Goal: Contribute content: Contribute content

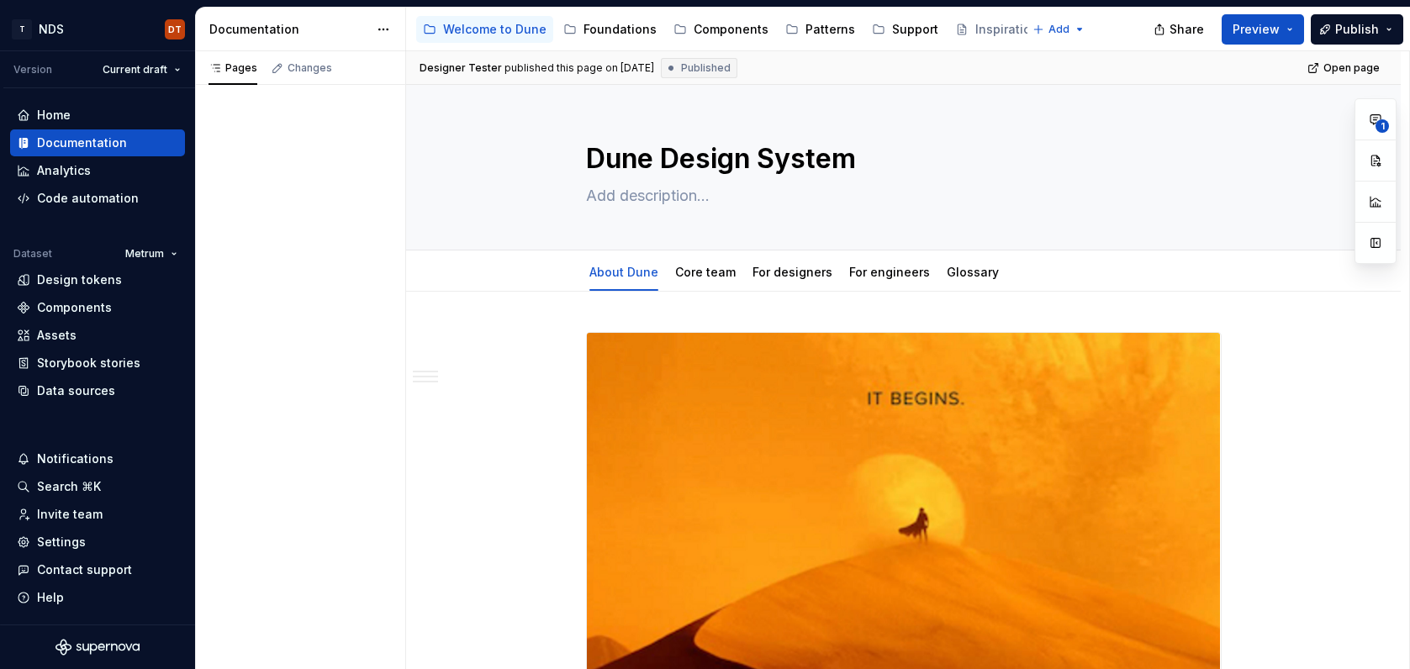
type textarea "*"
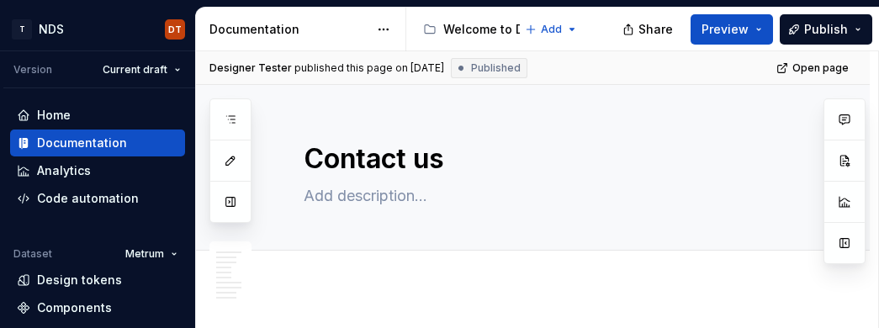
type textarea "*"
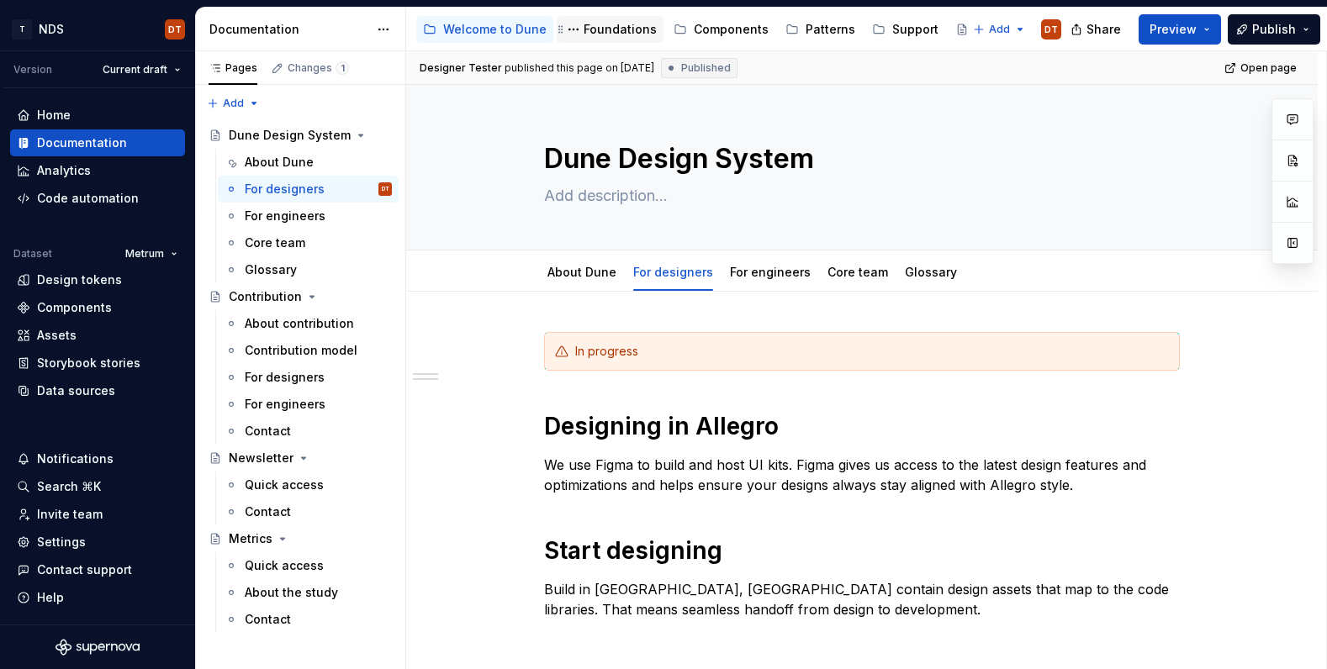
click at [611, 21] on div "Foundations" at bounding box center [620, 29] width 73 height 17
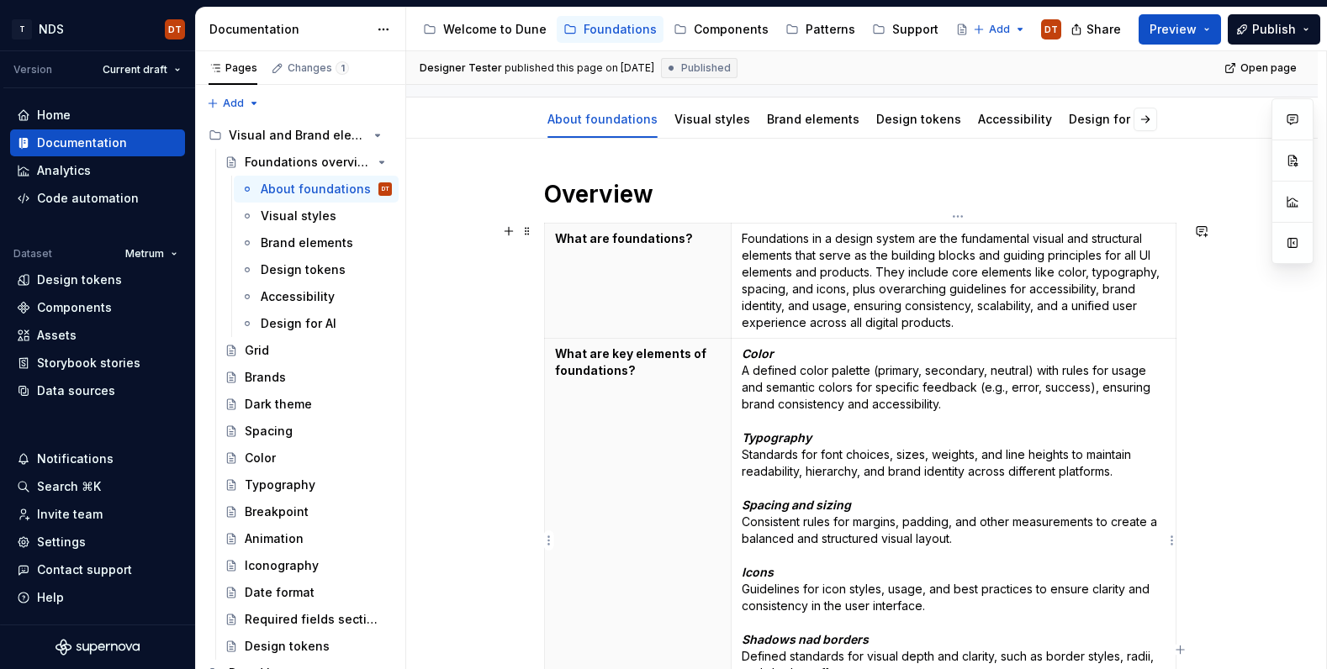
scroll to position [150, 0]
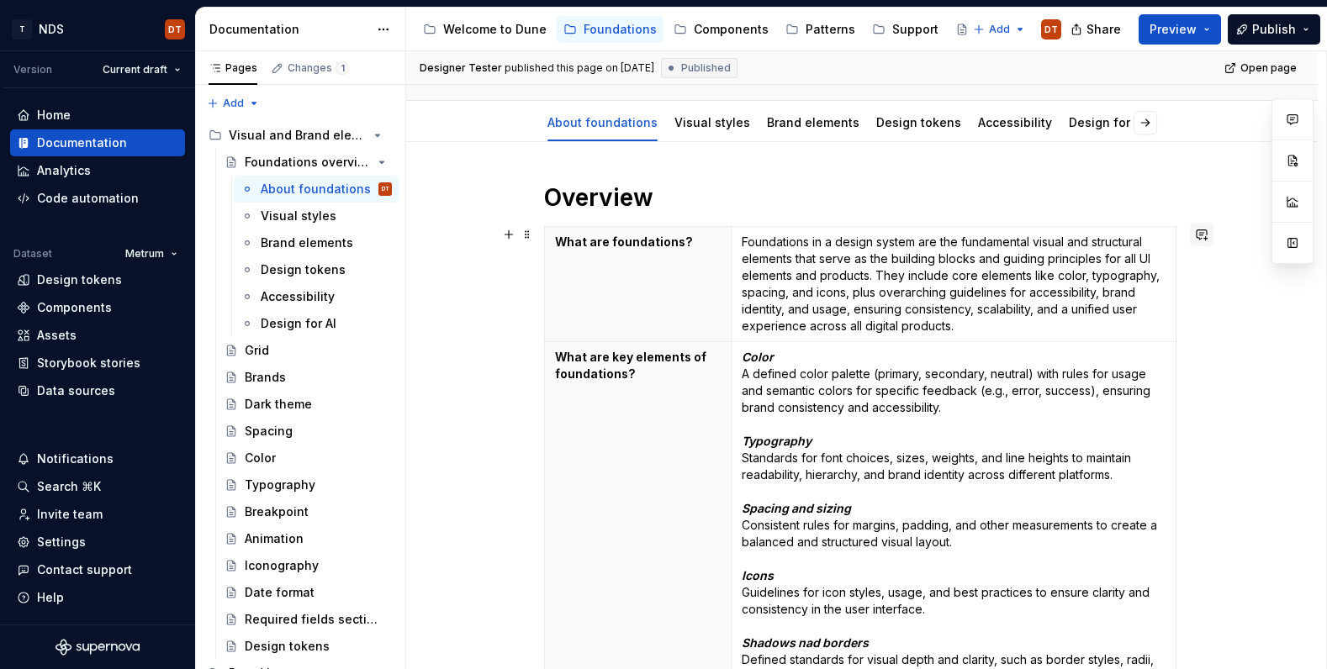
type textarea "*"
click at [1206, 230] on button "button" at bounding box center [1202, 235] width 24 height 24
click at [998, 262] on p "**********" at bounding box center [1082, 265] width 247 height 18
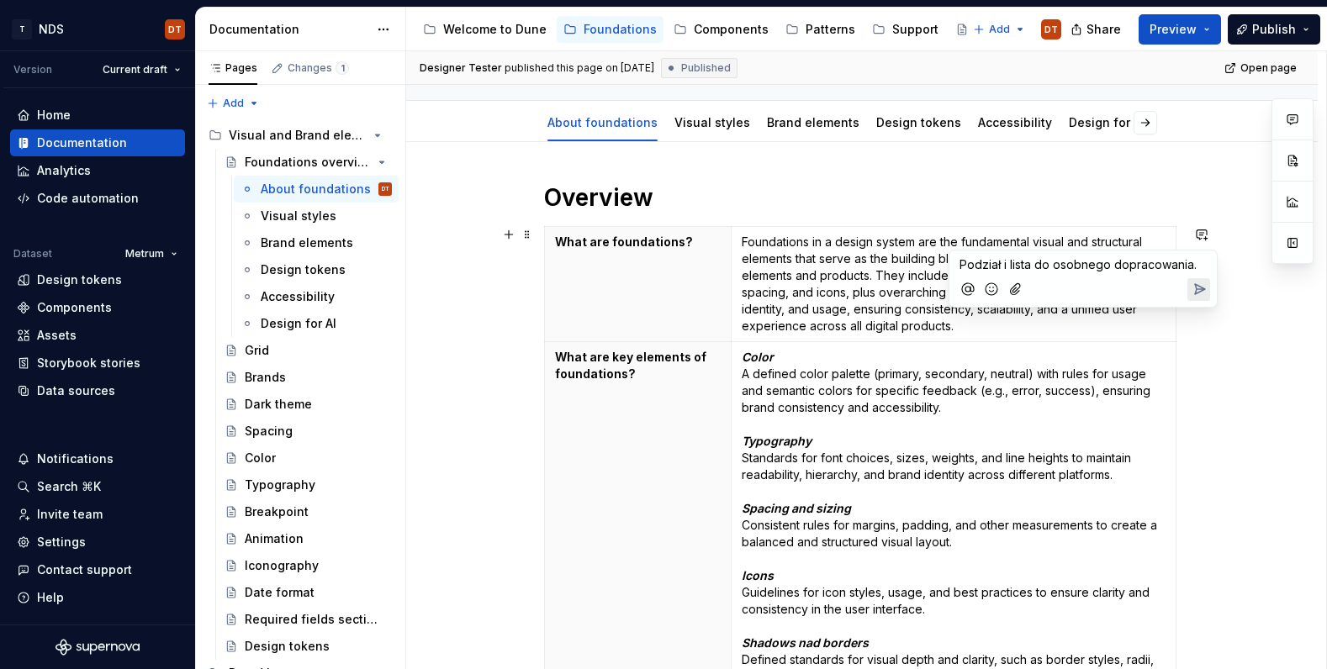
click at [1194, 287] on icon "Send" at bounding box center [1199, 289] width 17 height 17
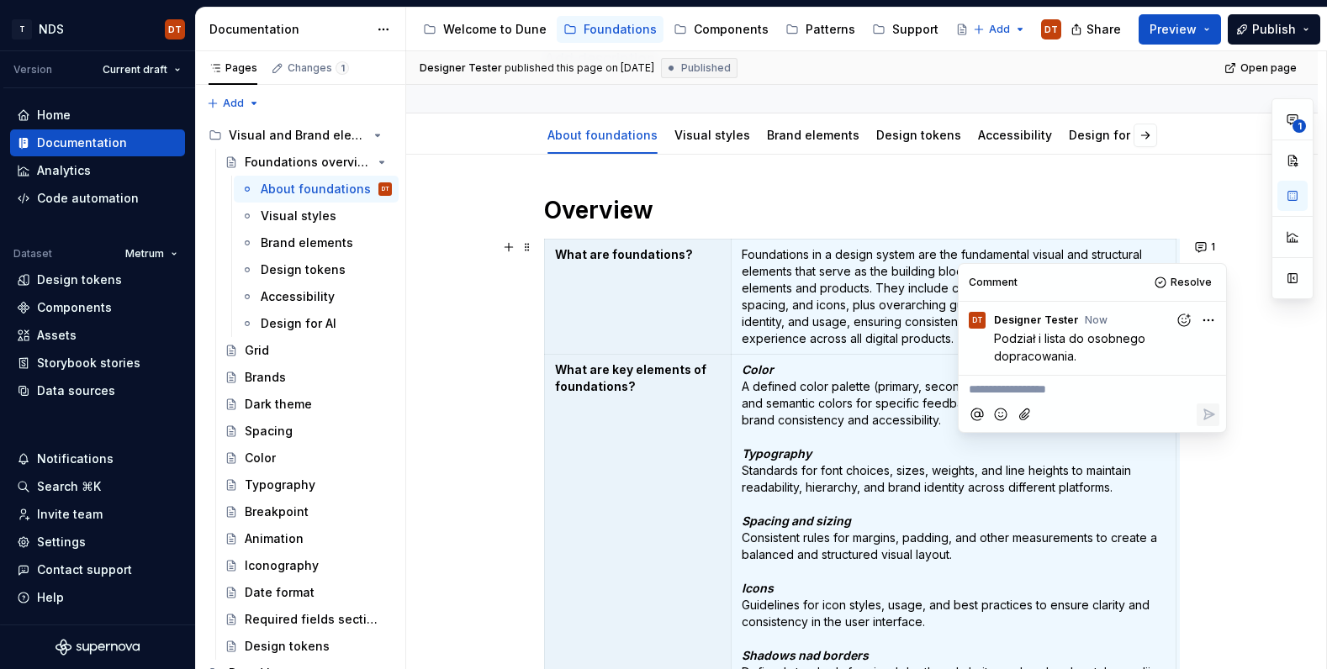
scroll to position [134, 0]
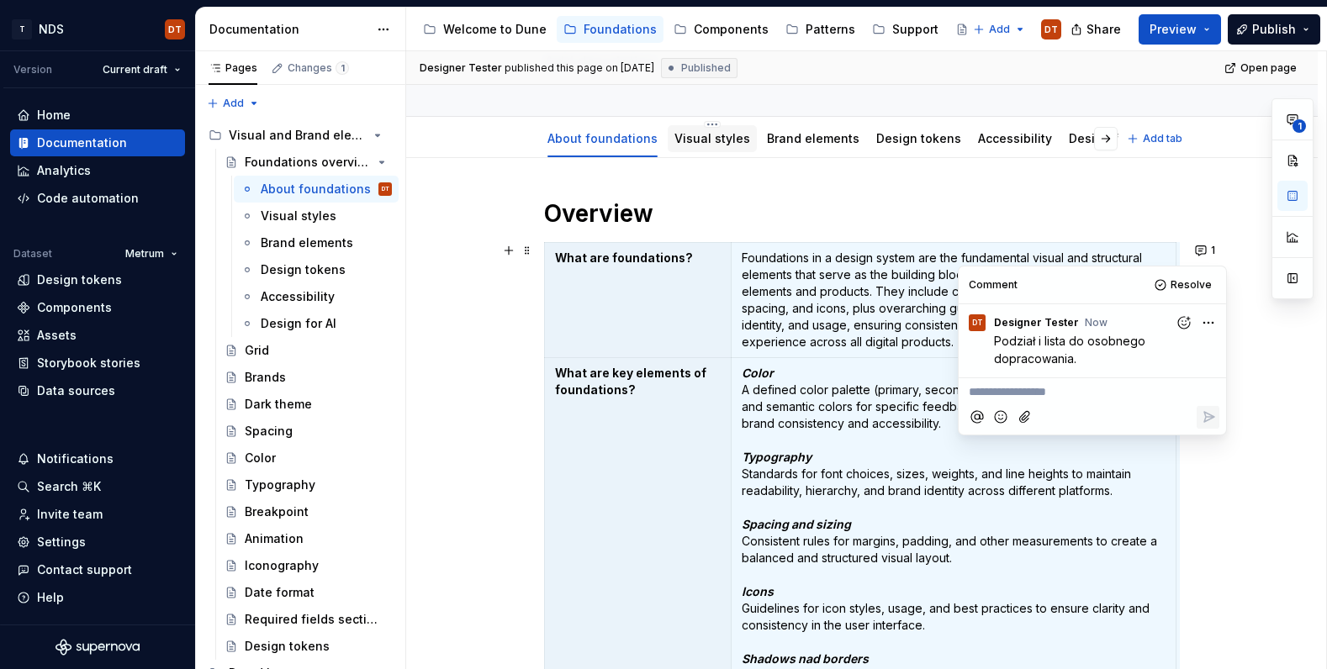
click at [694, 143] on link "Visual styles" at bounding box center [712, 138] width 76 height 14
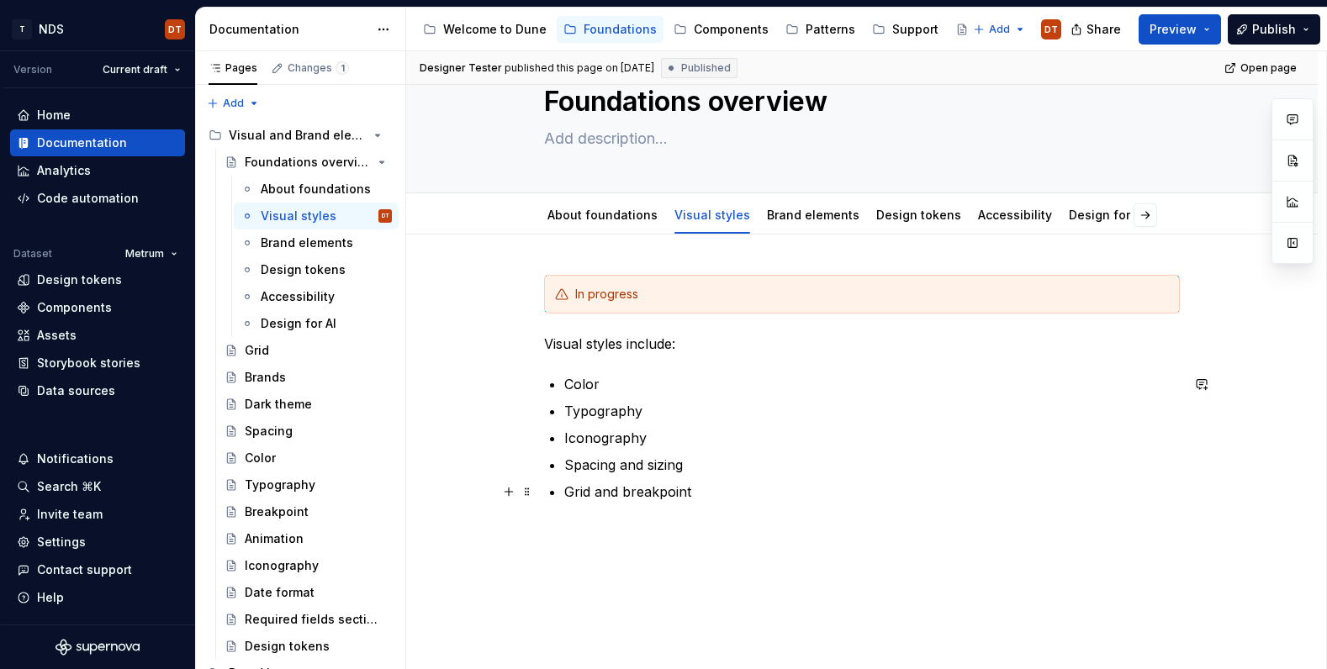
scroll to position [75, 0]
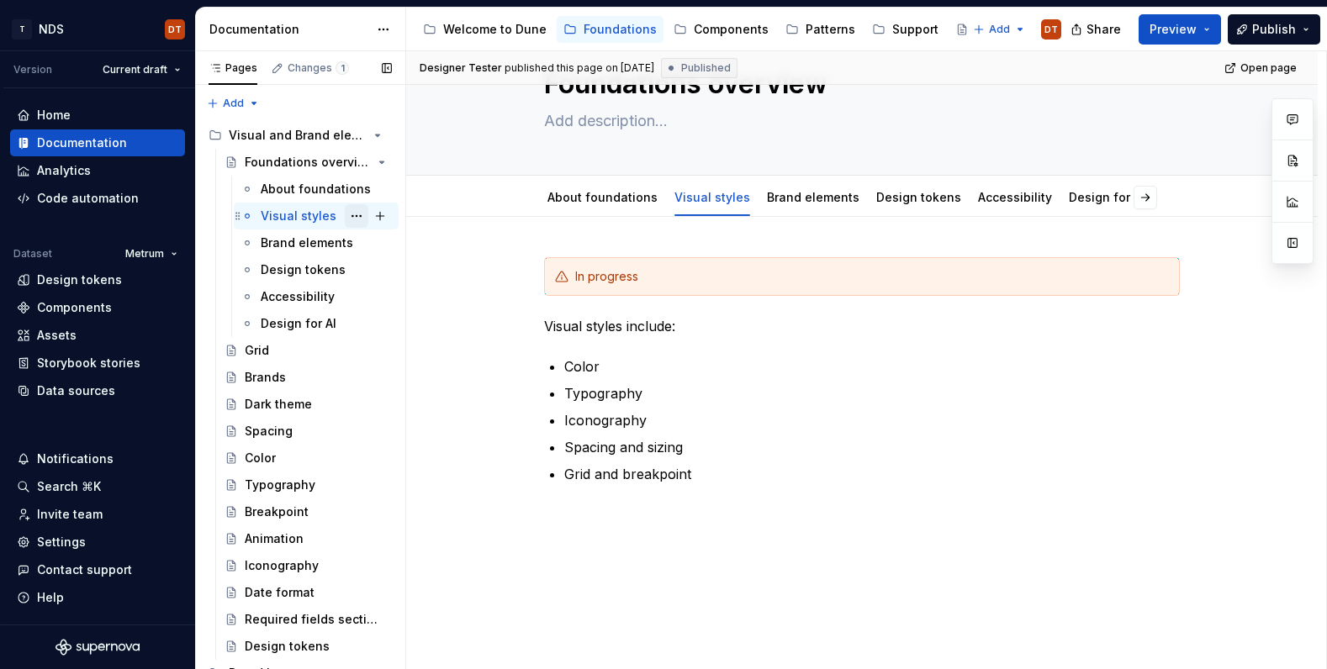
click at [351, 219] on button "Page tree" at bounding box center [357, 216] width 24 height 24
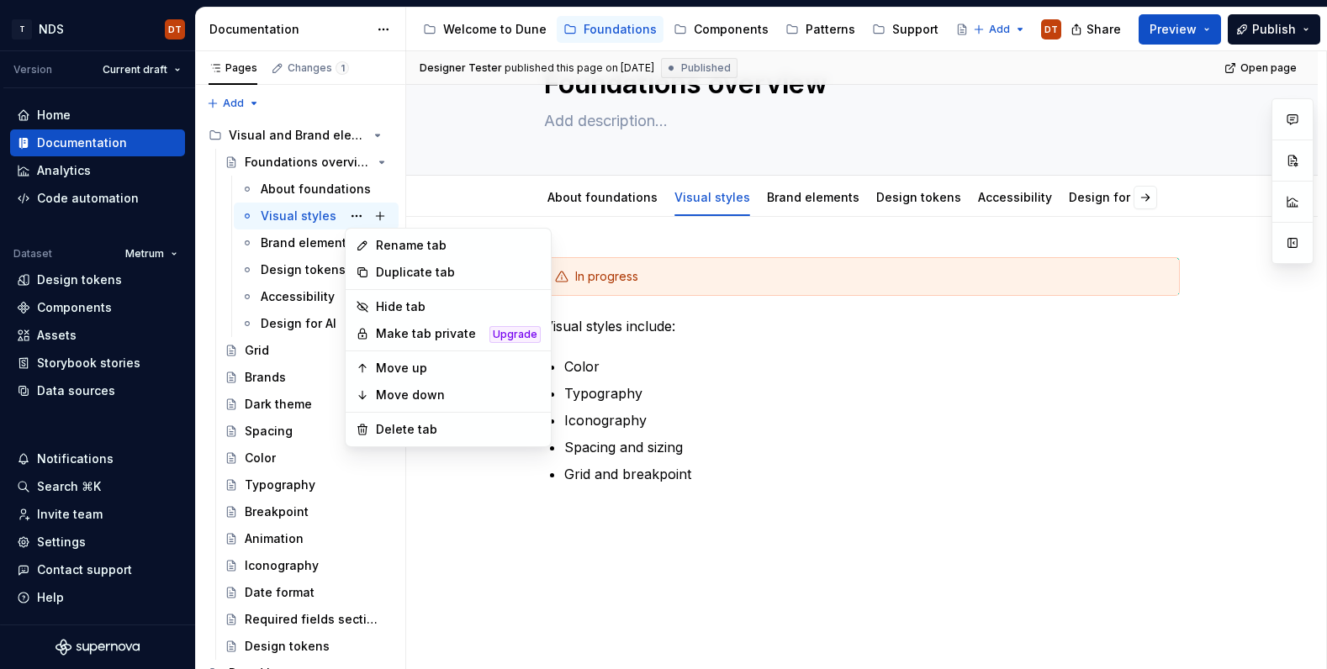
click at [868, 464] on html "T NDS DT Version Current draft Home Documentation Analytics Code automation Dat…" at bounding box center [663, 334] width 1327 height 669
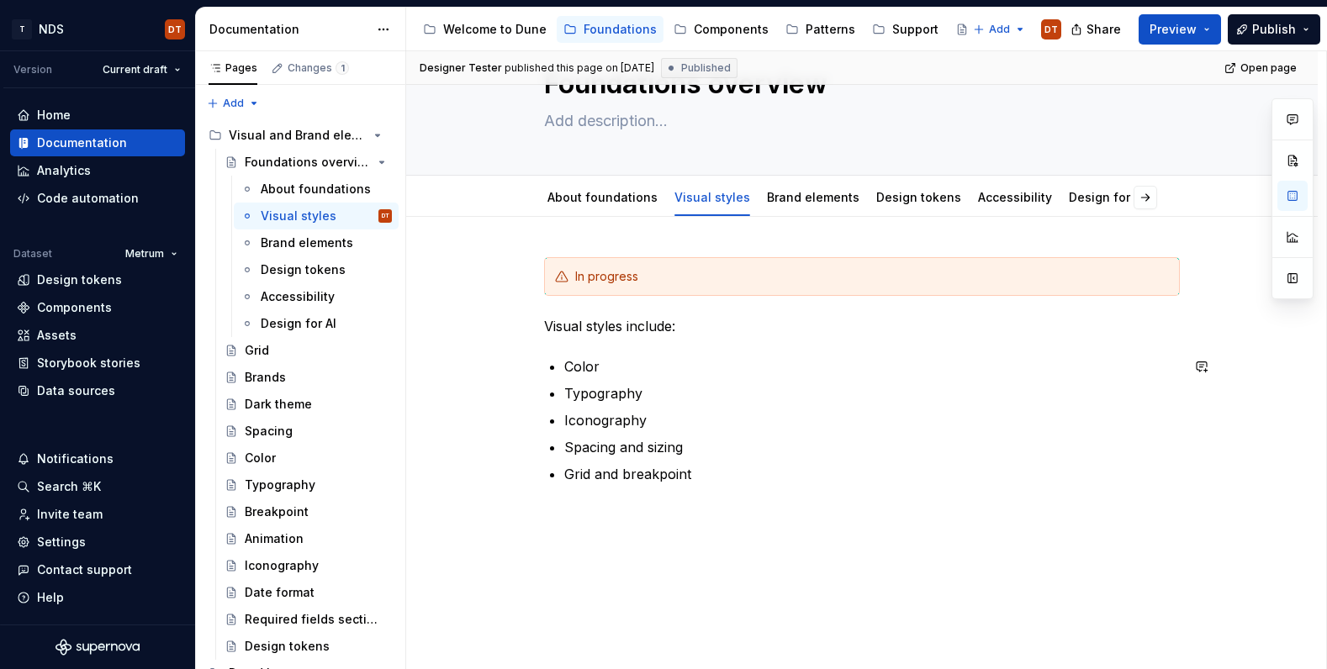
drag, startPoint x: 651, startPoint y: 499, endPoint x: 726, endPoint y: 477, distance: 78.2
click at [652, 499] on div "In progress Visual styles include: Color Typography Iconography Spacing and siz…" at bounding box center [862, 380] width 636 height 247
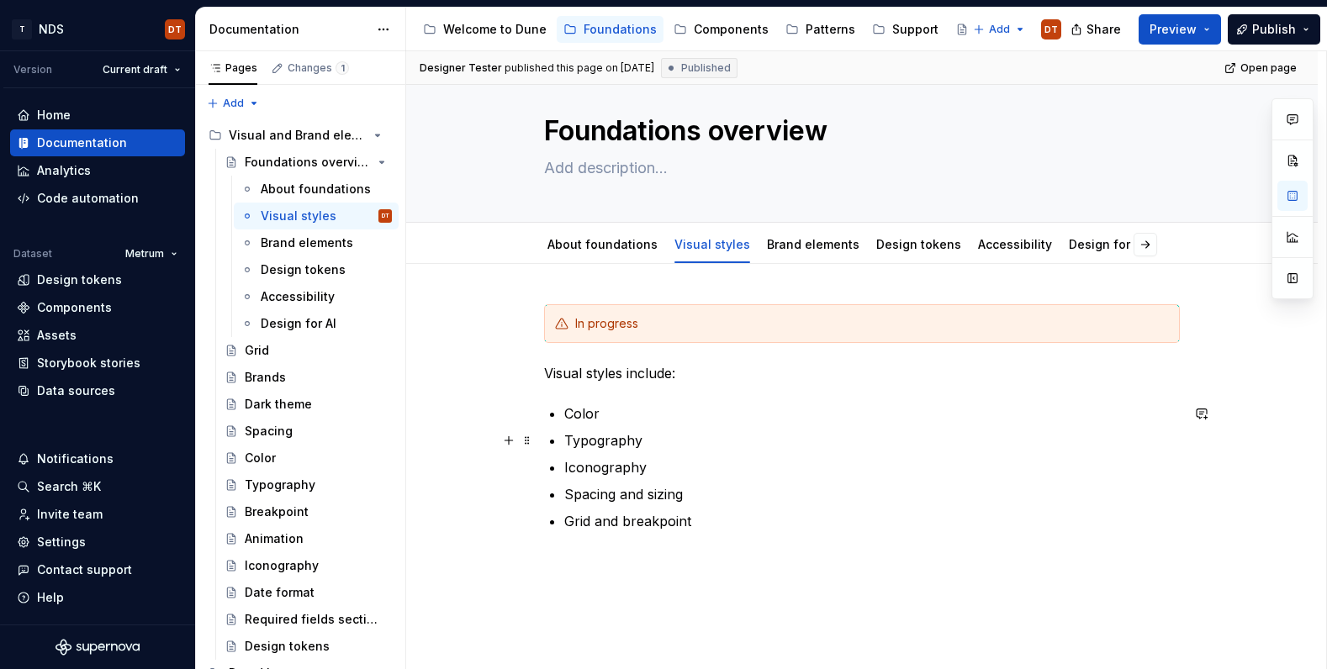
scroll to position [10, 0]
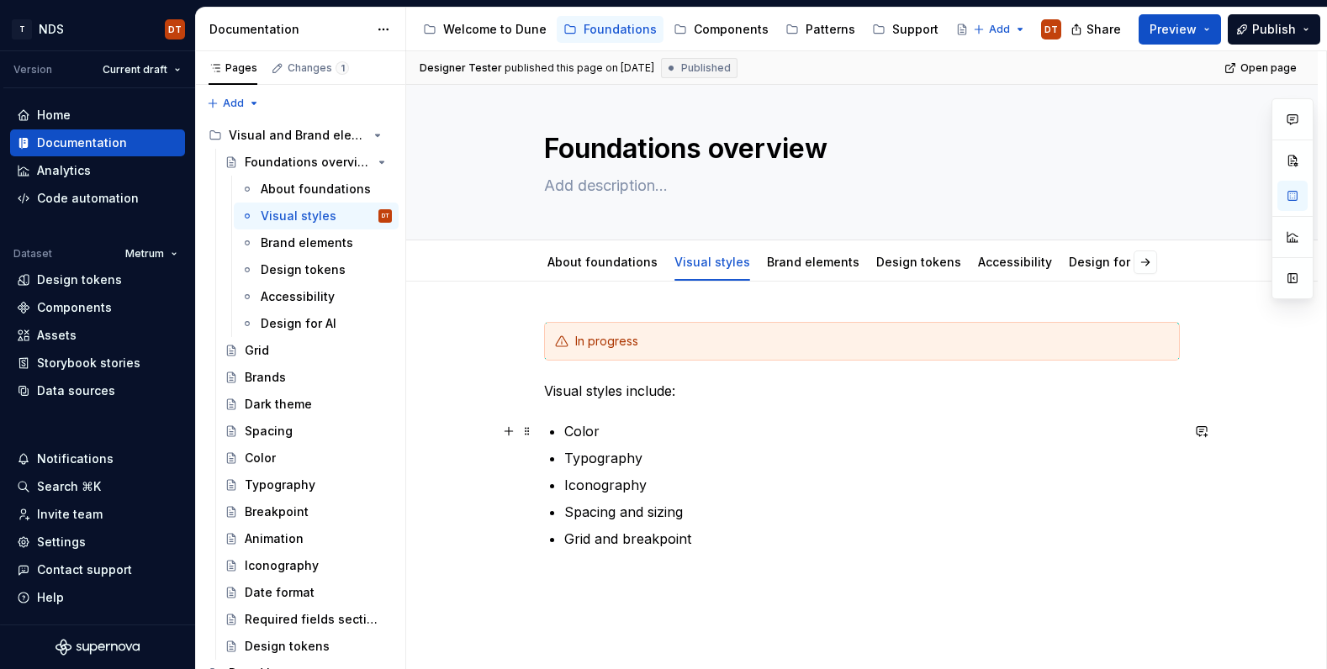
click at [578, 431] on p "Color" at bounding box center [871, 431] width 615 height 20
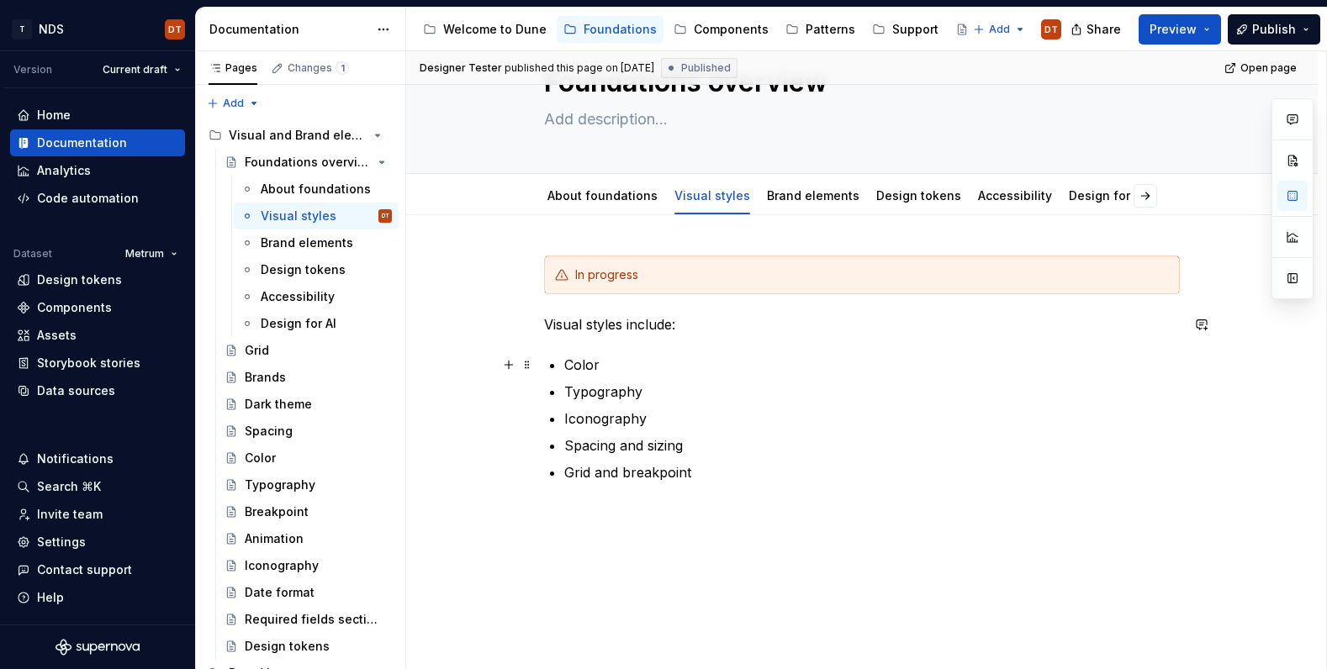
scroll to position [110, 0]
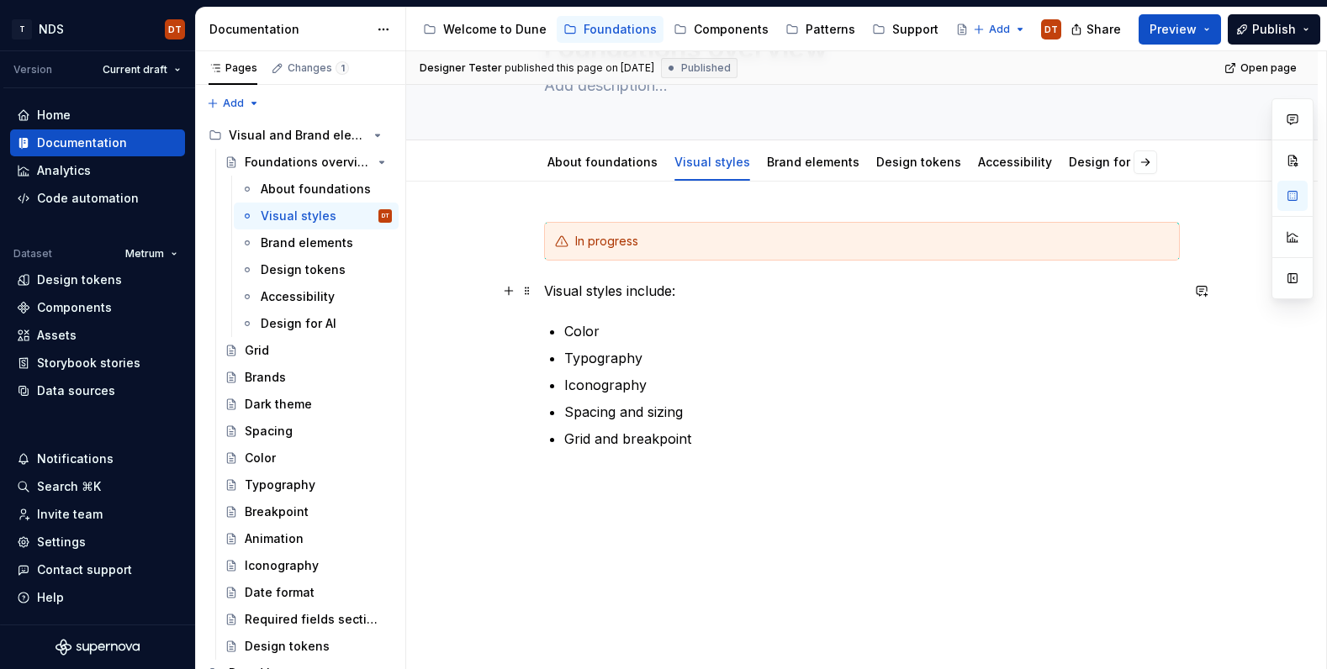
drag, startPoint x: 542, startPoint y: 287, endPoint x: 675, endPoint y: 266, distance: 134.5
click at [542, 287] on div "In progress Visual styles include: Color Typography Iconography Spacing and siz…" at bounding box center [861, 426] width 911 height 489
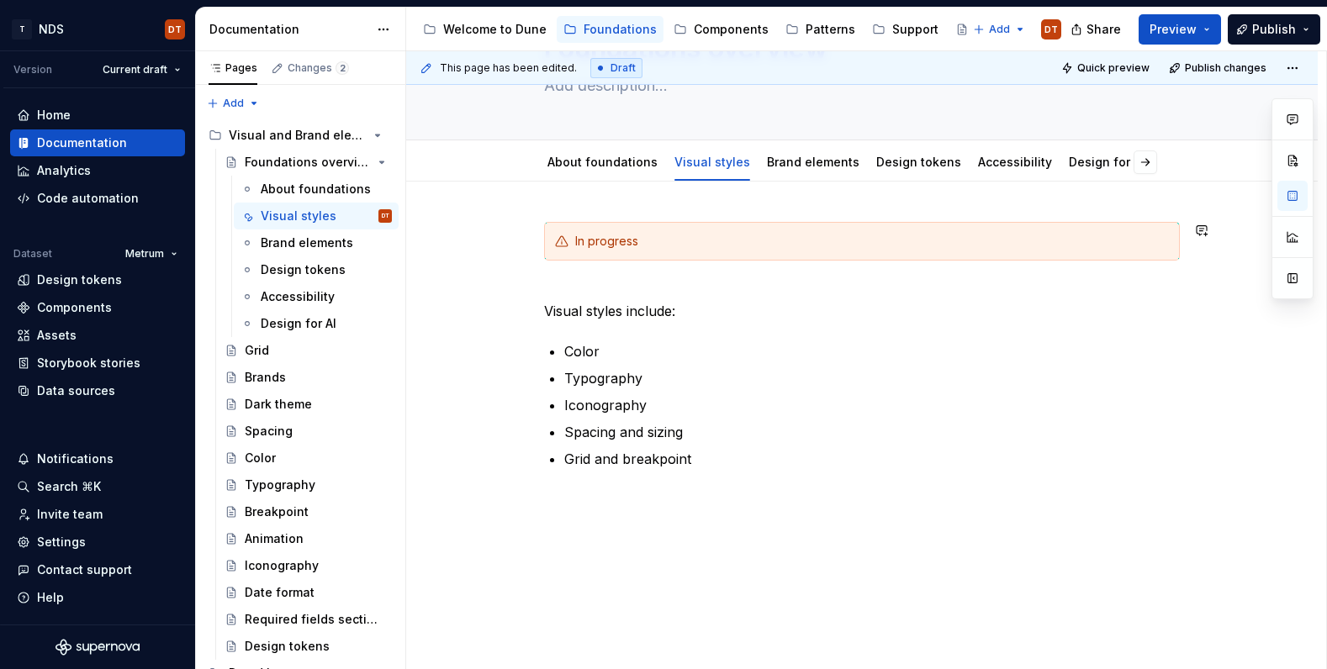
type textarea "*"
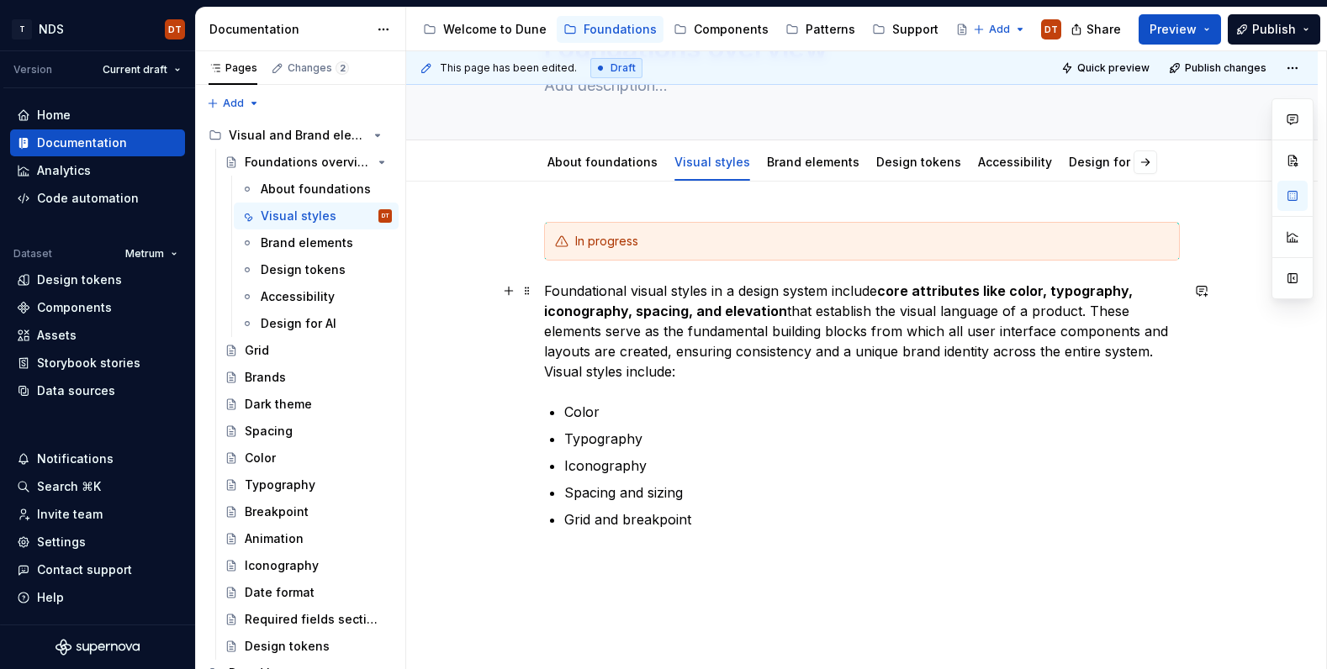
scroll to position [132, 0]
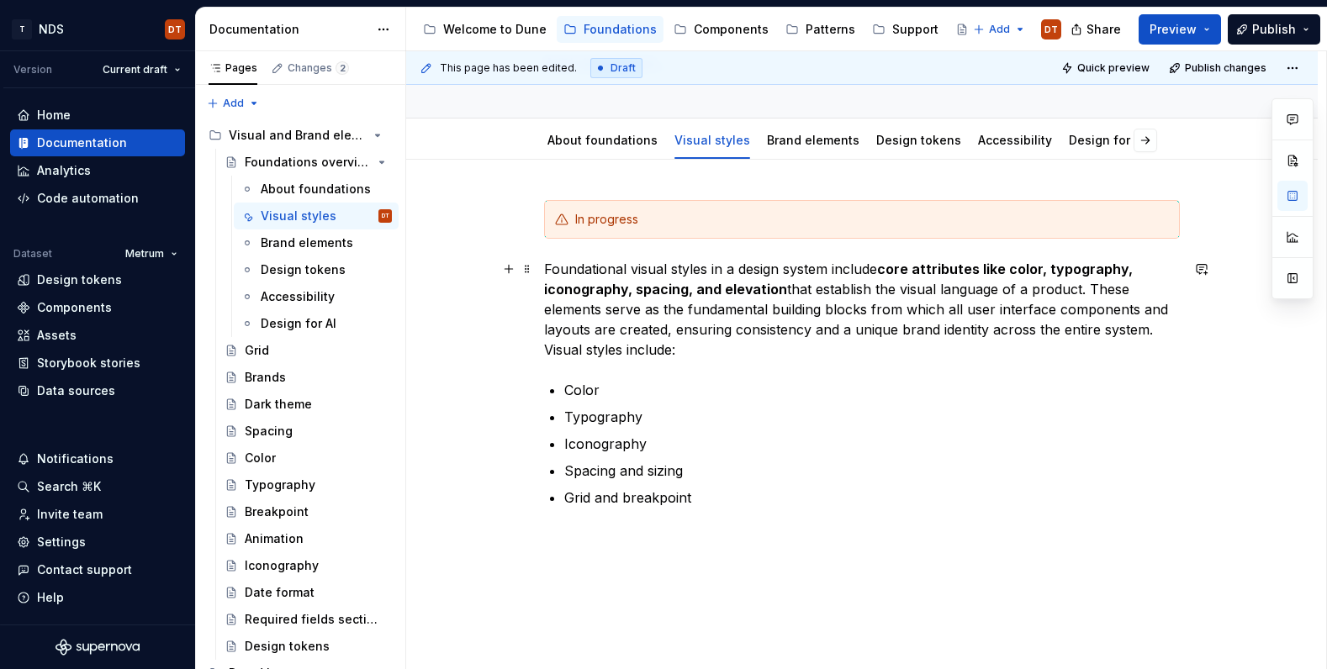
click at [748, 268] on p "Foundational visual styles in a design system include core attributes like colo…" at bounding box center [862, 309] width 636 height 101
click at [740, 266] on p "Foundational visual styles in a design system include core attributes like colo…" at bounding box center [862, 309] width 636 height 101
click at [1075, 269] on strong "core attributes like color, typography, iconography, spacing, and elevation" at bounding box center [840, 279] width 592 height 37
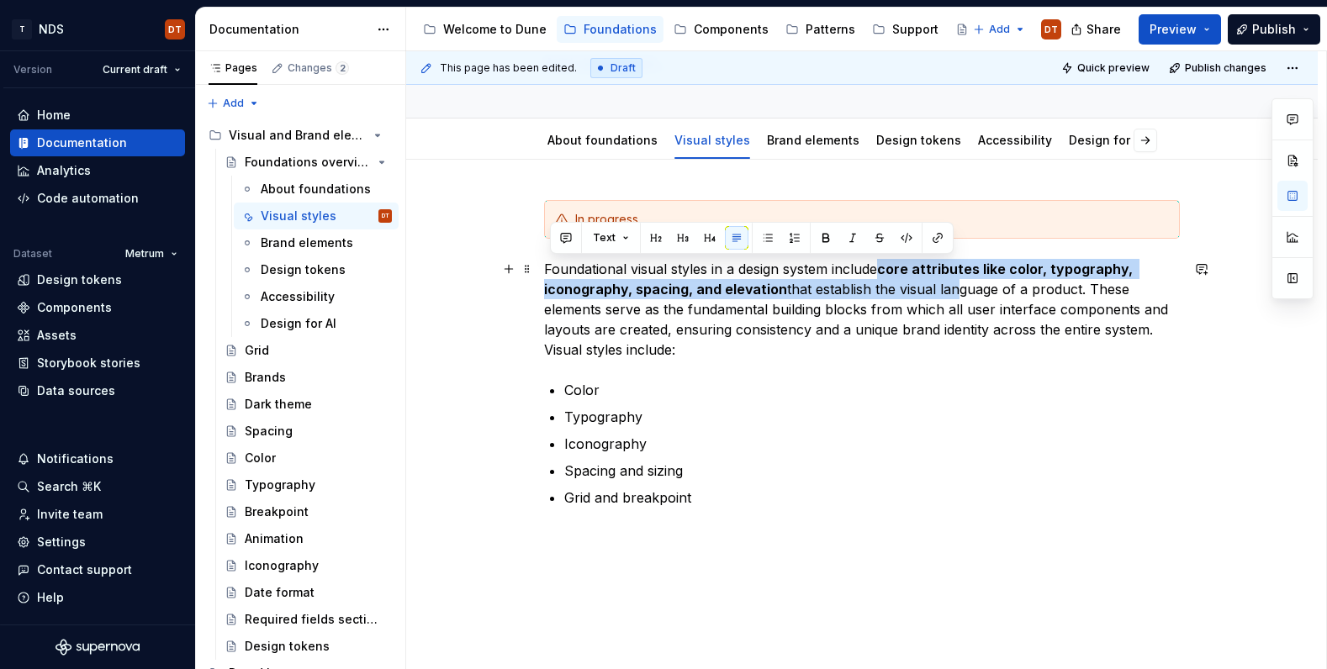
drag, startPoint x: 899, startPoint y: 272, endPoint x: 955, endPoint y: 284, distance: 57.7
click at [955, 284] on p "Foundational visual styles in a design system include core attributes like colo…" at bounding box center [862, 309] width 636 height 101
drag, startPoint x: 999, startPoint y: 269, endPoint x: 959, endPoint y: 269, distance: 40.4
click at [999, 269] on strong "core attributes like color, typography, iconography, spacing, and elevation" at bounding box center [840, 279] width 592 height 37
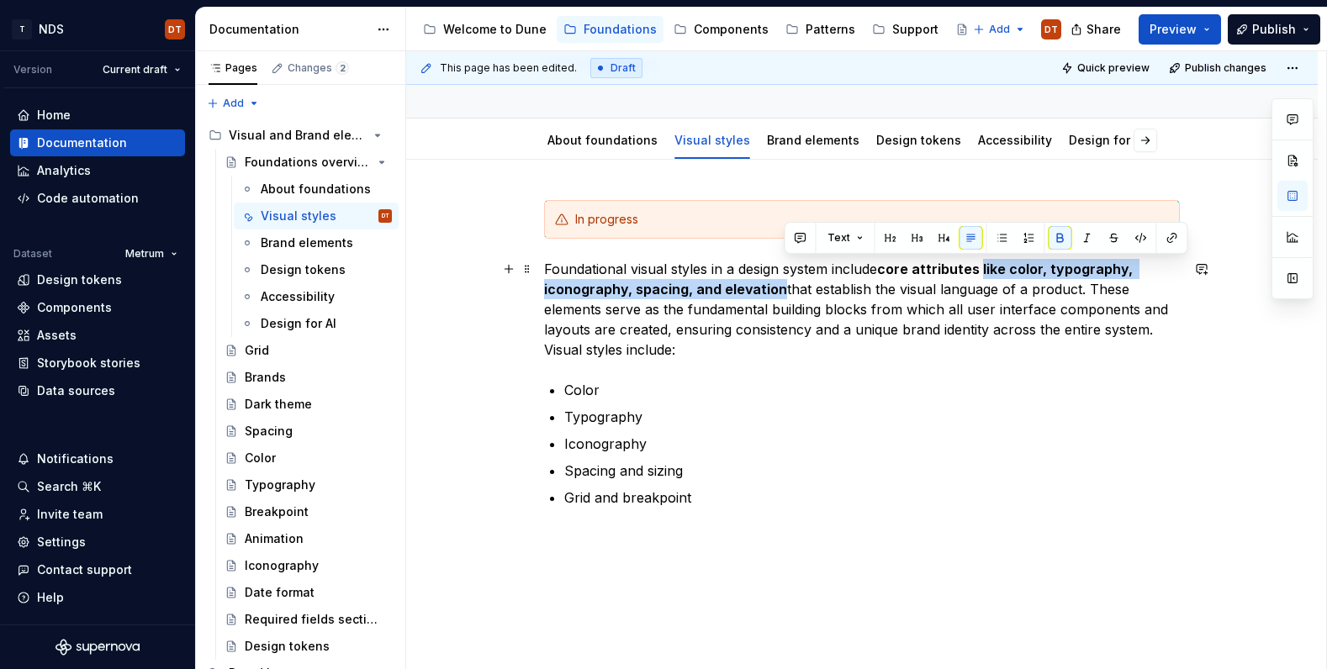
drag, startPoint x: 987, startPoint y: 269, endPoint x: 784, endPoint y: 291, distance: 204.7
click at [785, 293] on p "Foundational visual styles in a design system include core attributes like colo…" at bounding box center [862, 309] width 636 height 101
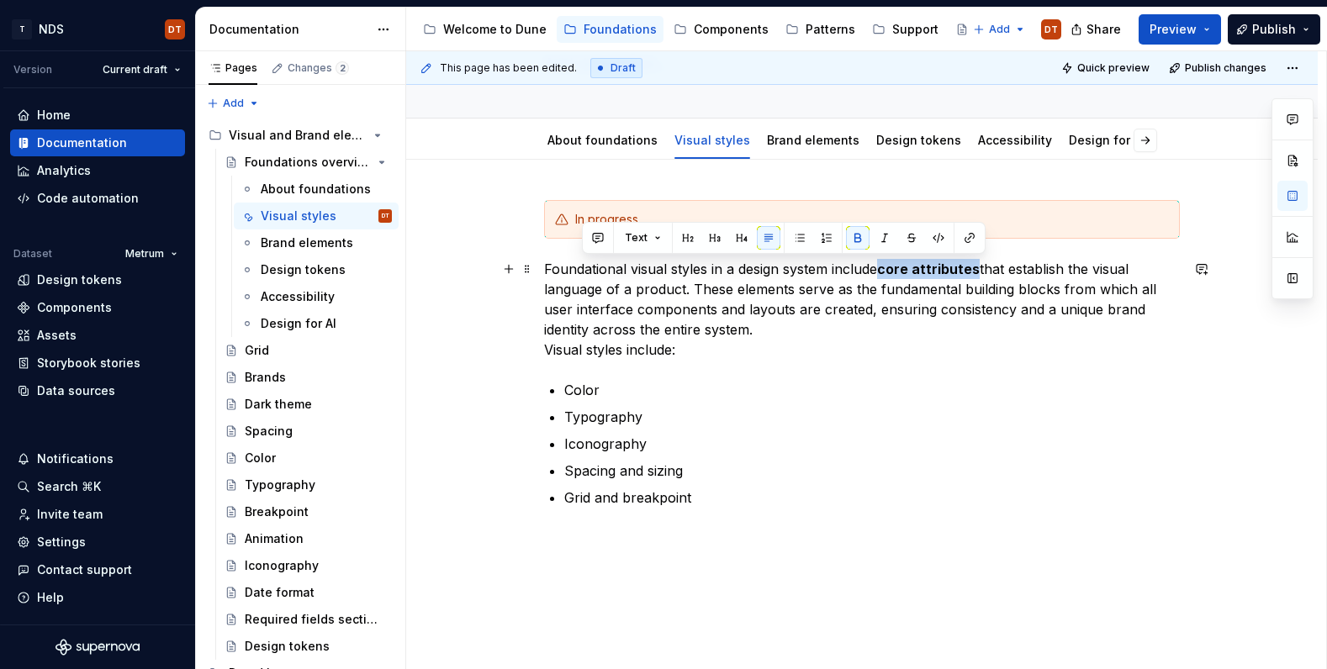
drag, startPoint x: 890, startPoint y: 271, endPoint x: 982, endPoint y: 272, distance: 91.7
click at [980, 272] on strong "core attributes" at bounding box center [928, 269] width 103 height 17
click at [964, 298] on p "Foundational visual styles in a design system include core attributes that esta…" at bounding box center [862, 309] width 636 height 101
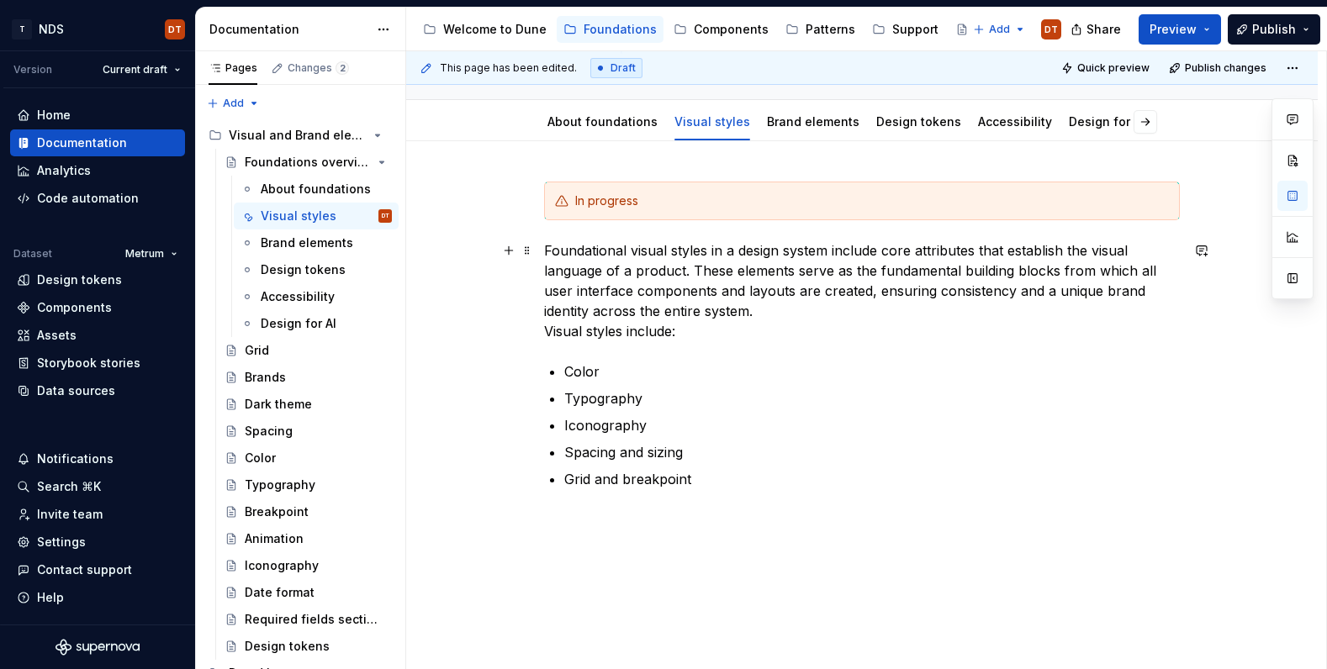
scroll to position [167, 0]
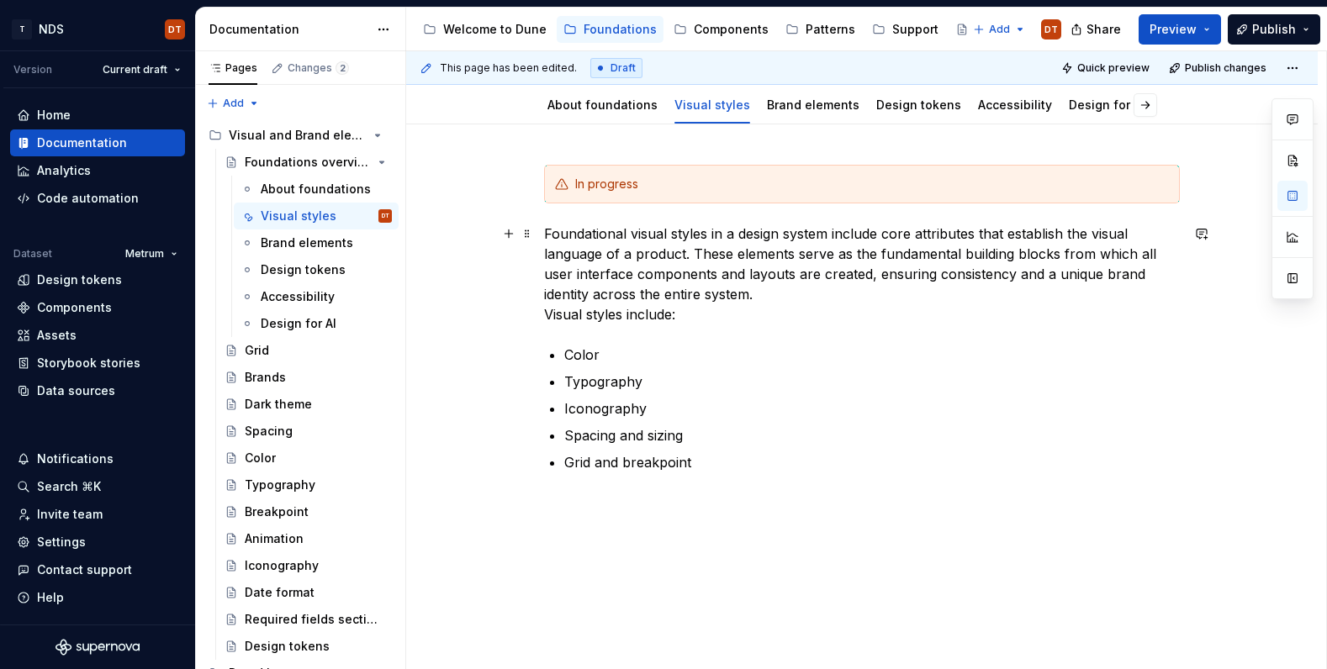
click at [716, 296] on p "Foundational visual styles in a design system include core attributes that esta…" at bounding box center [862, 274] width 636 height 101
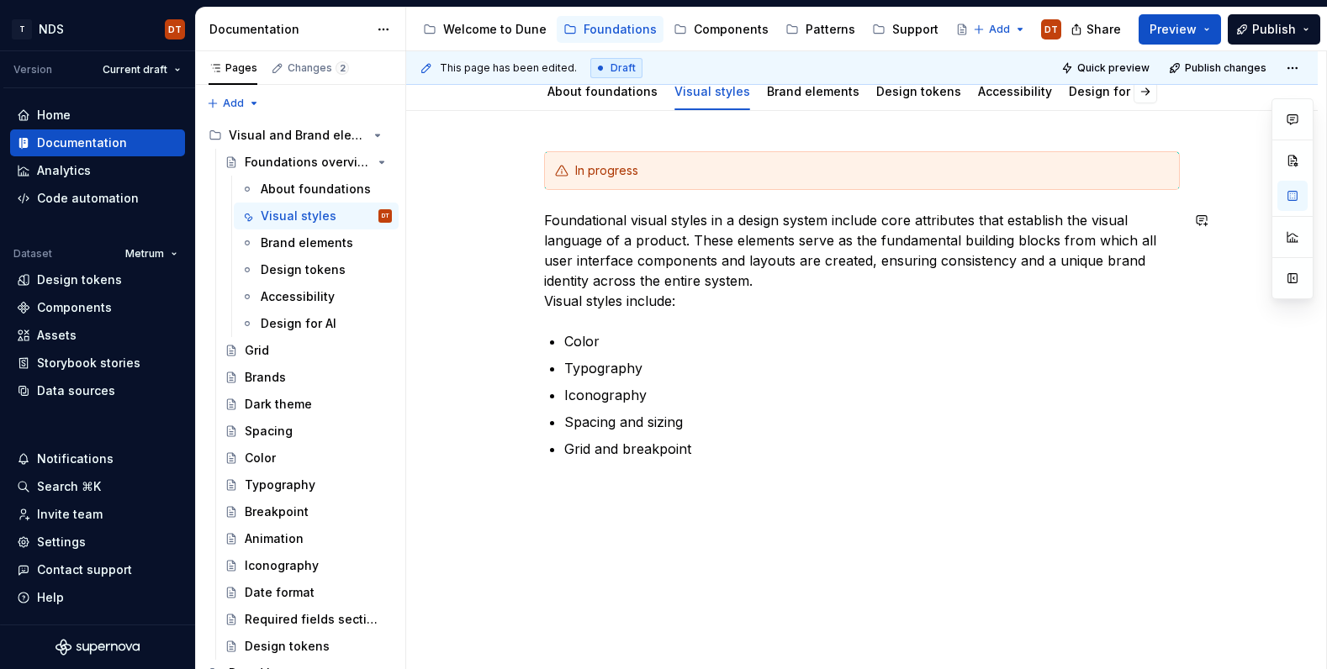
scroll to position [186, 0]
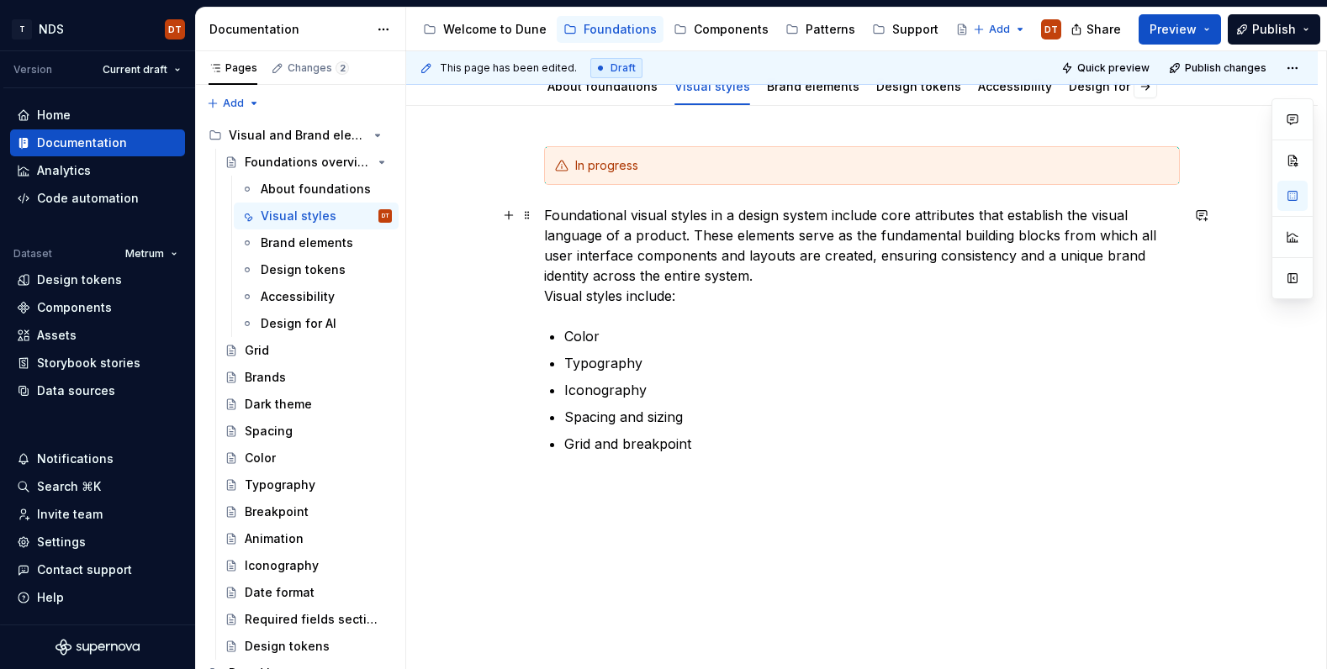
click at [628, 298] on p "Foundational visual styles in a design system include core attributes that esta…" at bounding box center [862, 255] width 636 height 101
click at [551, 296] on p "Foundational visual styles in a design system include core attributes that esta…" at bounding box center [862, 256] width 636 height 101
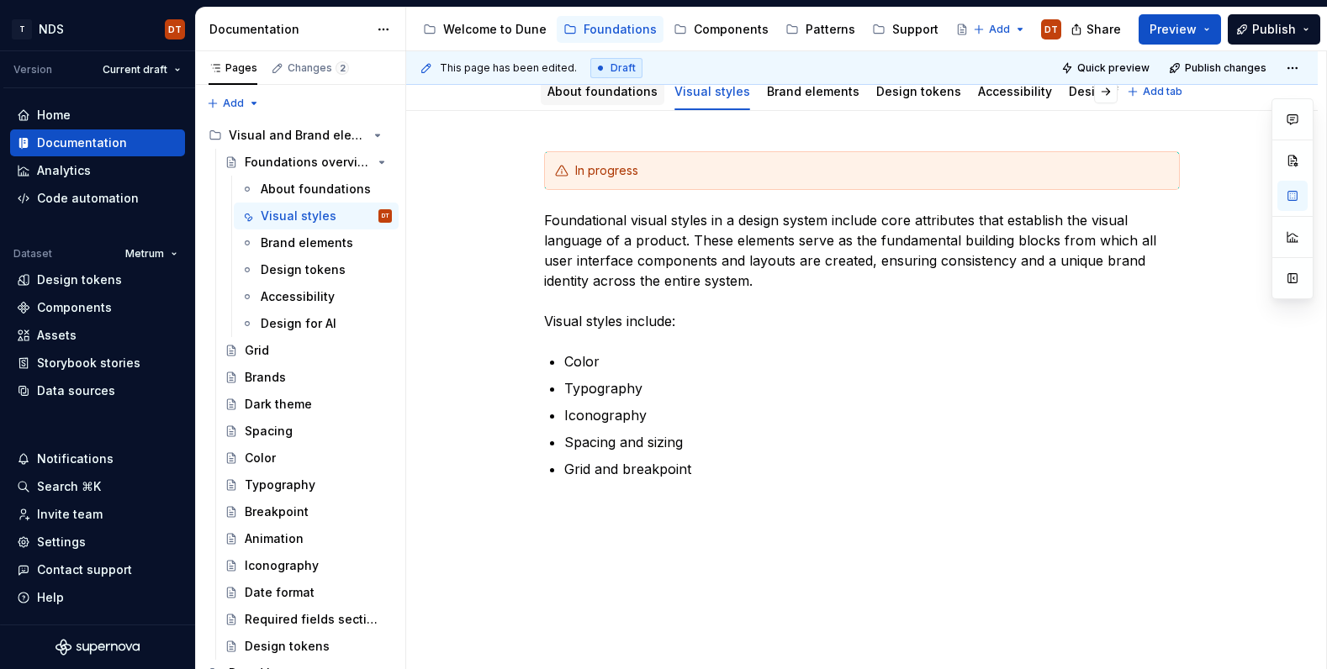
click at [591, 91] on link "About foundations" at bounding box center [602, 91] width 110 height 14
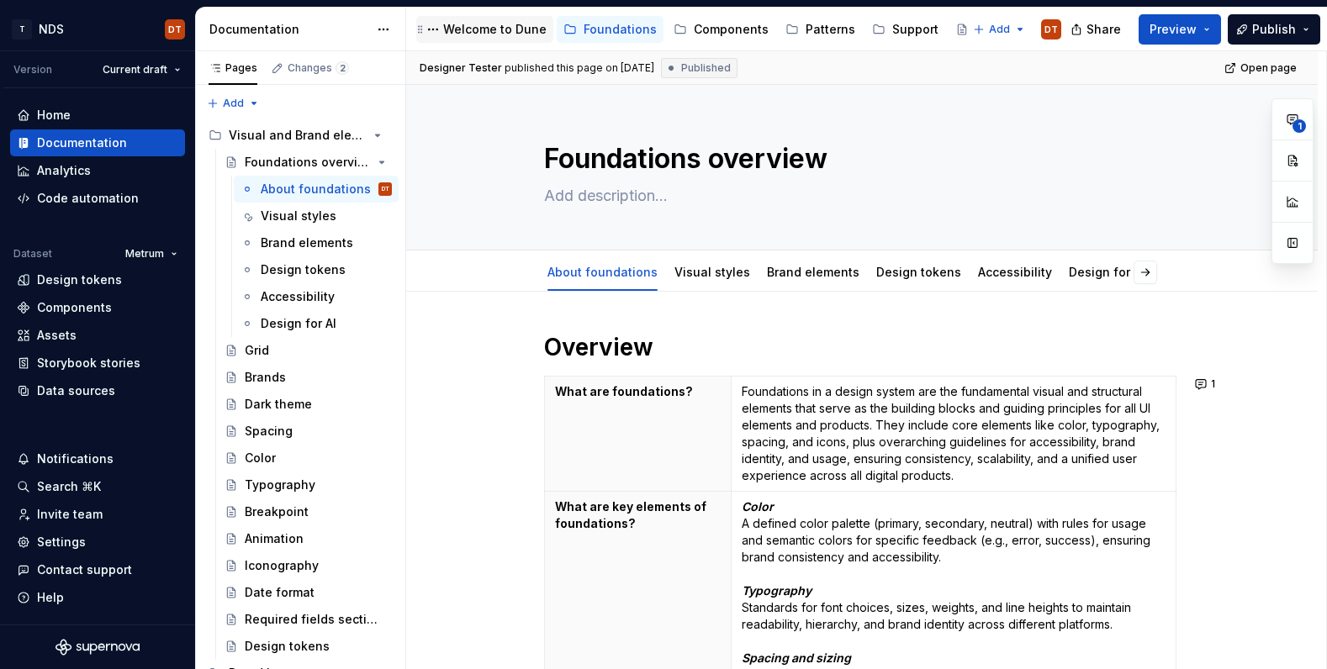
click at [489, 31] on div "Welcome to Dune" at bounding box center [494, 29] width 103 height 17
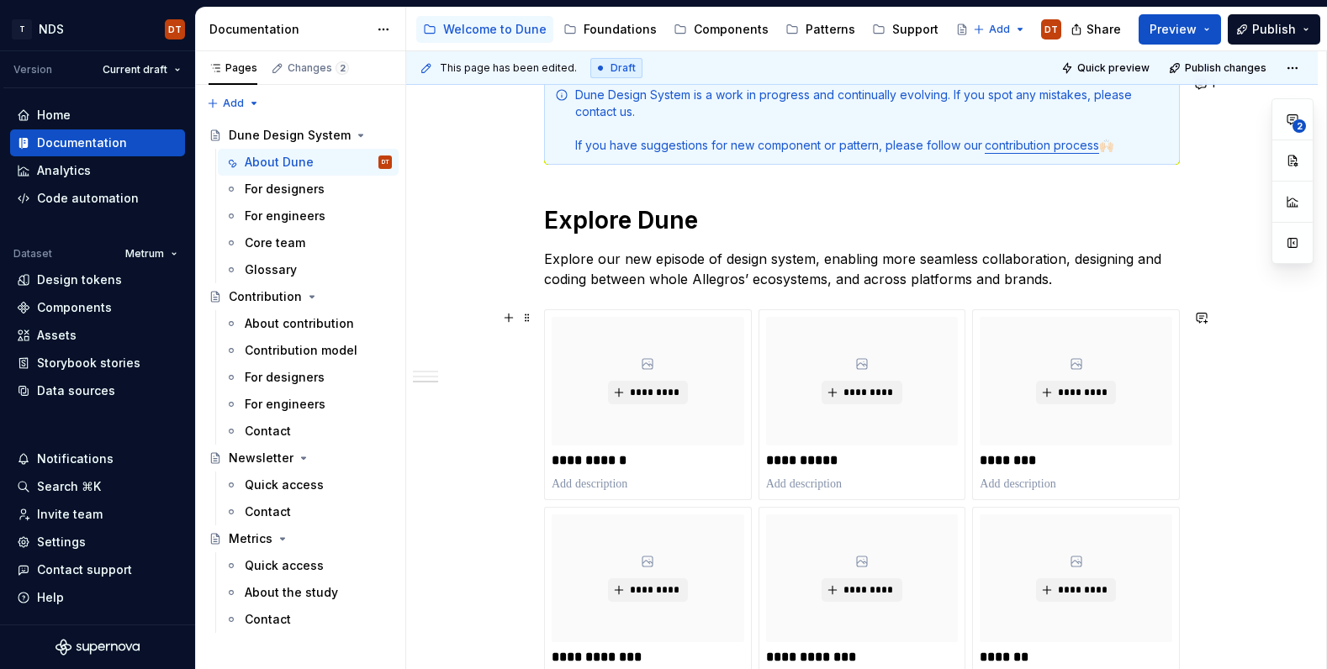
scroll to position [1387, 0]
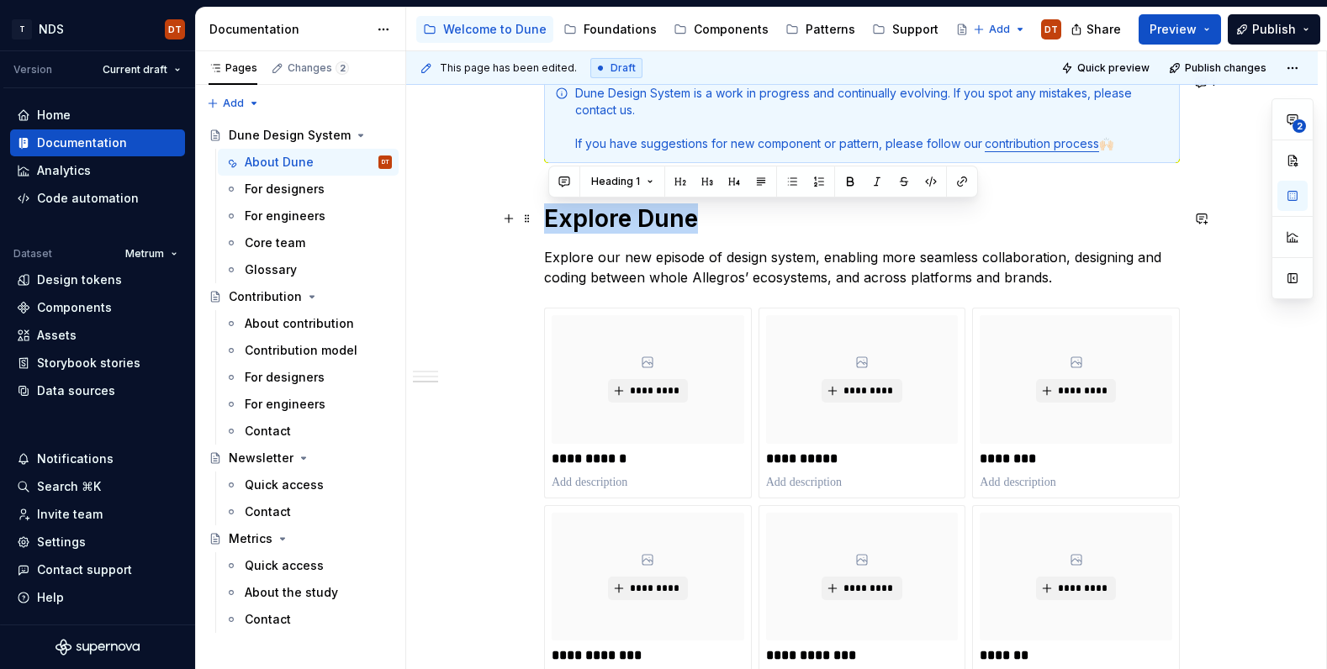
drag, startPoint x: 552, startPoint y: 218, endPoint x: 768, endPoint y: 241, distance: 216.5
click at [749, 227] on h1 "Explore Dune" at bounding box center [862, 218] width 636 height 30
click at [699, 265] on p "Explore our new episode of design system, enabling more seamless collaboration,…" at bounding box center [862, 267] width 636 height 40
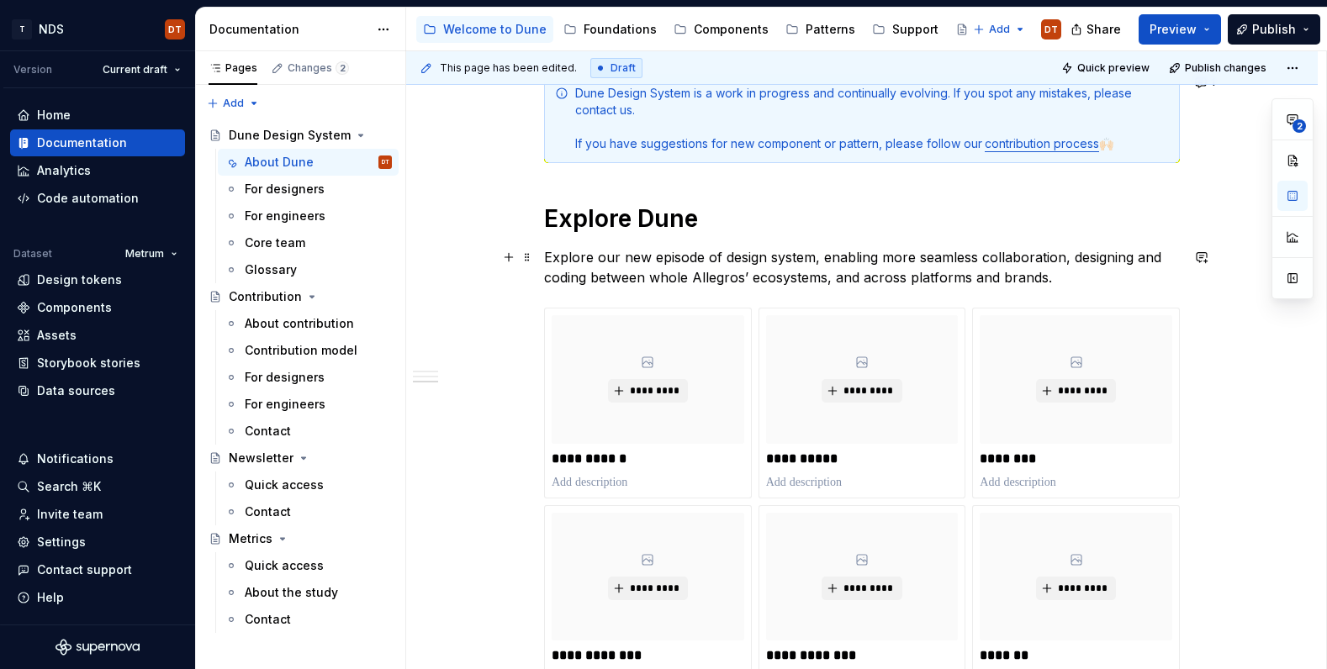
scroll to position [1391, 0]
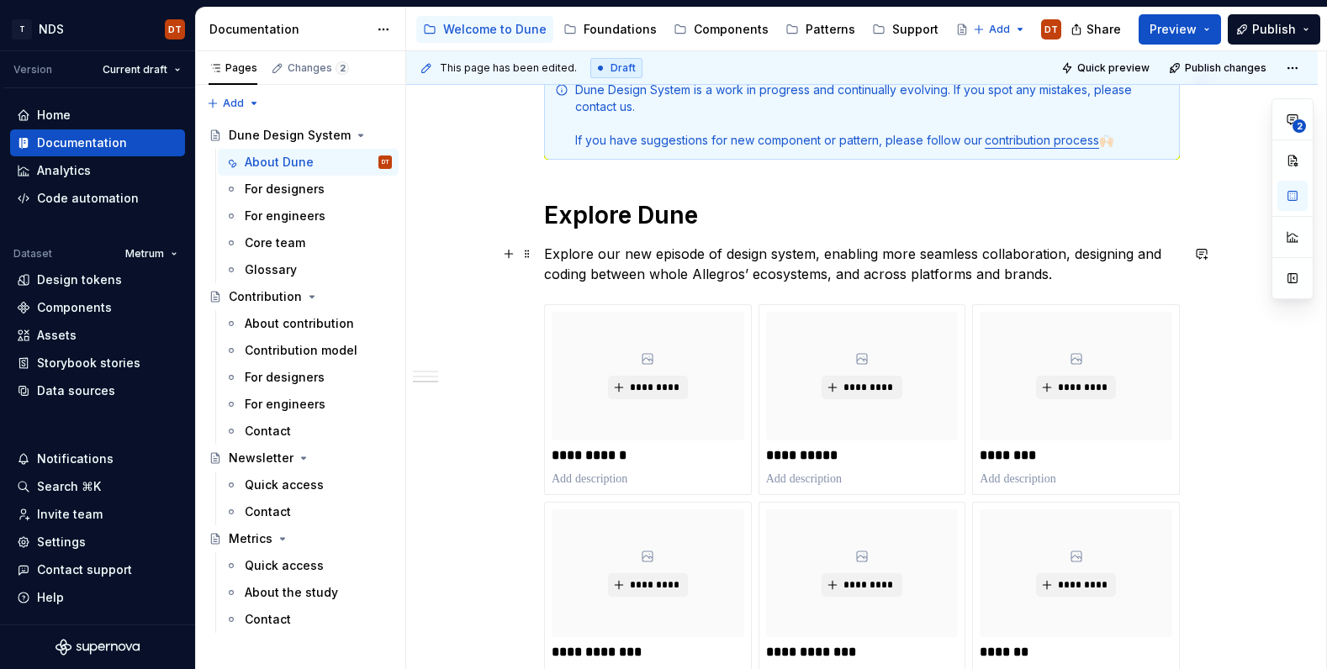
click at [626, 259] on p "Explore our new episode of design system, enabling more seamless collaboration,…" at bounding box center [862, 264] width 636 height 40
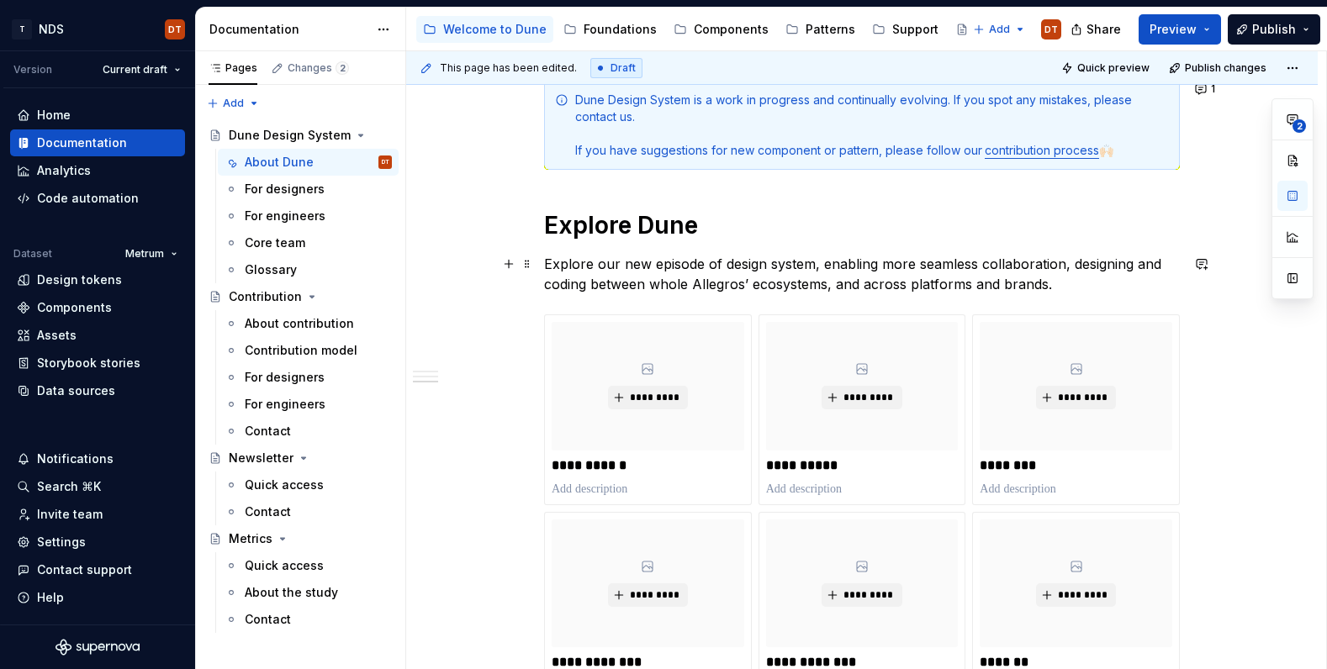
scroll to position [1376, 0]
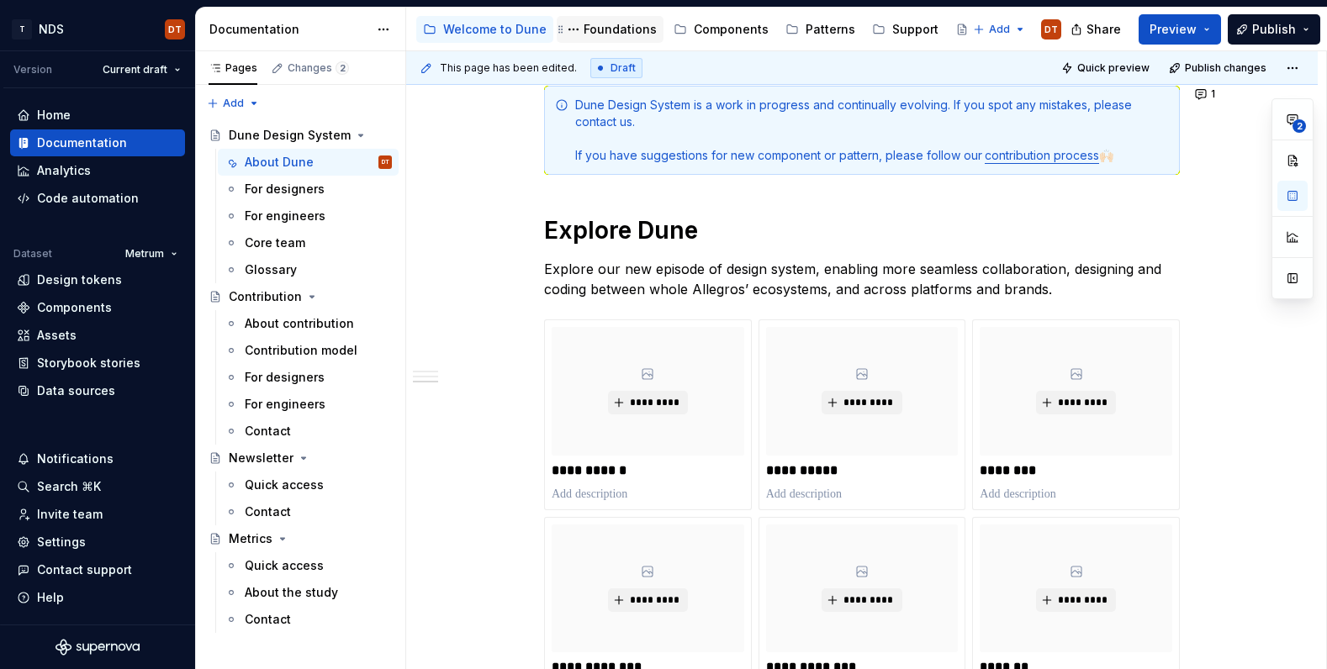
click at [618, 33] on div "Foundations" at bounding box center [620, 29] width 73 height 17
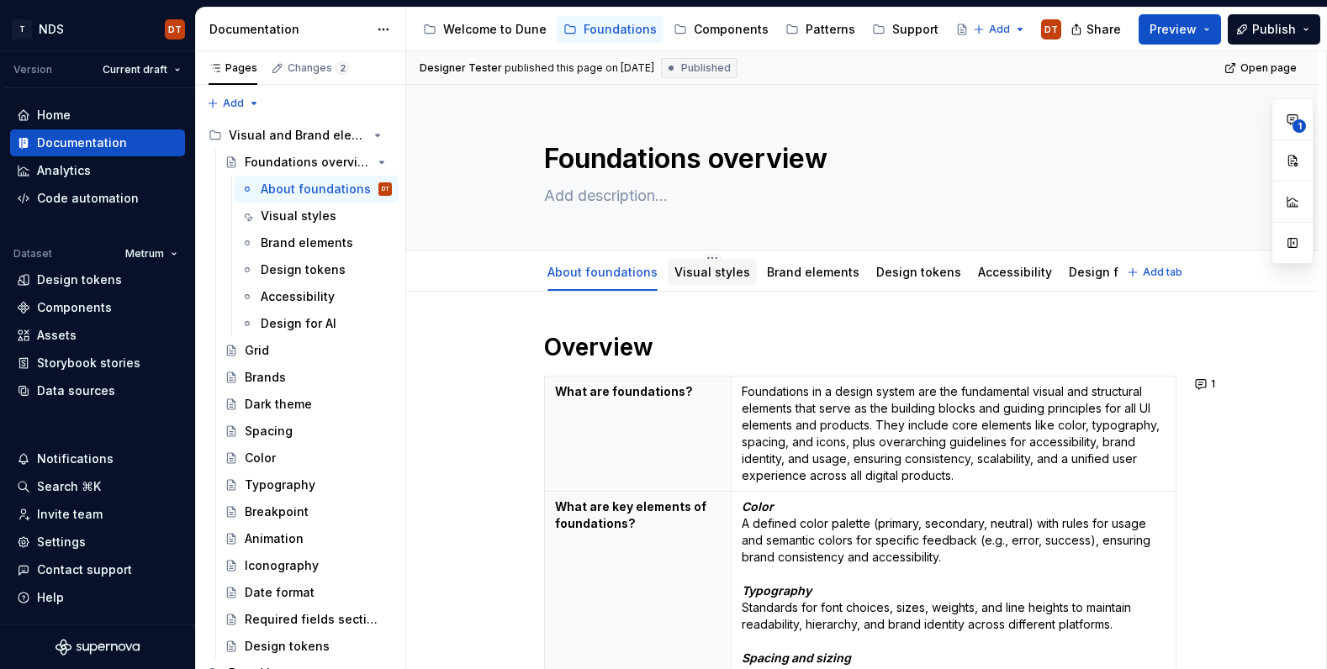
click at [719, 277] on link "Visual styles" at bounding box center [712, 272] width 76 height 14
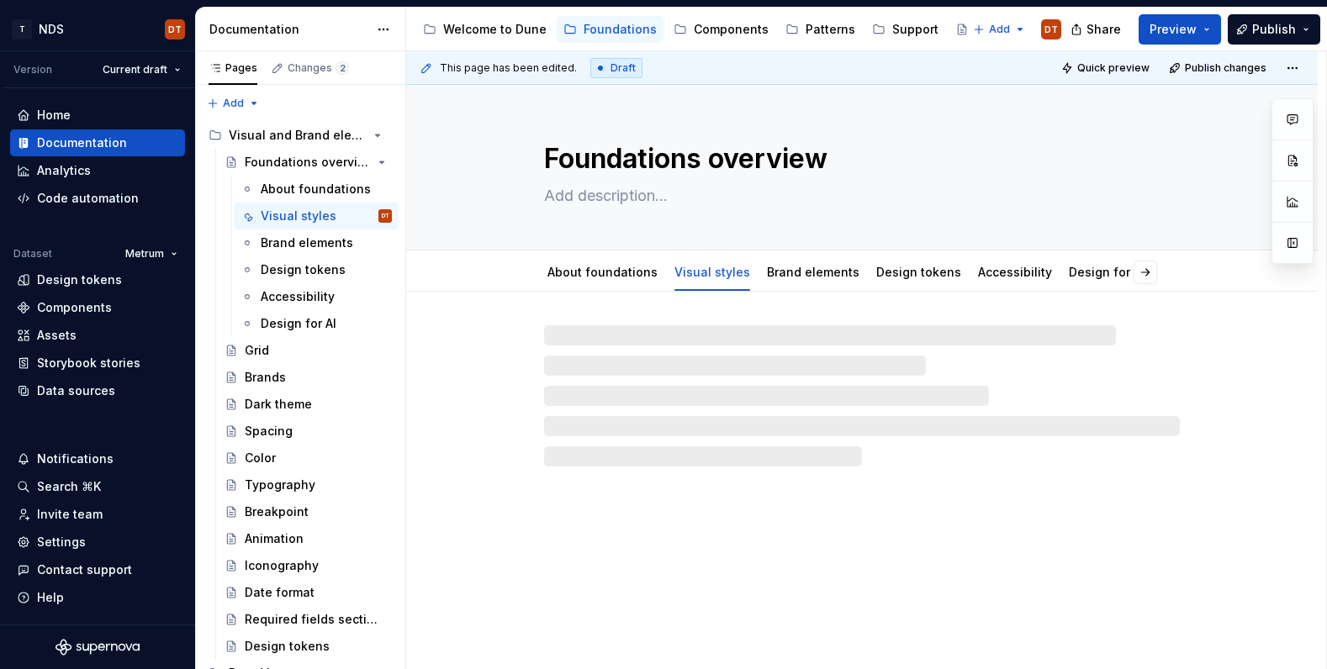
type textarea "*"
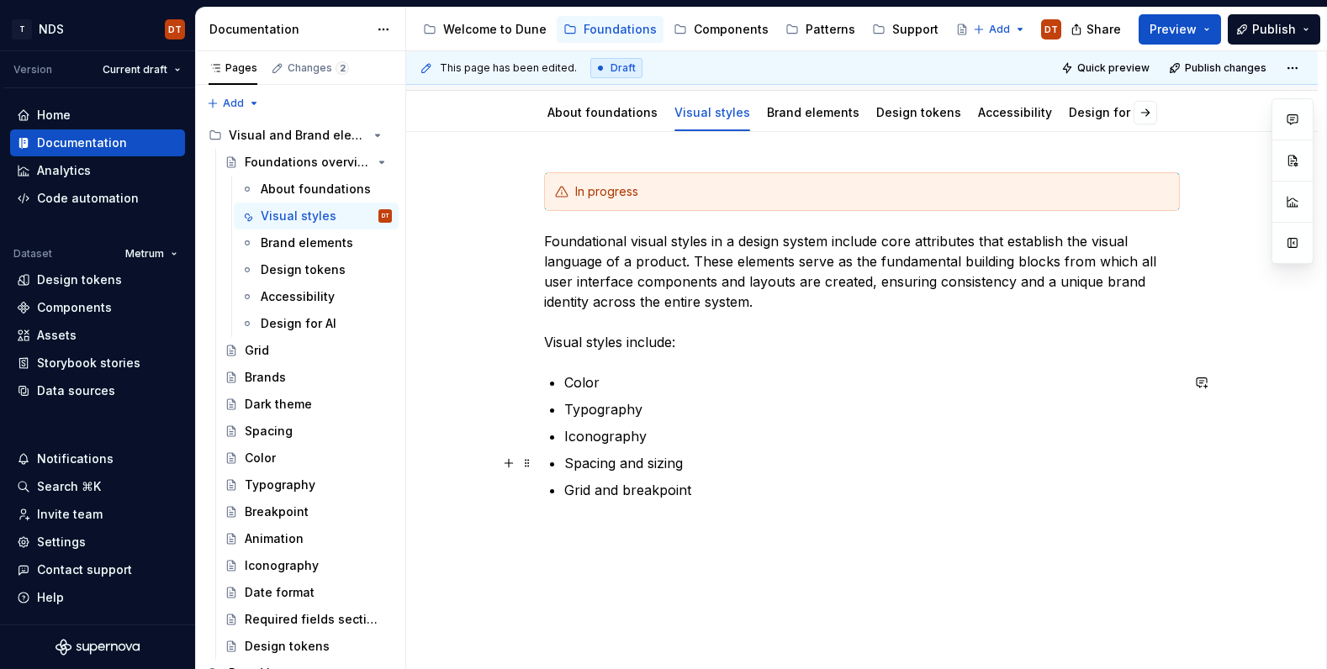
scroll to position [191, 0]
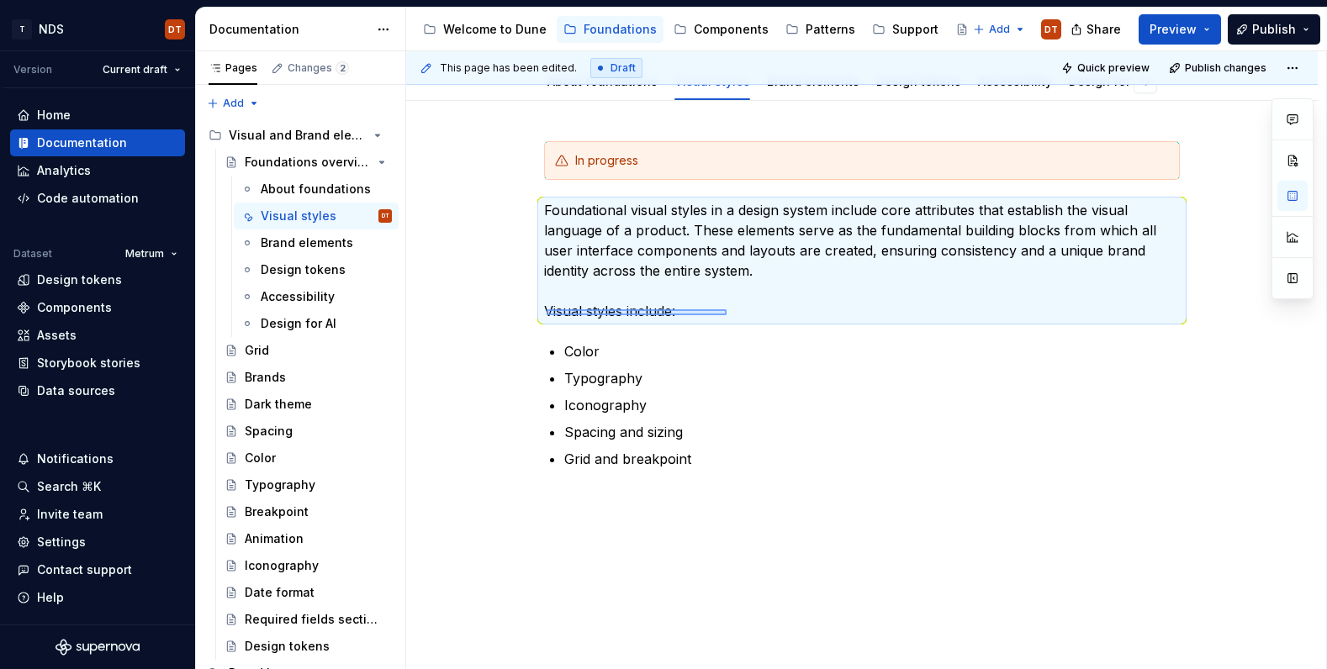
drag, startPoint x: 547, startPoint y: 309, endPoint x: 726, endPoint y: 315, distance: 180.0
click at [726, 315] on div "This page has been edited. Draft Quick preview Publish changes Foundations over…" at bounding box center [866, 360] width 920 height 619
drag, startPoint x: 689, startPoint y: 339, endPoint x: 685, endPoint y: 326, distance: 13.1
click at [689, 339] on div "In progress Foundational visual styles in a design system include core attribut…" at bounding box center [862, 305] width 636 height 328
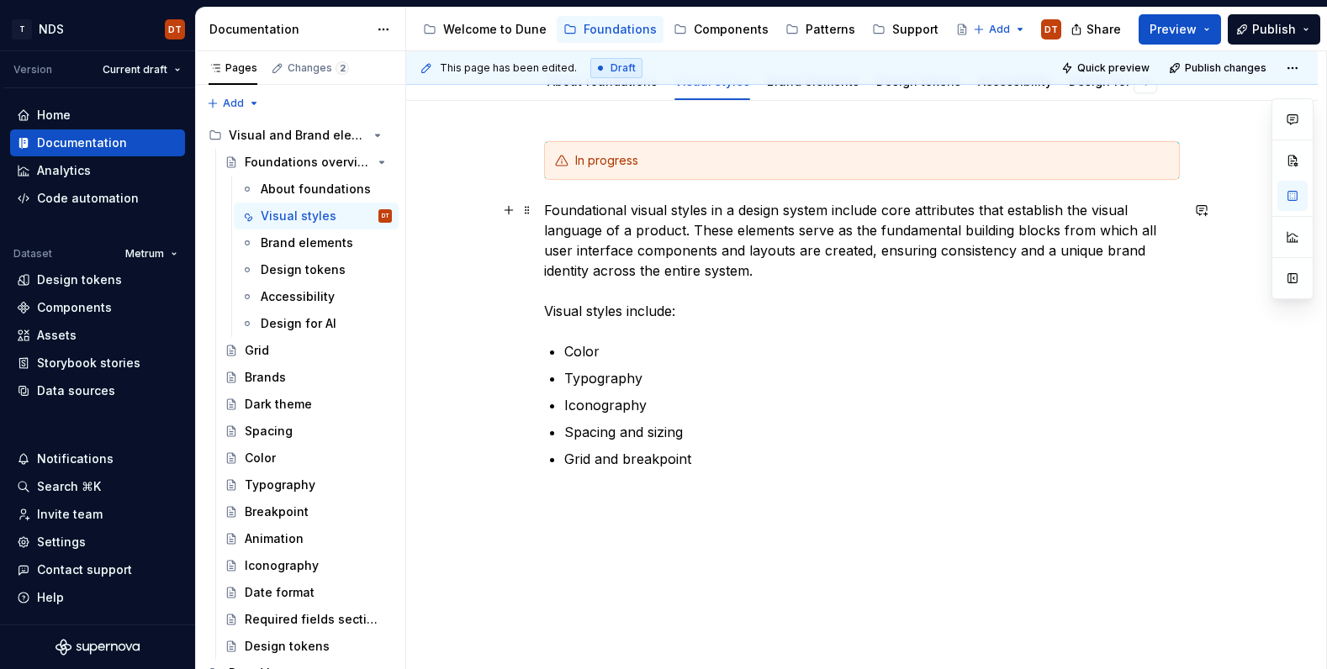
click at [690, 308] on p "Foundational visual styles in a design system include core attributes that esta…" at bounding box center [862, 260] width 636 height 121
click at [546, 308] on div "In progress Foundational visual styles in a design system include core attribut…" at bounding box center [861, 395] width 911 height 589
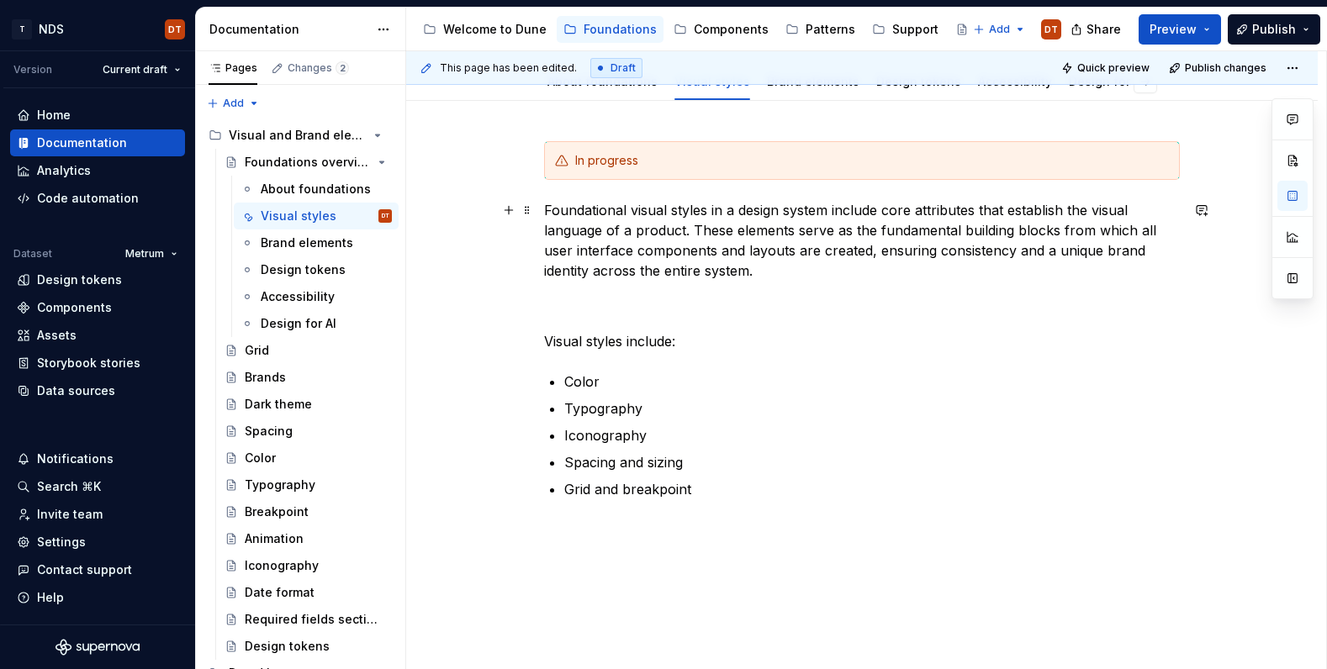
click at [563, 314] on p "Foundational visual styles in a design system include core attributes that esta…" at bounding box center [862, 260] width 636 height 121
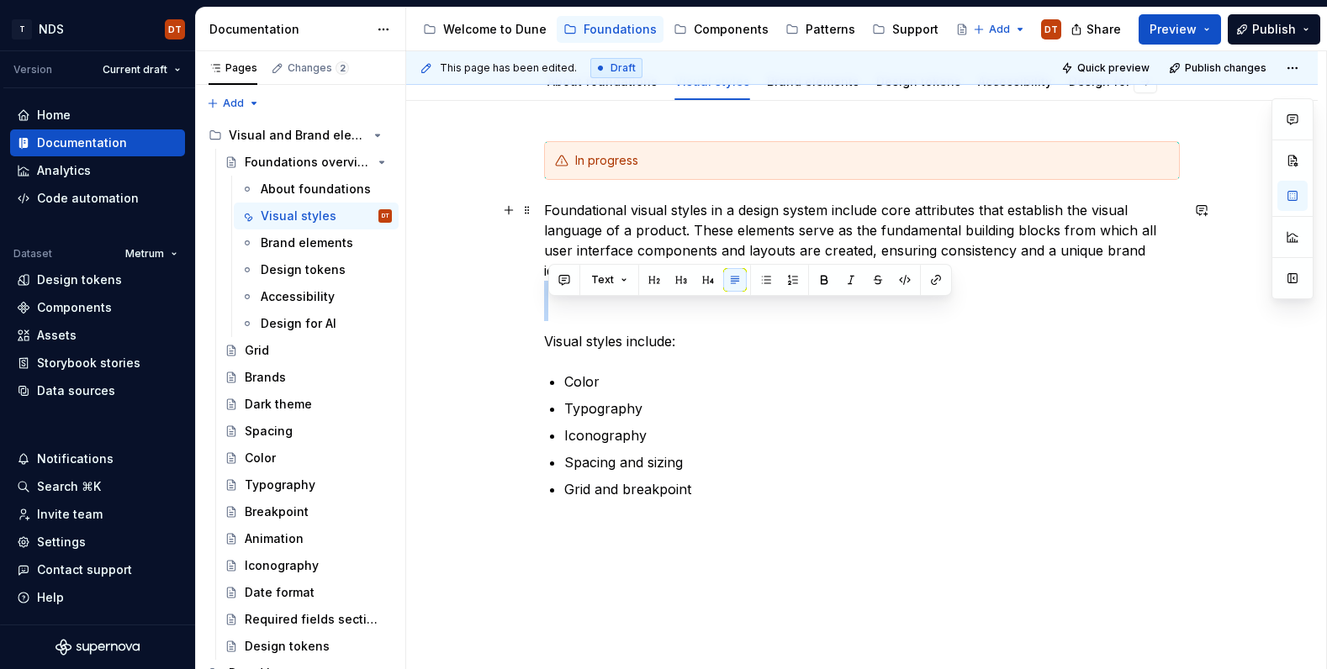
paste div
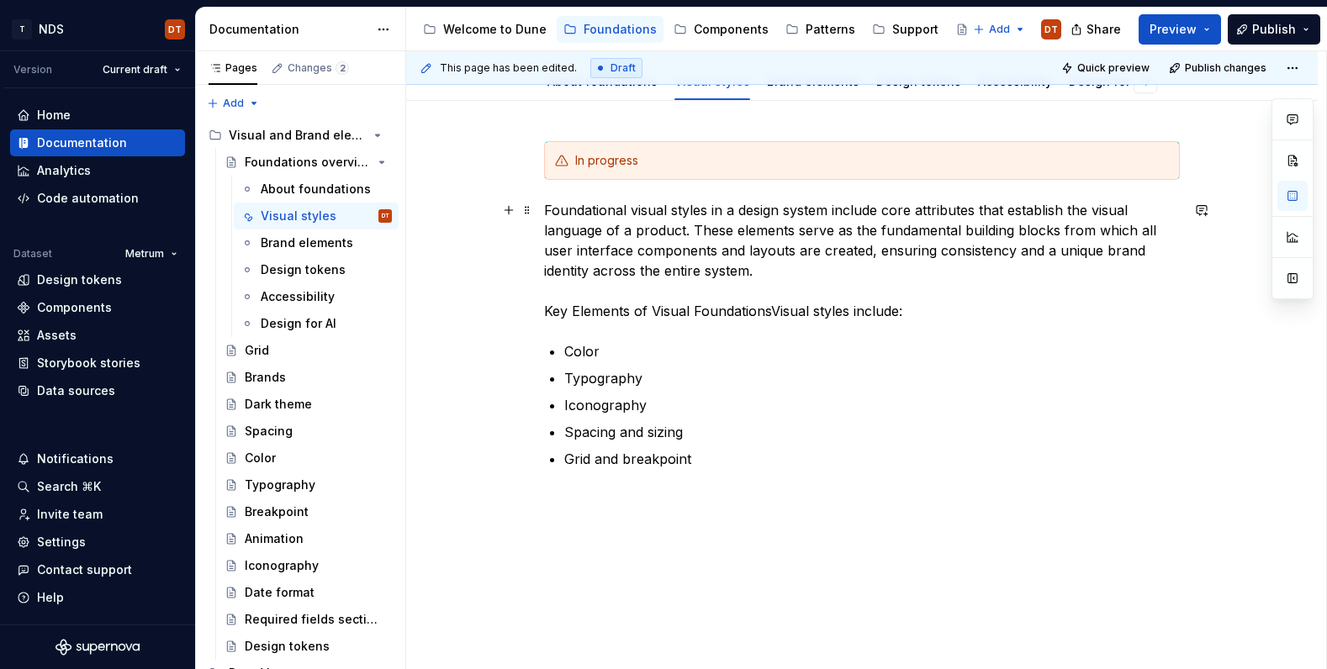
click at [656, 313] on p "Foundational visual styles in a design system include core attributes that esta…" at bounding box center [862, 260] width 636 height 121
click at [551, 314] on p "Foundational visual styles in a design system include core attributes that esta…" at bounding box center [862, 260] width 636 height 121
click at [631, 309] on p "Foundational visual styles in a design system include core attributes that esta…" at bounding box center [862, 260] width 636 height 121
click at [710, 309] on p "Foundational visual styles in a design system include core attributes that esta…" at bounding box center [862, 260] width 636 height 121
click at [749, 310] on p "Foundational visual styles in a design system include core attributes that esta…" at bounding box center [862, 260] width 636 height 121
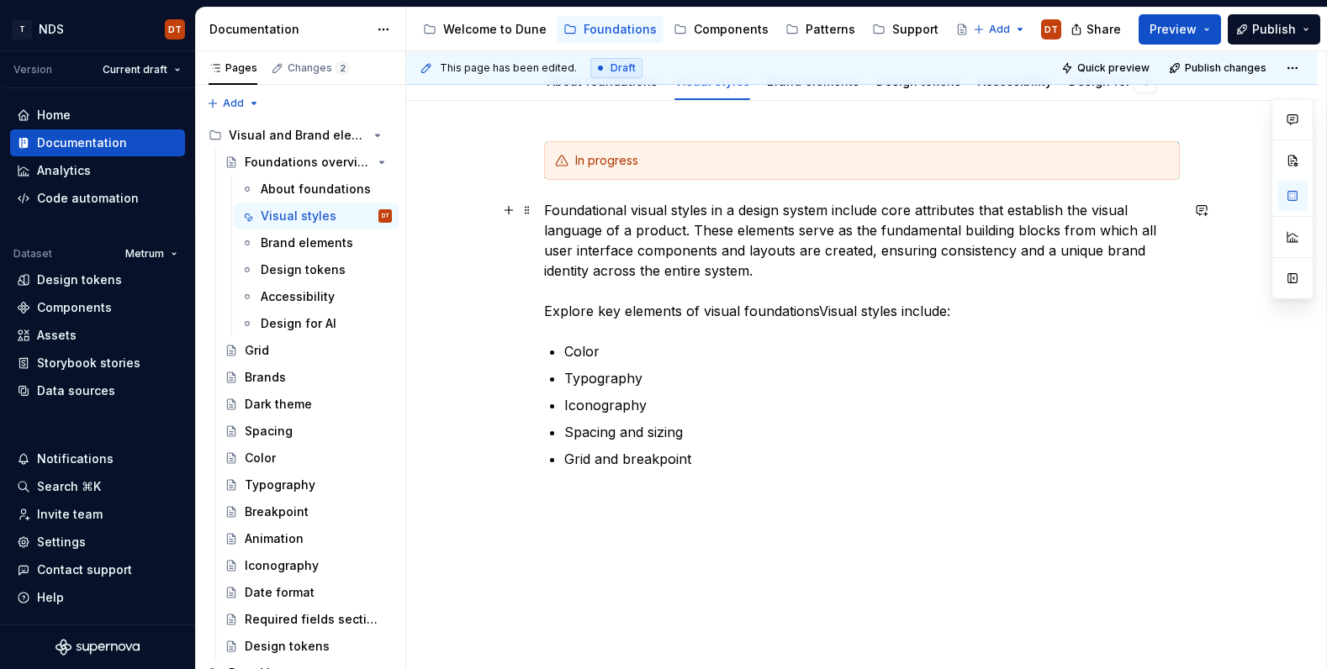
click at [821, 309] on p "Foundational visual styles in a design system include core attributes that esta…" at bounding box center [862, 260] width 636 height 121
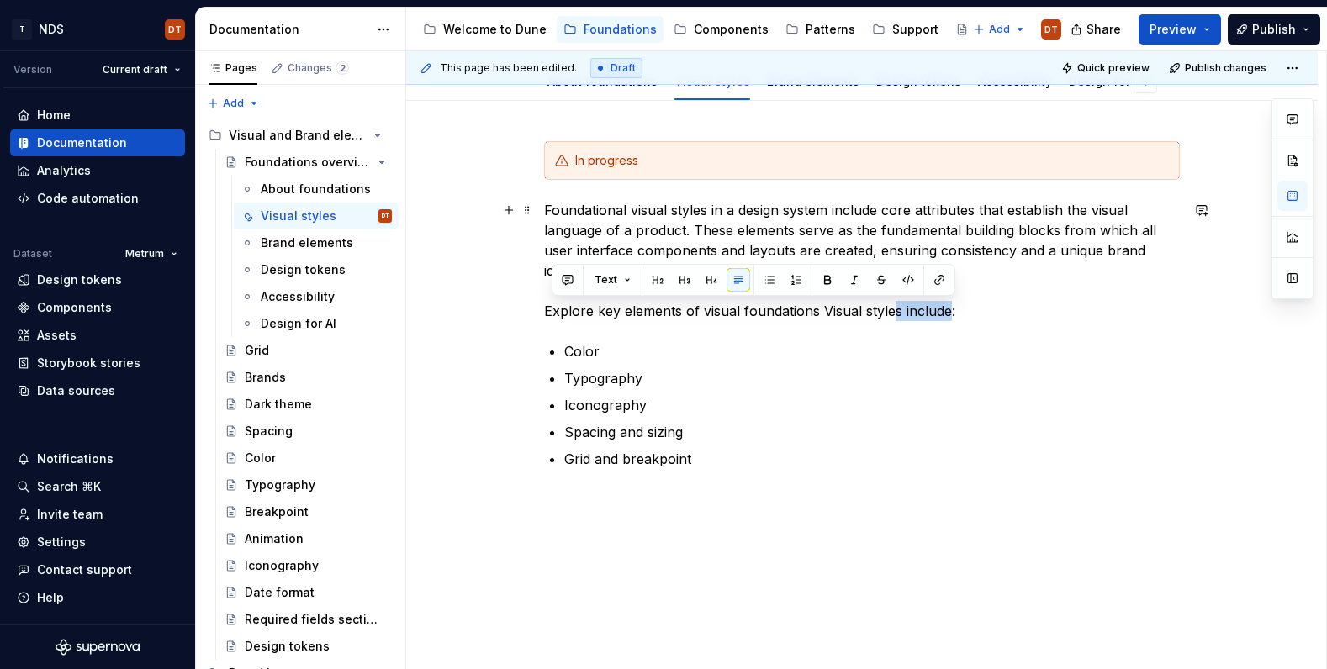
drag, startPoint x: 941, startPoint y: 312, endPoint x: 921, endPoint y: 310, distance: 20.3
click at [899, 314] on p "Foundational visual styles in a design system include core attributes that esta…" at bounding box center [862, 260] width 636 height 121
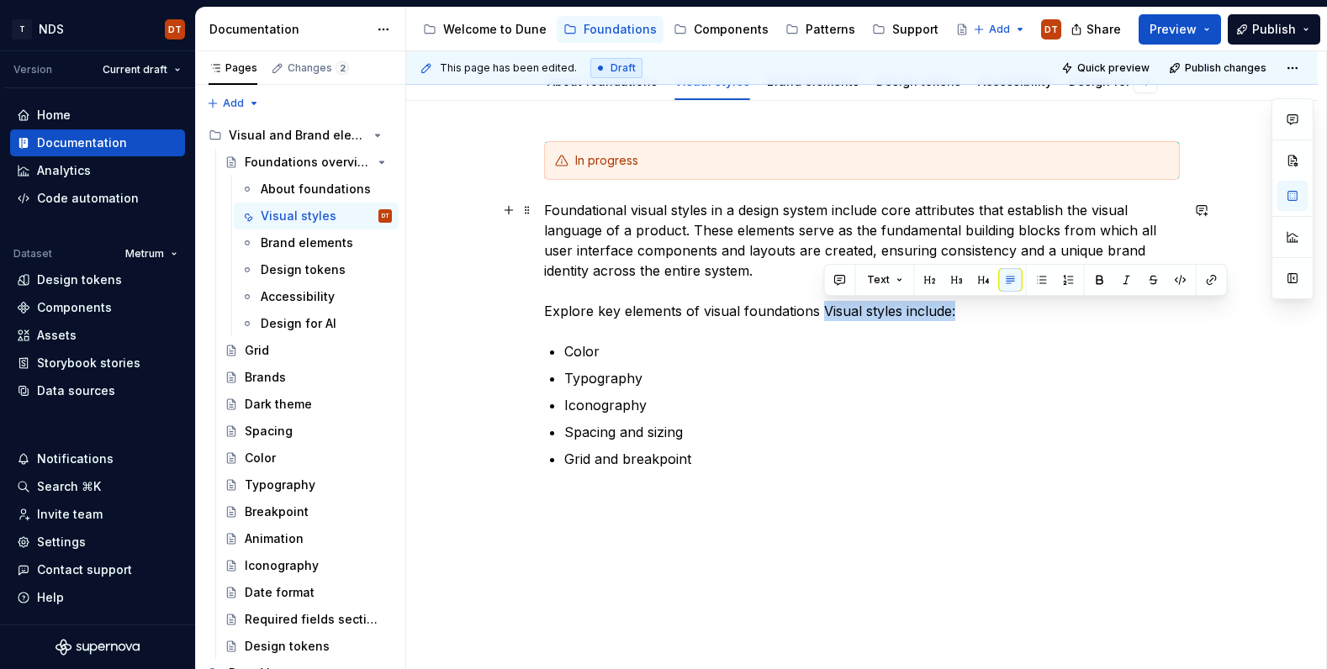
drag, startPoint x: 964, startPoint y: 311, endPoint x: 827, endPoint y: 315, distance: 137.1
click at [827, 315] on p "Foundational visual styles in a design system include core attributes that esta…" at bounding box center [862, 260] width 636 height 121
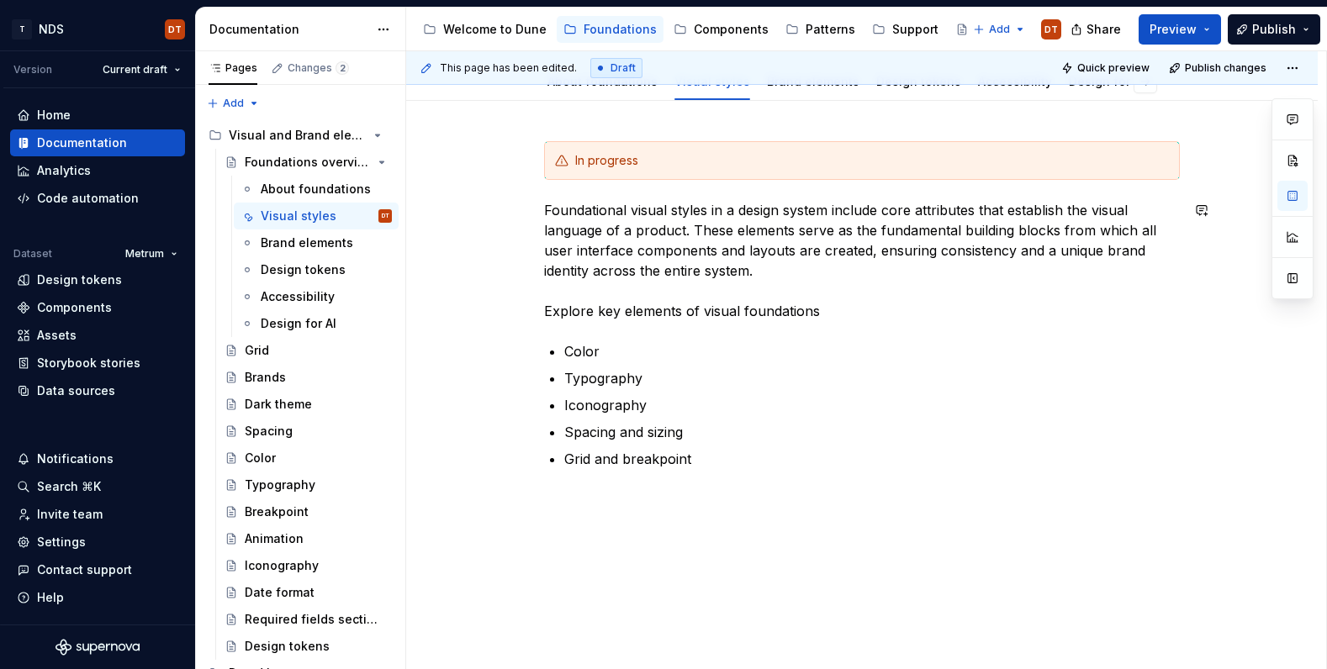
click at [632, 323] on div "In progress Foundational visual styles in a design system include core attribut…" at bounding box center [862, 305] width 636 height 328
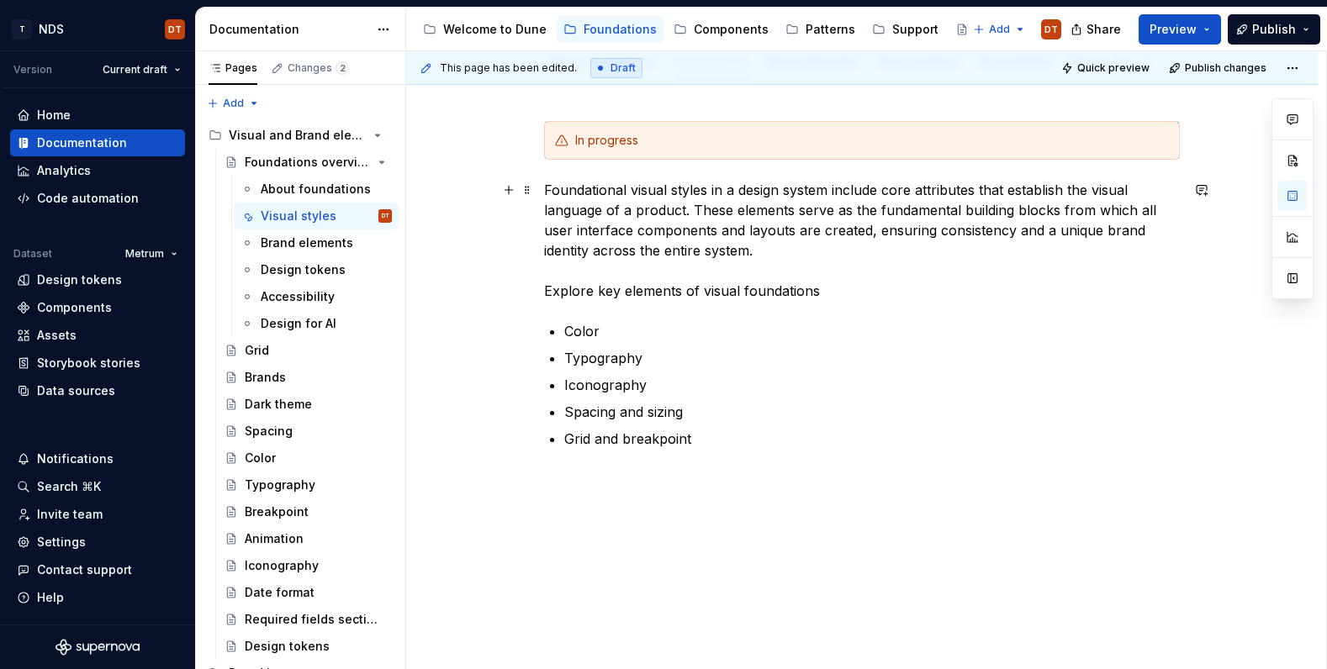
click at [904, 287] on p "Foundational visual styles in a design system include core attributes that esta…" at bounding box center [862, 240] width 636 height 121
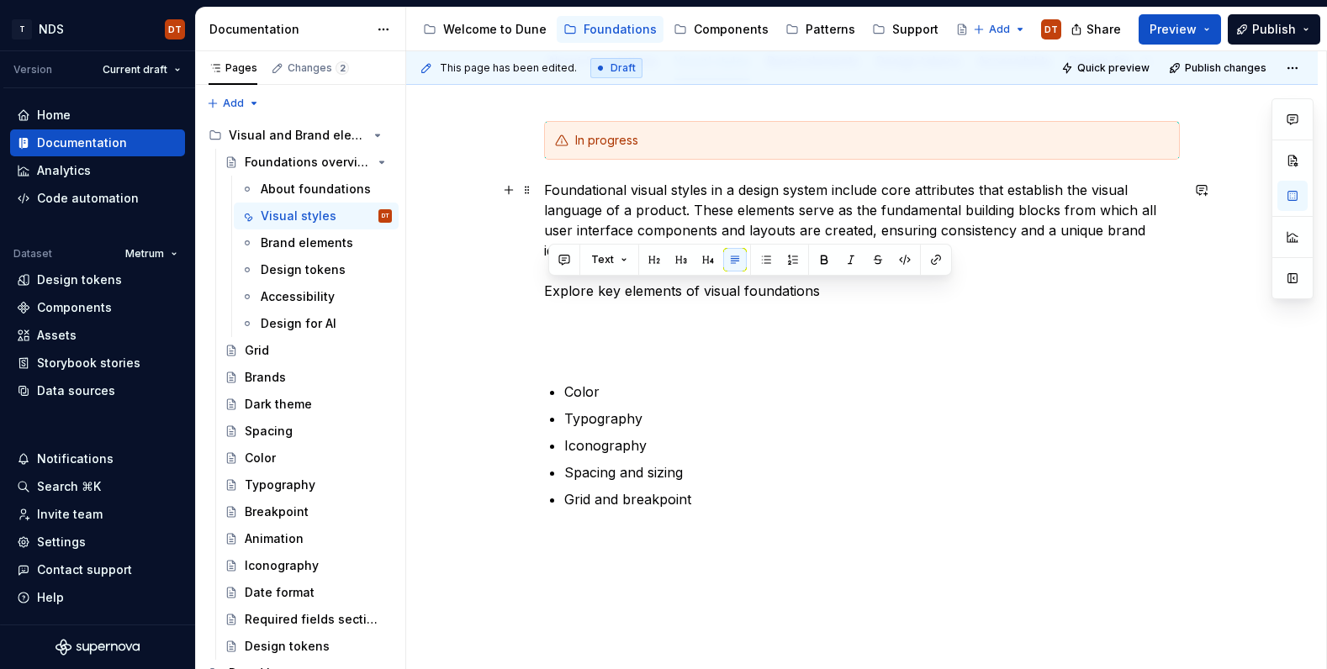
drag, startPoint x: 809, startPoint y: 291, endPoint x: 546, endPoint y: 294, distance: 263.2
click at [546, 294] on div "In progress Foundational visual styles in a design system include core attribut…" at bounding box center [861, 406] width 911 height 650
click at [624, 259] on button "Text" at bounding box center [609, 260] width 51 height 24
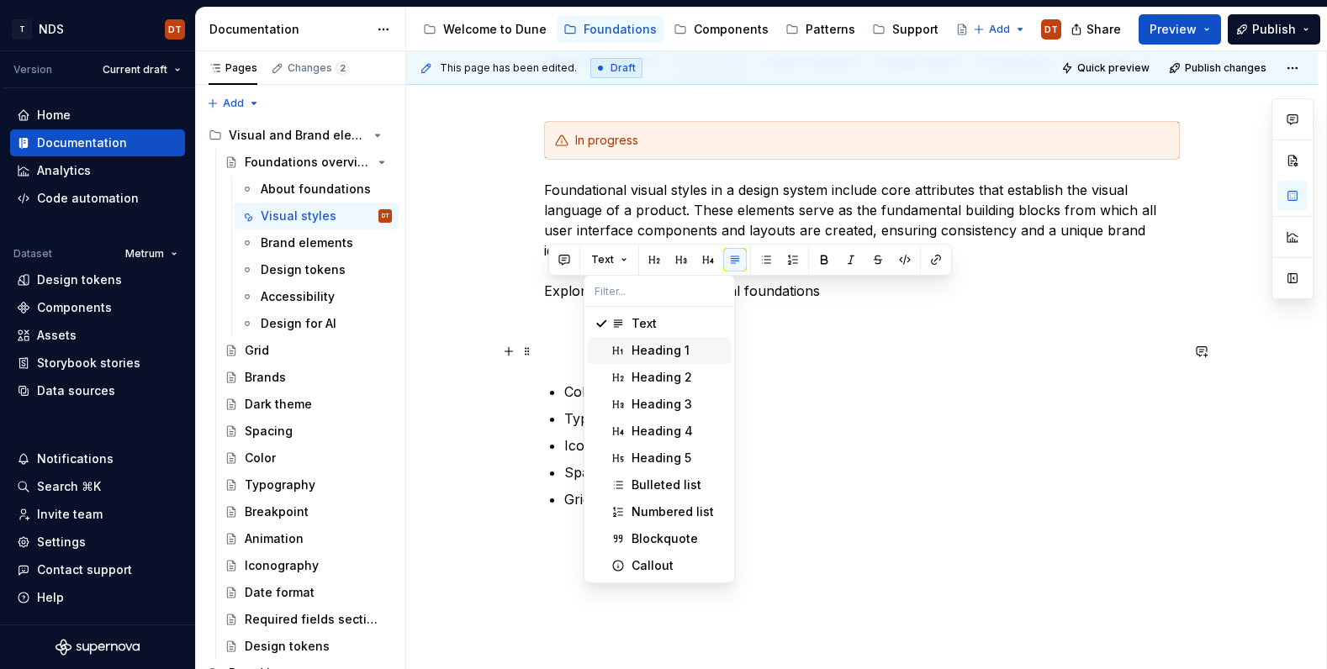
click at [655, 347] on div "Heading 1" at bounding box center [660, 350] width 58 height 17
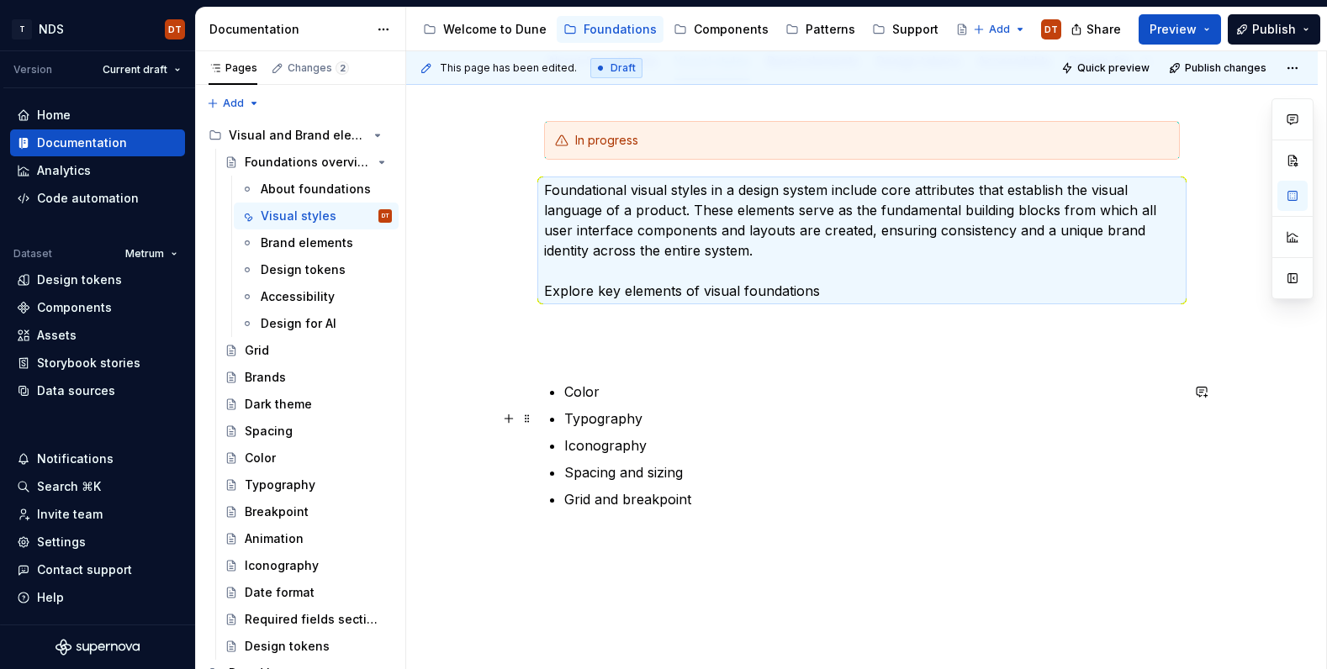
click at [959, 413] on p "Typography" at bounding box center [871, 419] width 615 height 20
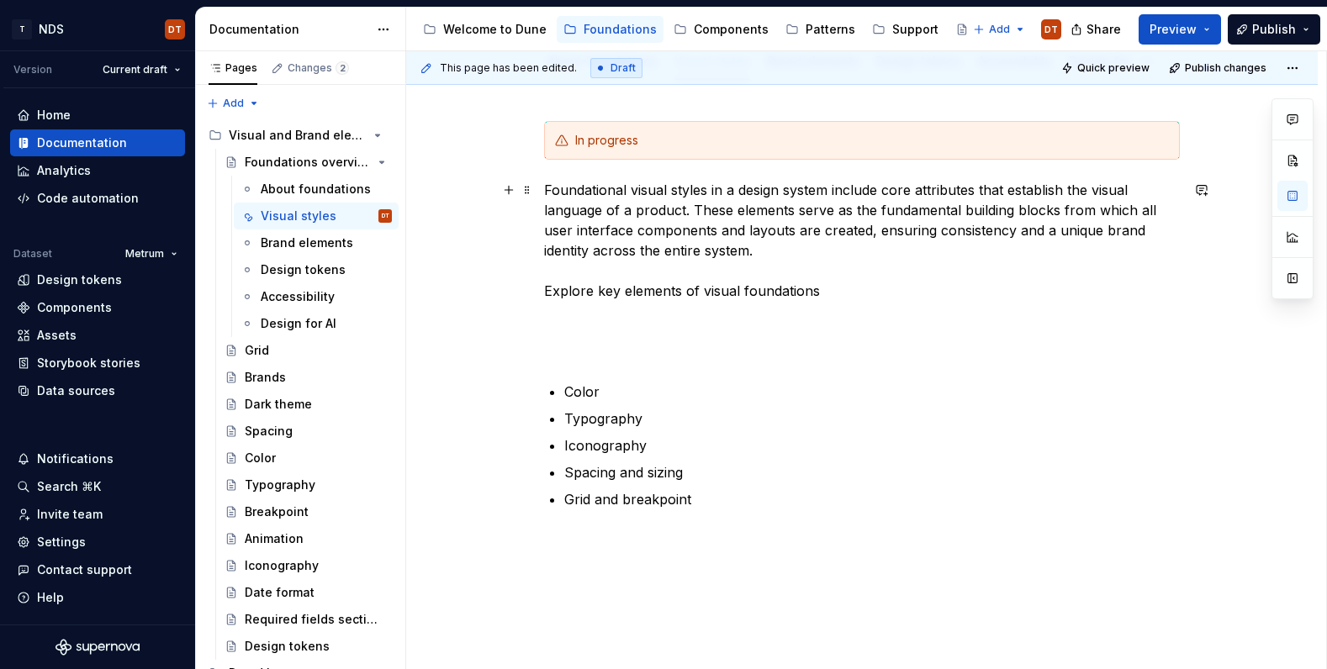
click at [535, 288] on div "This page has been edited. Draft Quick preview Publish changes Foundations over…" at bounding box center [866, 360] width 920 height 619
click at [547, 288] on div "In progress Foundational visual styles in a design system include core attribut…" at bounding box center [861, 406] width 911 height 650
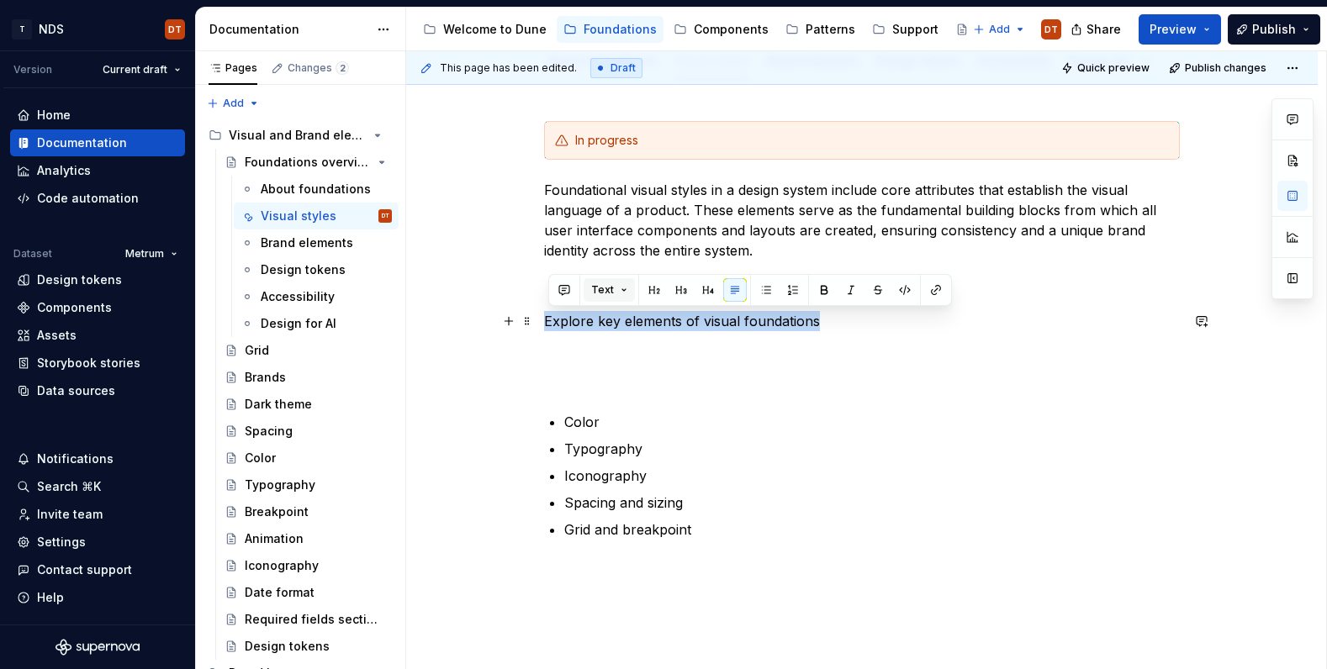
drag, startPoint x: 822, startPoint y: 322, endPoint x: 606, endPoint y: 299, distance: 216.4
click at [539, 325] on div "In progress Foundational visual styles in a design system include core attribut…" at bounding box center [861, 421] width 911 height 680
click at [615, 289] on button "Text" at bounding box center [609, 290] width 51 height 24
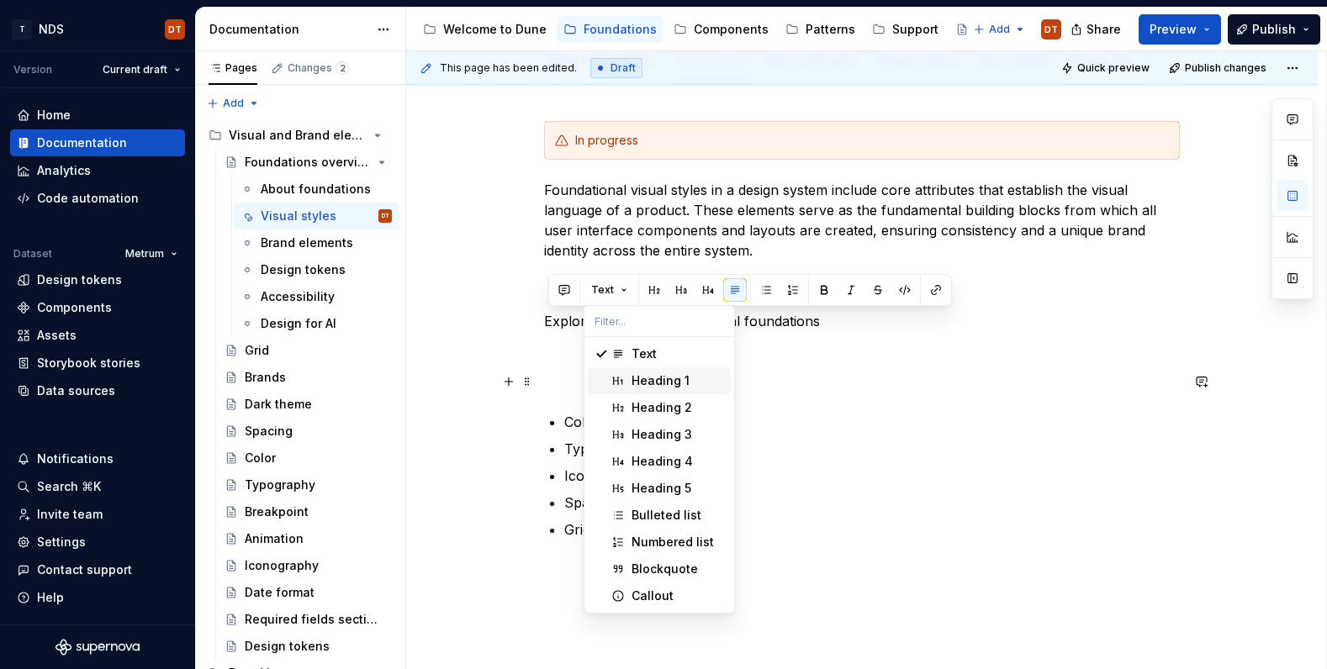
click at [652, 378] on div "Heading 1" at bounding box center [660, 380] width 58 height 17
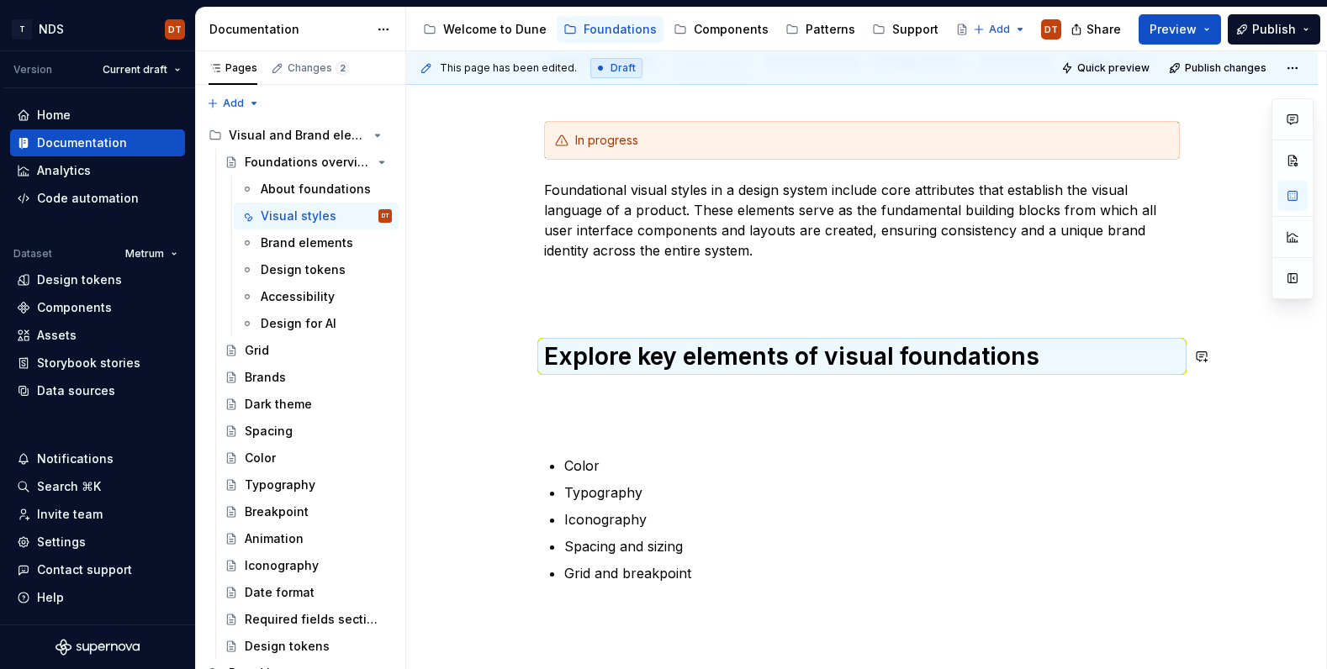
click at [601, 315] on div "In progress Foundational visual styles in a design system include core attribut…" at bounding box center [862, 352] width 636 height 462
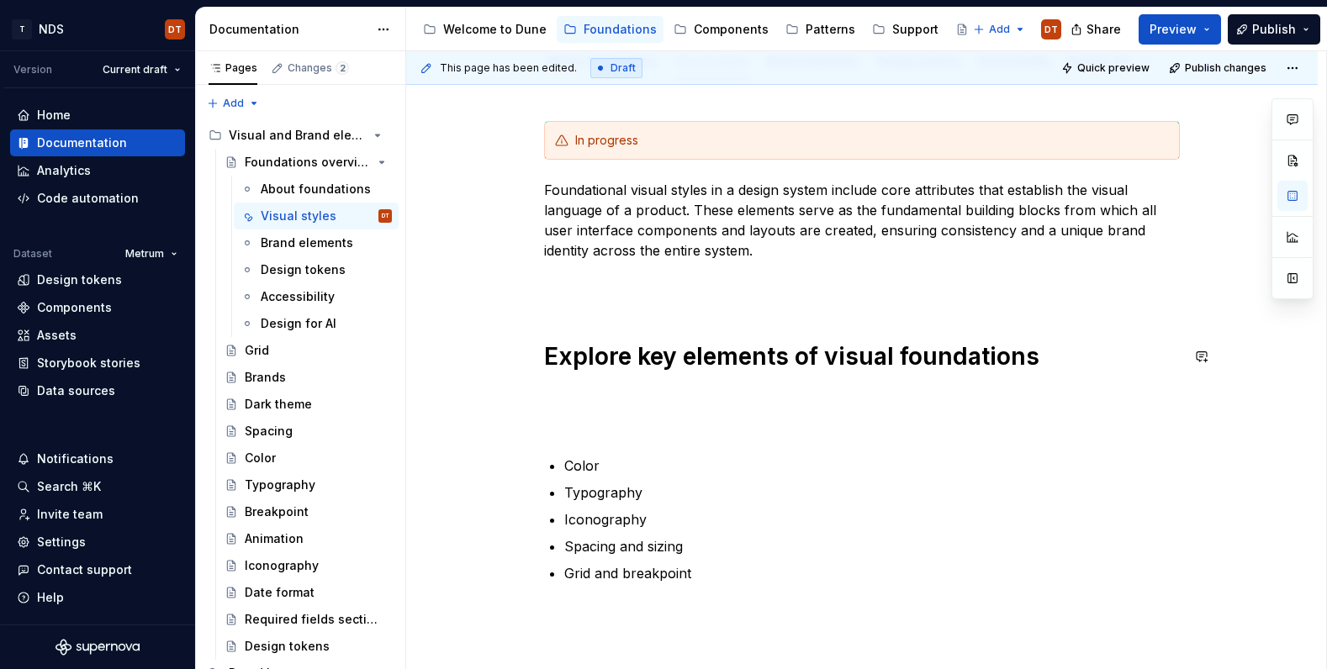
click at [629, 312] on div "In progress Foundational visual styles in a design system include core attribut…" at bounding box center [862, 352] width 636 height 462
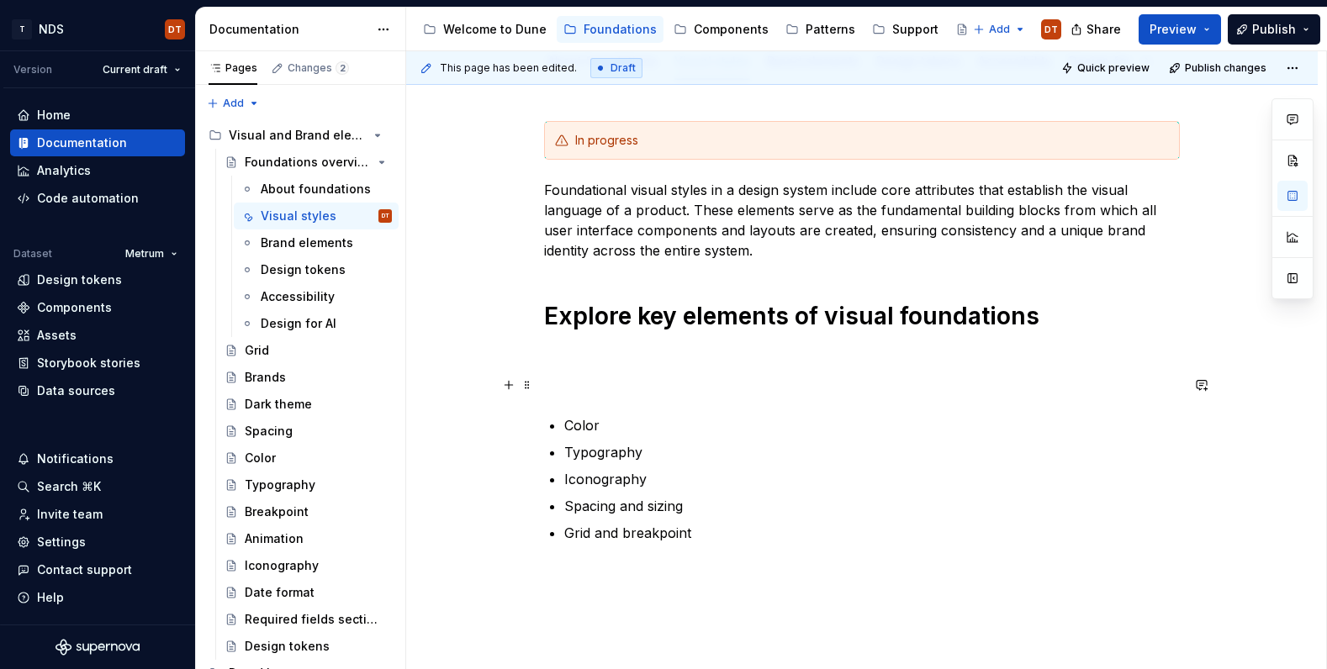
click at [917, 384] on p at bounding box center [862, 385] width 636 height 20
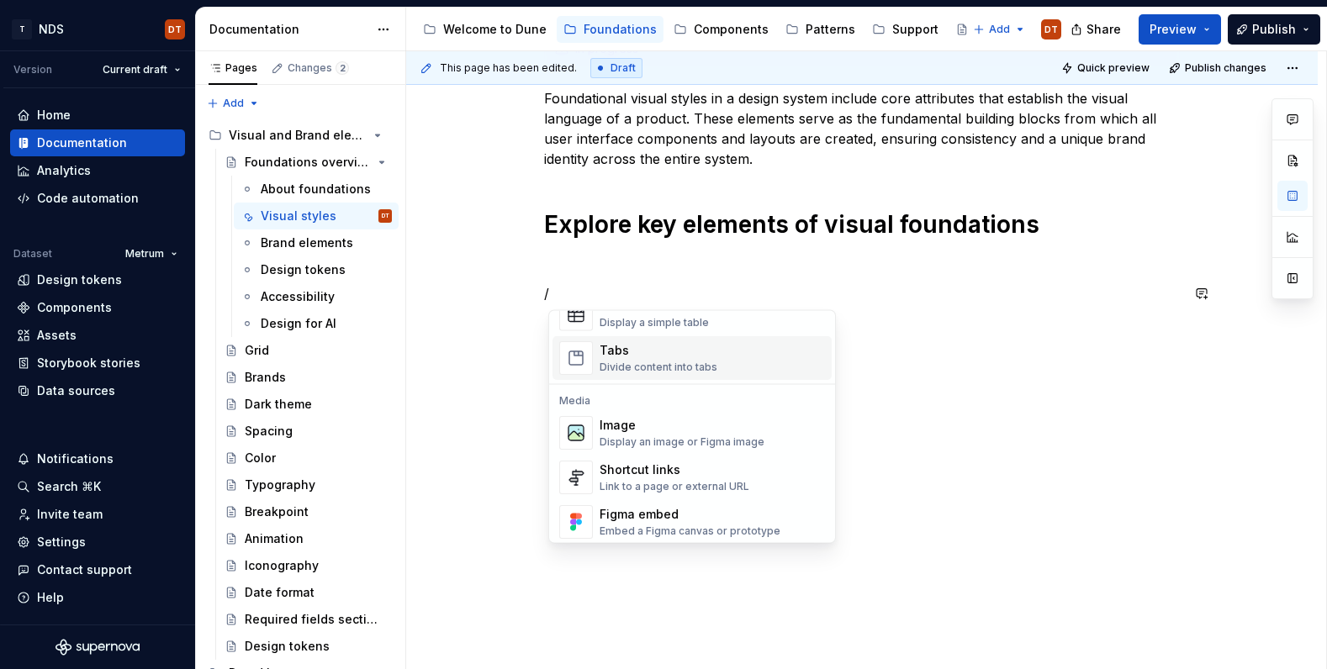
scroll to position [652, 0]
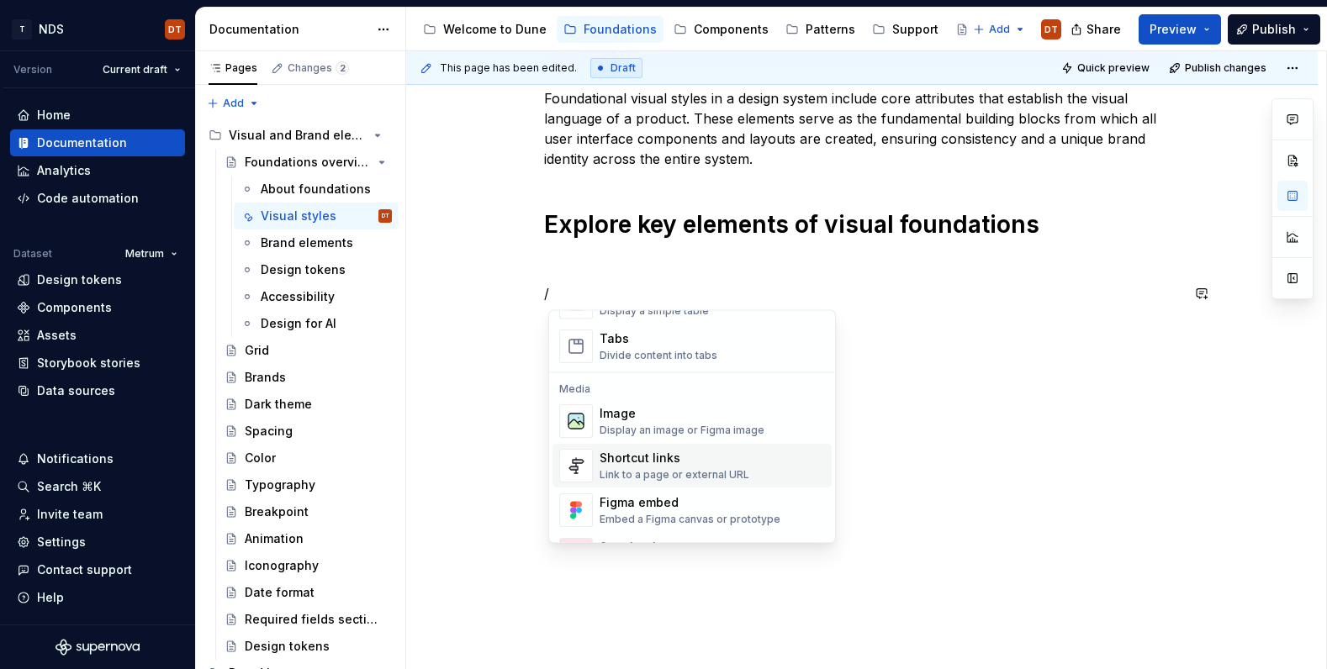
click at [672, 467] on div "Shortcut links" at bounding box center [675, 459] width 150 height 17
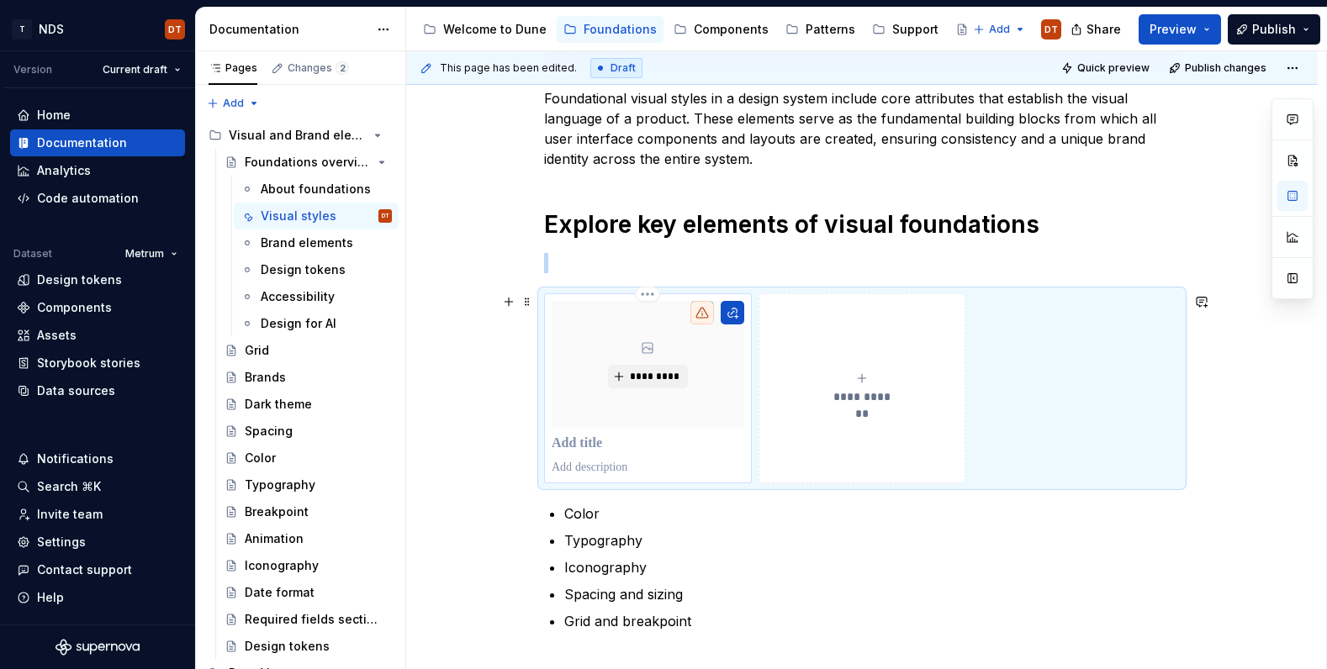
click at [586, 444] on p at bounding box center [648, 444] width 193 height 17
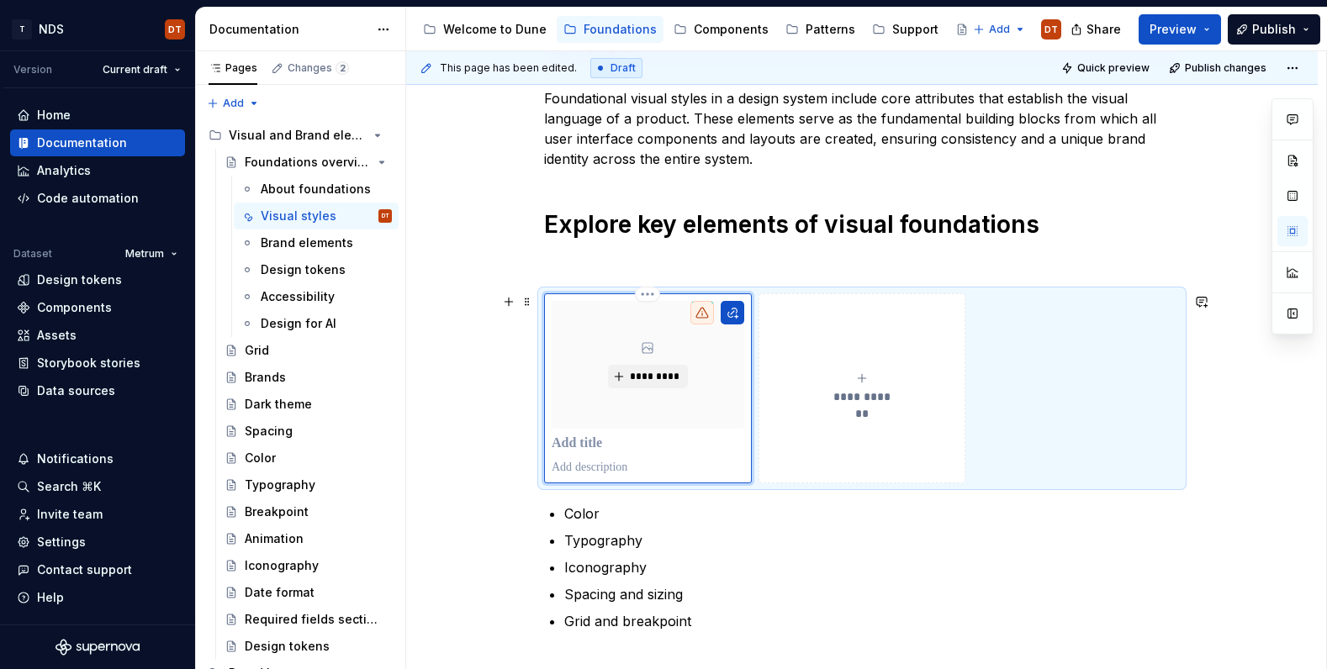
type textarea "*"
click at [740, 313] on button "button" at bounding box center [733, 313] width 24 height 24
type textarea "*"
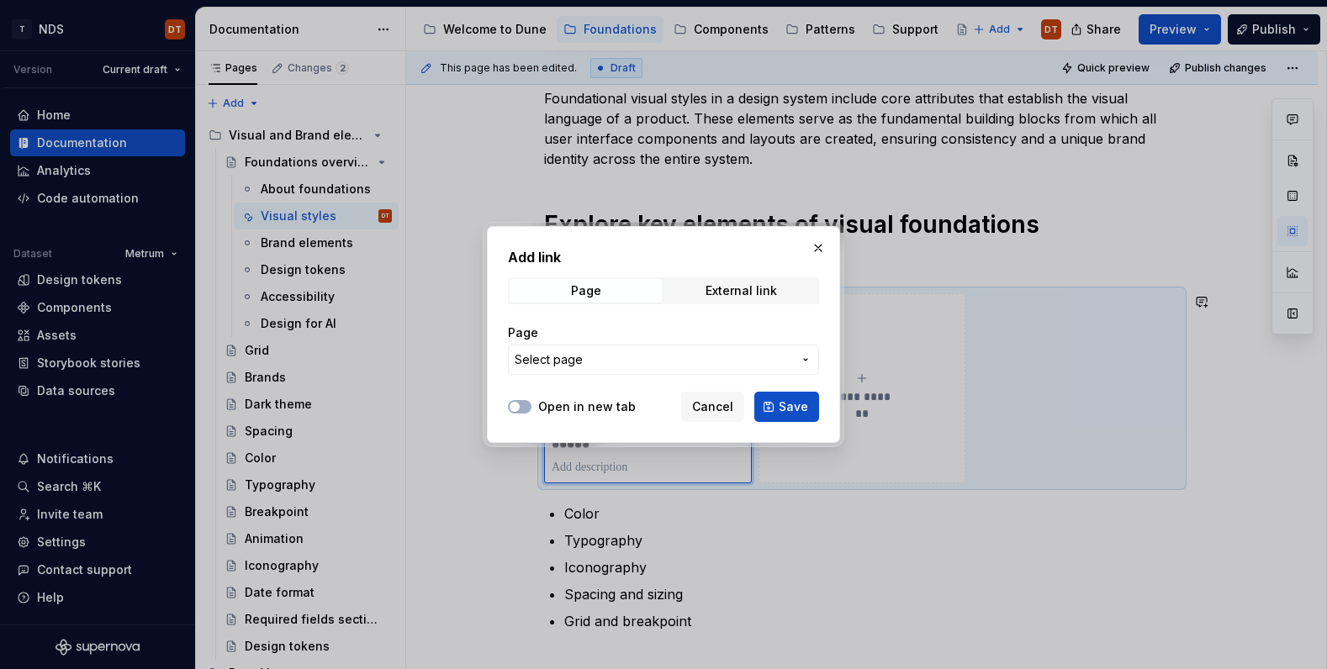
click at [801, 356] on icon "button" at bounding box center [805, 359] width 13 height 13
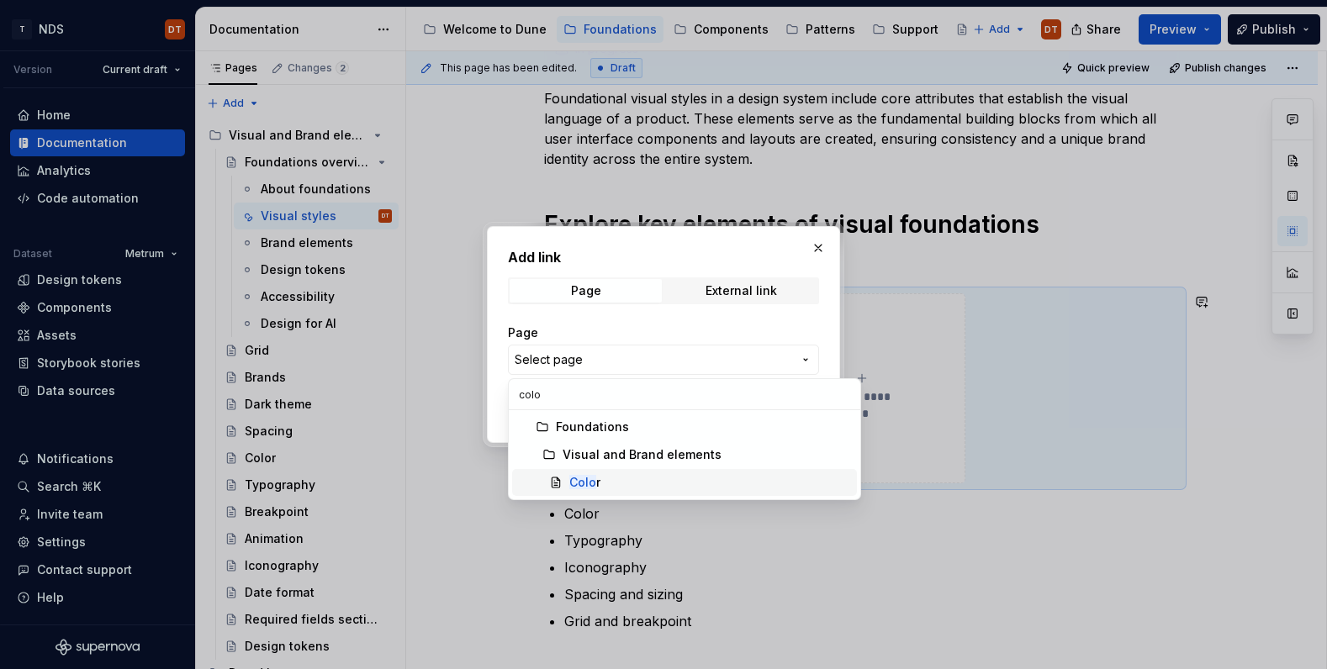
type input "colo"
click at [581, 482] on mark "Colo" at bounding box center [582, 482] width 27 height 14
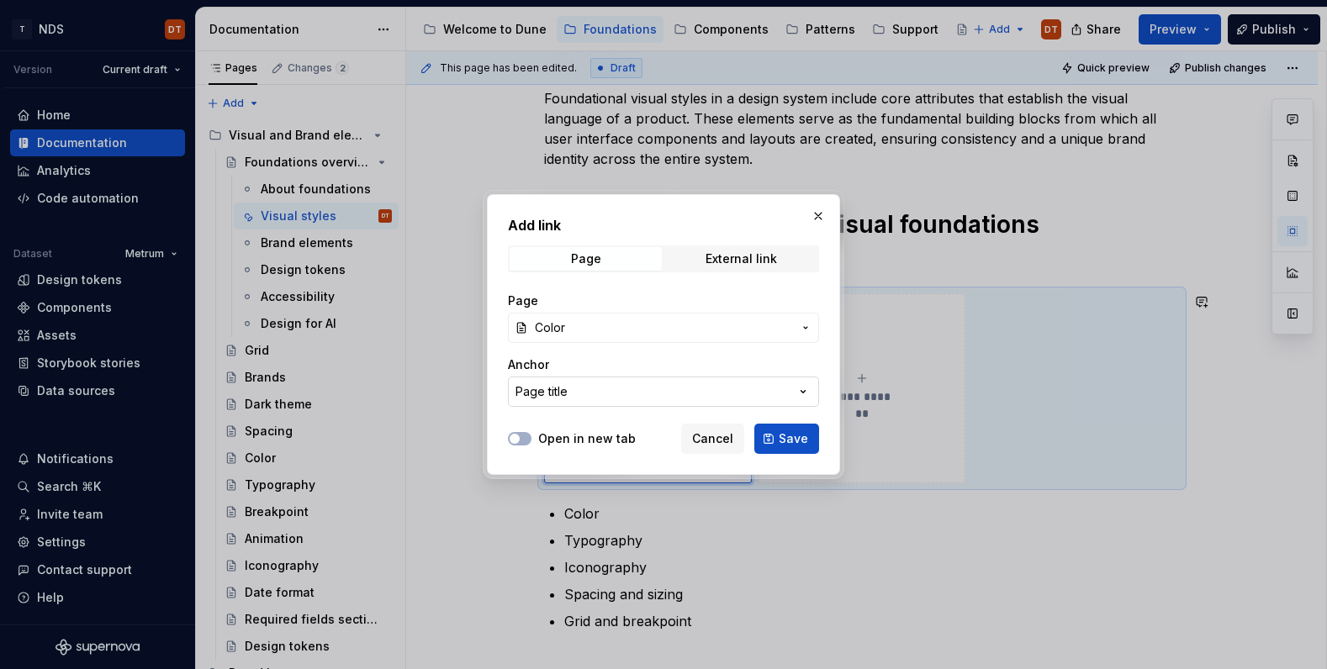
click at [803, 394] on icon "button" at bounding box center [803, 391] width 17 height 17
click at [647, 390] on div "Add link Page External link Page Color Anchor Page title Open in new tab Cancel…" at bounding box center [663, 334] width 1327 height 669
click at [525, 439] on button "Open in new tab" at bounding box center [520, 438] width 24 height 13
click at [795, 445] on span "Save" at bounding box center [793, 439] width 29 height 17
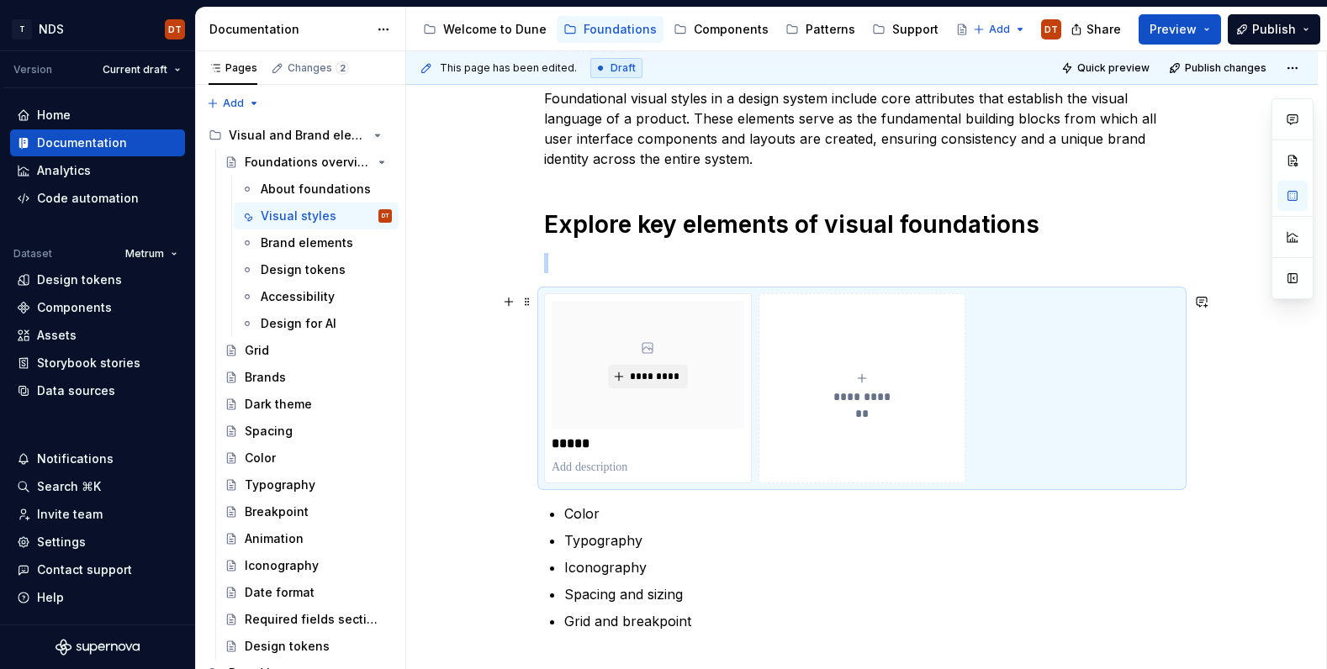
scroll to position [315, 0]
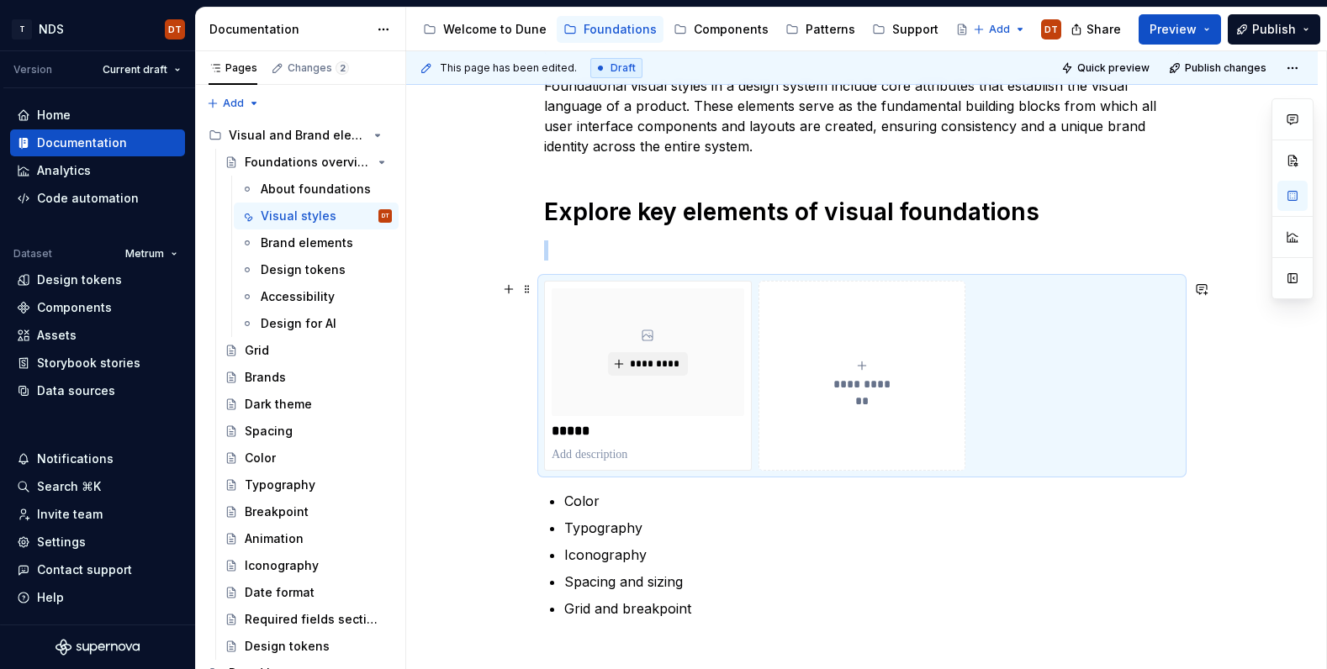
click at [885, 397] on button "**********" at bounding box center [862, 376] width 208 height 190
type textarea "*"
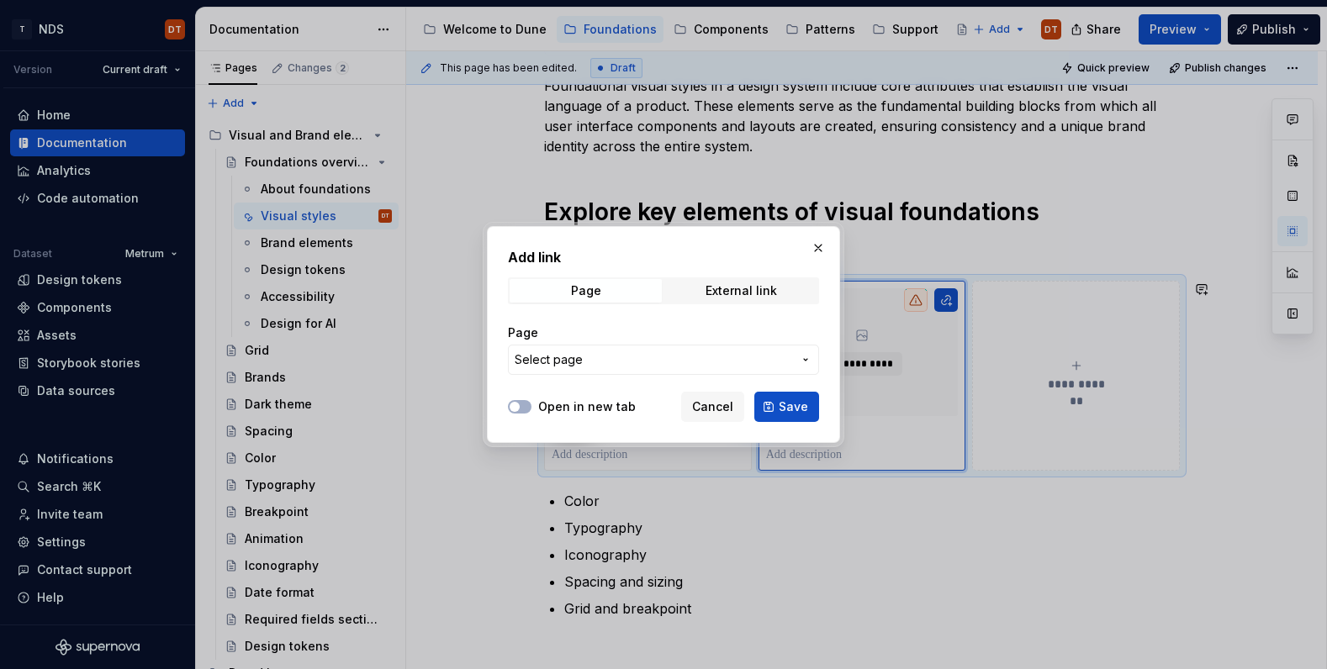
click at [801, 359] on icon "button" at bounding box center [805, 359] width 13 height 13
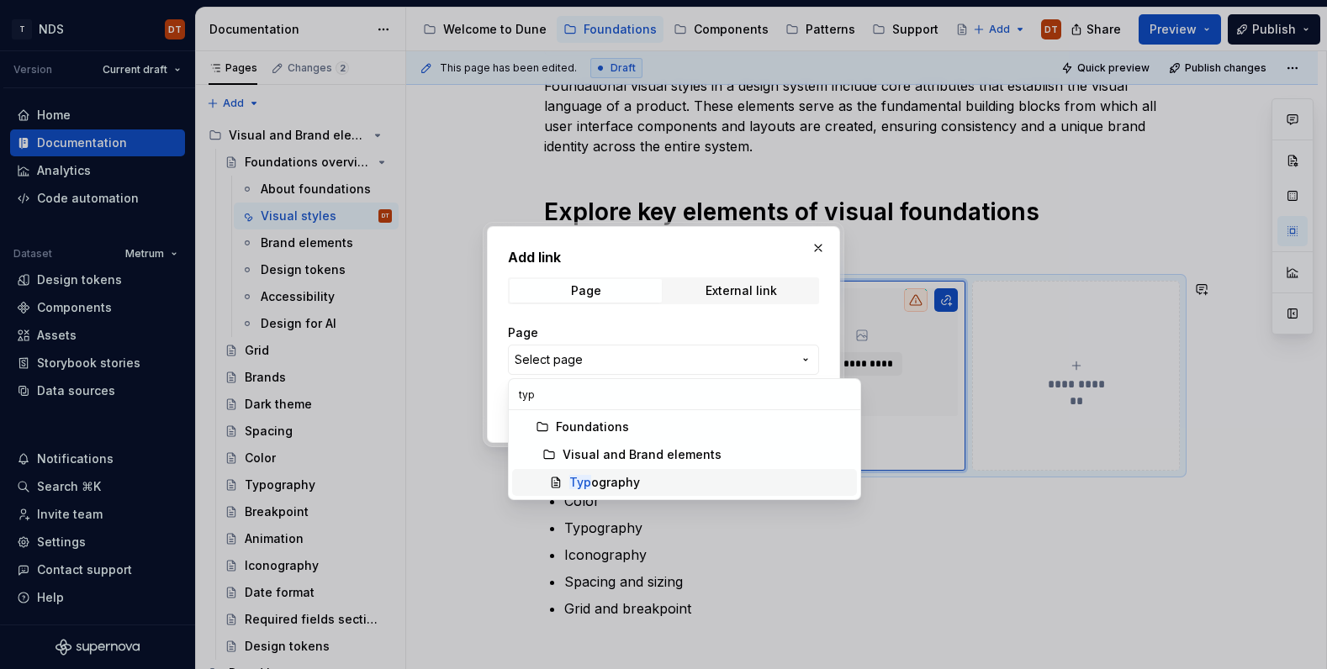
type input "typ"
click at [621, 483] on div "Typ ography" at bounding box center [604, 482] width 71 height 17
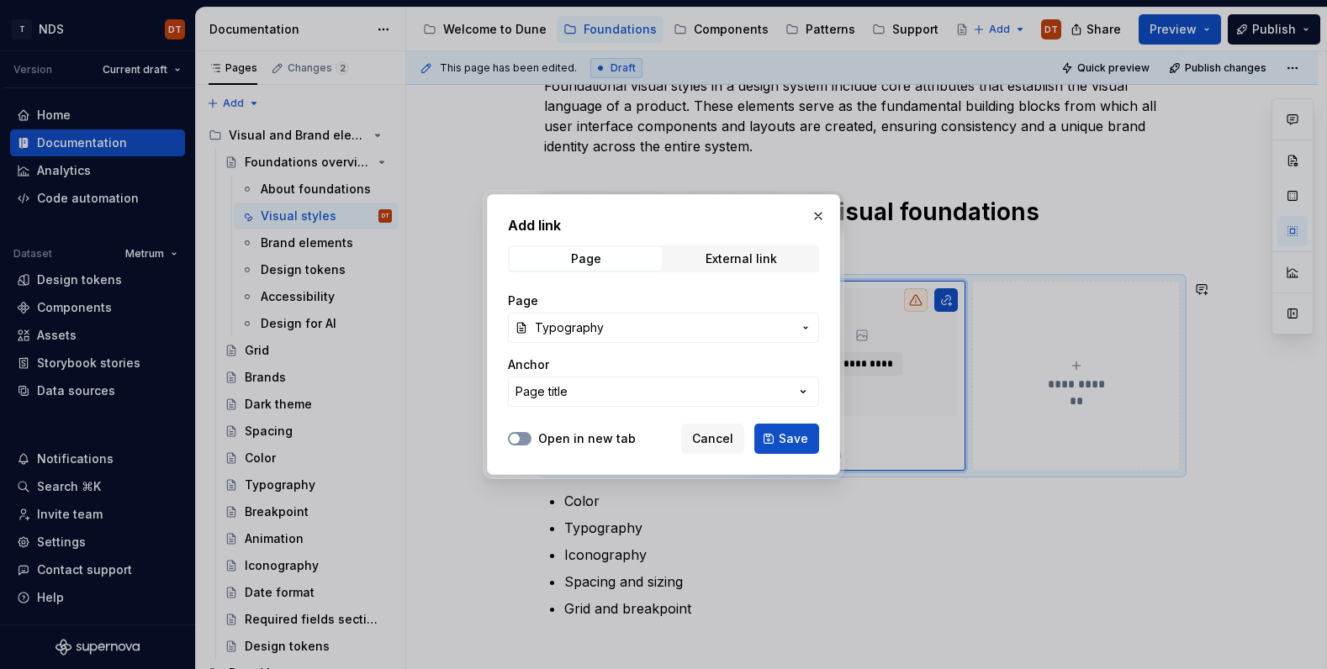
click at [523, 441] on button "Open in new tab" at bounding box center [520, 438] width 24 height 13
click at [786, 438] on span "Save" at bounding box center [793, 439] width 29 height 17
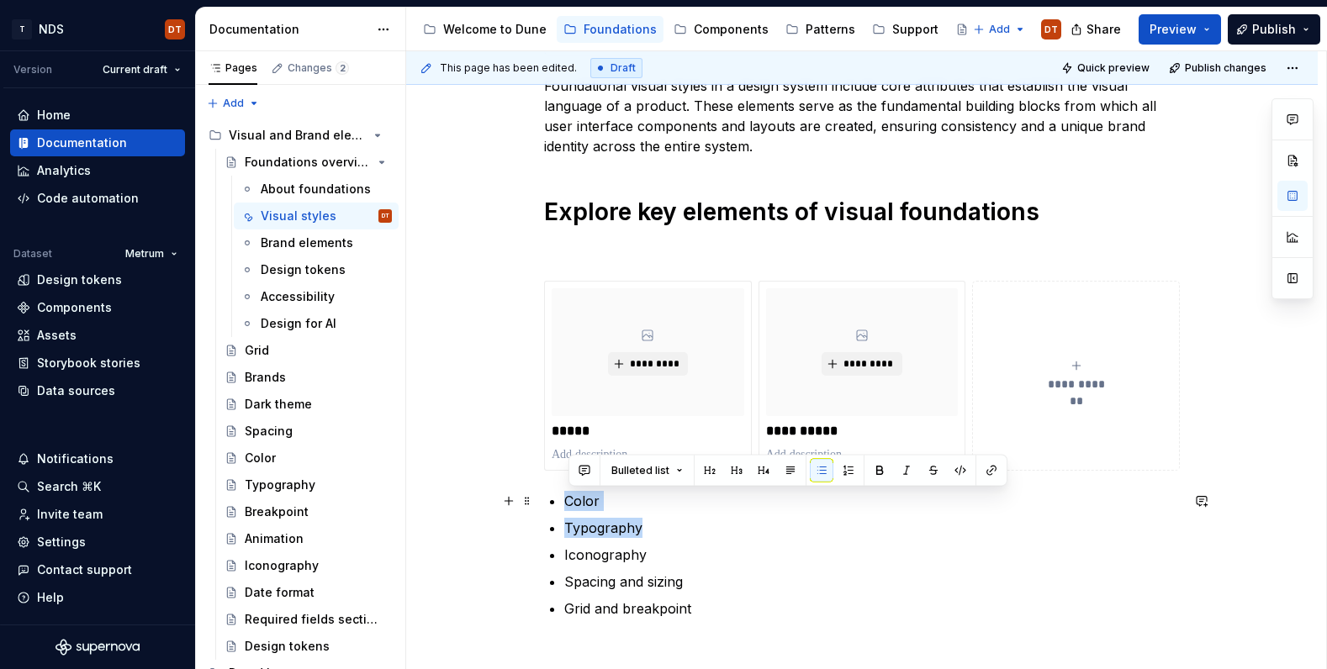
drag, startPoint x: 652, startPoint y: 531, endPoint x: 540, endPoint y: 499, distance: 116.5
click at [540, 499] on div "**********" at bounding box center [861, 408] width 911 height 864
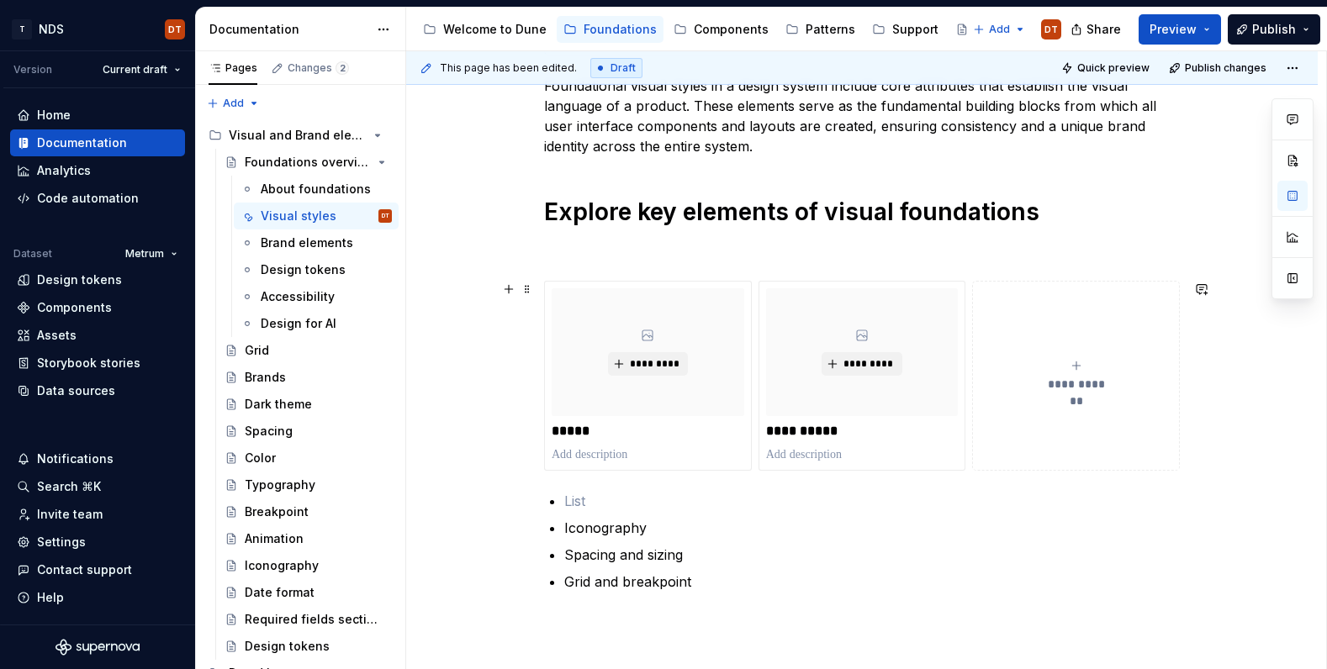
click at [1038, 425] on button "**********" at bounding box center [1076, 376] width 208 height 190
type textarea "*"
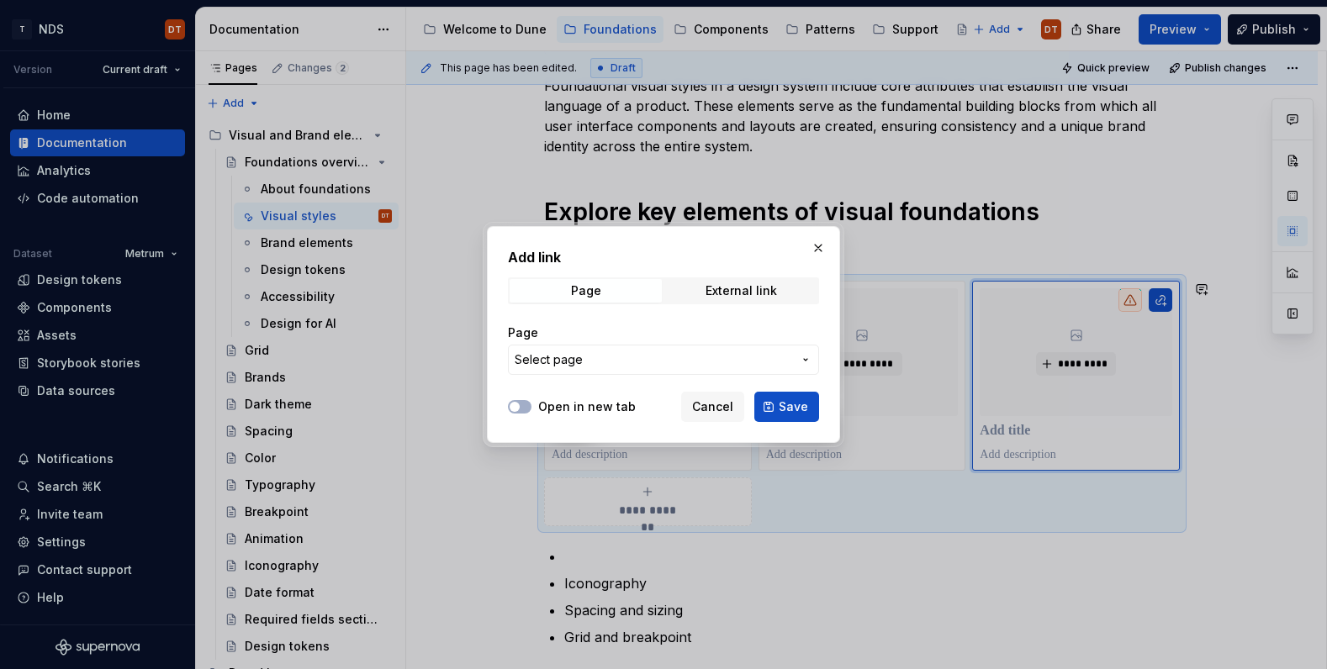
click at [805, 359] on icon "button" at bounding box center [805, 359] width 13 height 13
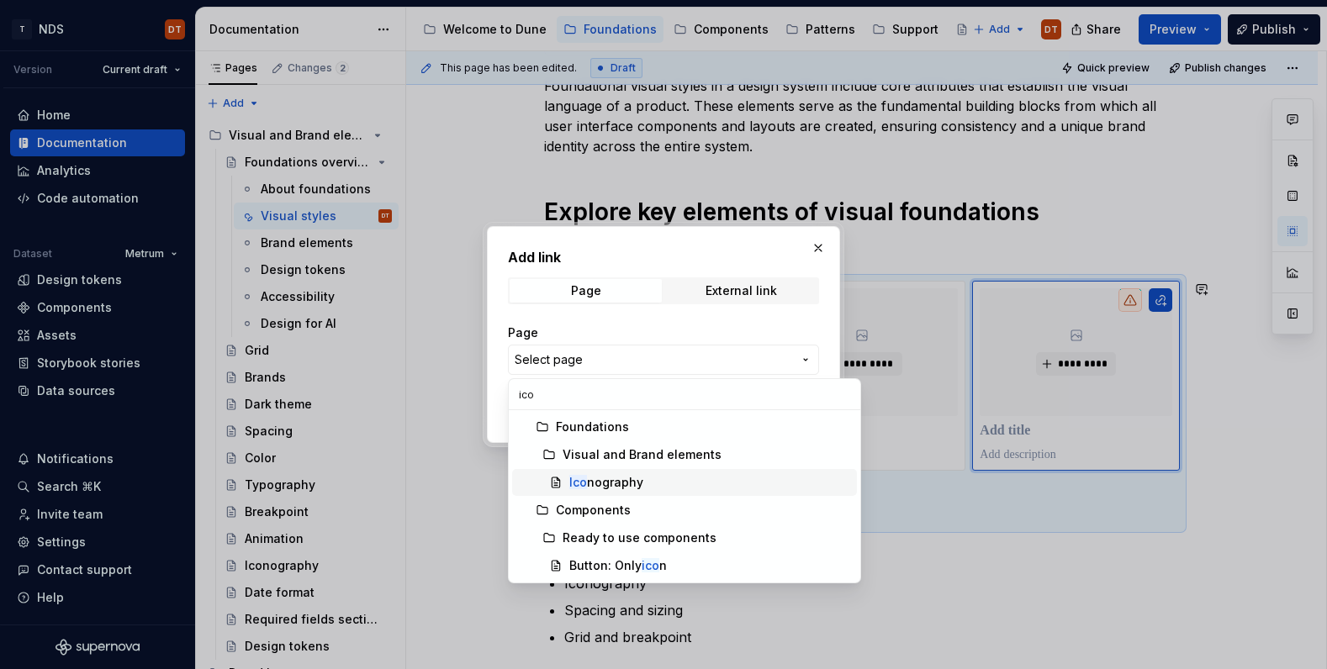
type input "ico"
click at [612, 481] on div "Ico nography" at bounding box center [606, 482] width 74 height 17
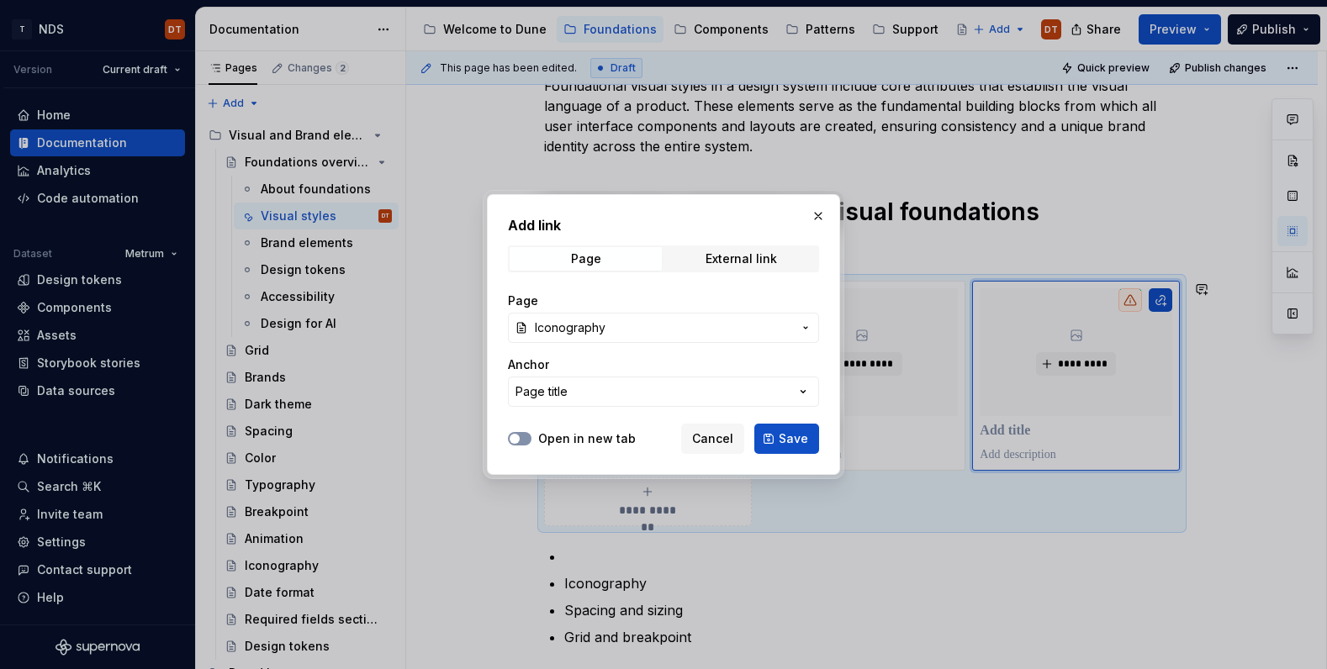
click at [526, 439] on button "Open in new tab" at bounding box center [520, 438] width 24 height 13
click at [802, 444] on span "Save" at bounding box center [793, 439] width 29 height 17
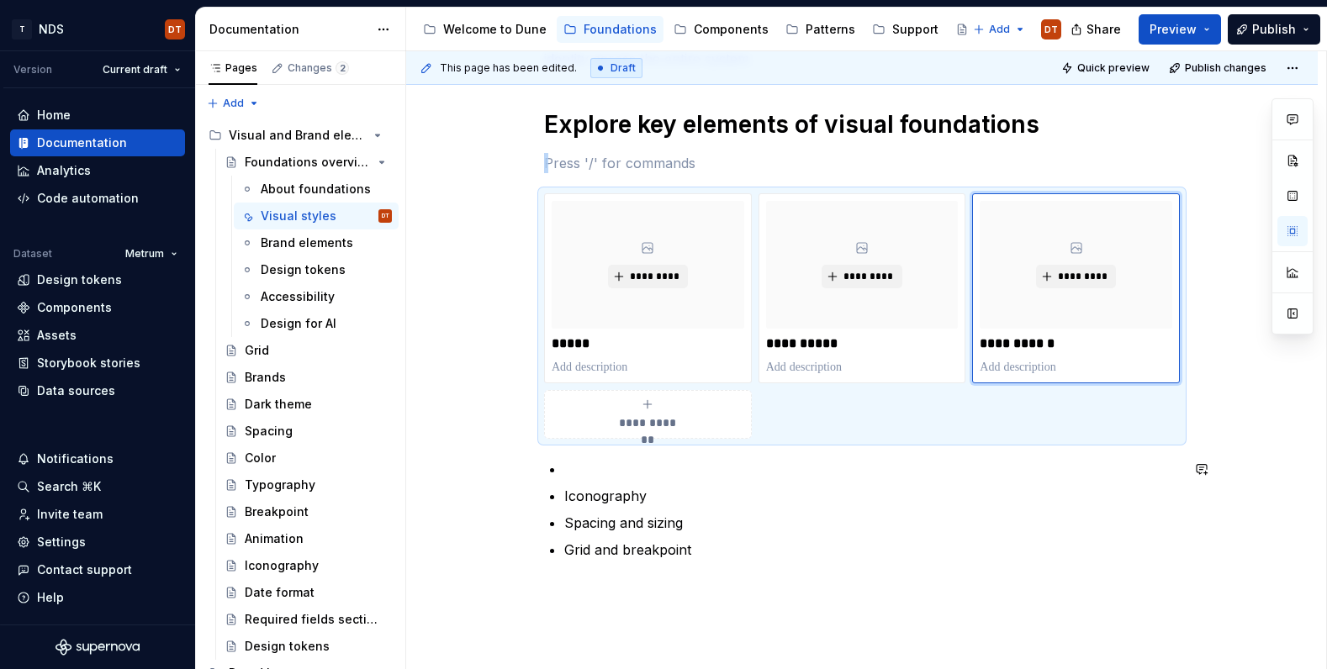
scroll to position [448, 0]
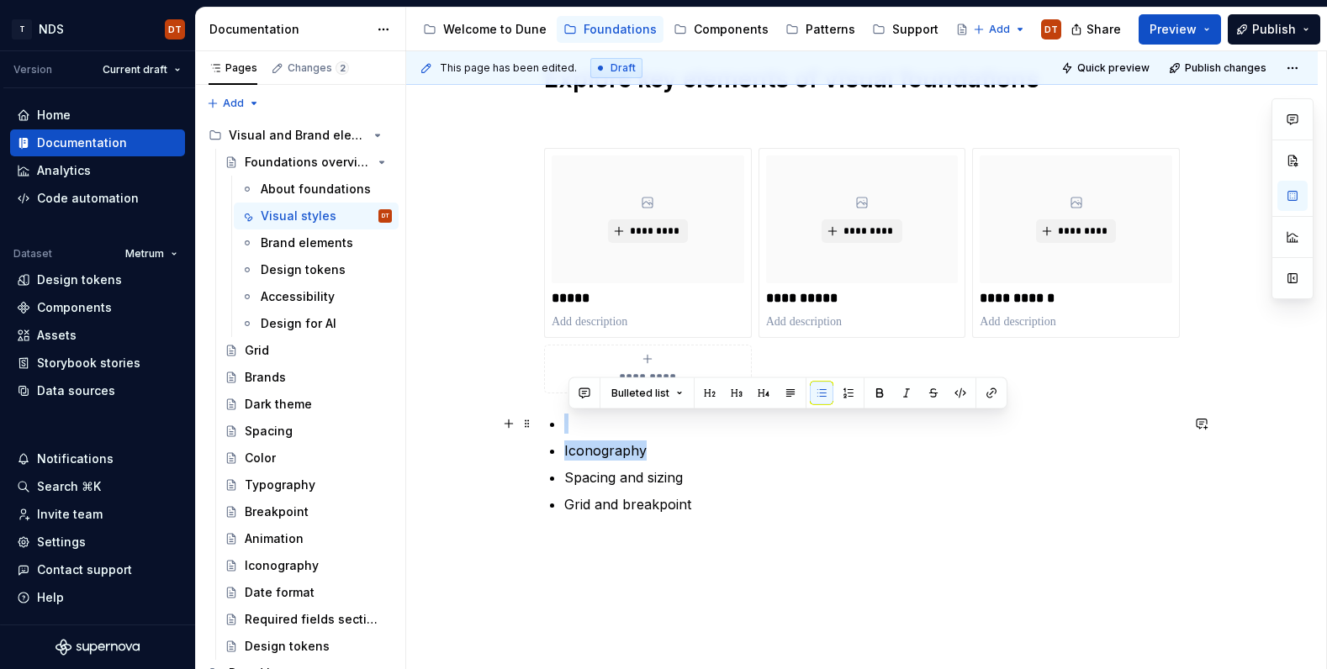
drag, startPoint x: 694, startPoint y: 451, endPoint x: 540, endPoint y: 422, distance: 156.5
click at [540, 422] on div "**********" at bounding box center [861, 290] width 911 height 892
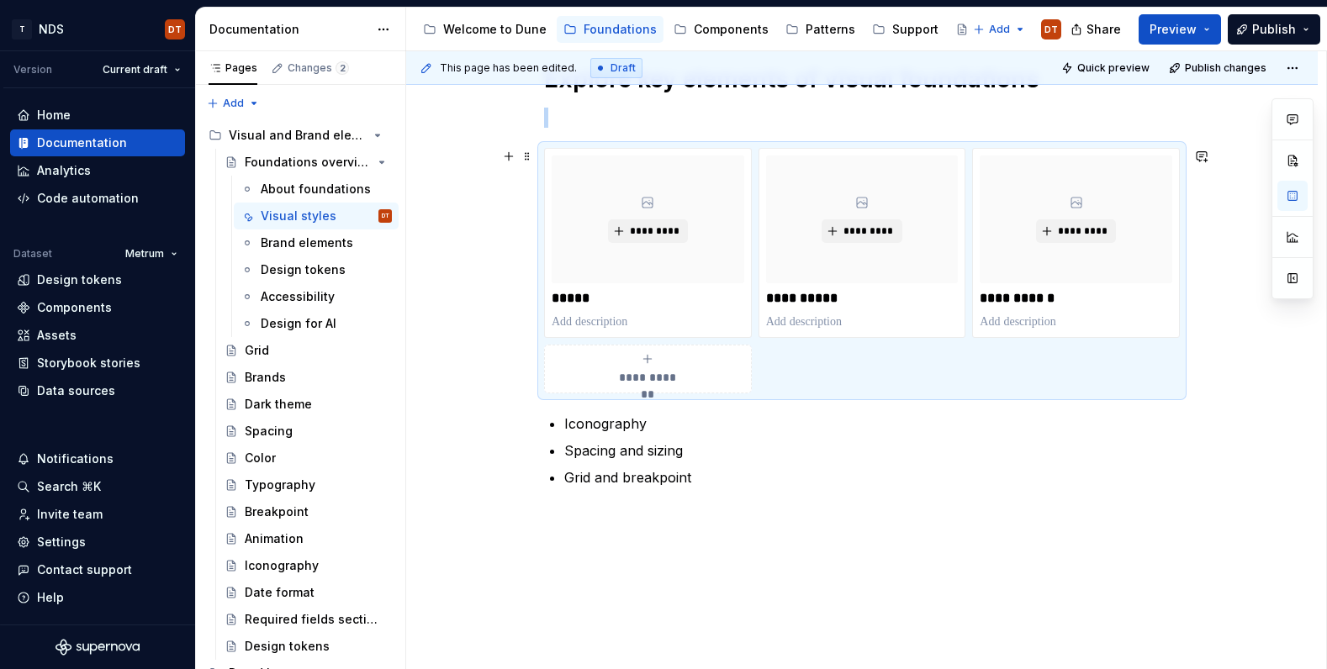
click at [684, 378] on span "**********" at bounding box center [647, 377] width 73 height 17
type textarea "*"
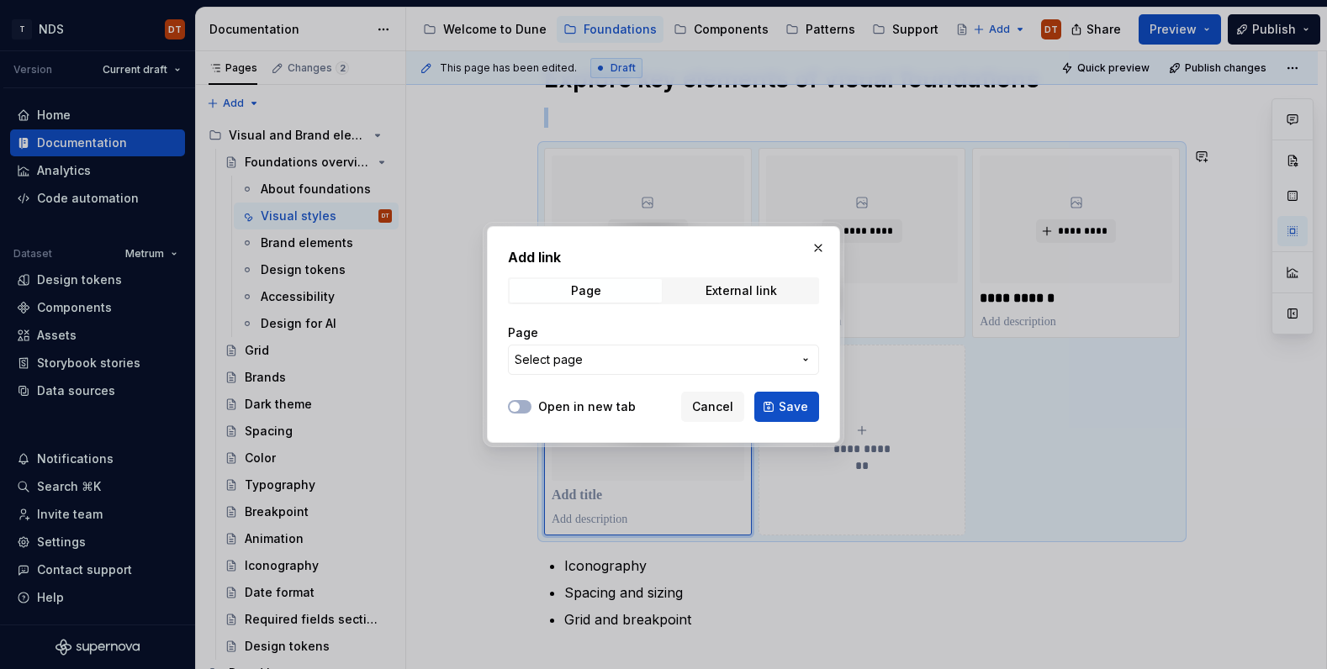
click at [804, 355] on icon "button" at bounding box center [805, 359] width 13 height 13
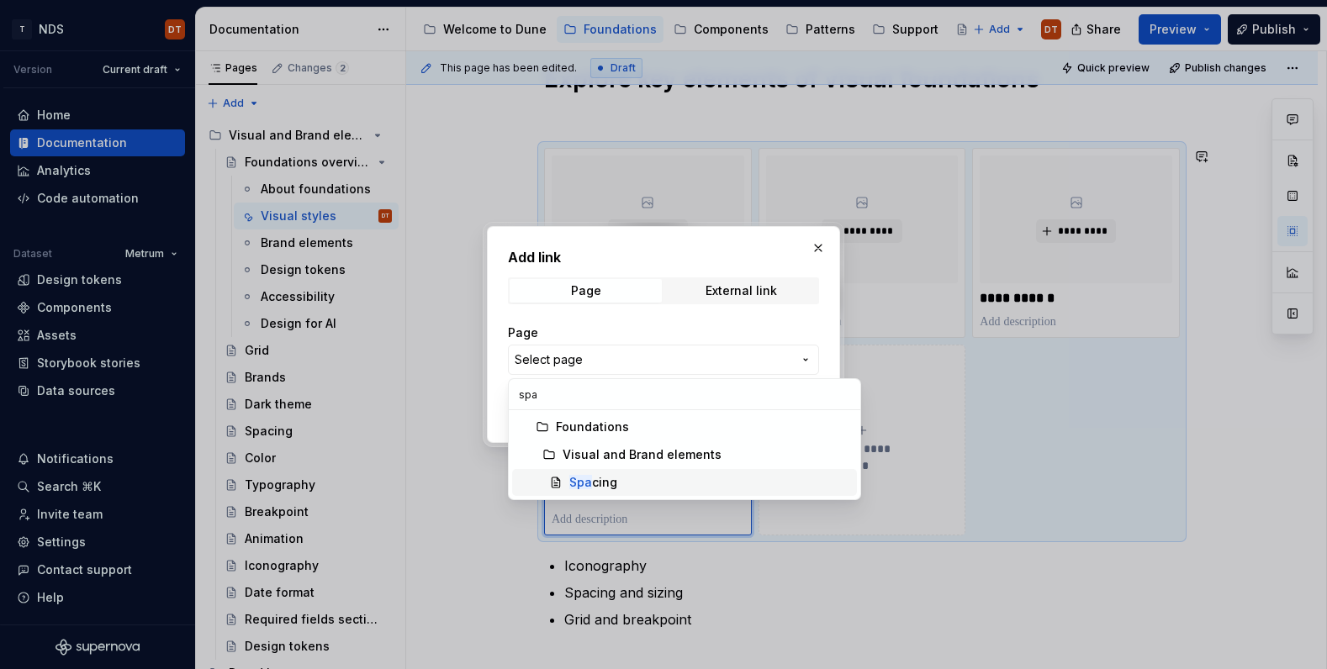
type input "spa"
click at [615, 478] on div "Spa cing" at bounding box center [709, 482] width 281 height 17
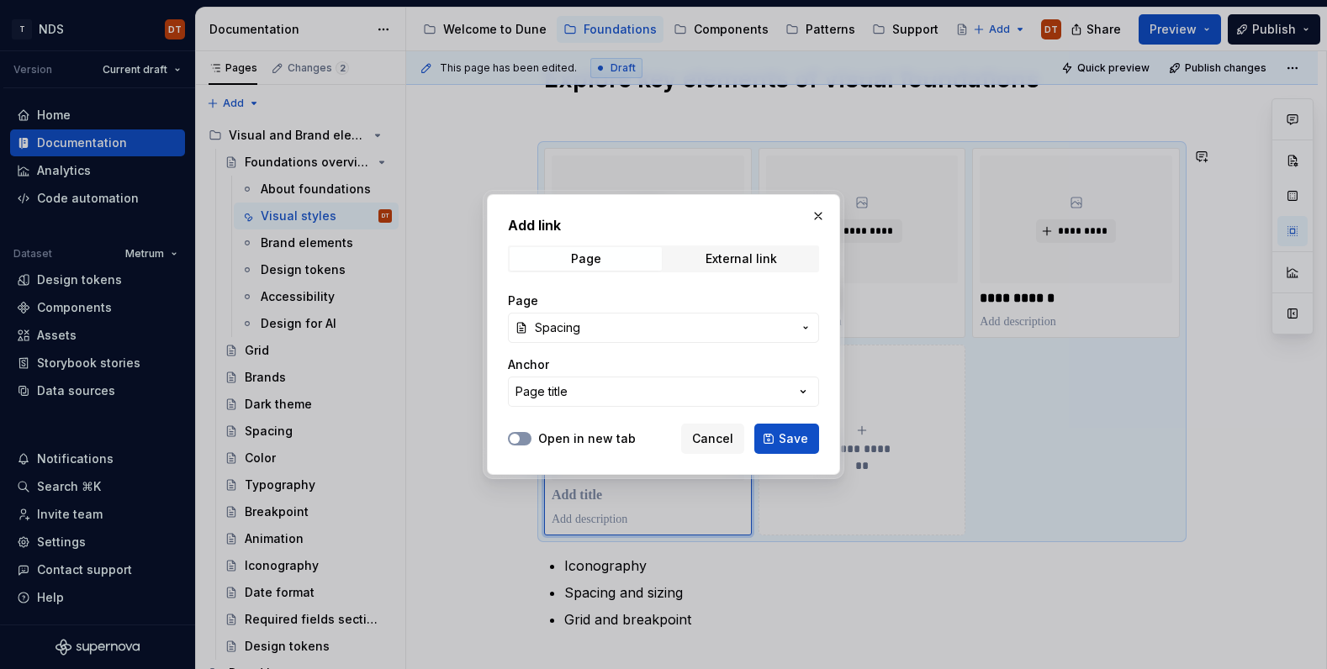
click at [523, 436] on button "Open in new tab" at bounding box center [520, 438] width 24 height 13
click at [800, 438] on span "Save" at bounding box center [793, 439] width 29 height 17
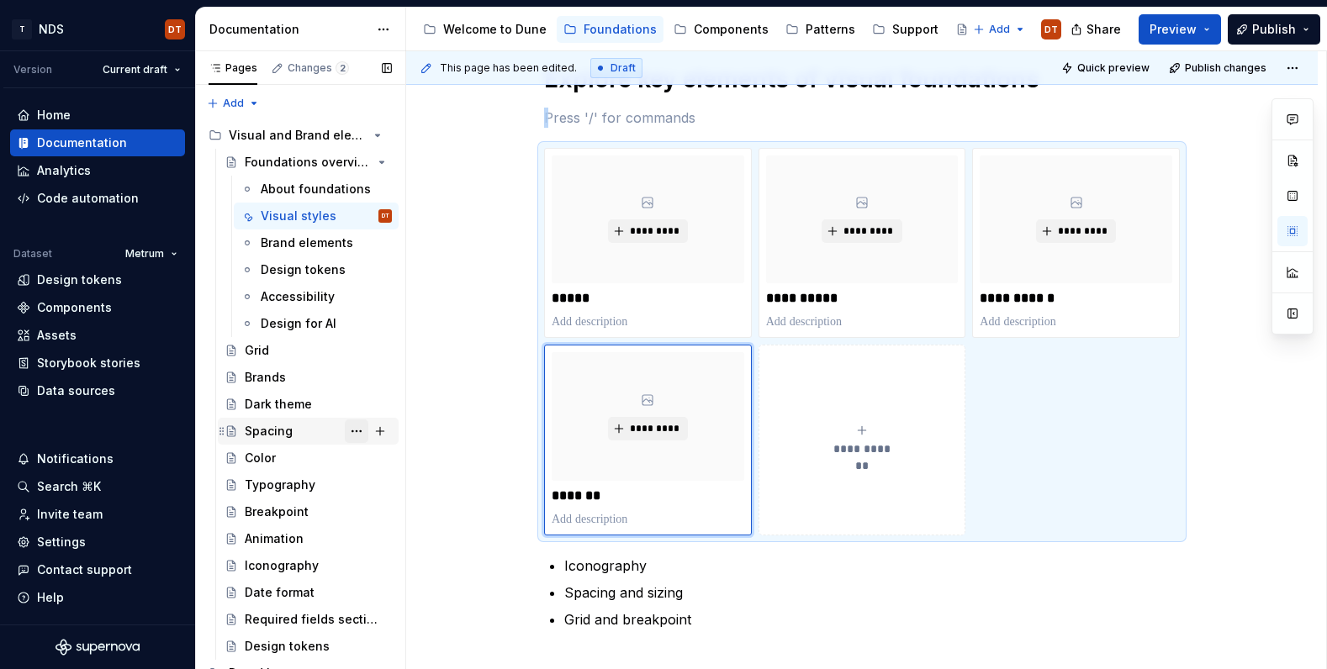
click at [354, 432] on button "Page tree" at bounding box center [357, 432] width 24 height 24
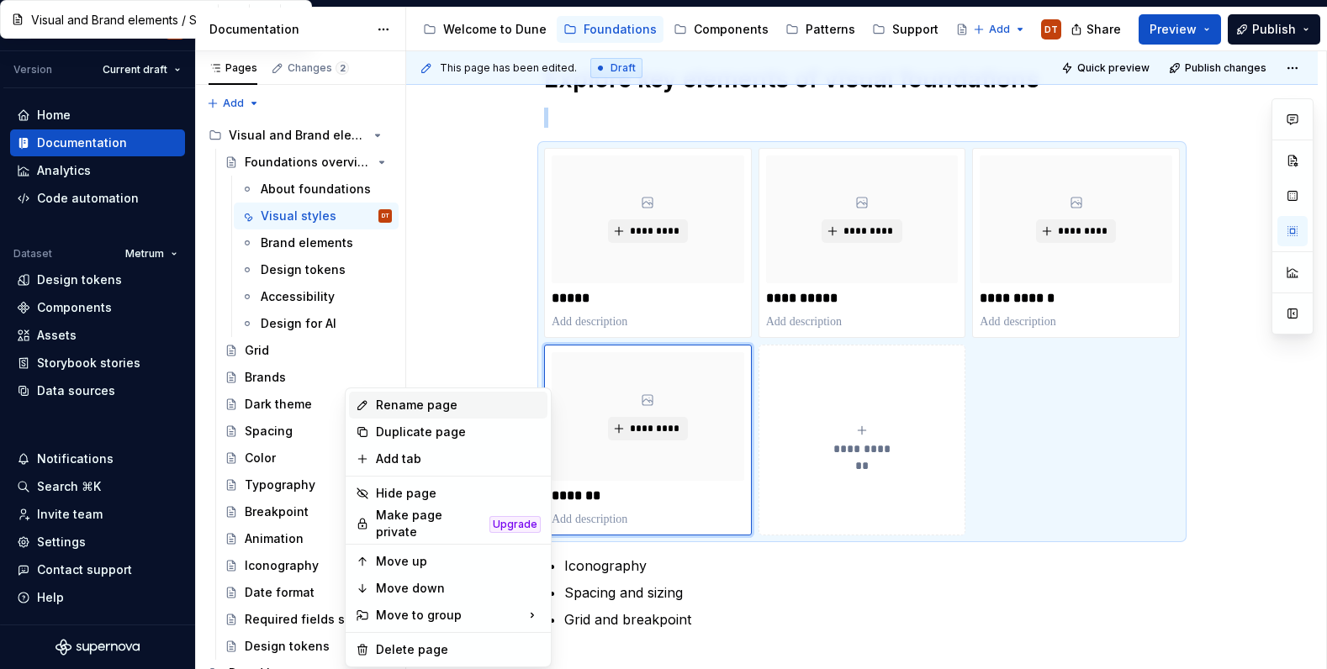
click at [398, 408] on div "Rename page" at bounding box center [458, 405] width 165 height 17
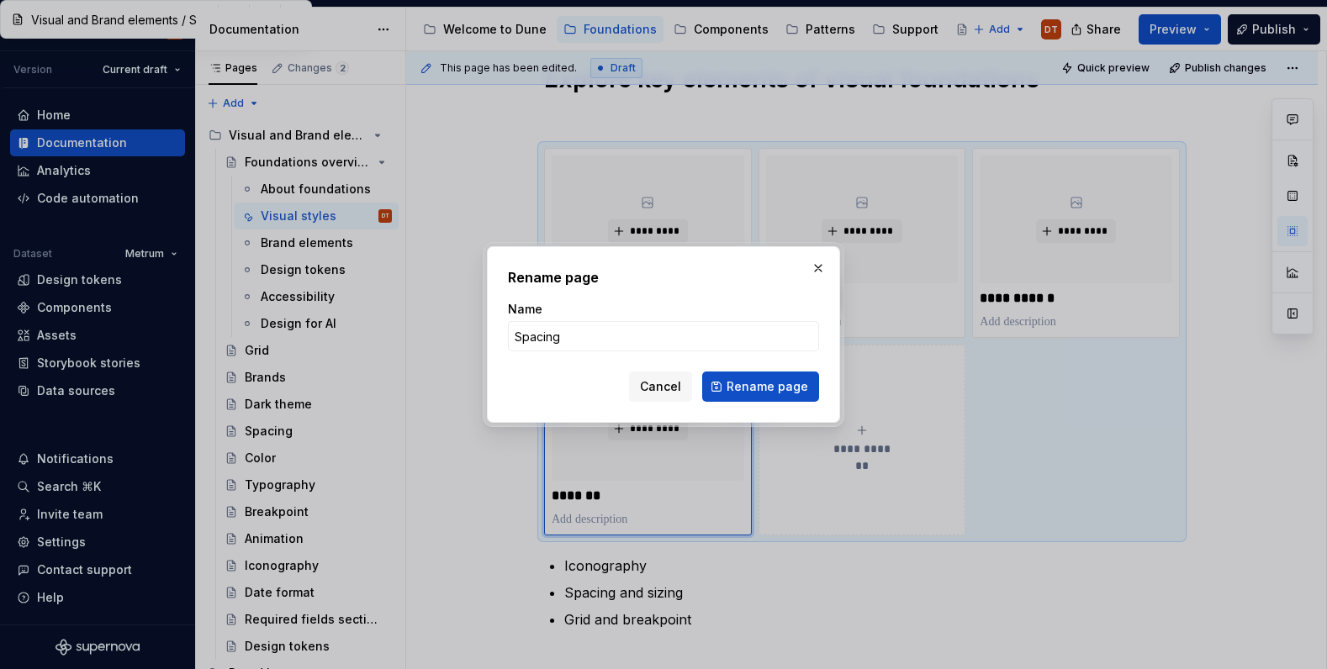
type textarea "*"
click at [584, 338] on input "Spacing" at bounding box center [663, 336] width 311 height 30
type input "Spacing and sizing"
click at [754, 393] on span "Rename page" at bounding box center [767, 386] width 82 height 17
type textarea "*"
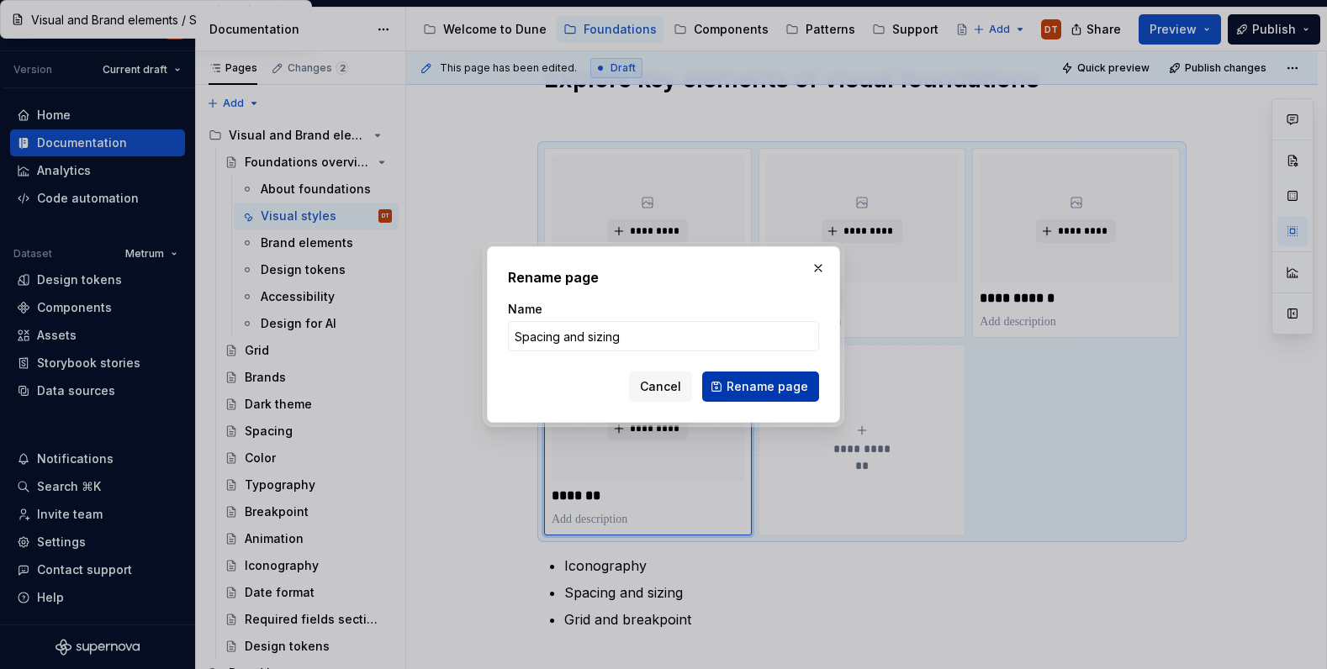
type input "Visual and Brand elements / Spacing and sizing"
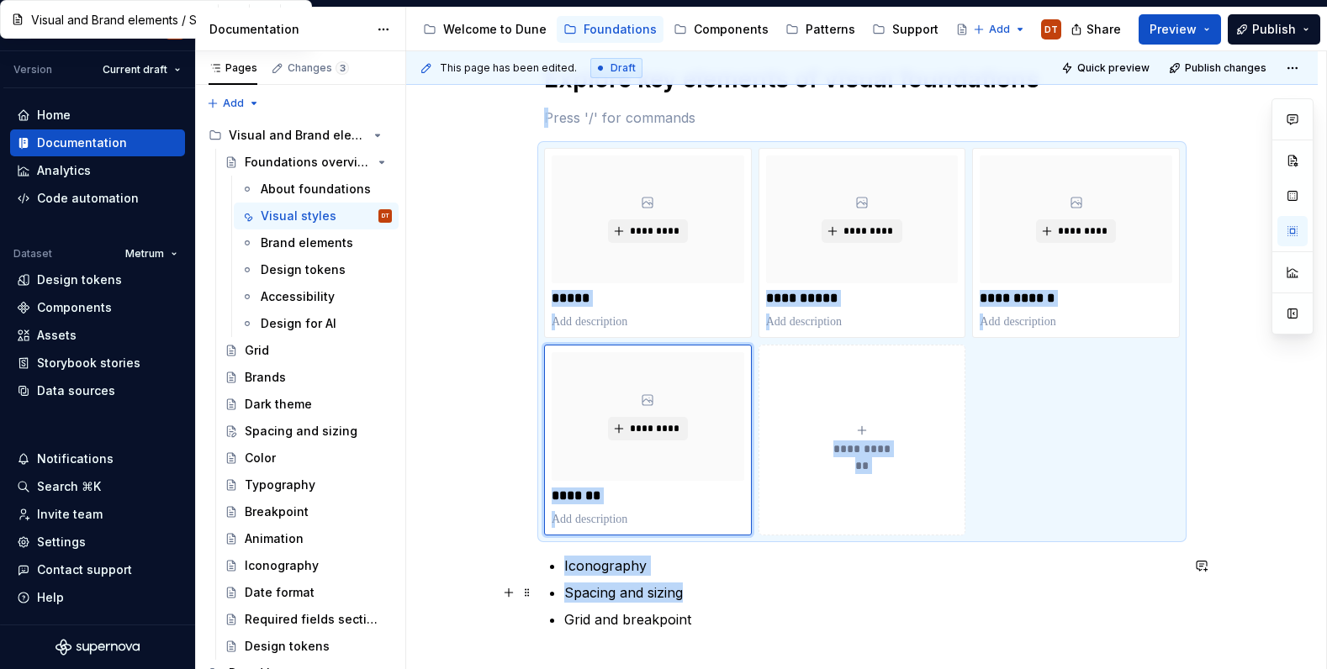
drag, startPoint x: 855, startPoint y: 585, endPoint x: 671, endPoint y: 515, distance: 196.9
click at [855, 585] on p "Spacing and sizing" at bounding box center [871, 593] width 615 height 20
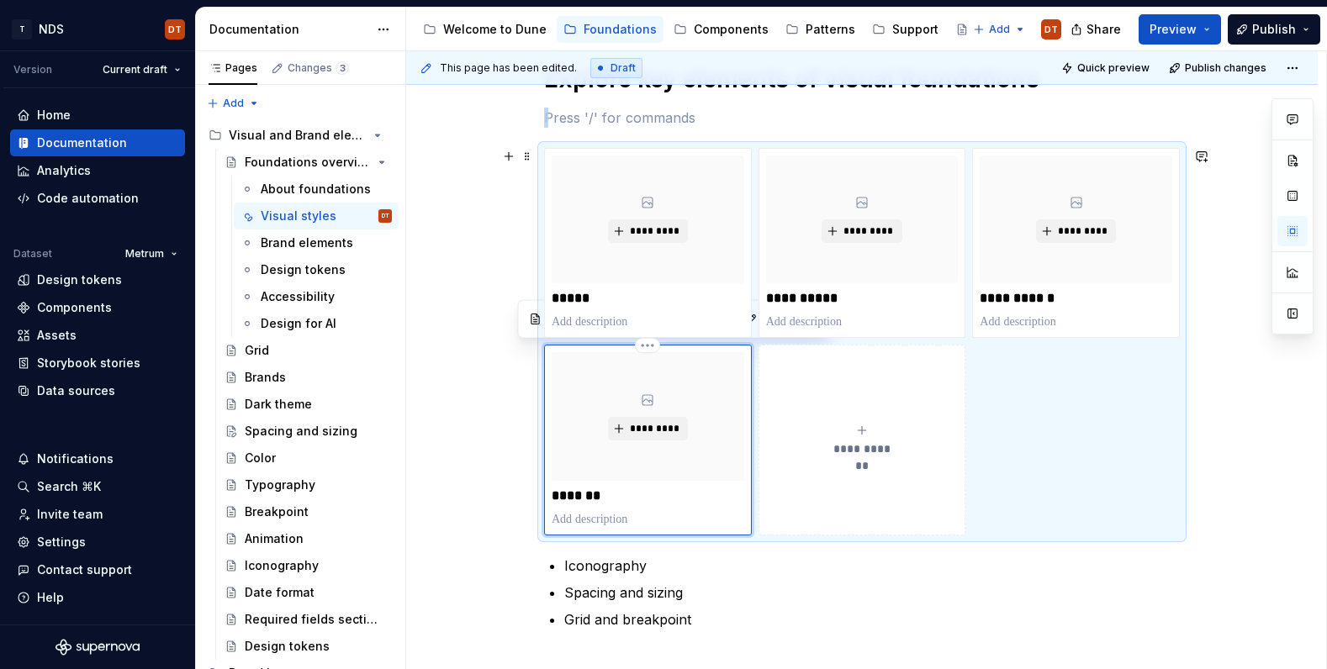
click at [685, 454] on div "*********" at bounding box center [648, 416] width 193 height 128
drag, startPoint x: 640, startPoint y: 475, endPoint x: 674, endPoint y: 456, distance: 39.5
click at [640, 475] on div "*********" at bounding box center [648, 416] width 193 height 128
drag, startPoint x: 734, startPoint y: 355, endPoint x: 699, endPoint y: 399, distance: 56.9
click at [734, 355] on div "*********" at bounding box center [648, 416] width 193 height 128
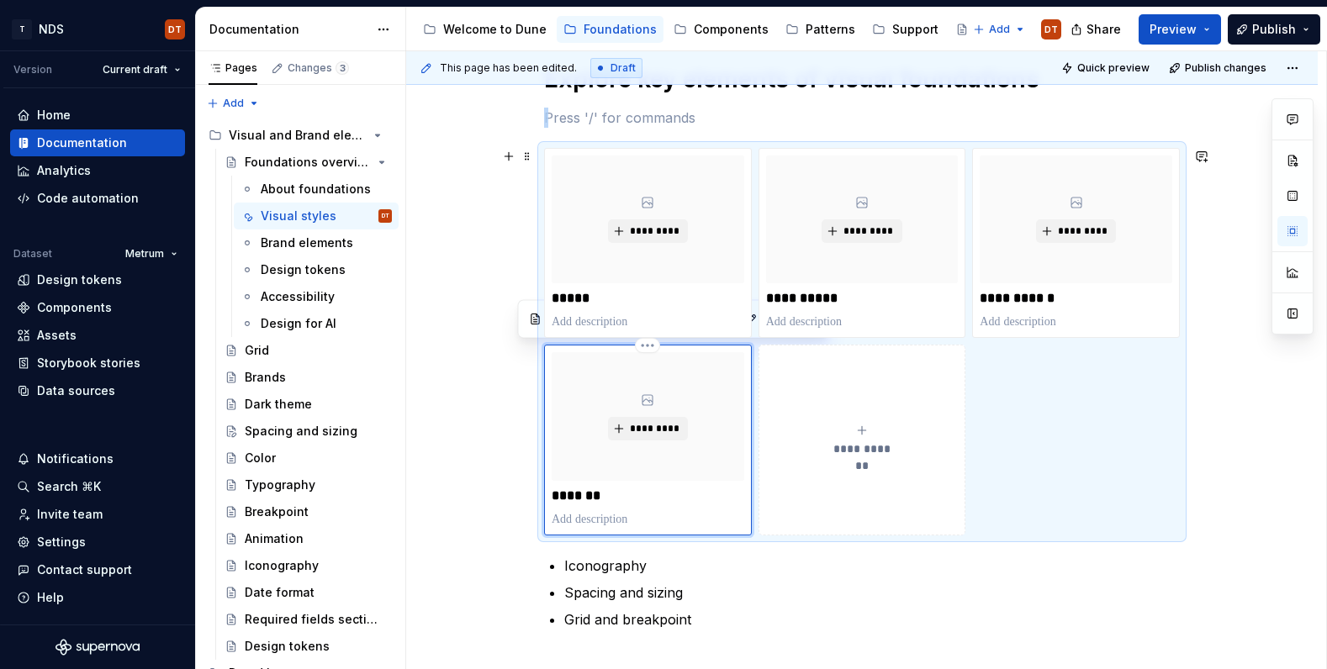
click at [719, 407] on div "*********" at bounding box center [648, 416] width 193 height 128
click at [723, 584] on p "Spacing and sizing" at bounding box center [871, 593] width 615 height 20
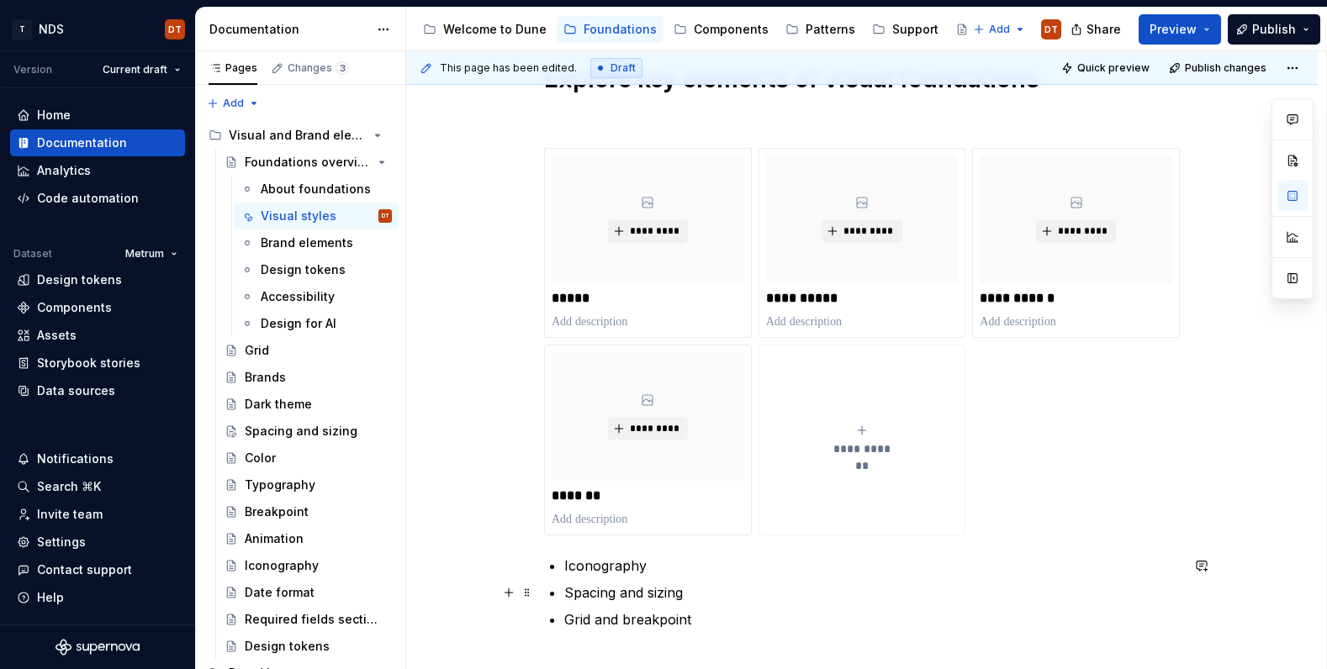
click at [843, 593] on p "Spacing and sizing" at bounding box center [871, 593] width 615 height 20
click at [584, 503] on p "*******" at bounding box center [648, 496] width 193 height 17
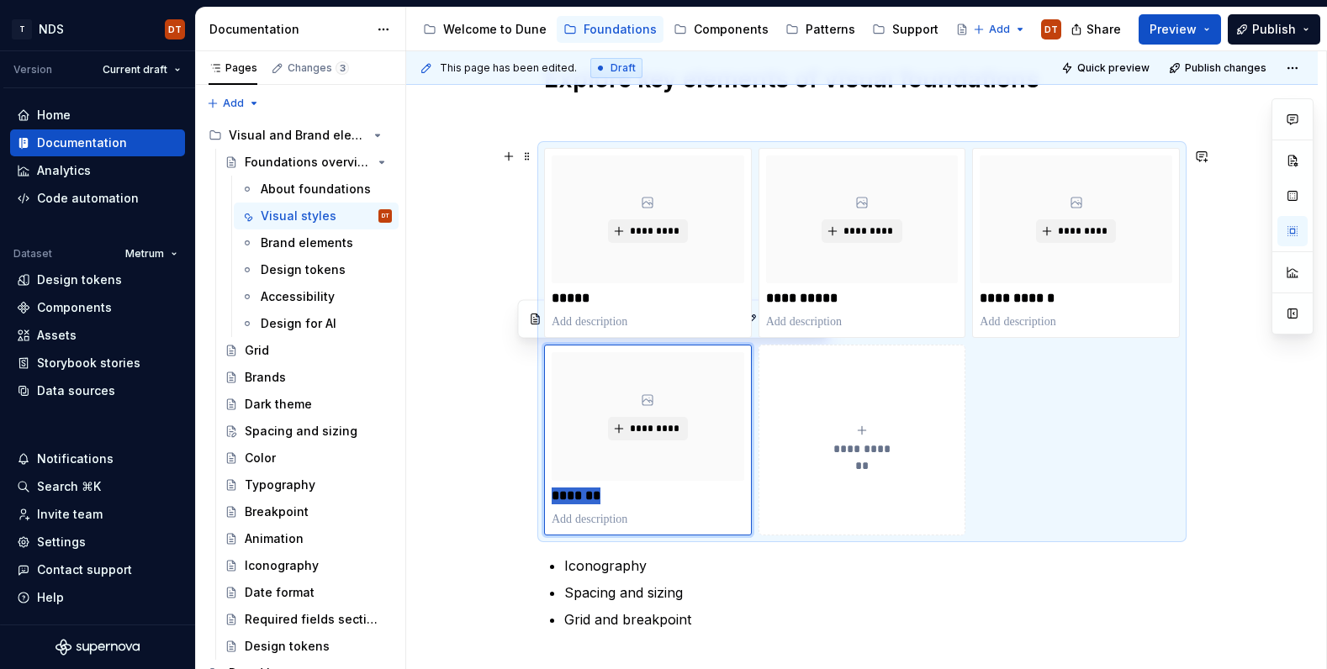
drag, startPoint x: 625, startPoint y: 496, endPoint x: 541, endPoint y: 494, distance: 84.1
click at [541, 494] on div "**********" at bounding box center [861, 347] width 911 height 1007
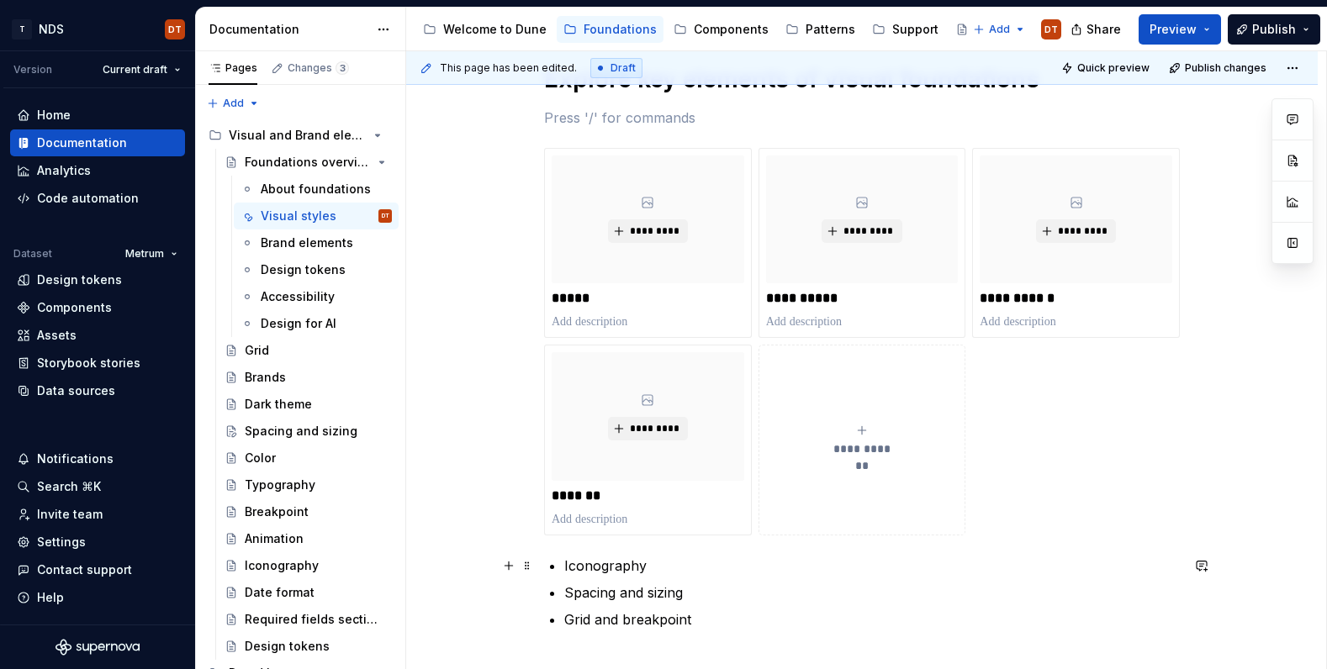
drag, startPoint x: 854, startPoint y: 573, endPoint x: 846, endPoint y: 569, distance: 9.4
click at [854, 573] on p "Iconography" at bounding box center [871, 566] width 615 height 20
click at [642, 430] on span "*********" at bounding box center [654, 428] width 51 height 13
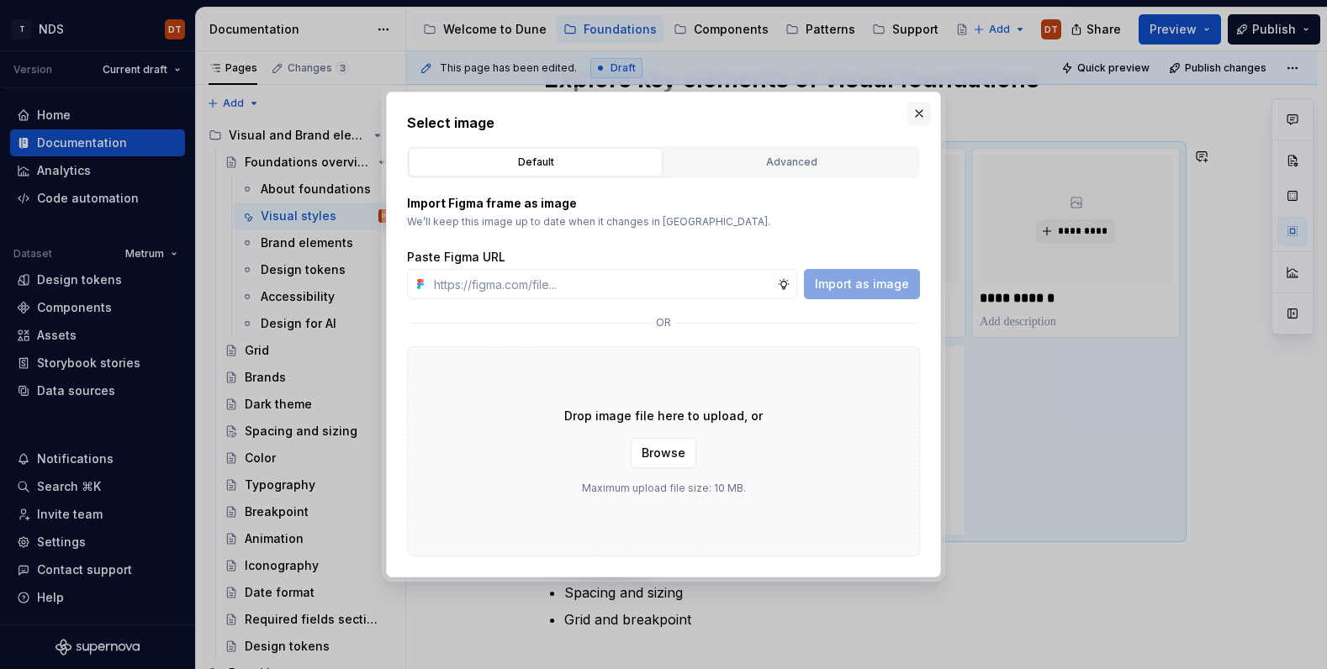
click at [917, 107] on button "button" at bounding box center [919, 114] width 24 height 24
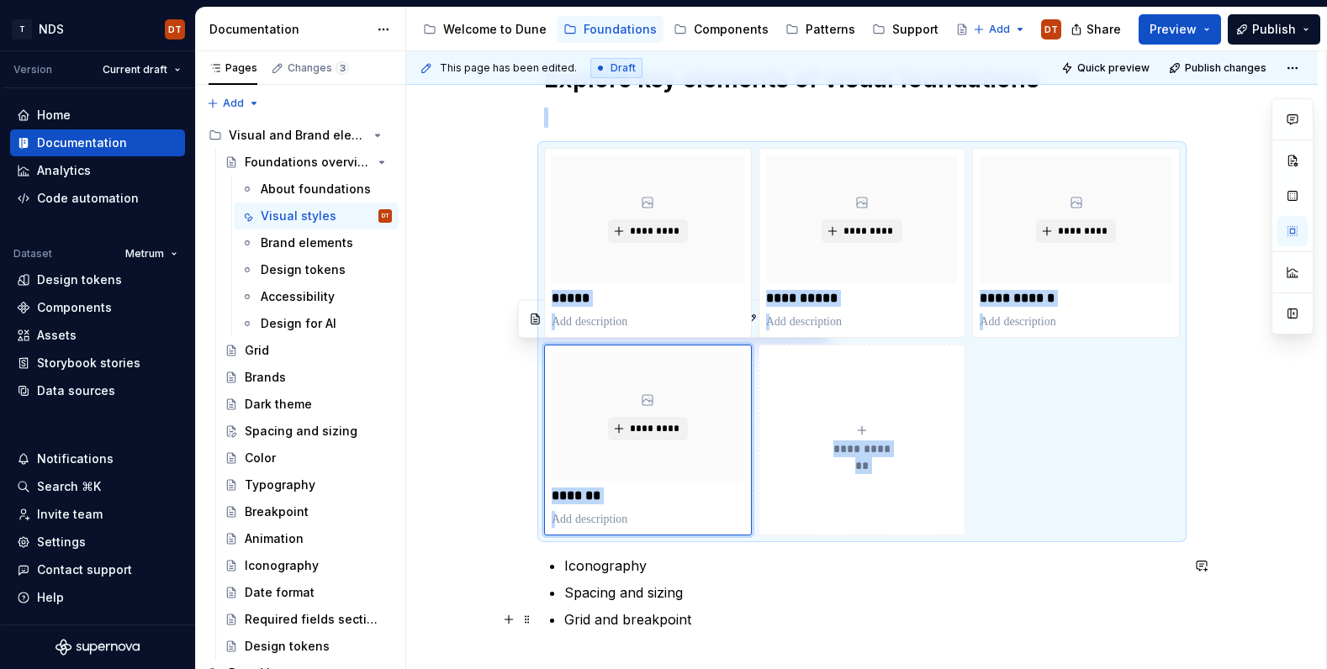
click at [811, 609] on ul "Iconography Spacing and sizing Grid and breakpoint" at bounding box center [871, 593] width 615 height 74
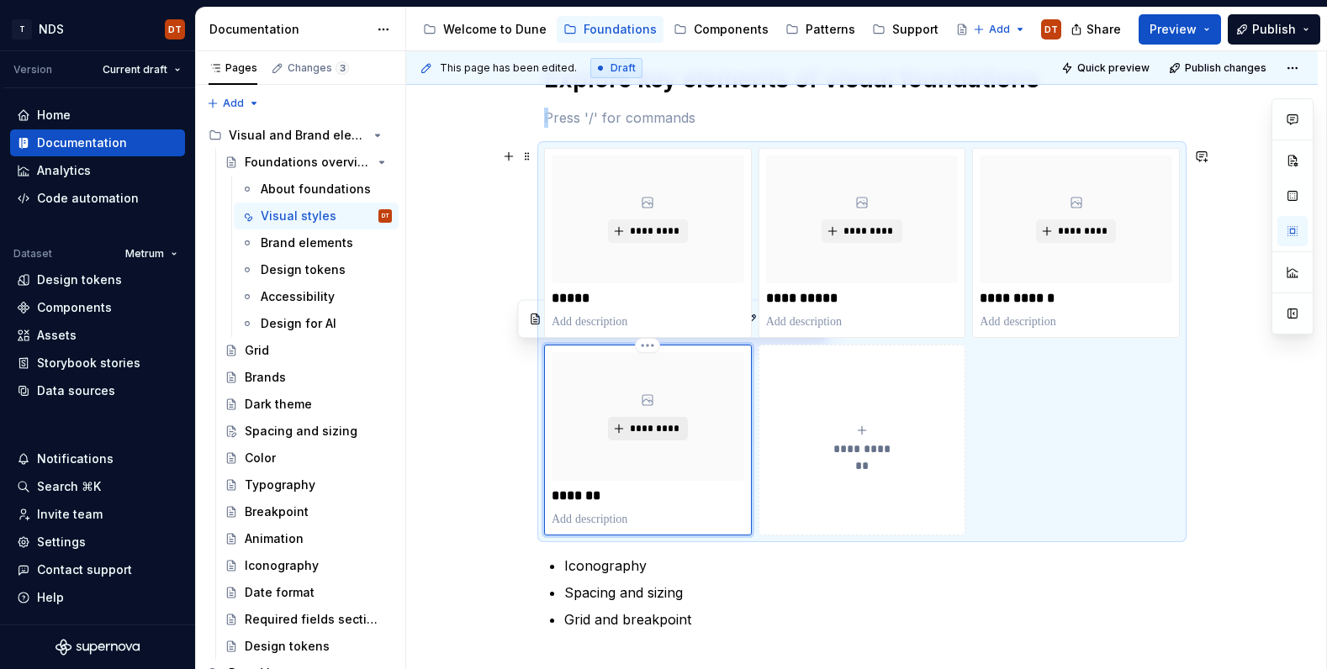
click at [676, 431] on span "*********" at bounding box center [654, 428] width 51 height 13
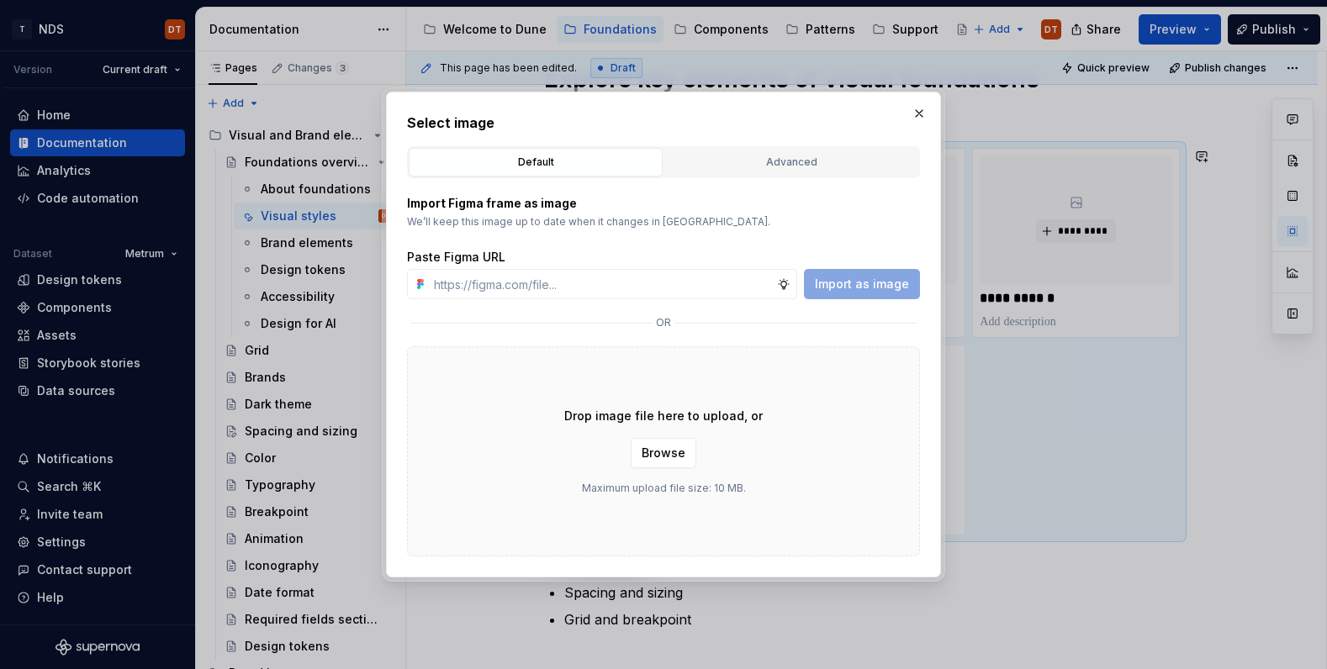
drag, startPoint x: 919, startPoint y: 110, endPoint x: 906, endPoint y: 126, distance: 20.9
click at [919, 110] on button "button" at bounding box center [919, 114] width 24 height 24
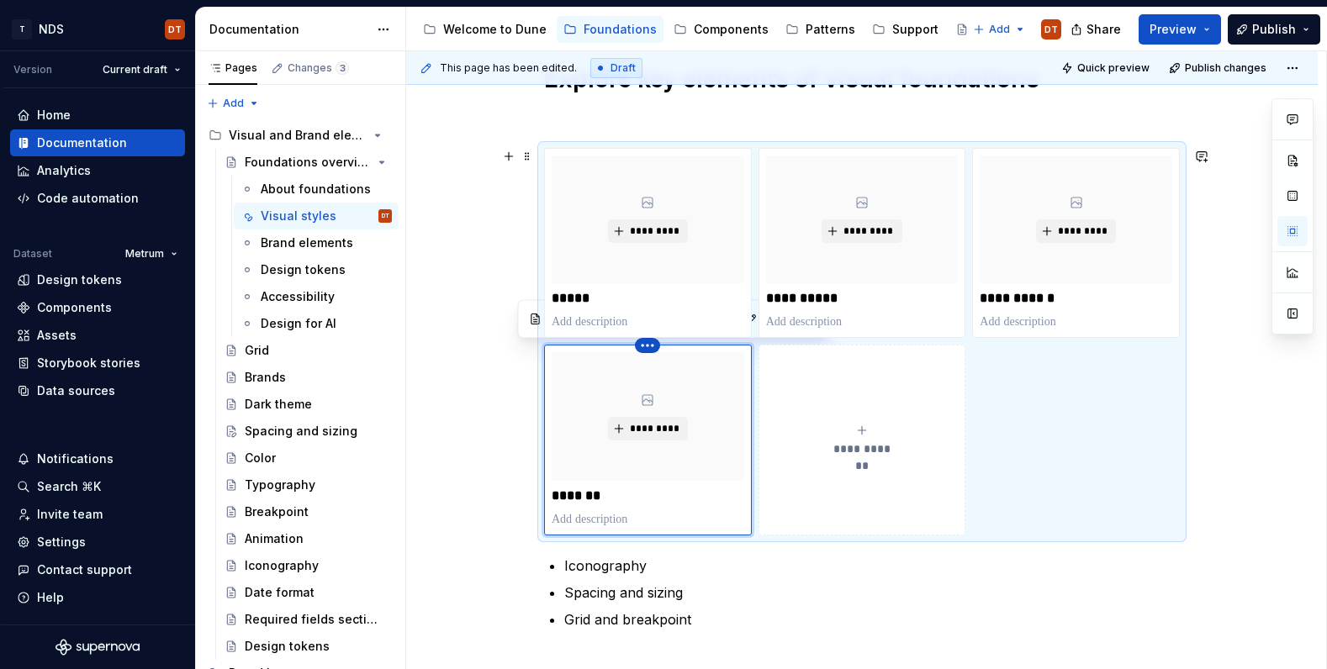
click at [652, 351] on html "T NDS DT Version Current draft Home Documentation Analytics Code automation Dat…" at bounding box center [663, 334] width 1327 height 669
click at [692, 376] on div "Delete item" at bounding box center [725, 375] width 109 height 17
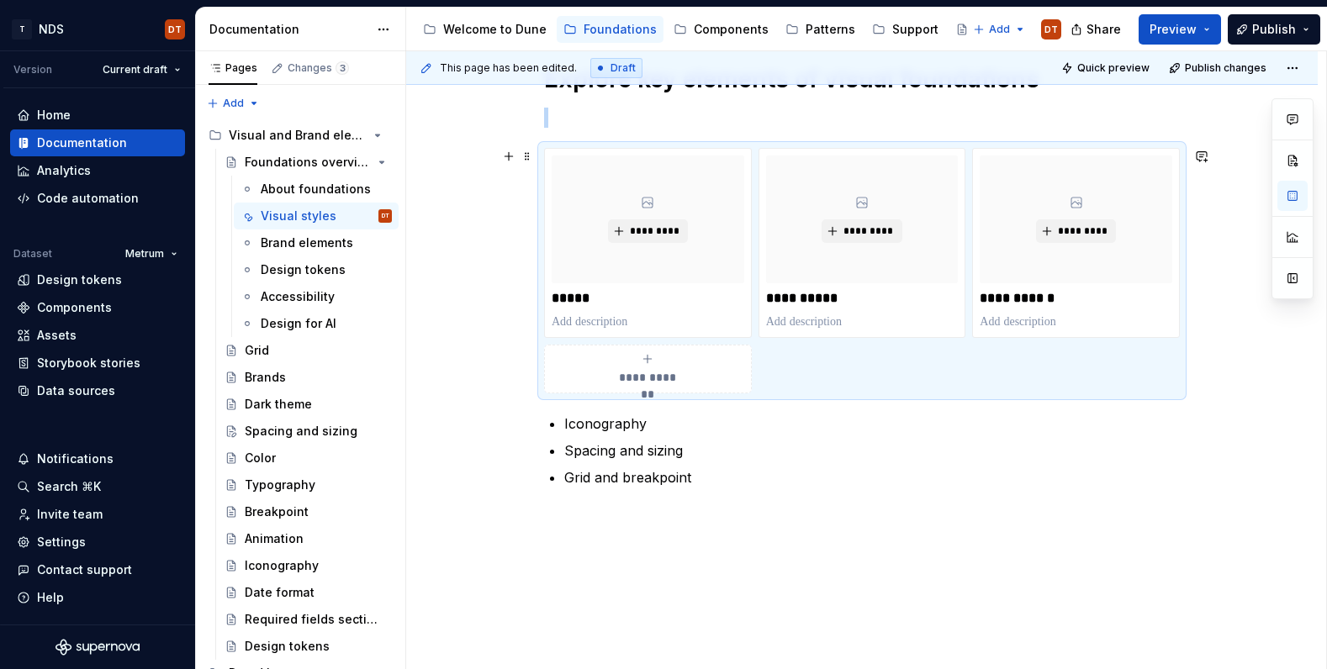
click at [674, 374] on span "**********" at bounding box center [647, 377] width 73 height 17
type textarea "*"
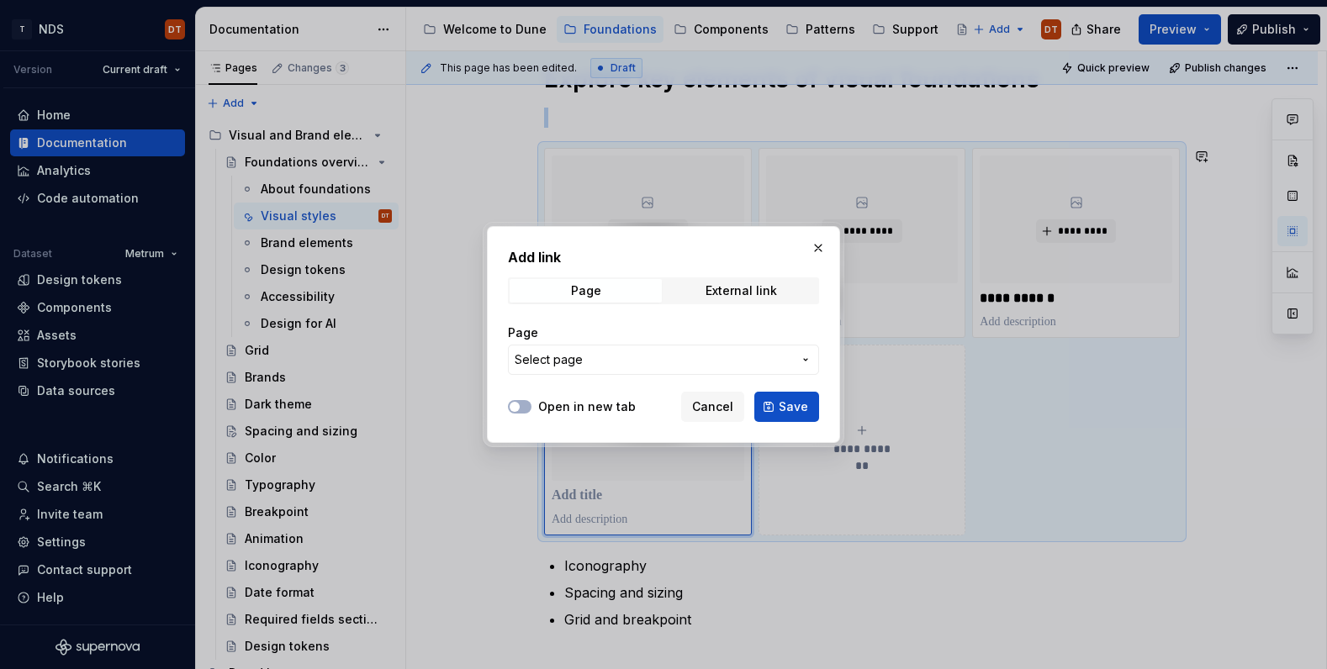
click at [804, 359] on icon "button" at bounding box center [805, 360] width 3 height 2
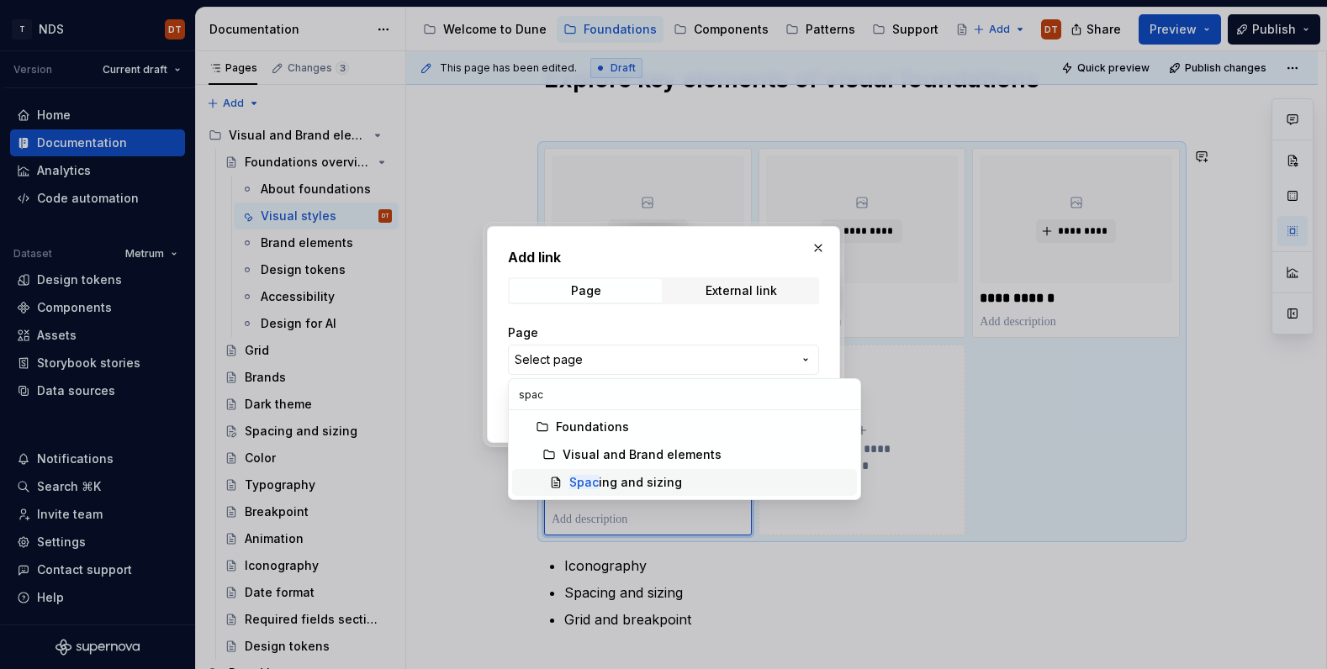
type input "spac"
click at [665, 483] on div "Spac ing and sizing" at bounding box center [625, 482] width 113 height 17
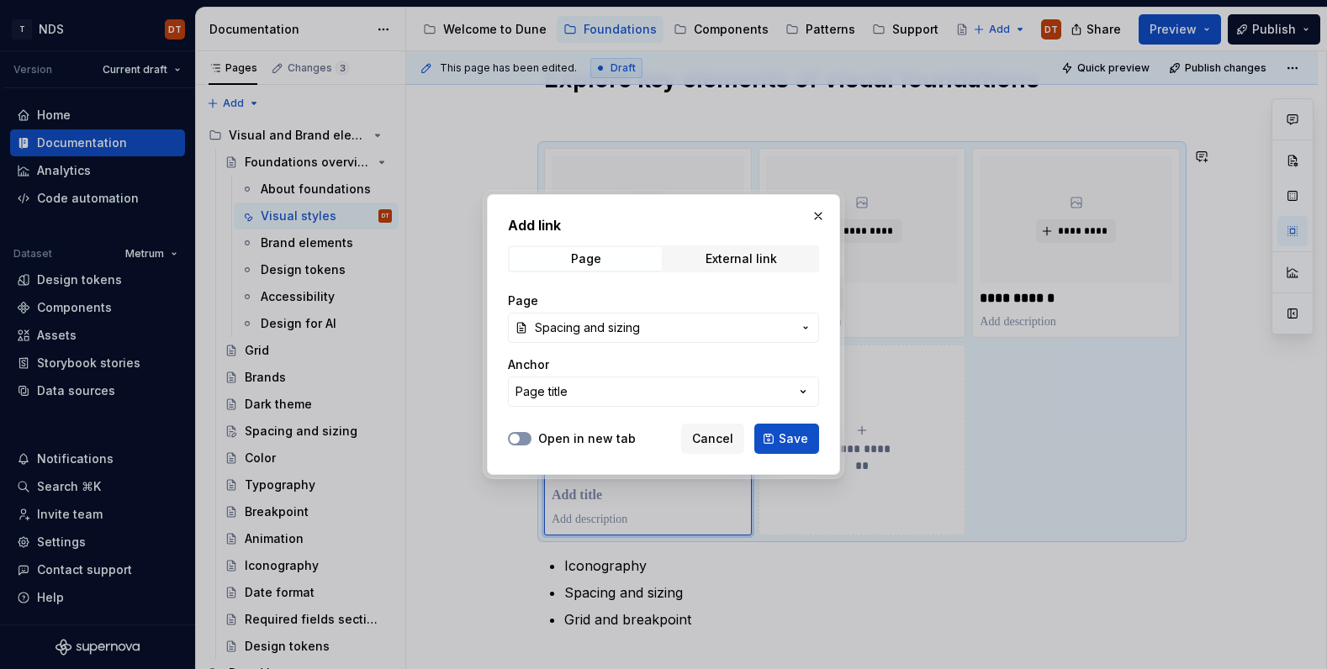
click at [525, 434] on button "Open in new tab" at bounding box center [520, 438] width 24 height 13
drag, startPoint x: 792, startPoint y: 439, endPoint x: 786, endPoint y: 462, distance: 23.5
click at [792, 439] on span "Save" at bounding box center [793, 439] width 29 height 17
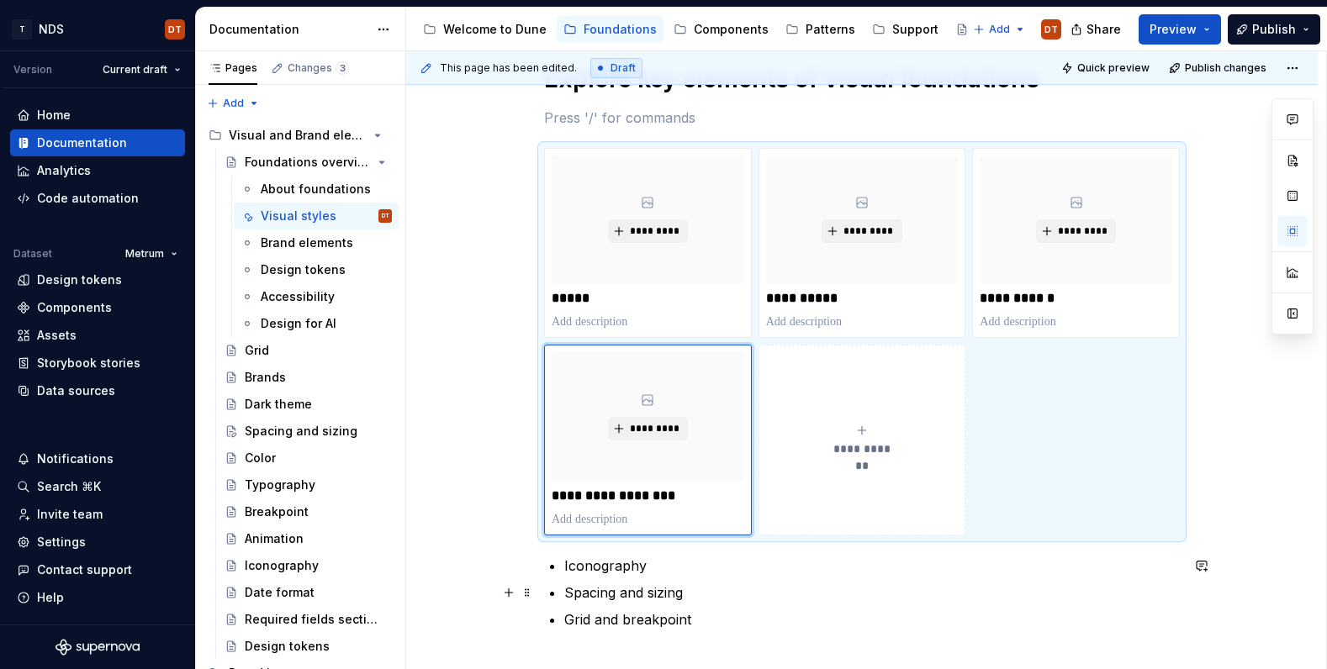
click at [679, 594] on p "Spacing and sizing" at bounding box center [871, 593] width 615 height 20
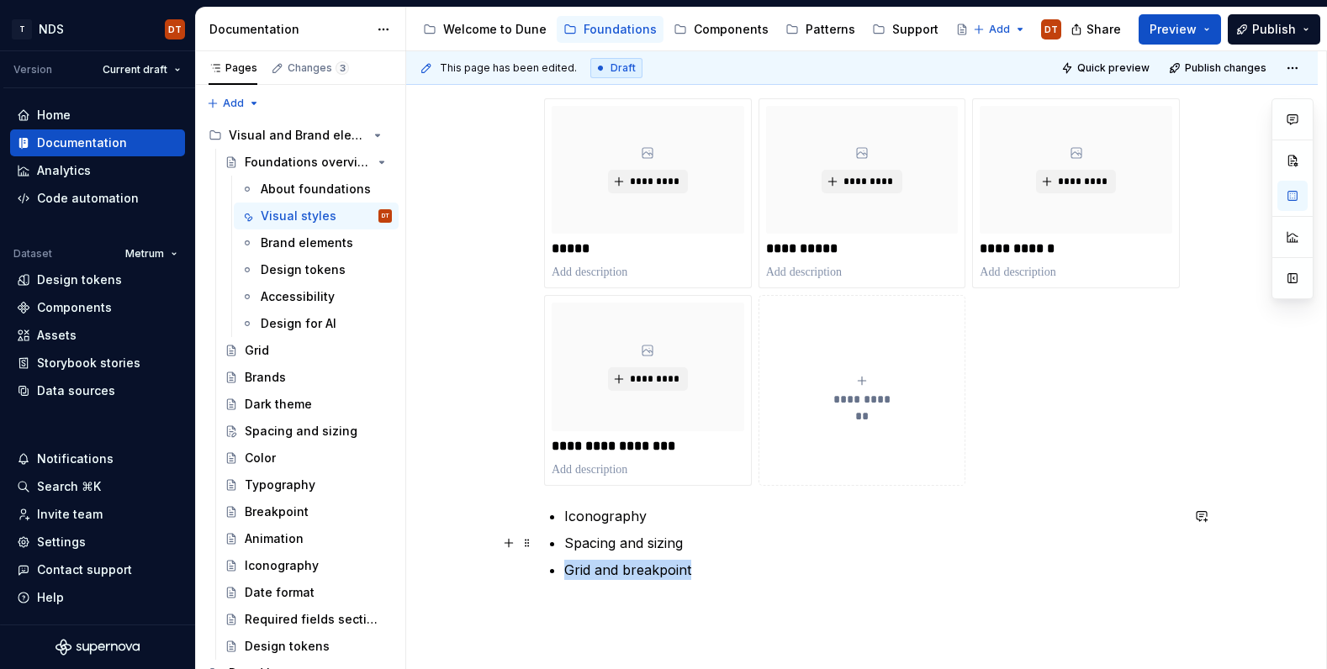
scroll to position [515, 0]
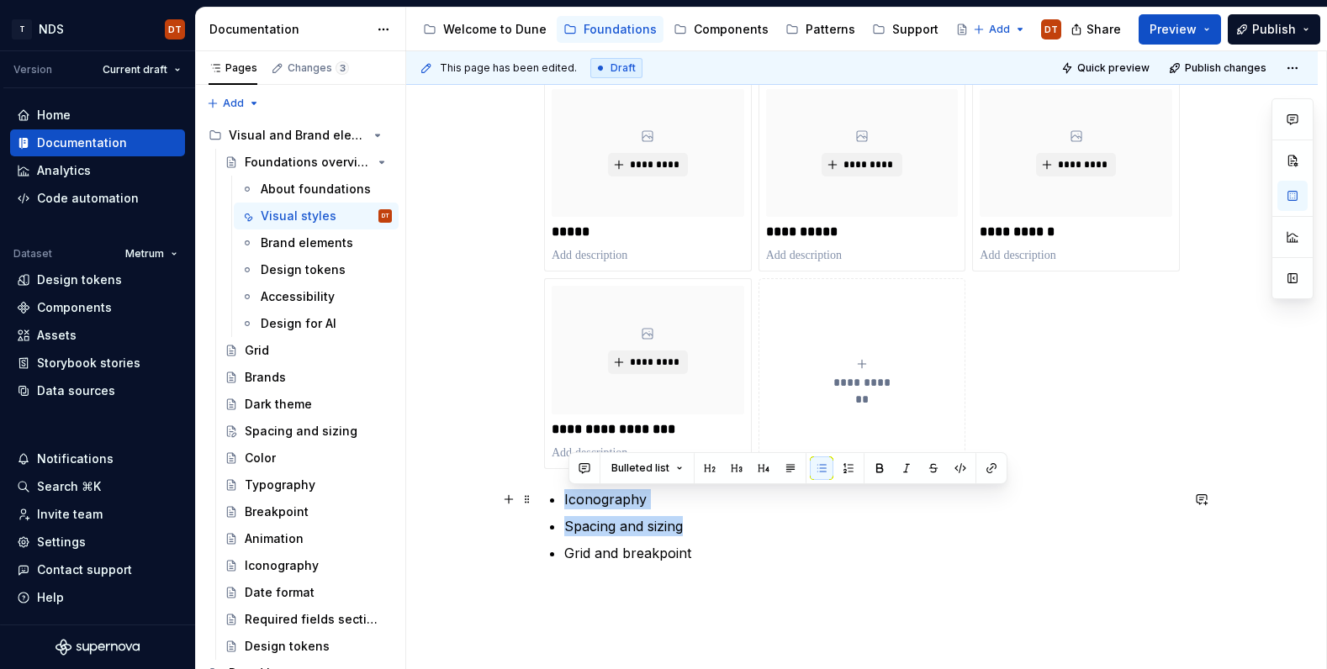
drag, startPoint x: 700, startPoint y: 594, endPoint x: 552, endPoint y: 494, distance: 178.4
click at [552, 494] on div "**********" at bounding box center [862, 191] width 636 height 746
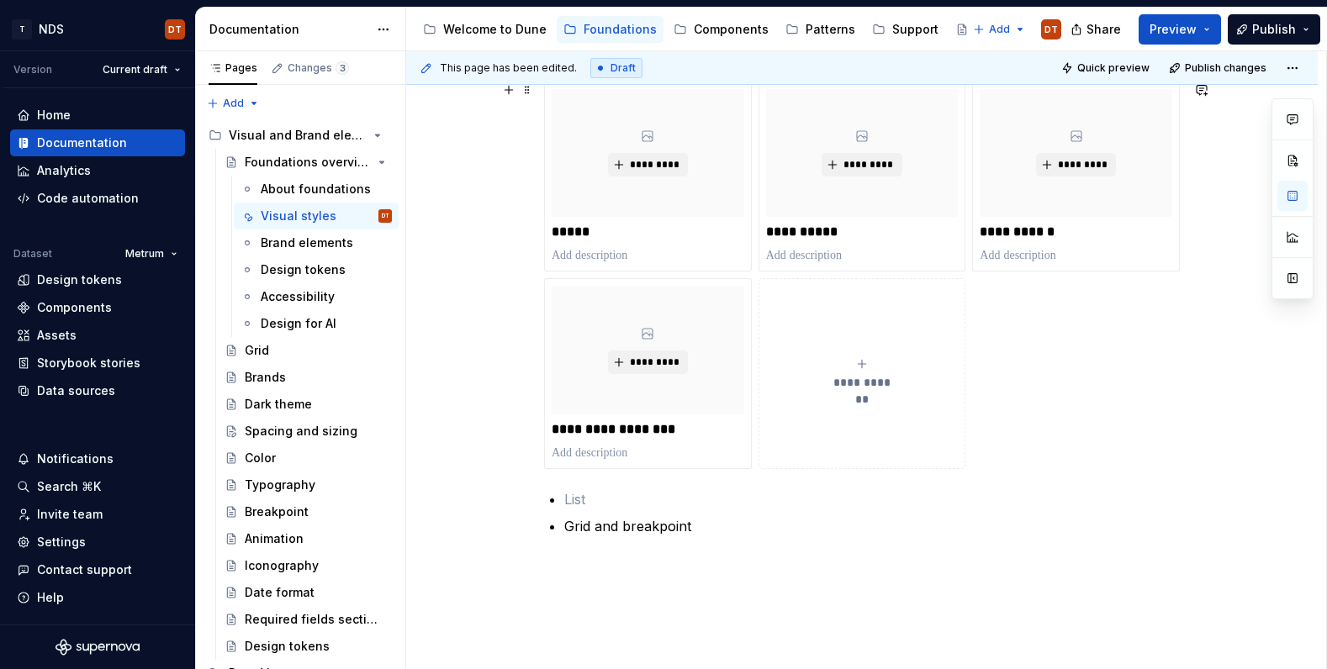
click at [843, 410] on button "**********" at bounding box center [862, 373] width 208 height 190
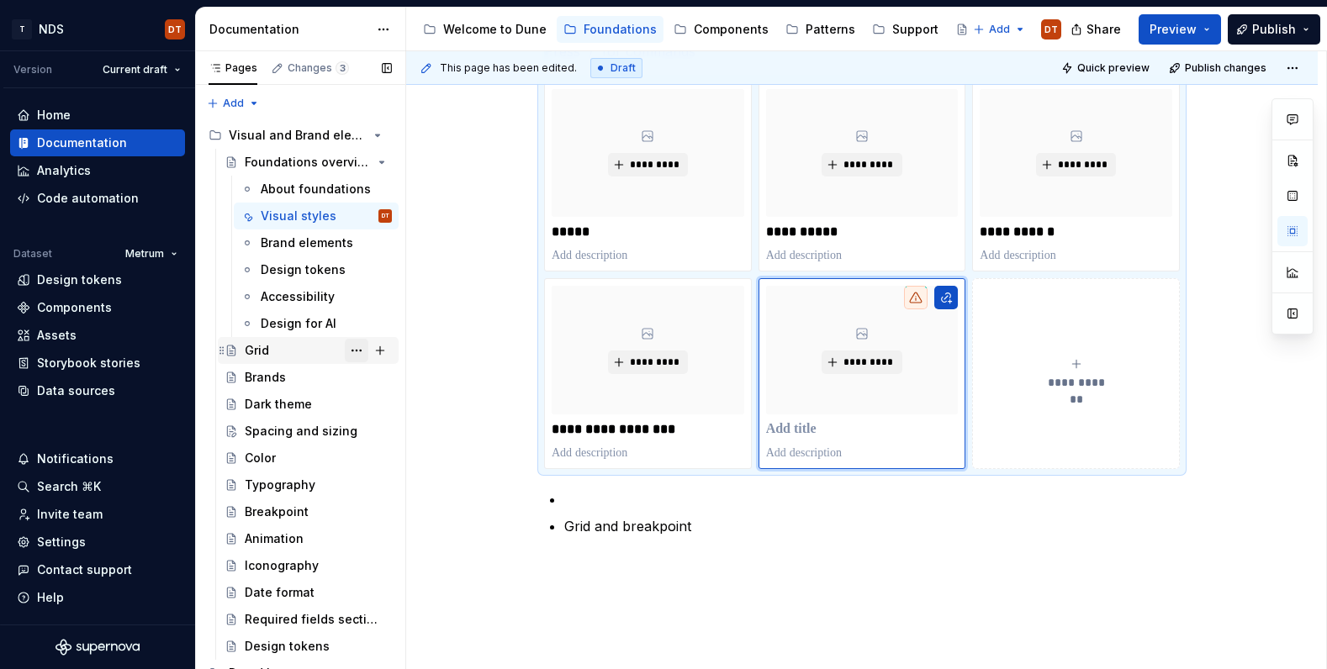
click at [356, 351] on button "Page tree" at bounding box center [357, 351] width 24 height 24
type textarea "*"
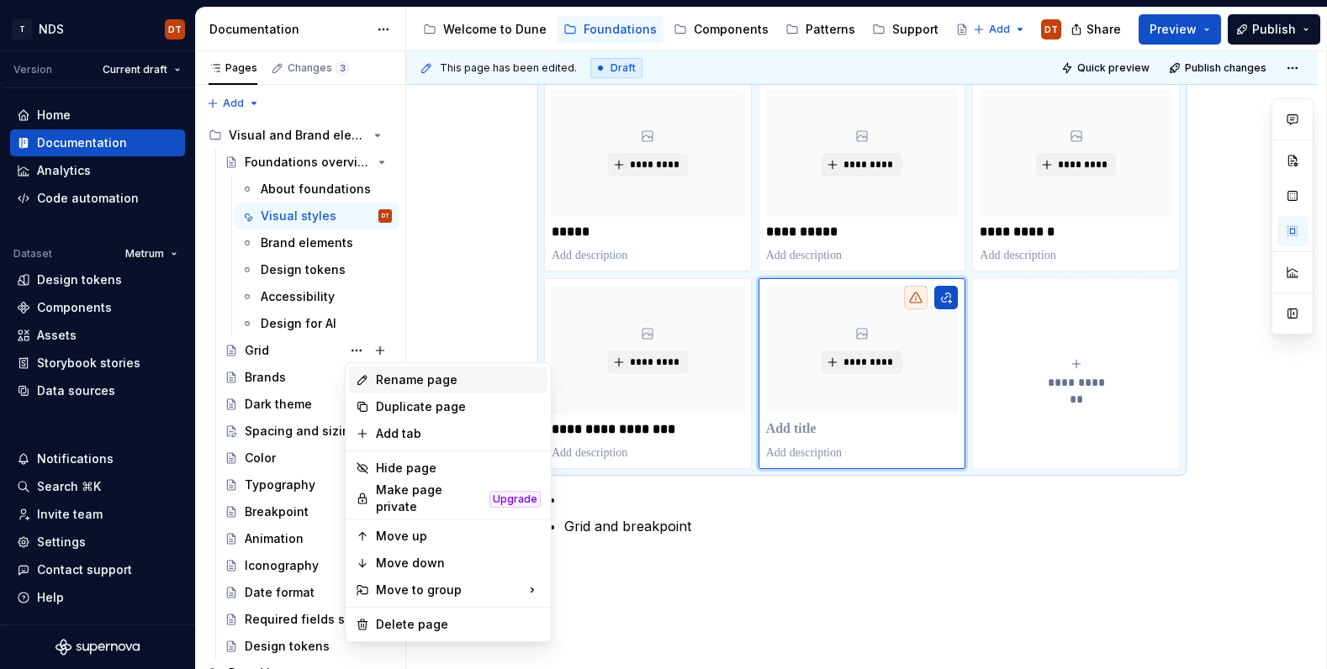
click at [414, 386] on div "Rename page" at bounding box center [458, 380] width 165 height 17
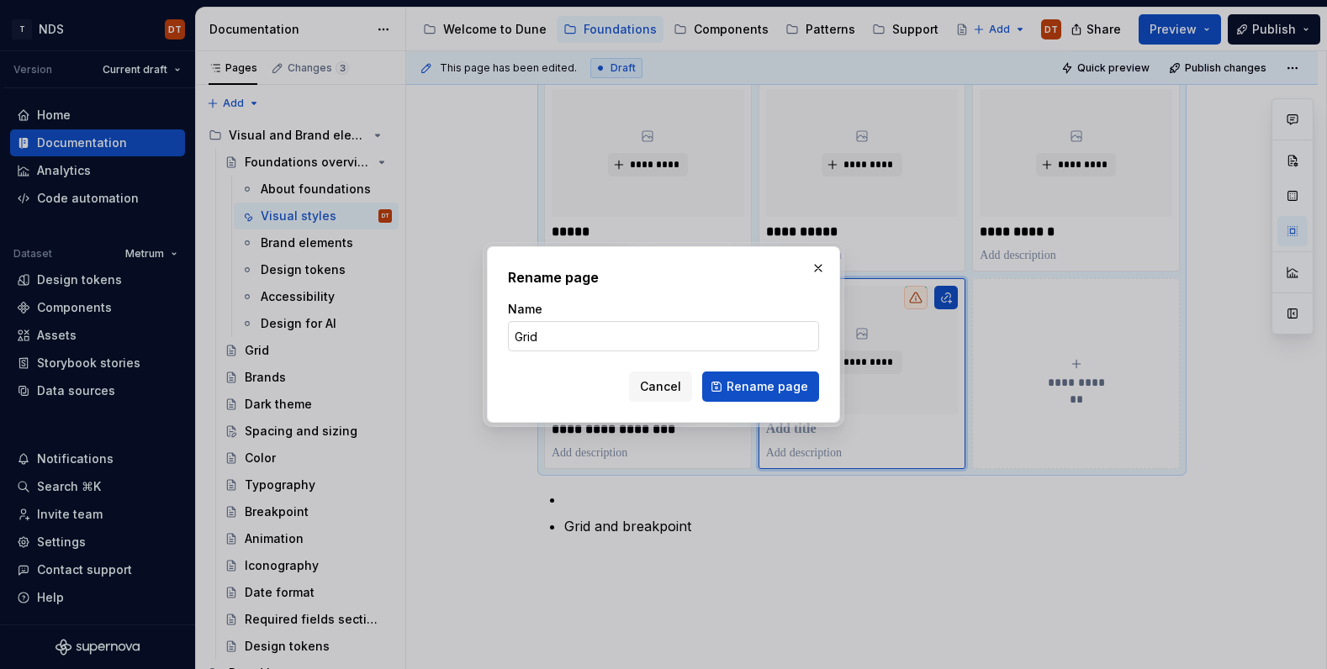
click at [578, 333] on input "Grid" at bounding box center [663, 336] width 311 height 30
type input "Grid and breakepoints"
type textarea "*"
type input "Grid and breakepoints"
click at [750, 381] on span "Rename page" at bounding box center [767, 386] width 82 height 17
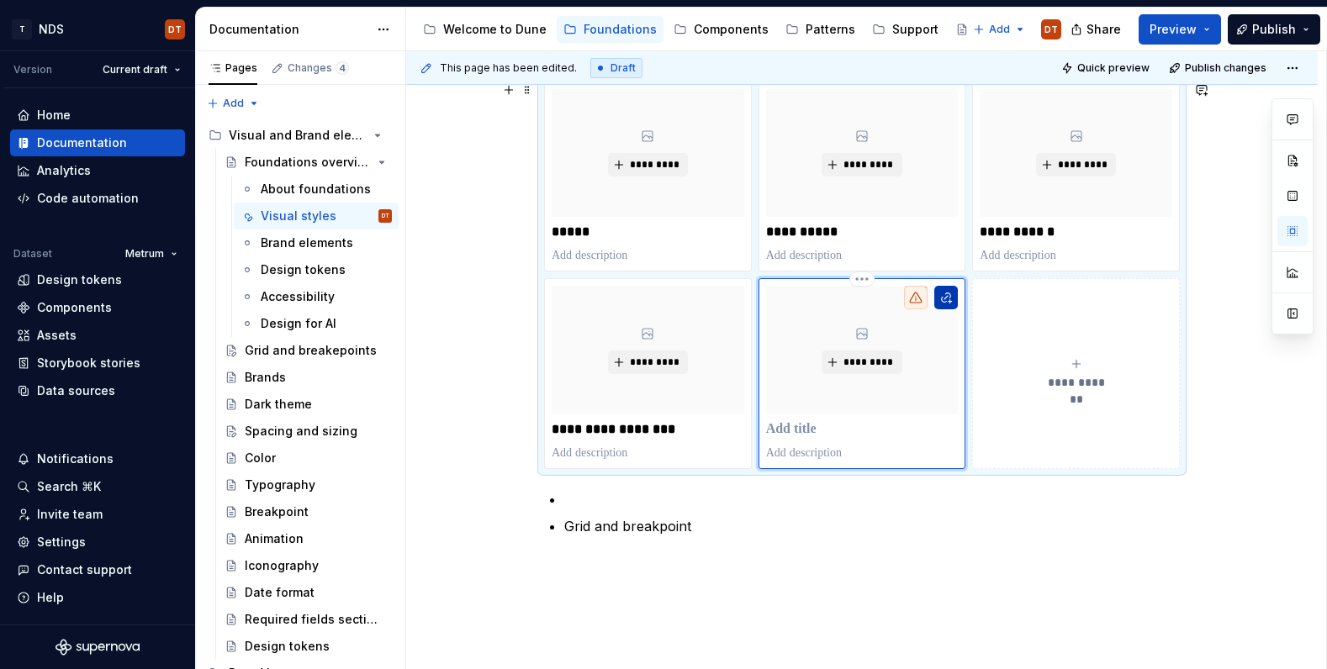
click at [948, 304] on button "button" at bounding box center [946, 298] width 24 height 24
type textarea "*"
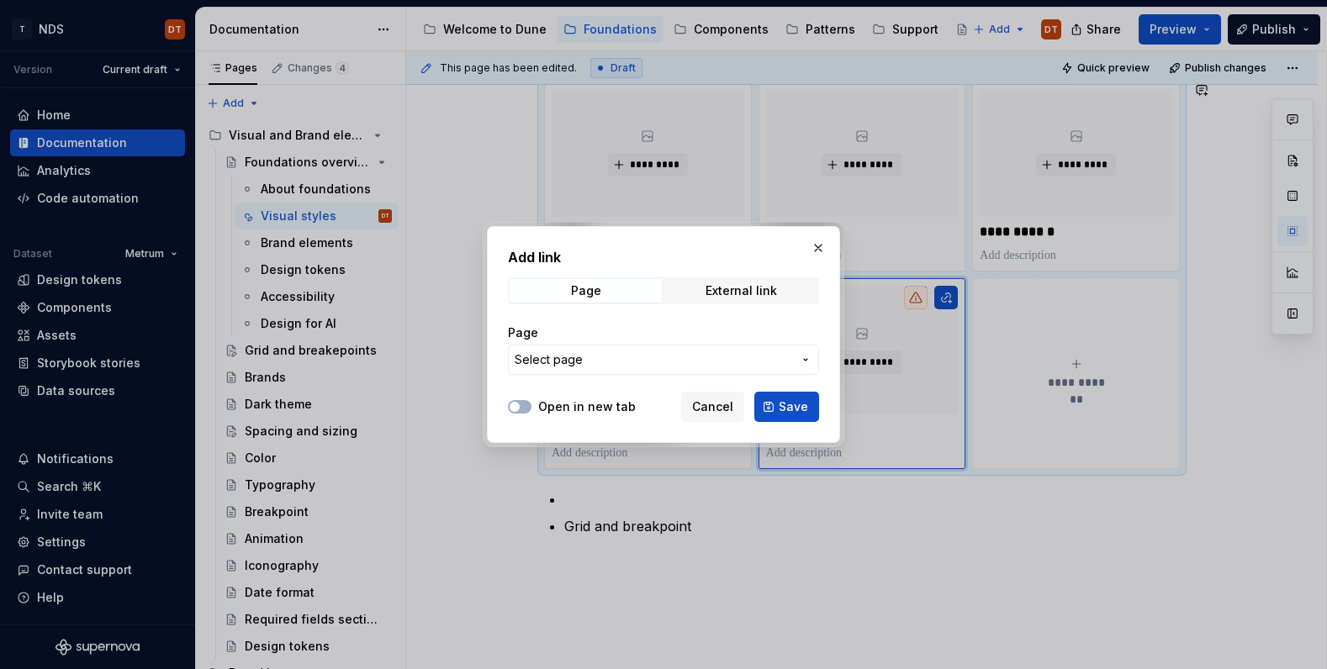
click at [810, 357] on icon "button" at bounding box center [805, 359] width 13 height 13
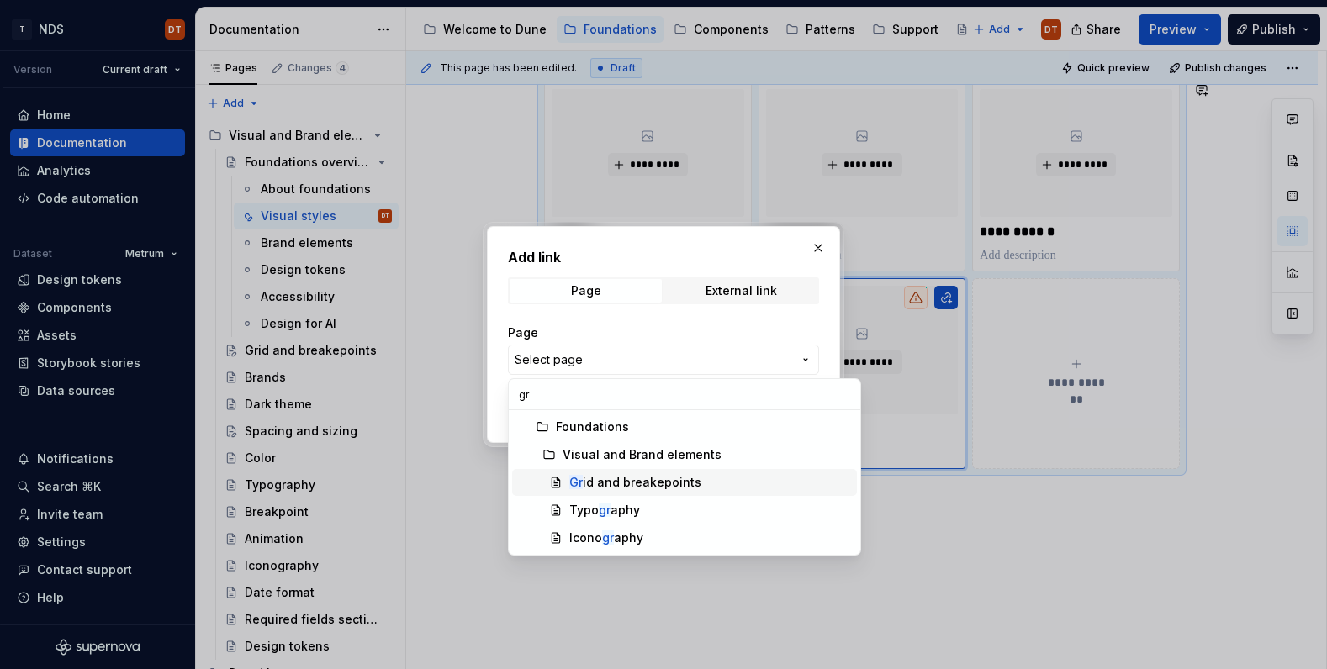
type input "gr"
click at [626, 479] on div "Gr id and breakepoints" at bounding box center [635, 482] width 132 height 17
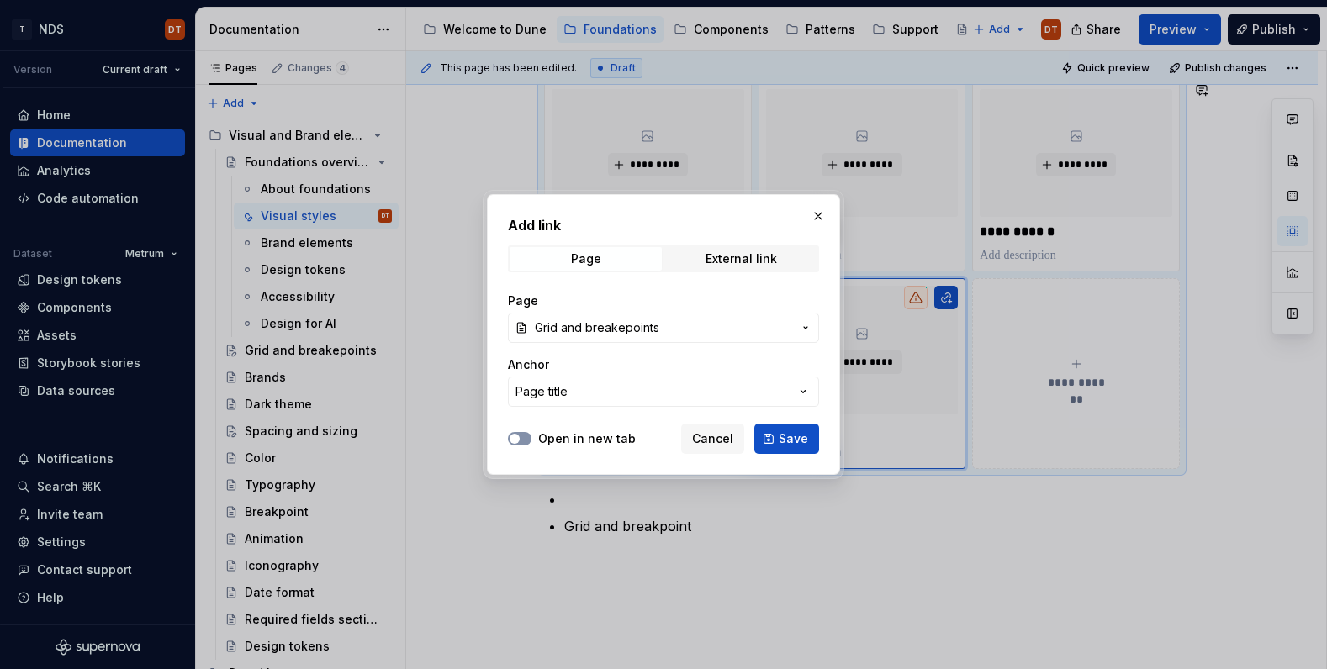
click at [528, 440] on button "Open in new tab" at bounding box center [520, 438] width 24 height 13
drag, startPoint x: 798, startPoint y: 441, endPoint x: 765, endPoint y: 474, distance: 46.4
click at [797, 441] on span "Save" at bounding box center [793, 439] width 29 height 17
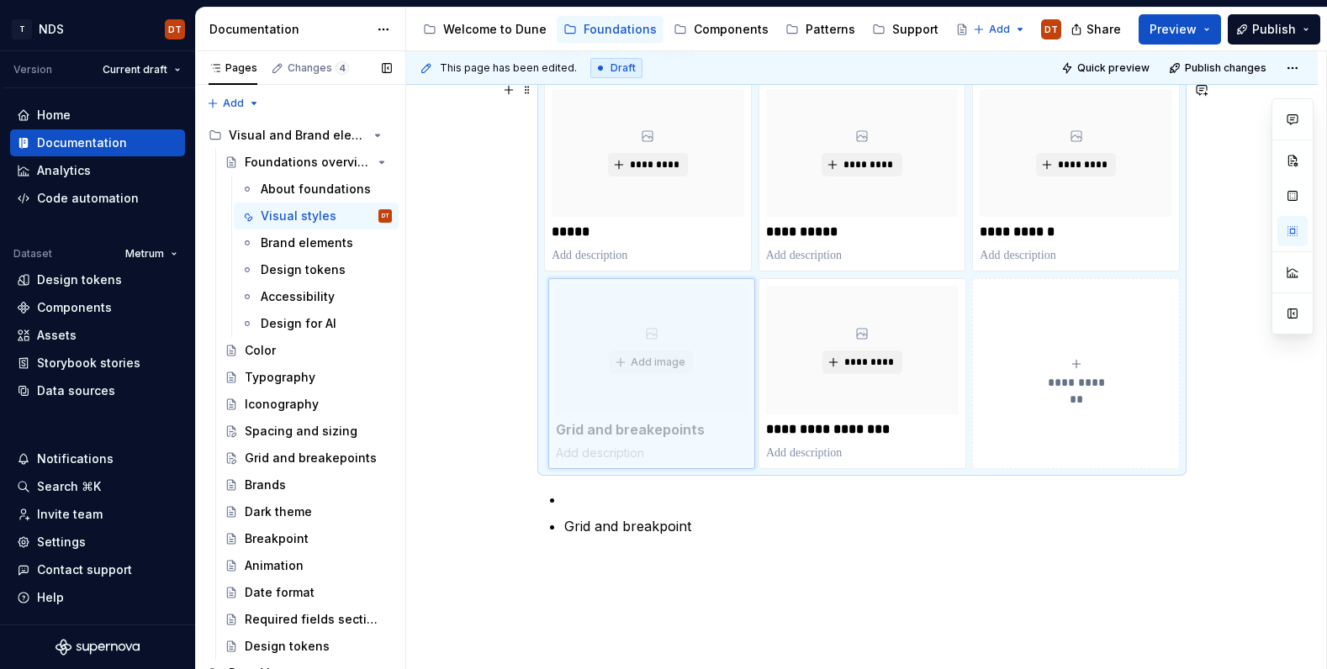
drag, startPoint x: 868, startPoint y: 293, endPoint x: 685, endPoint y: 300, distance: 182.6
click at [685, 300] on body "T NDS DT Version Current draft Home Documentation Analytics Code automation Dat…" at bounding box center [663, 334] width 1327 height 669
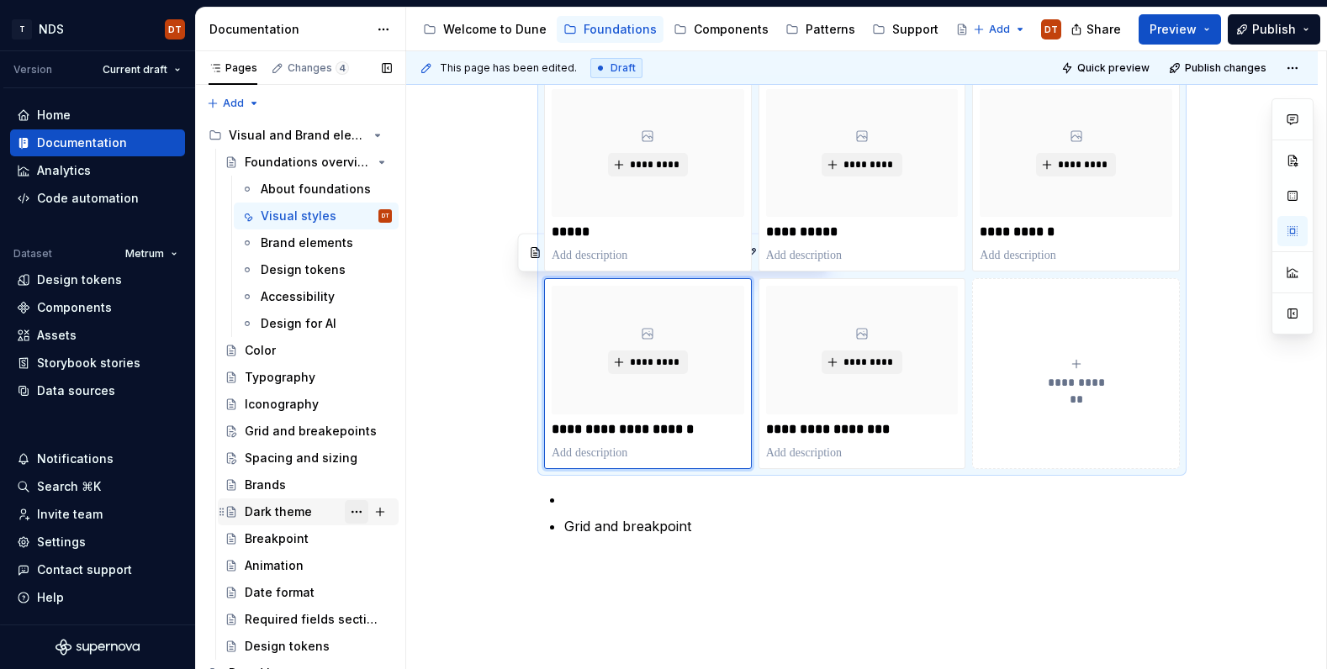
scroll to position [16, 0]
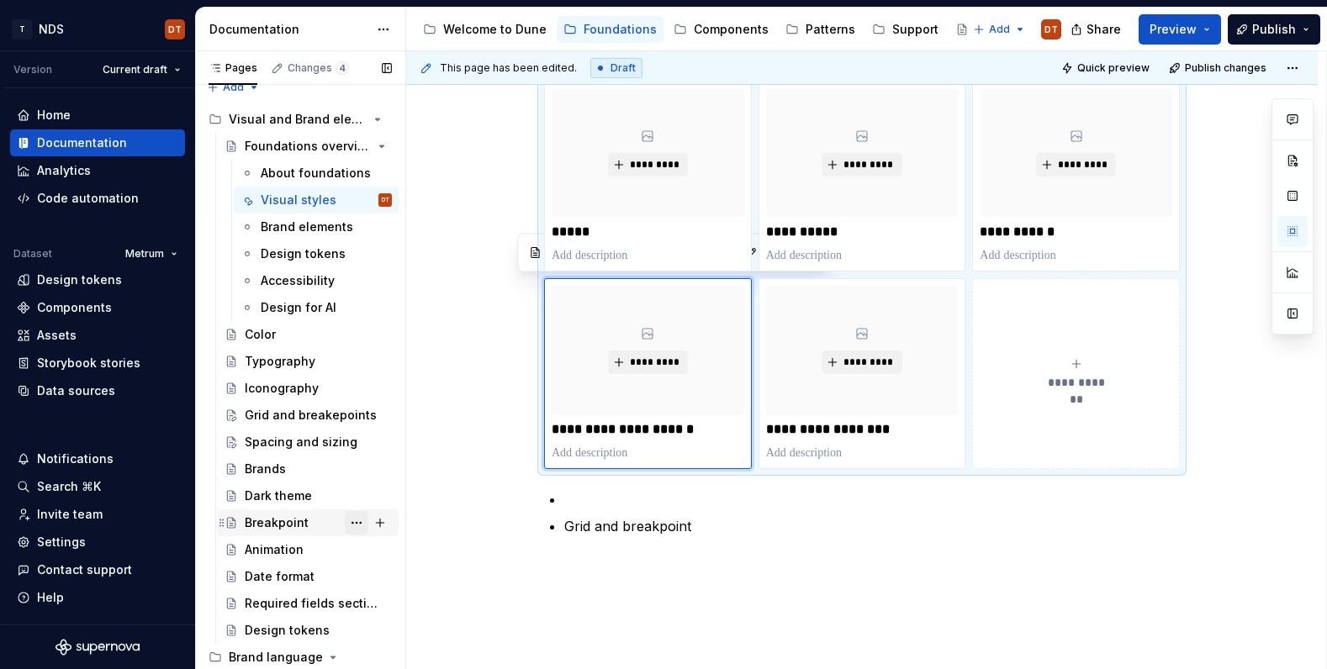
click at [358, 523] on button "Page tree" at bounding box center [357, 523] width 24 height 24
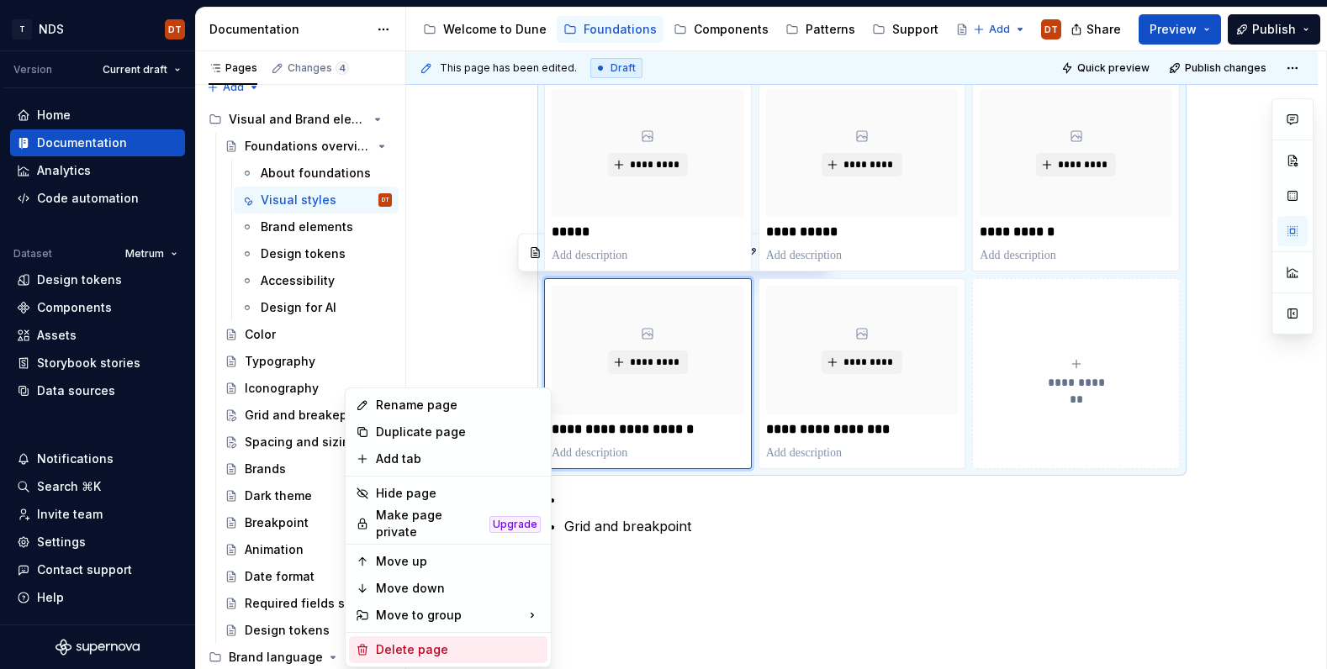
click at [404, 646] on div "Delete page" at bounding box center [458, 650] width 165 height 17
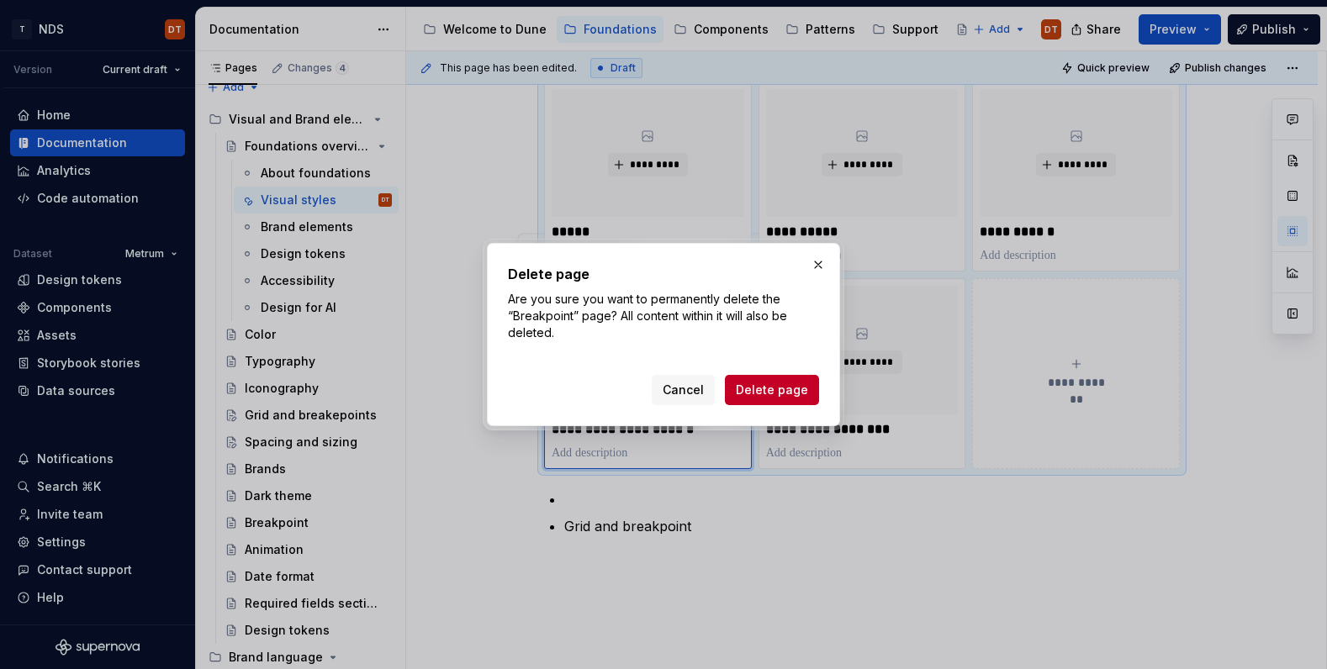
drag, startPoint x: 763, startPoint y: 388, endPoint x: 683, endPoint y: 395, distance: 80.2
click at [763, 388] on span "Delete page" at bounding box center [772, 390] width 72 height 17
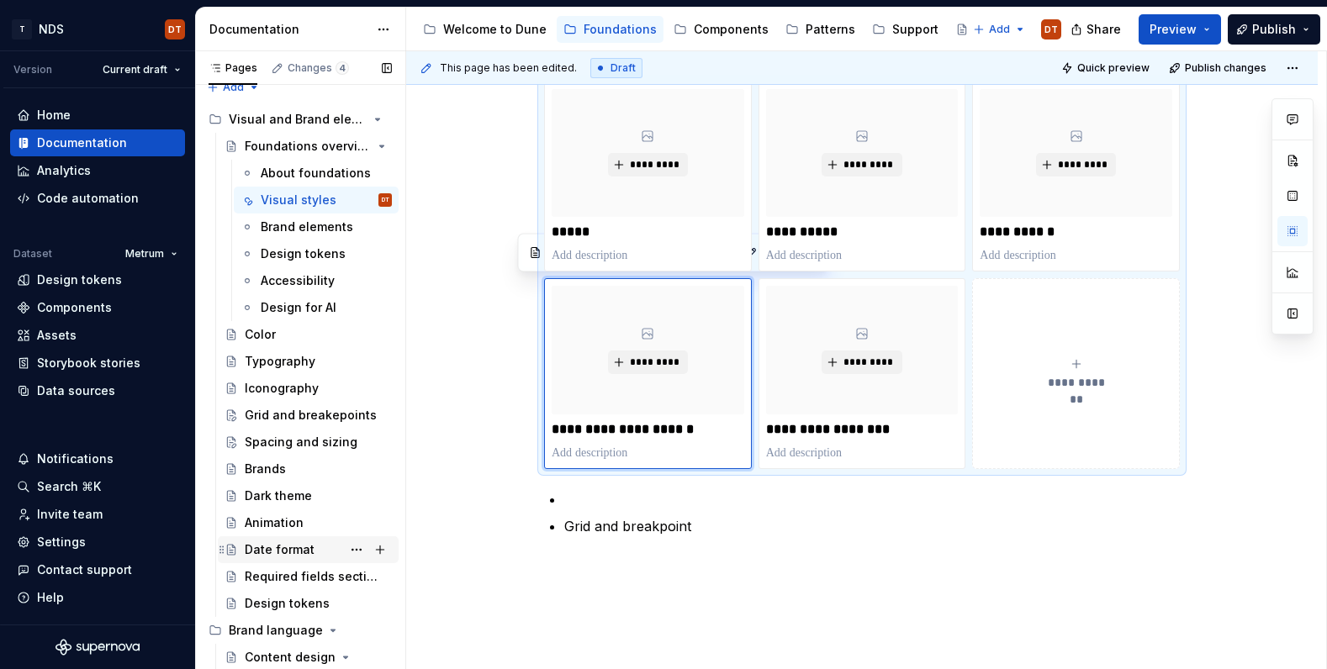
scroll to position [24, 0]
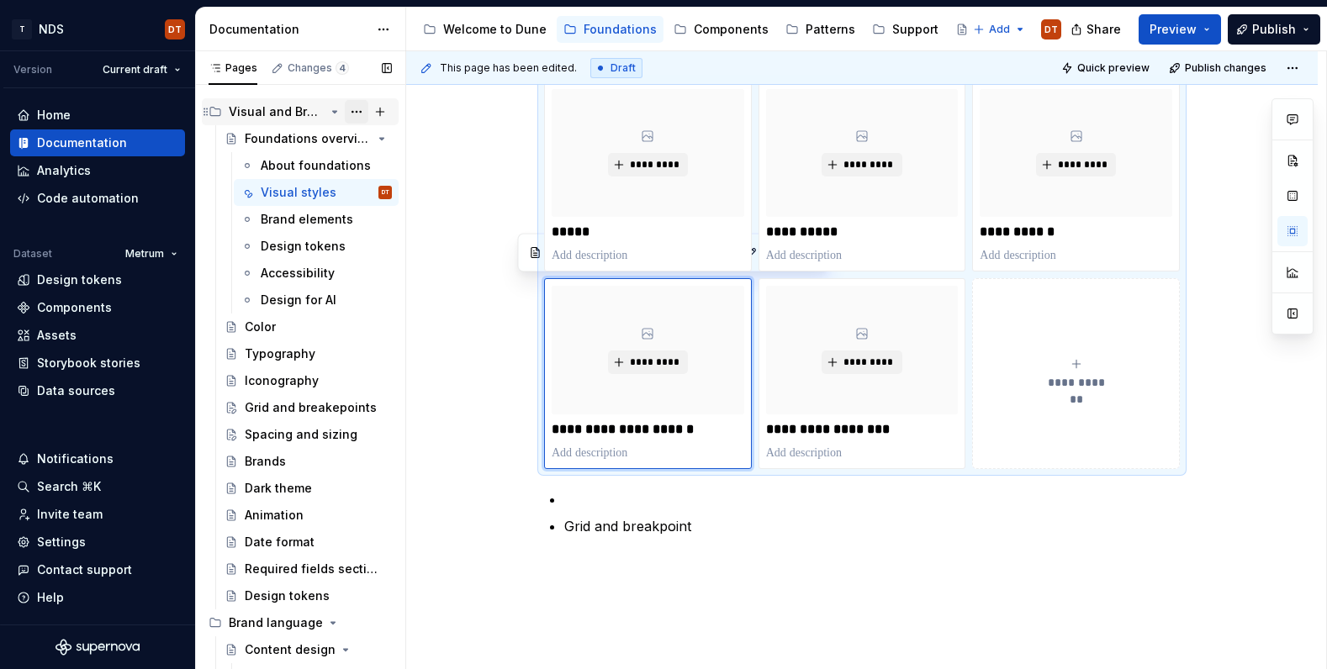
click at [357, 114] on button "Page tree" at bounding box center [357, 112] width 24 height 24
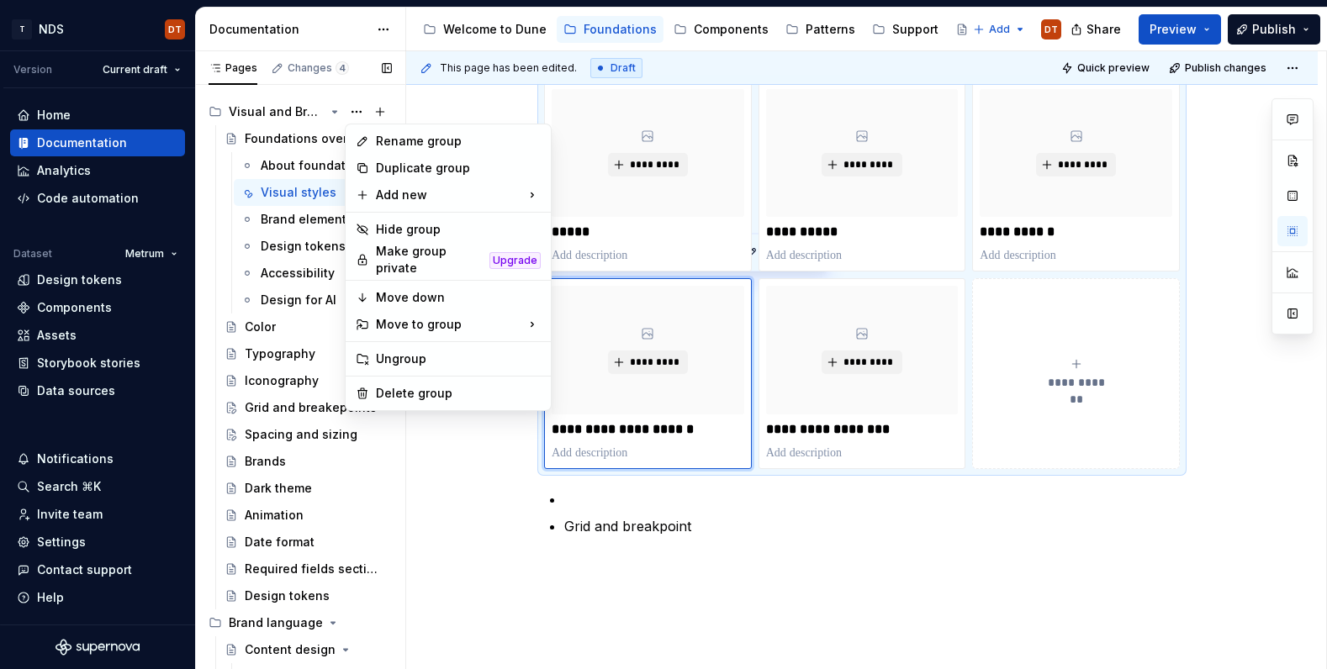
type textarea "*"
click at [610, 198] on div "New page" at bounding box center [632, 199] width 109 height 17
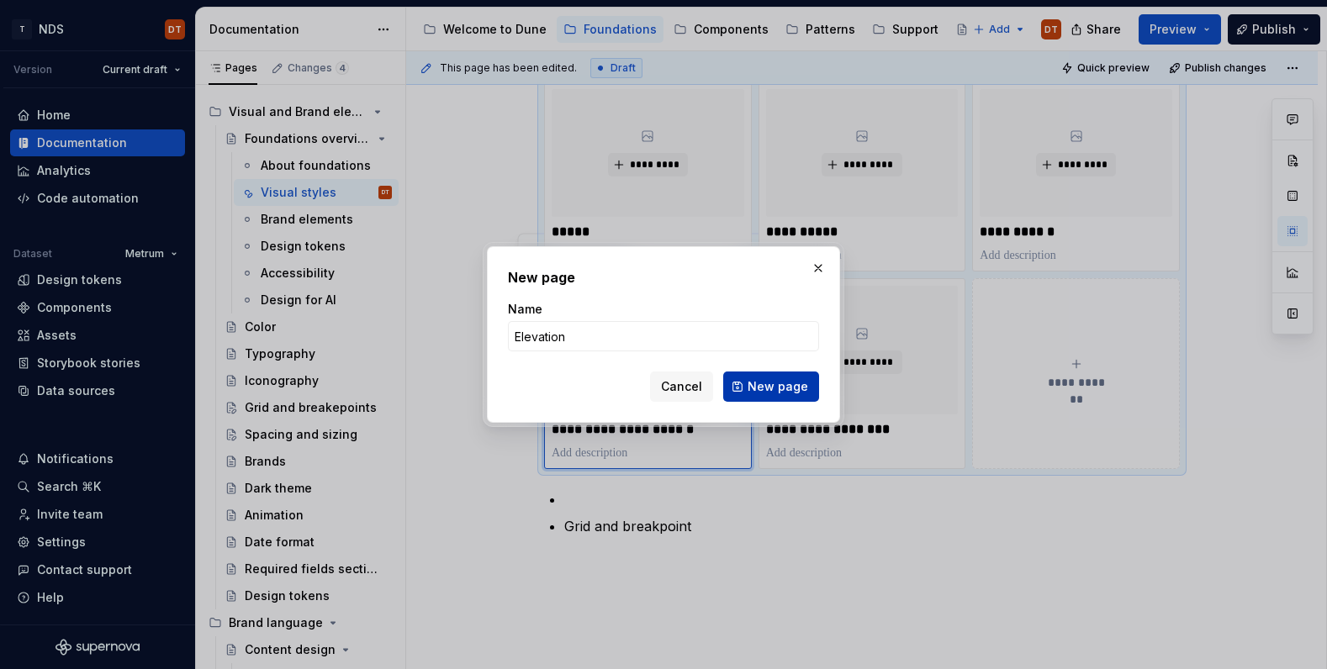
type input "Elevation"
click at [777, 389] on span "New page" at bounding box center [778, 386] width 61 height 17
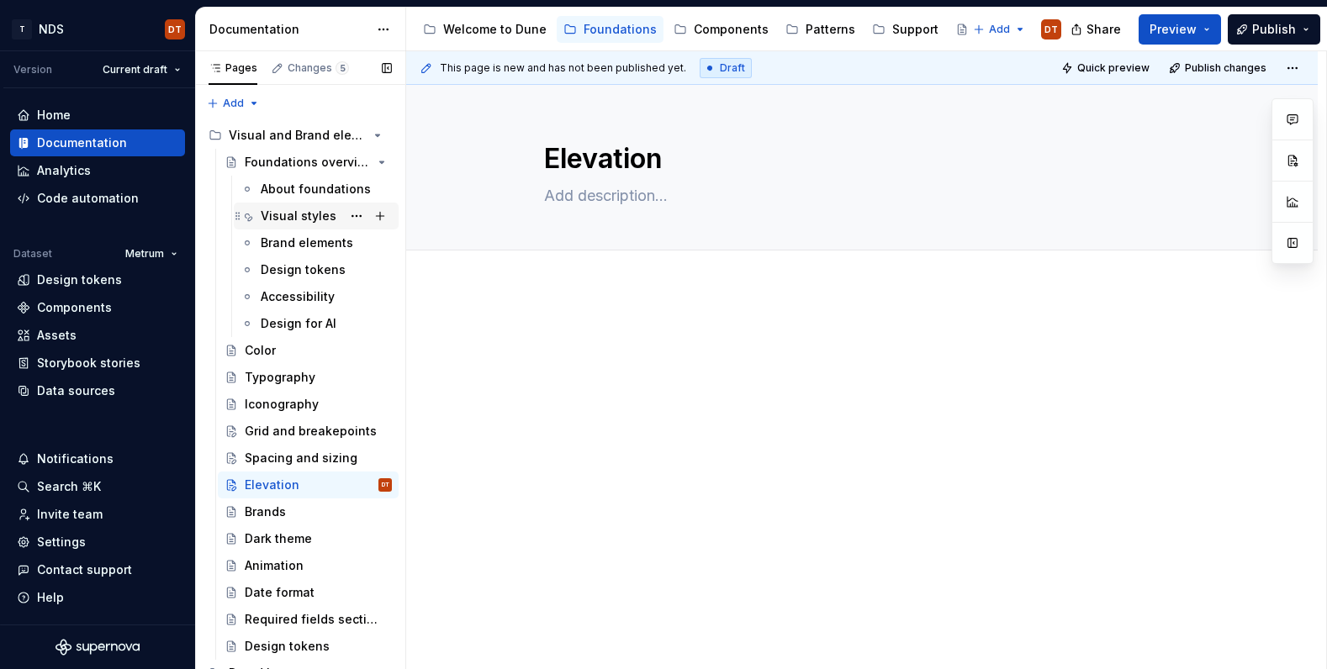
click at [280, 214] on div "Visual styles" at bounding box center [299, 216] width 76 height 17
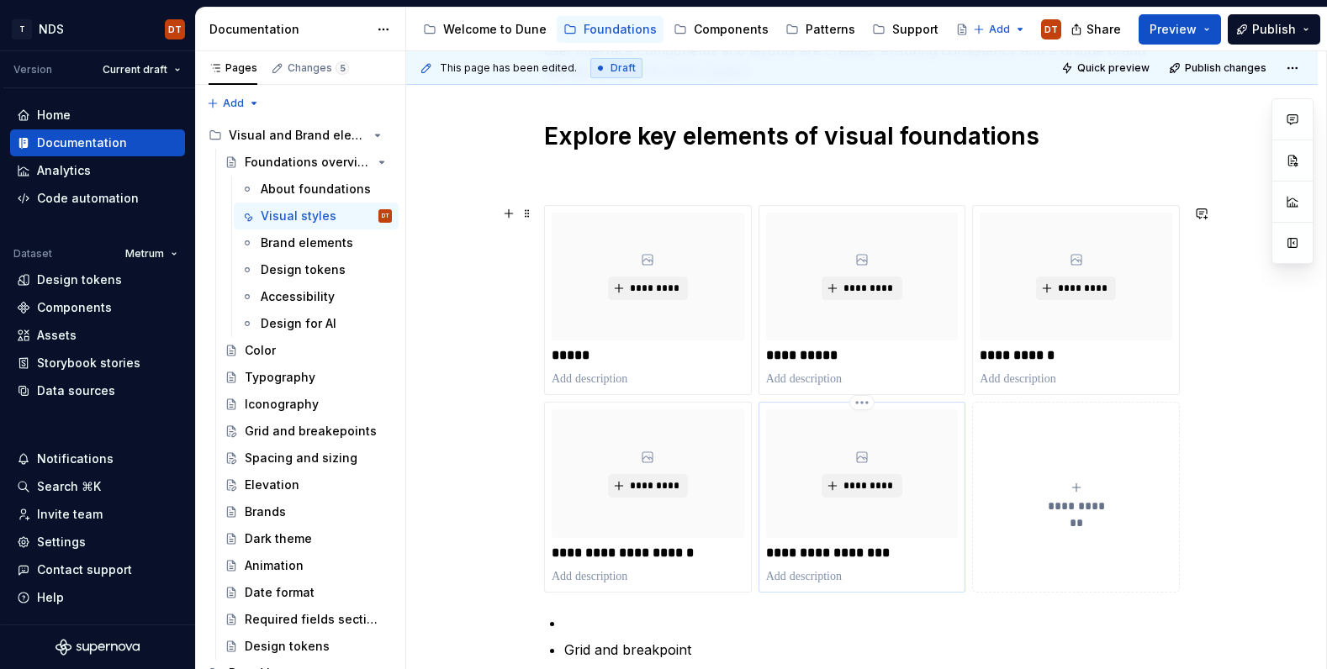
scroll to position [396, 0]
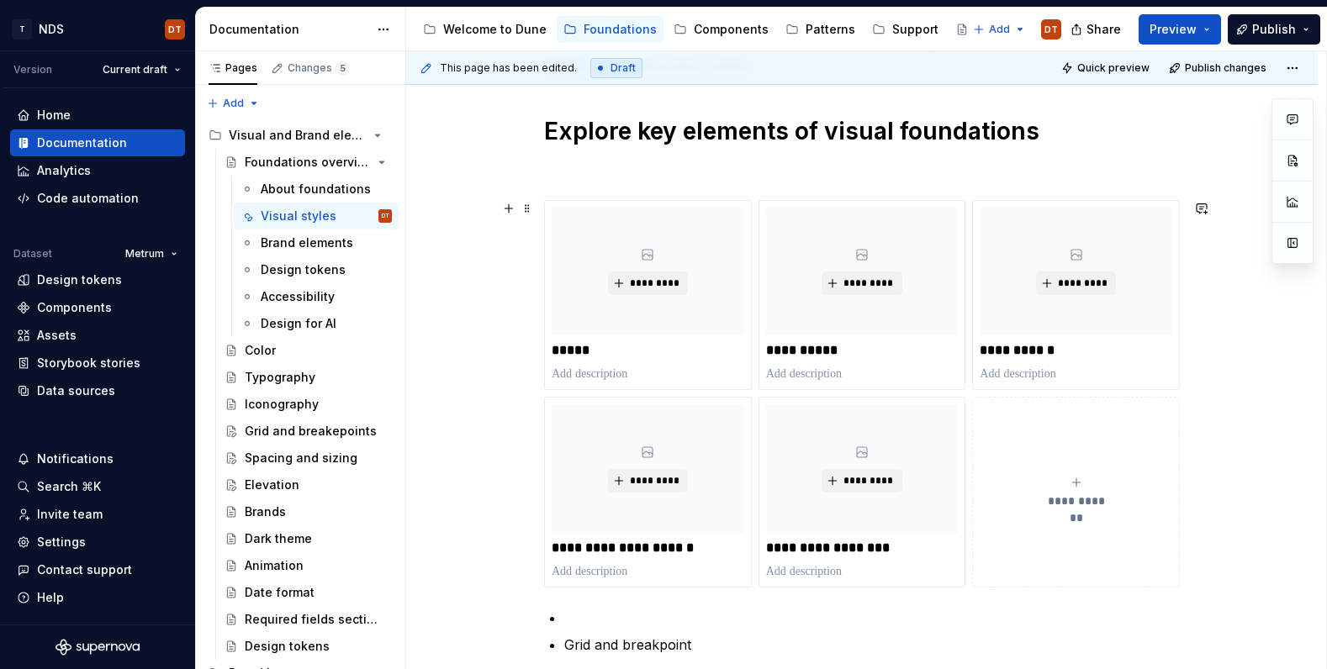
click at [1079, 493] on span "**********" at bounding box center [1075, 501] width 73 height 17
type textarea "*"
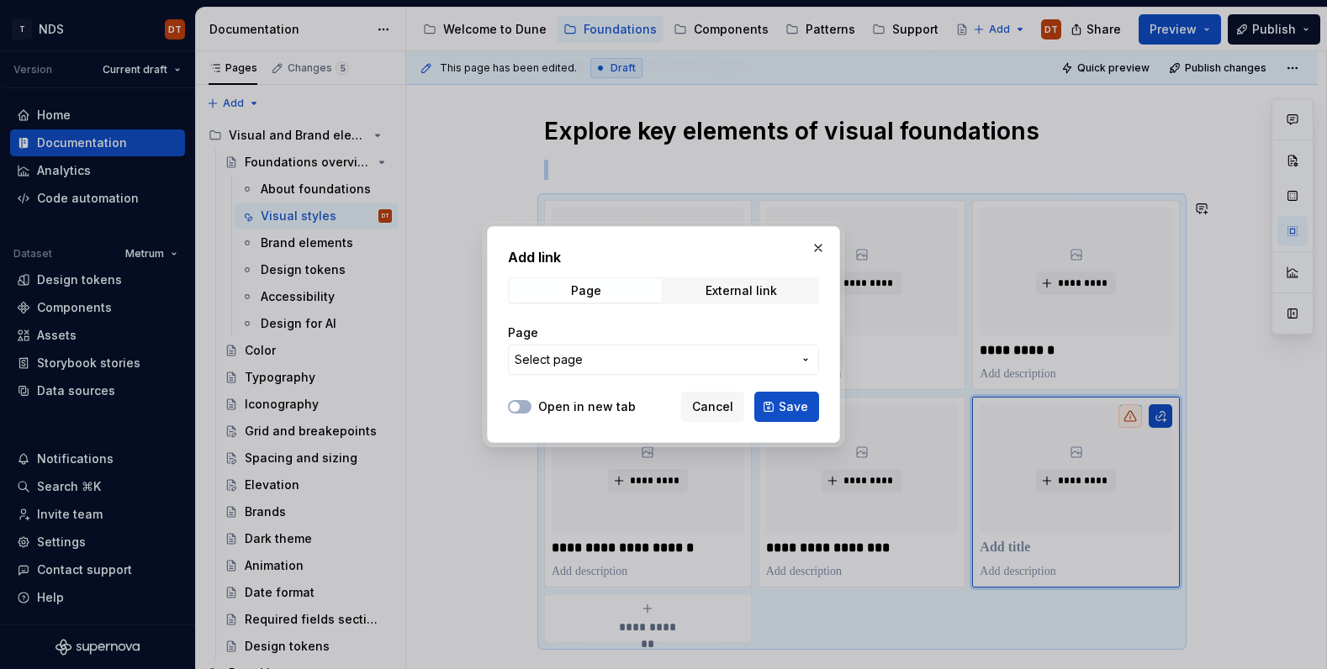
click at [806, 358] on icon "button" at bounding box center [805, 359] width 13 height 13
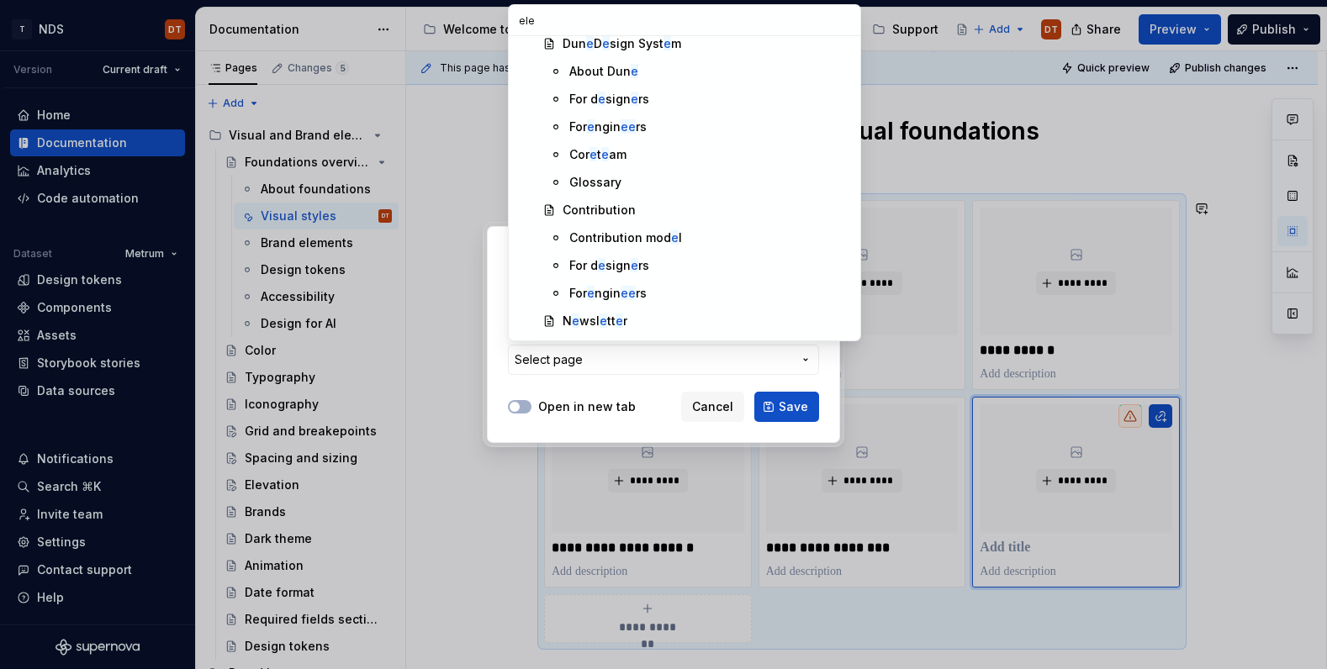
scroll to position [0, 0]
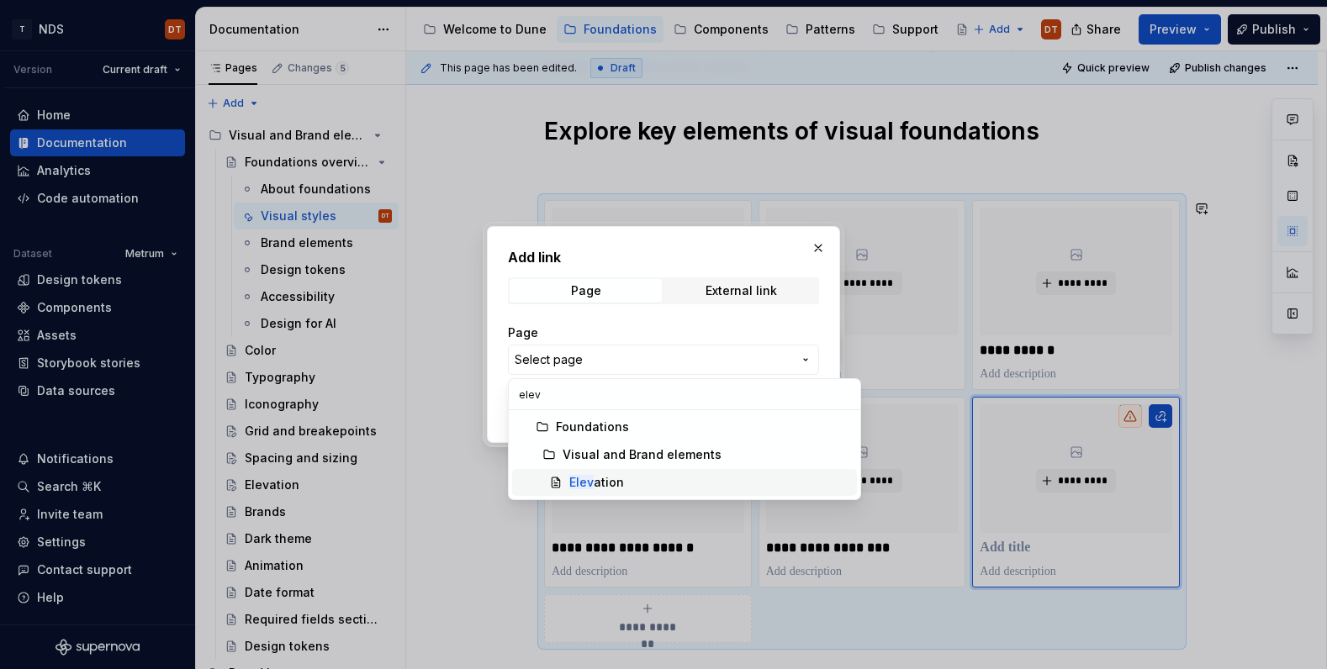
type input "elev"
click at [598, 477] on div "Elev ation" at bounding box center [596, 482] width 55 height 17
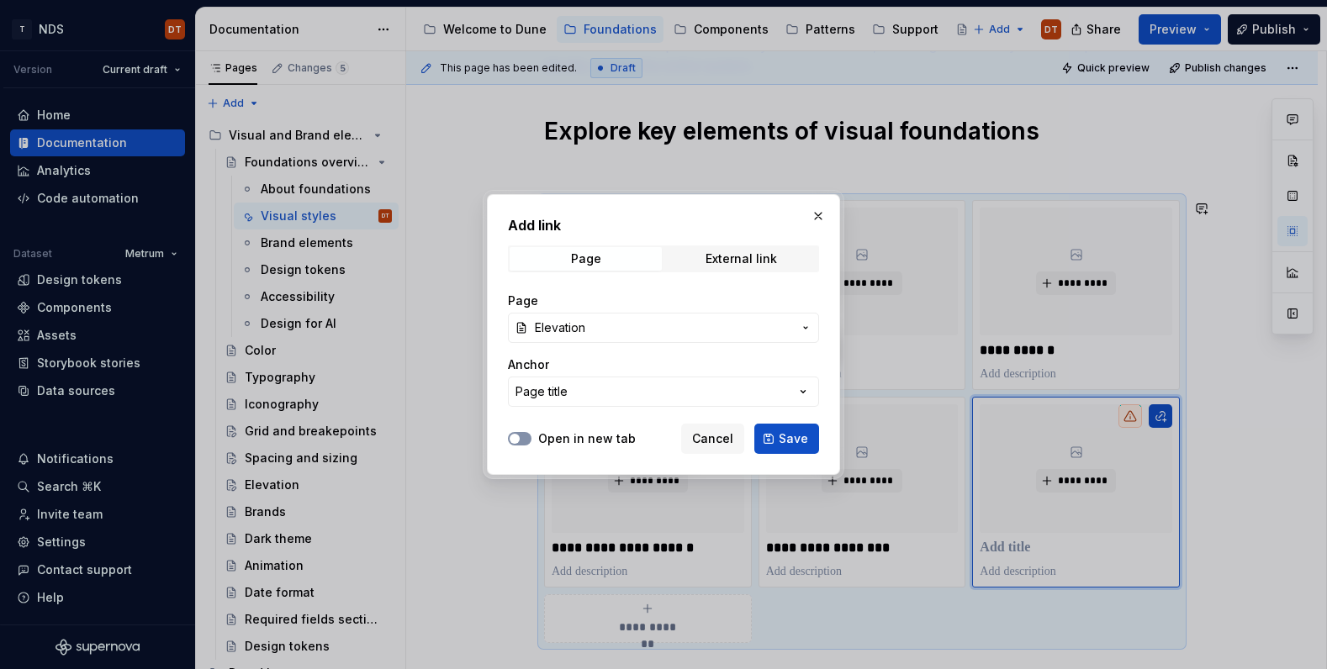
click at [521, 437] on button "Open in new tab" at bounding box center [520, 438] width 24 height 13
click at [810, 435] on button "Save" at bounding box center [786, 439] width 65 height 30
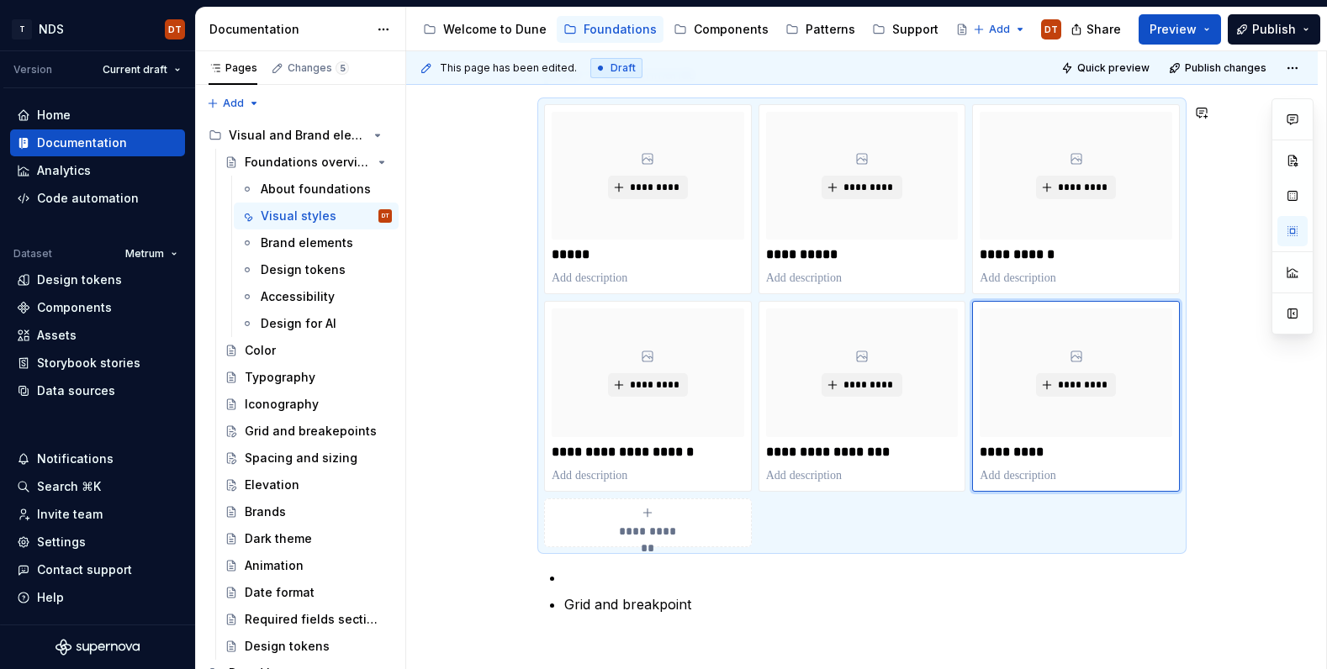
scroll to position [545, 0]
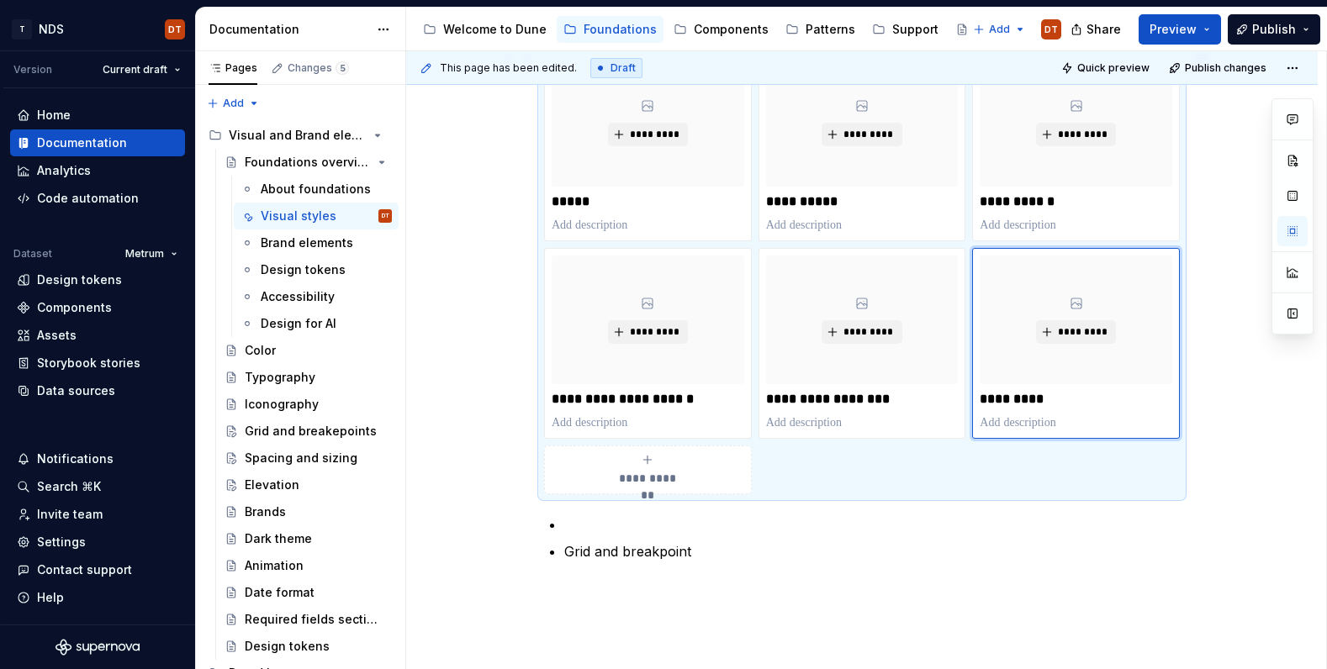
click at [697, 470] on div "**********" at bounding box center [648, 470] width 193 height 34
type textarea "*"
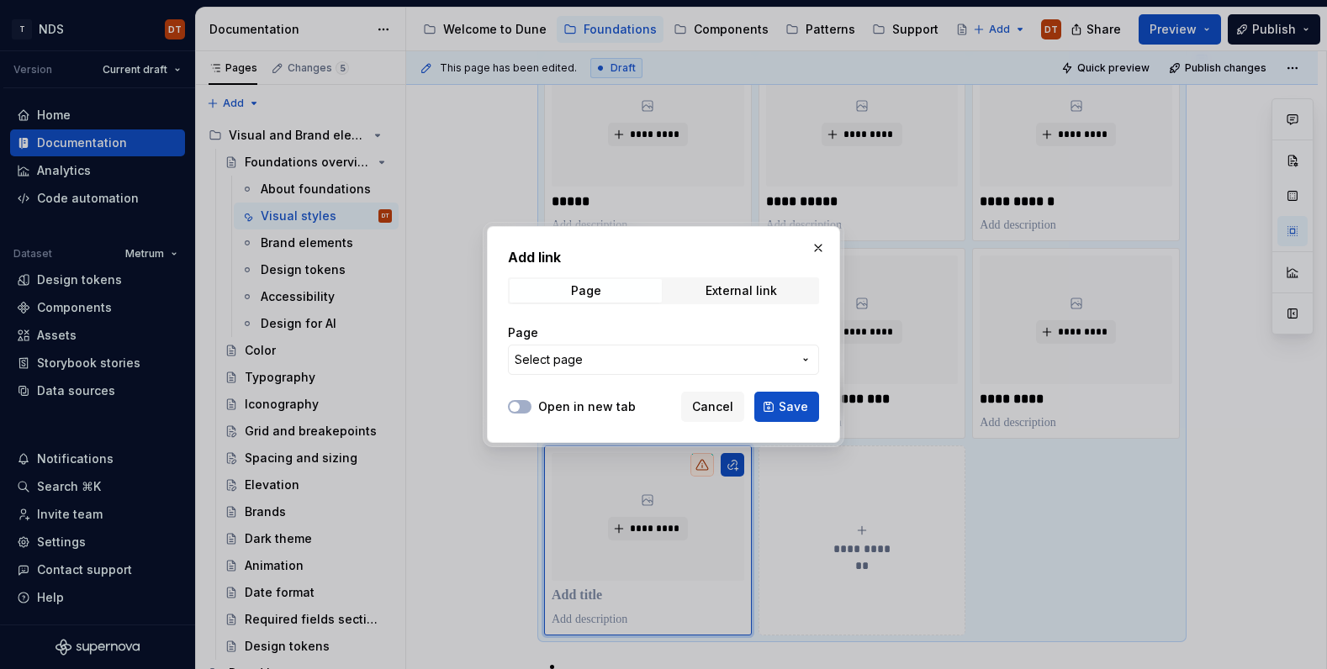
click at [802, 359] on icon "button" at bounding box center [805, 359] width 13 height 13
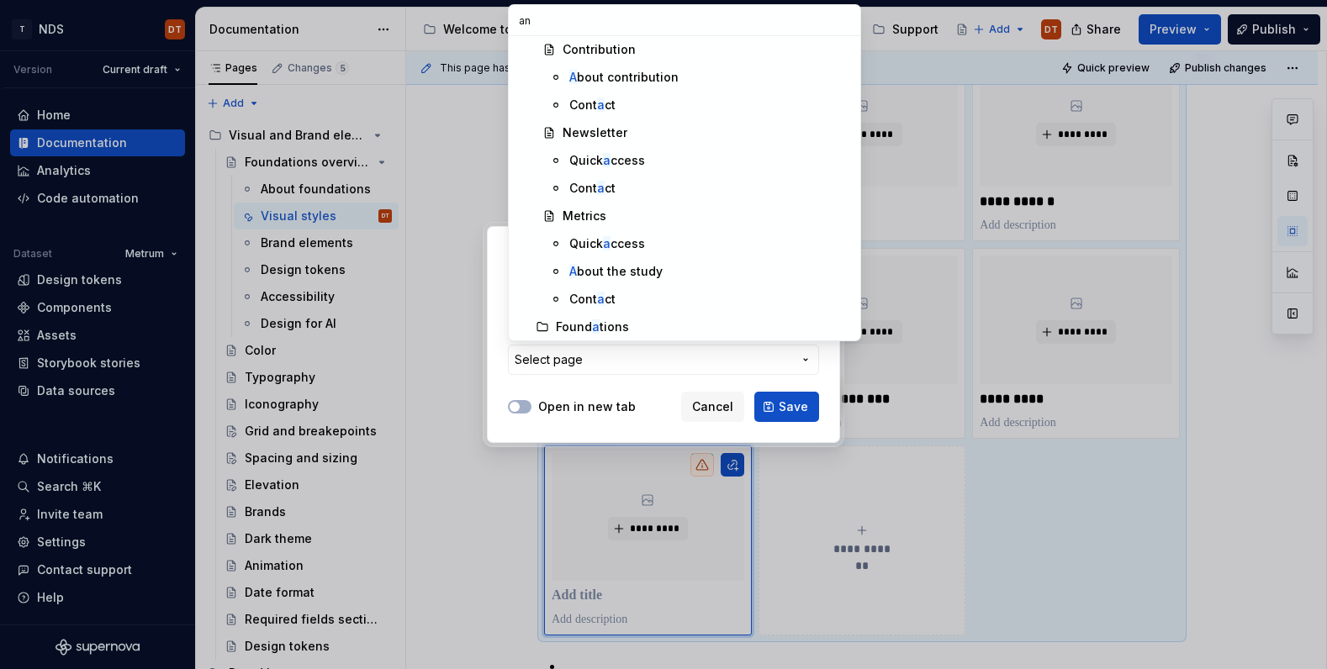
scroll to position [0, 0]
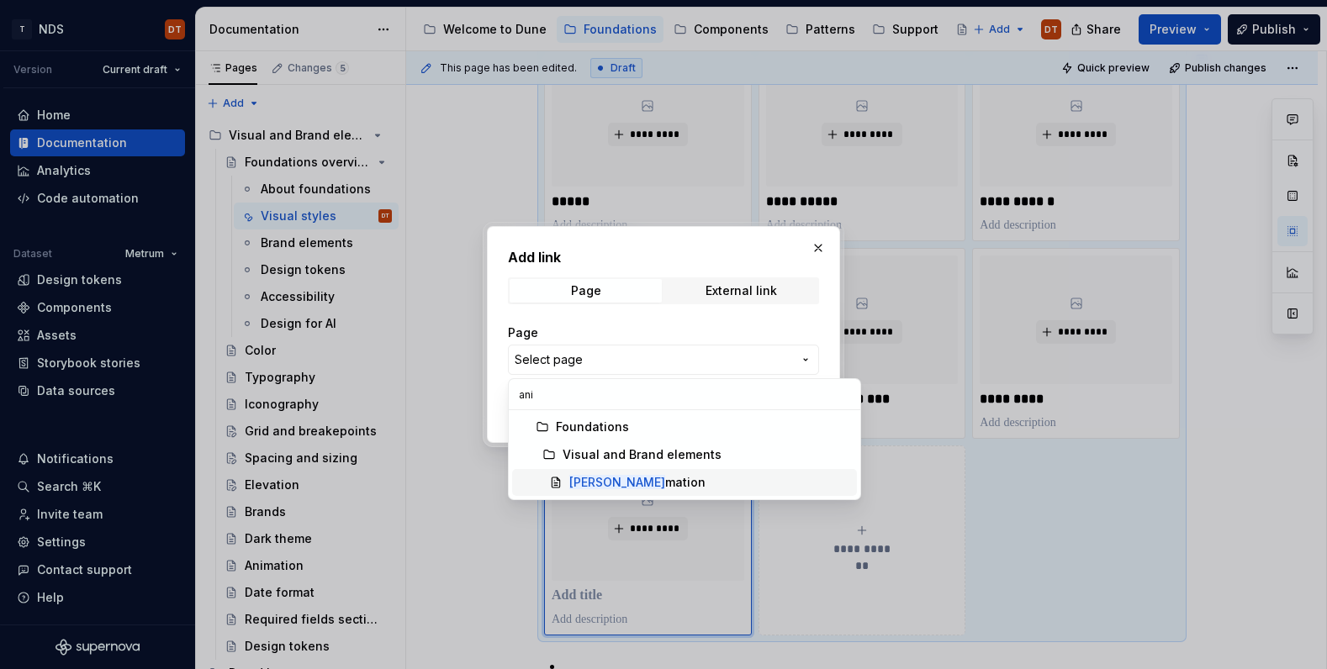
type input "ani"
click at [621, 484] on div "[PERSON_NAME]" at bounding box center [637, 482] width 136 height 17
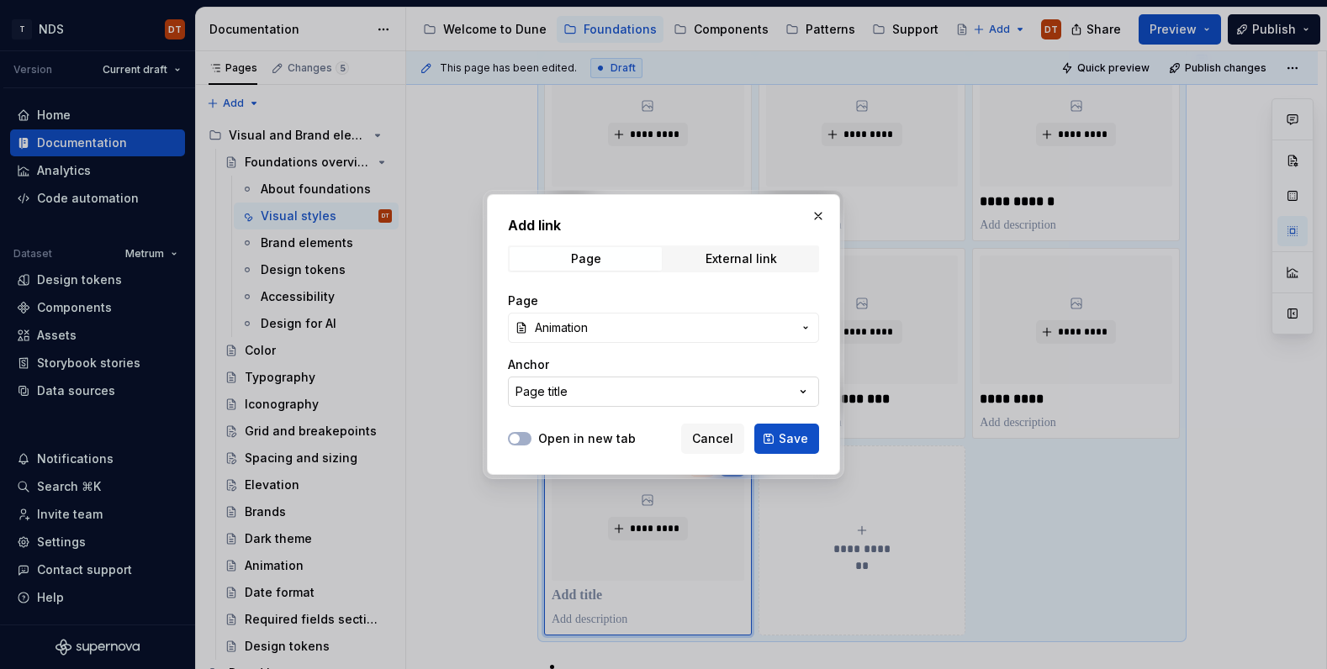
click at [801, 388] on icon "button" at bounding box center [803, 391] width 17 height 17
click at [726, 393] on div "Add link Page External link Page Animation Anchor Page title Open in new tab Ca…" at bounding box center [663, 334] width 1327 height 669
click at [523, 441] on button "Open in new tab" at bounding box center [520, 438] width 24 height 13
click at [795, 440] on span "Save" at bounding box center [793, 439] width 29 height 17
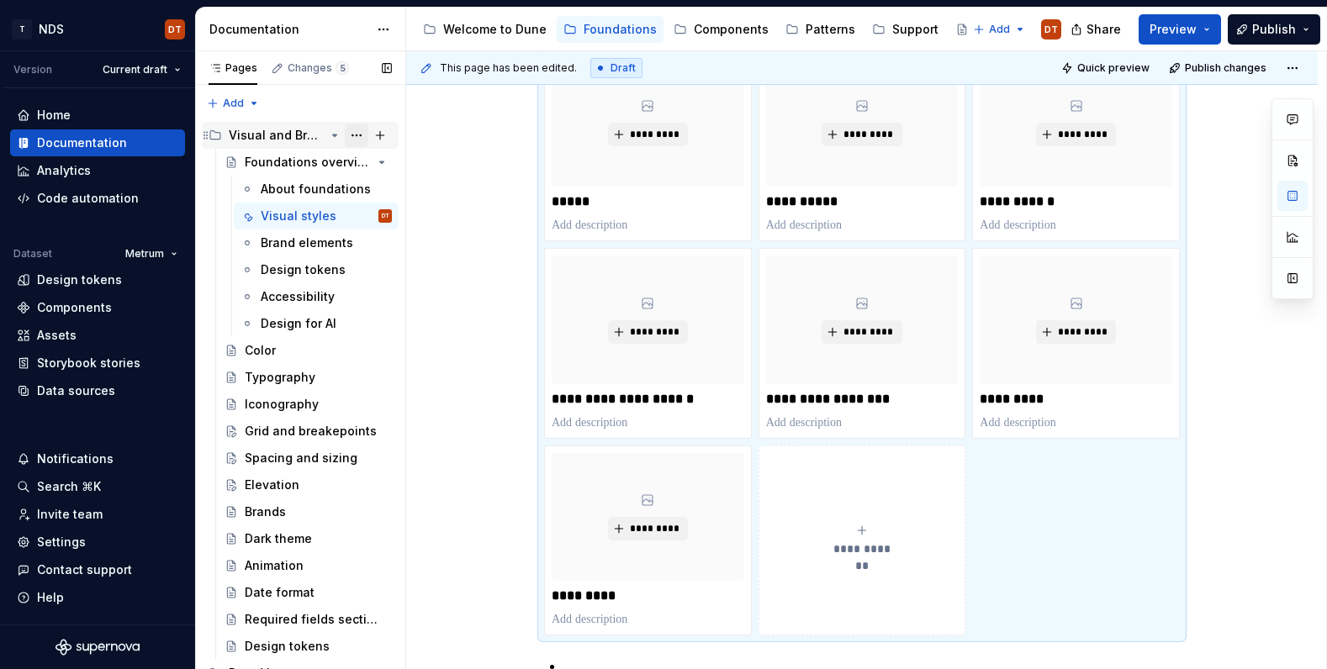
click at [356, 133] on button "Page tree" at bounding box center [357, 136] width 24 height 24
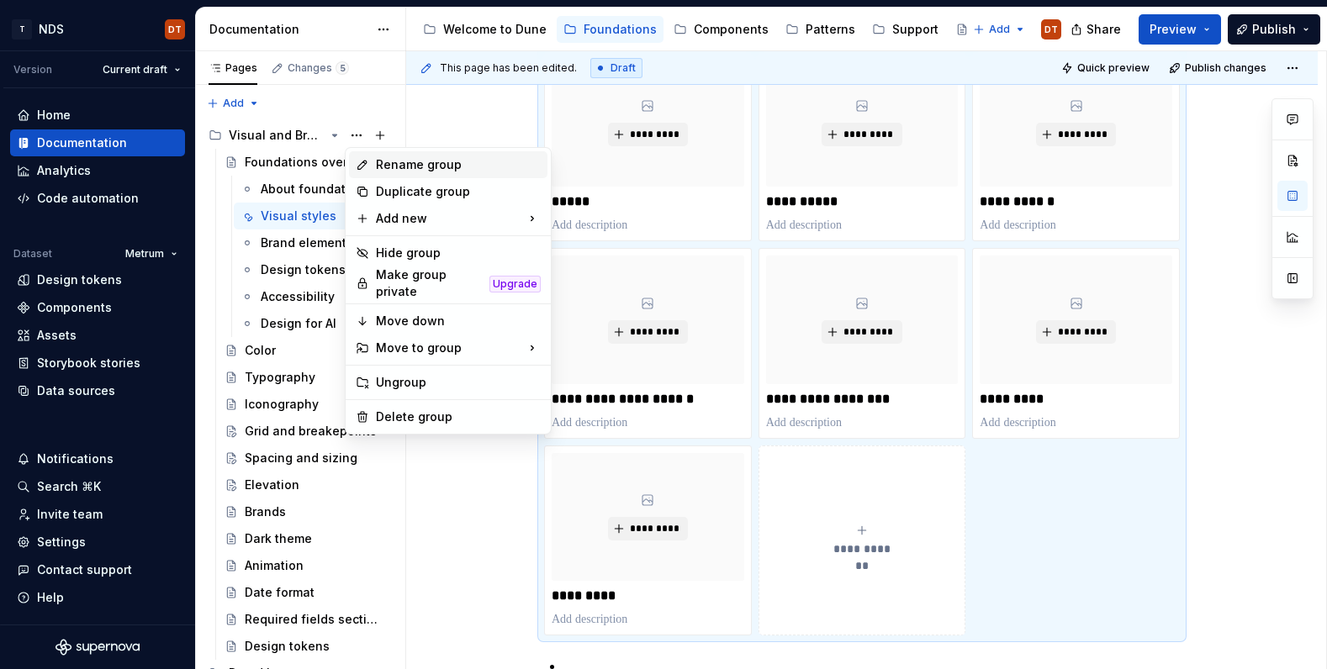
type textarea "*"
click at [660, 225] on div "New page" at bounding box center [632, 222] width 109 height 17
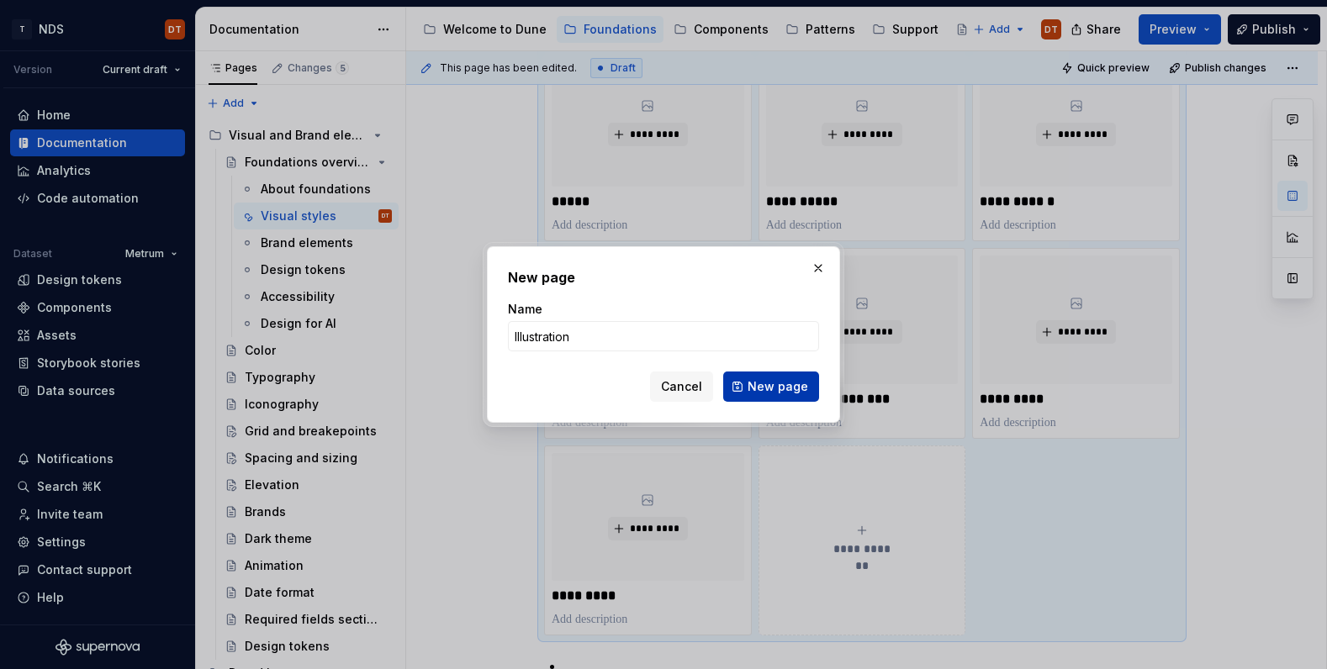
type input "Illustration"
click at [781, 388] on span "New page" at bounding box center [778, 386] width 61 height 17
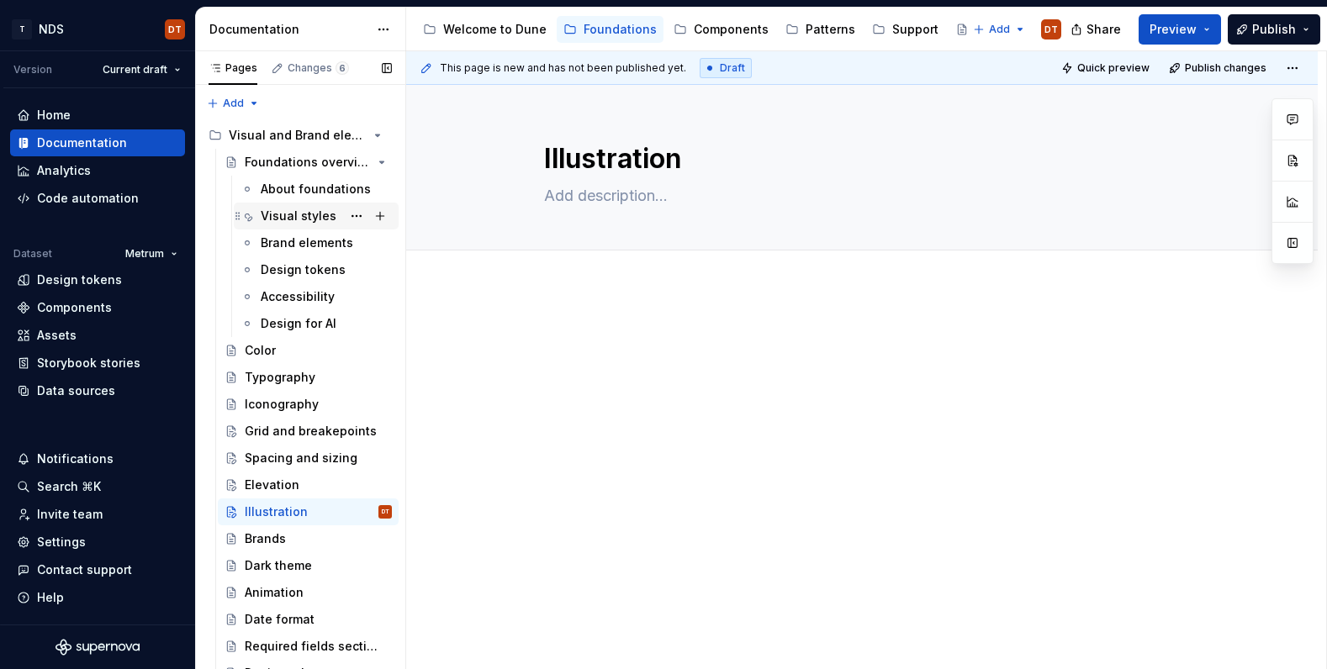
click at [285, 216] on div "Visual styles" at bounding box center [299, 216] width 76 height 17
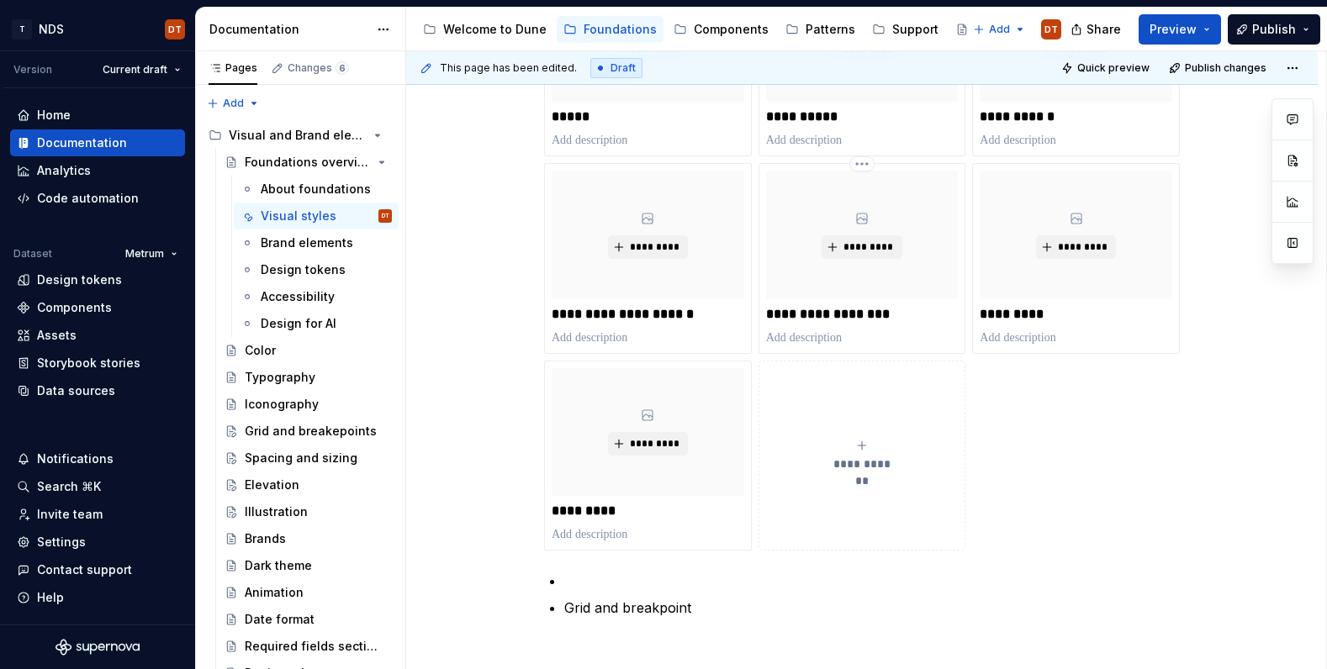
scroll to position [652, 0]
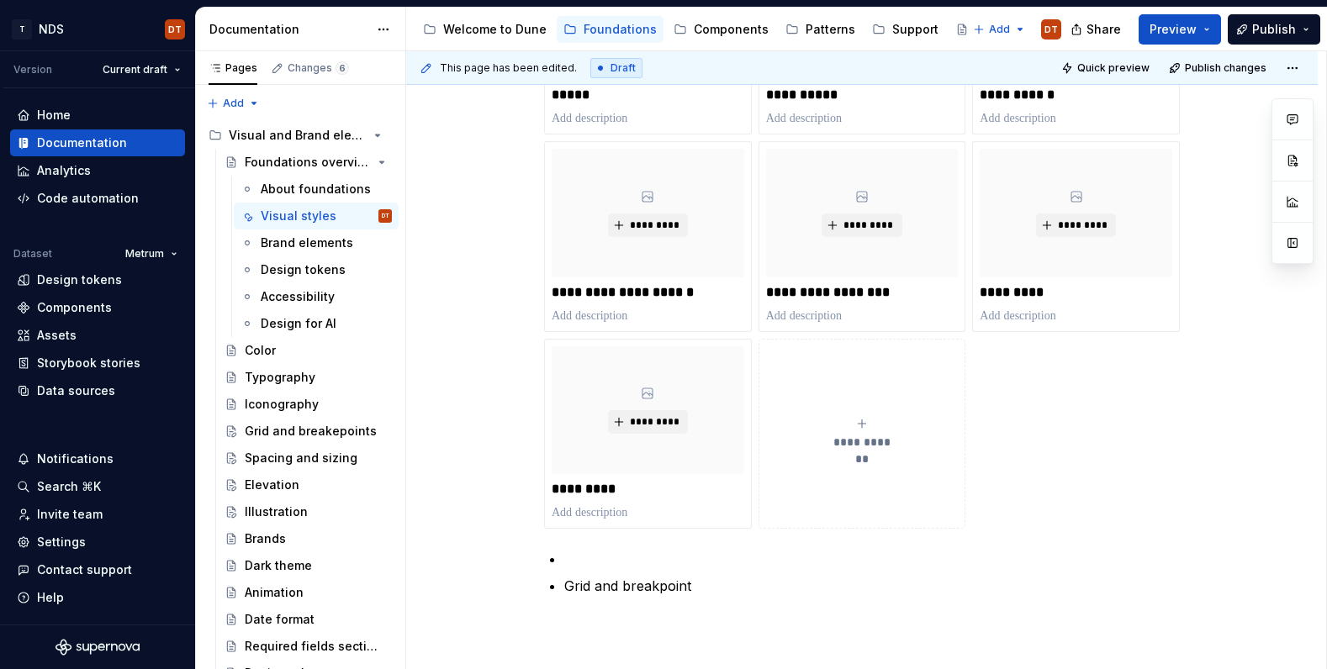
click at [864, 425] on icon "submit" at bounding box center [861, 423] width 13 height 13
type textarea "*"
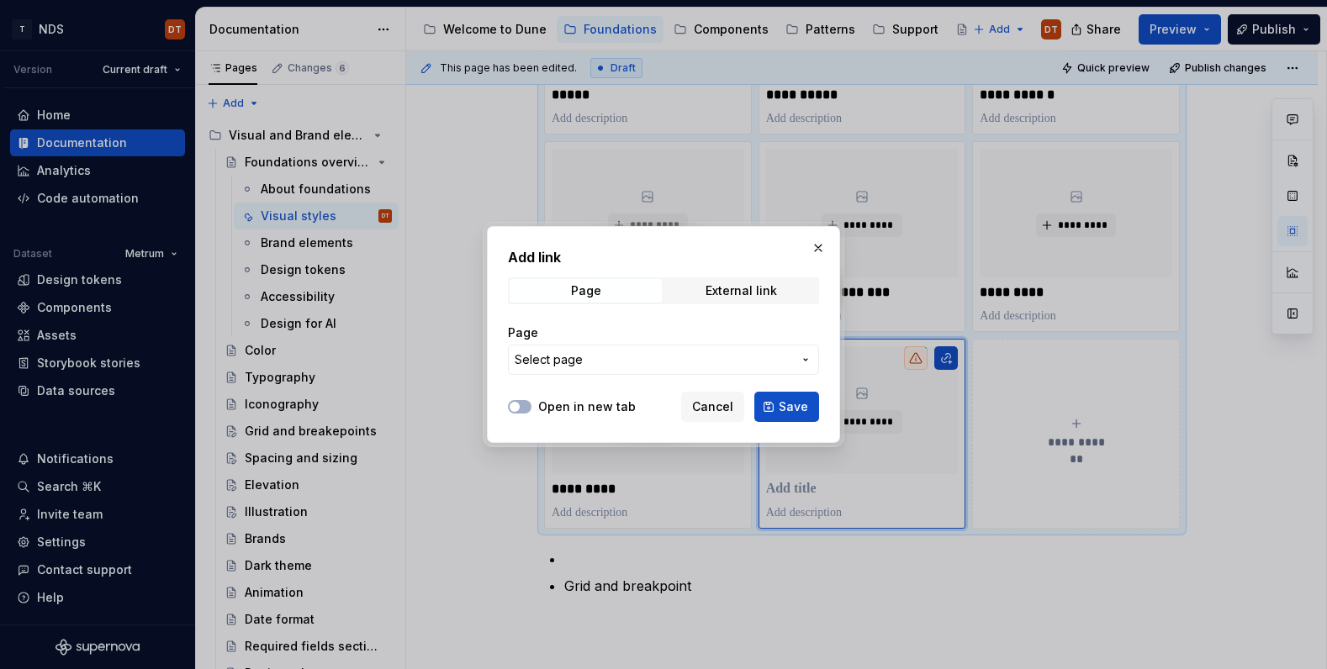
drag, startPoint x: 811, startPoint y: 356, endPoint x: 718, endPoint y: 362, distance: 93.5
click at [811, 356] on icon "button" at bounding box center [805, 359] width 13 height 13
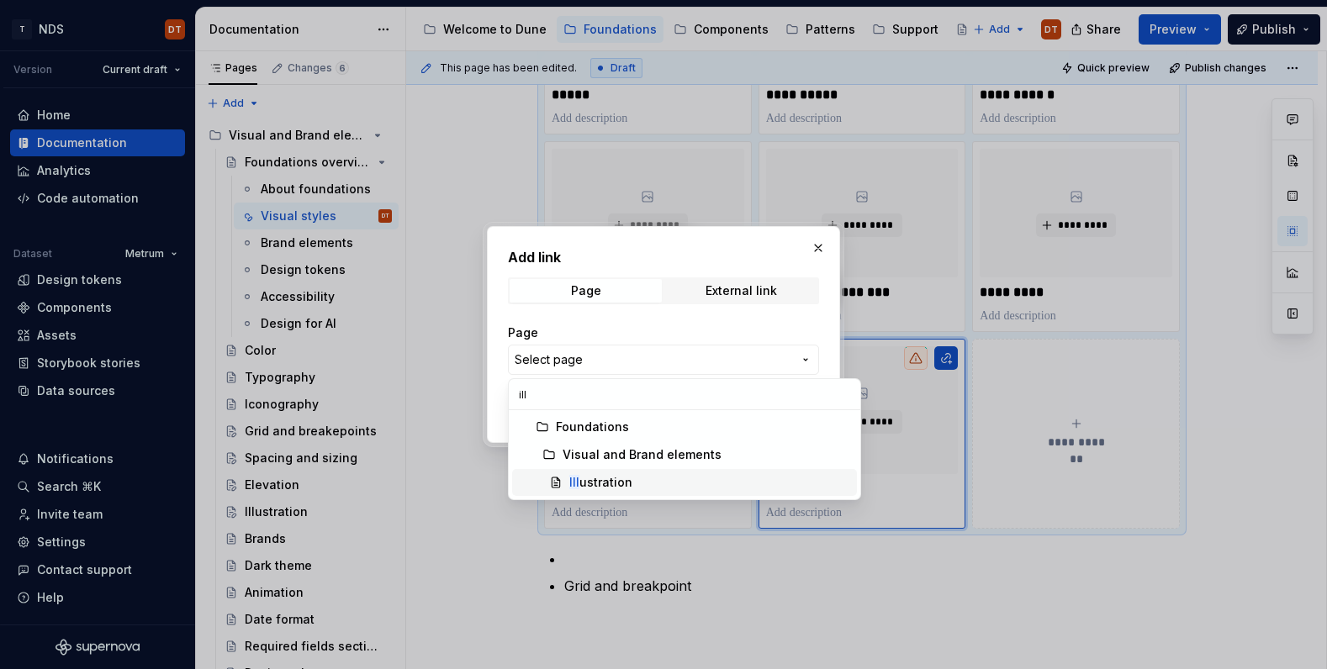
type input "ill"
click at [615, 484] on div "Ill ustration" at bounding box center [600, 482] width 63 height 17
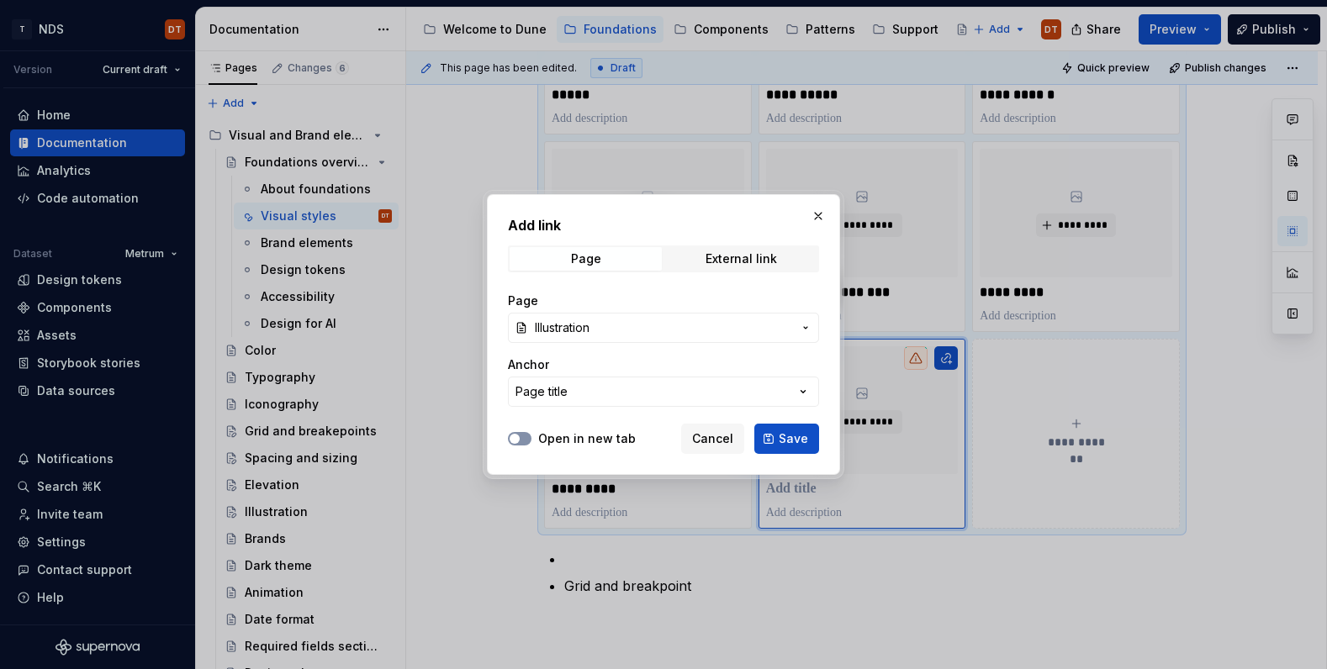
click at [519, 441] on icon "button" at bounding box center [514, 439] width 13 height 10
drag, startPoint x: 800, startPoint y: 440, endPoint x: 755, endPoint y: 494, distance: 70.5
click at [800, 440] on span "Save" at bounding box center [793, 439] width 29 height 17
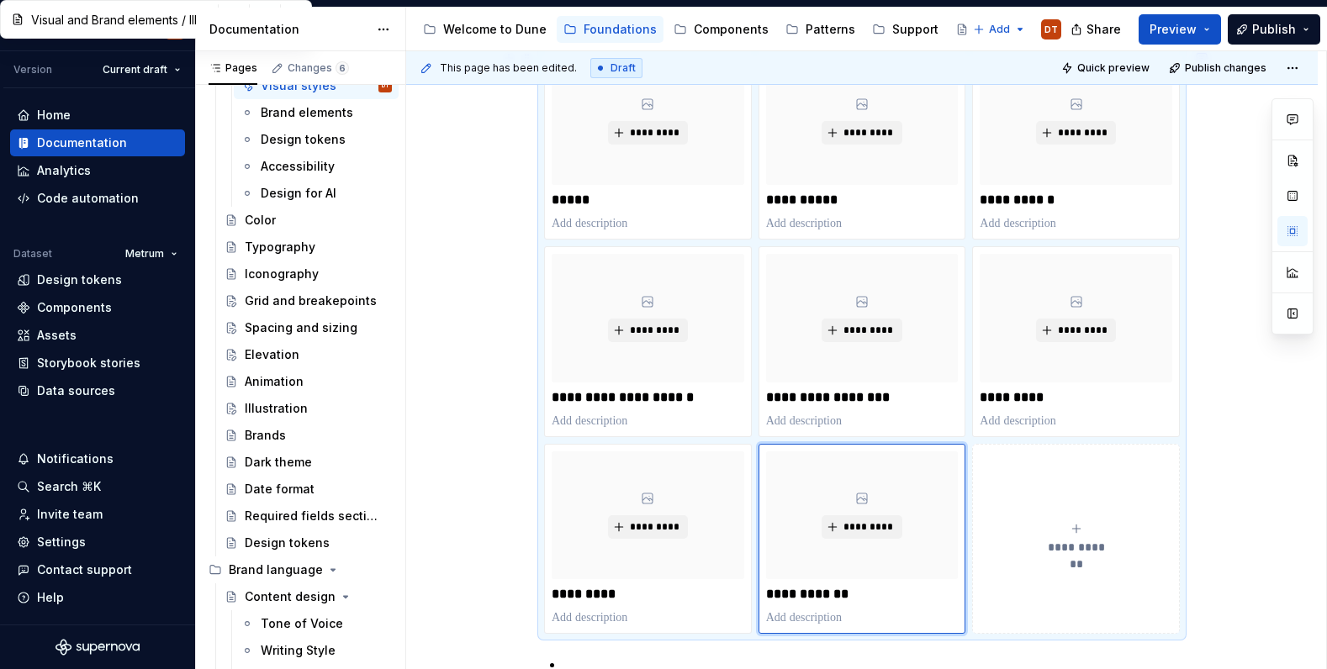
scroll to position [556, 0]
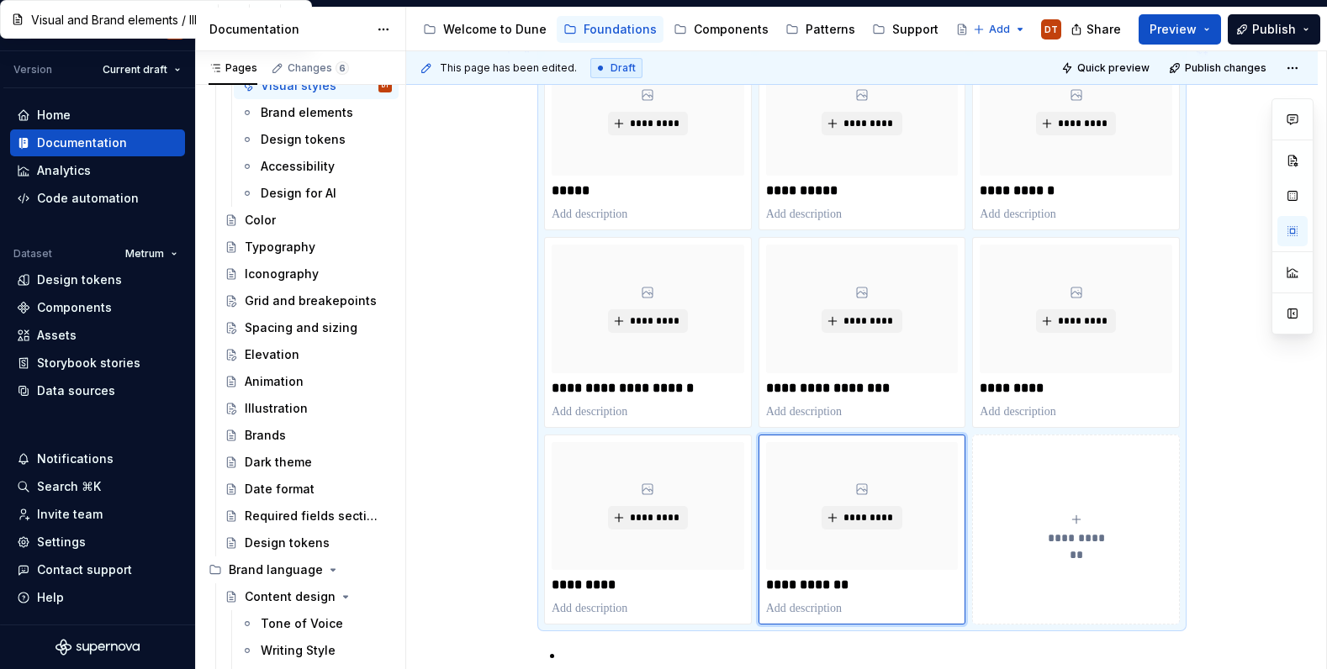
click at [1077, 536] on span "**********" at bounding box center [1075, 538] width 73 height 17
type textarea "*"
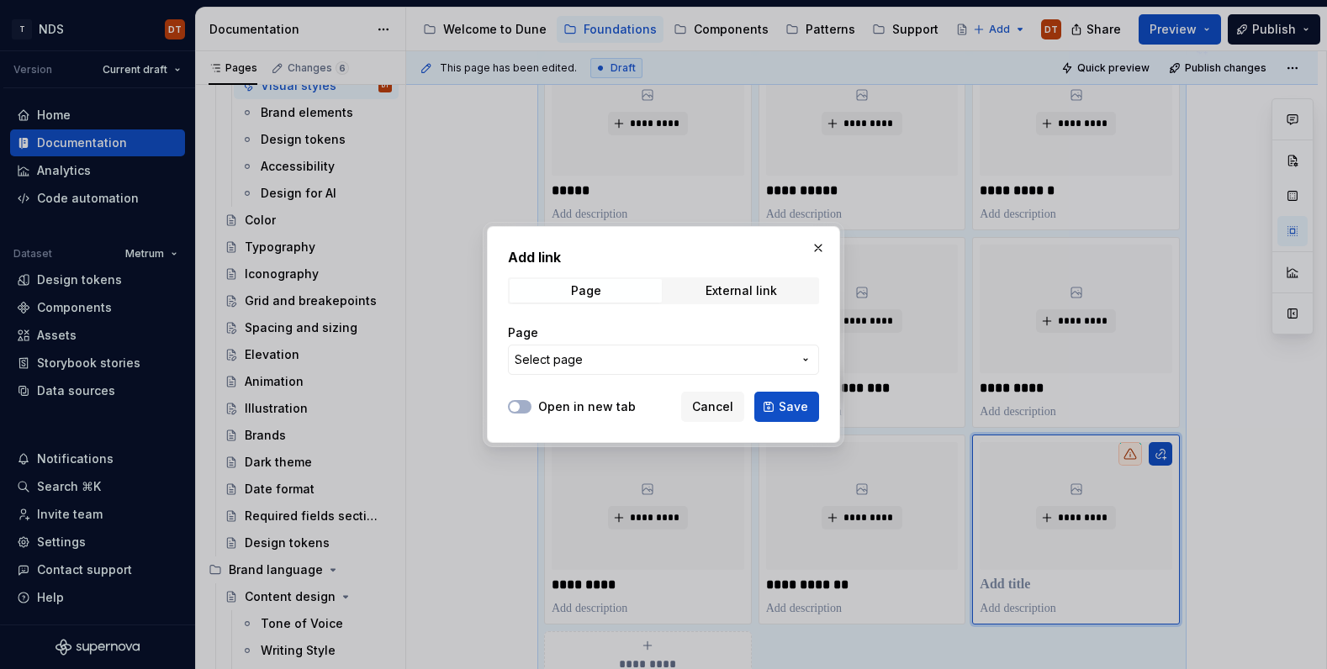
click at [802, 358] on icon "button" at bounding box center [805, 359] width 13 height 13
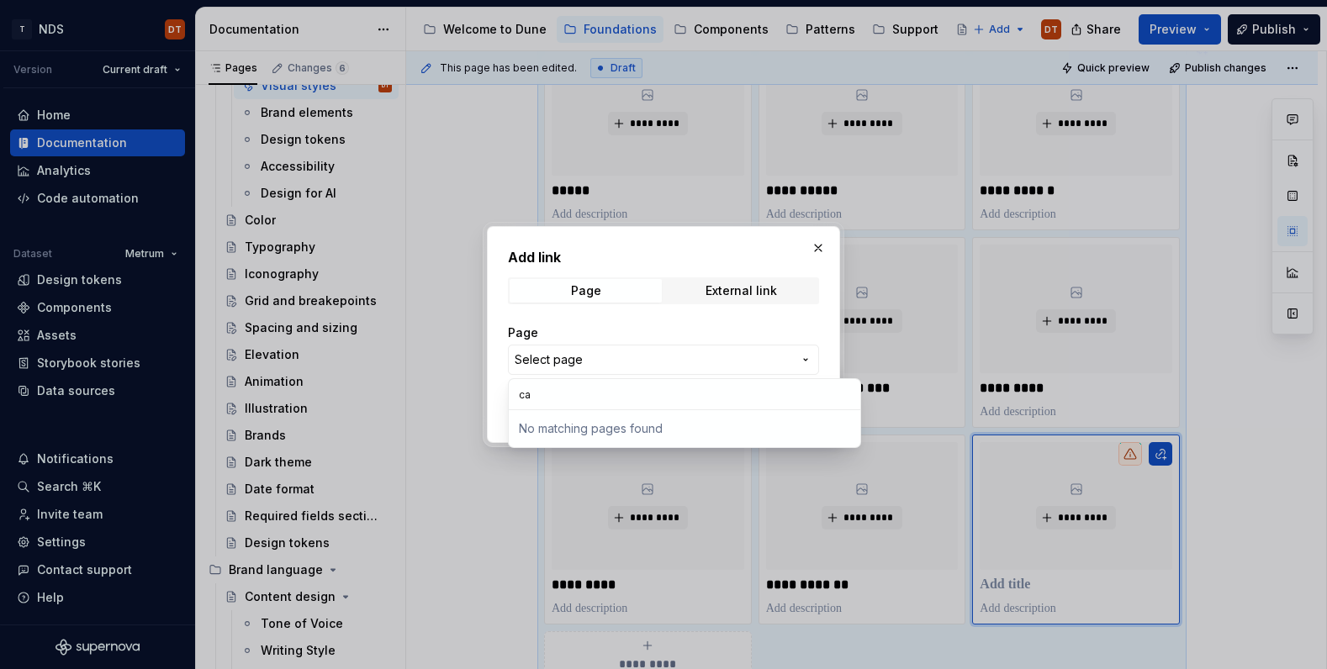
type input "c"
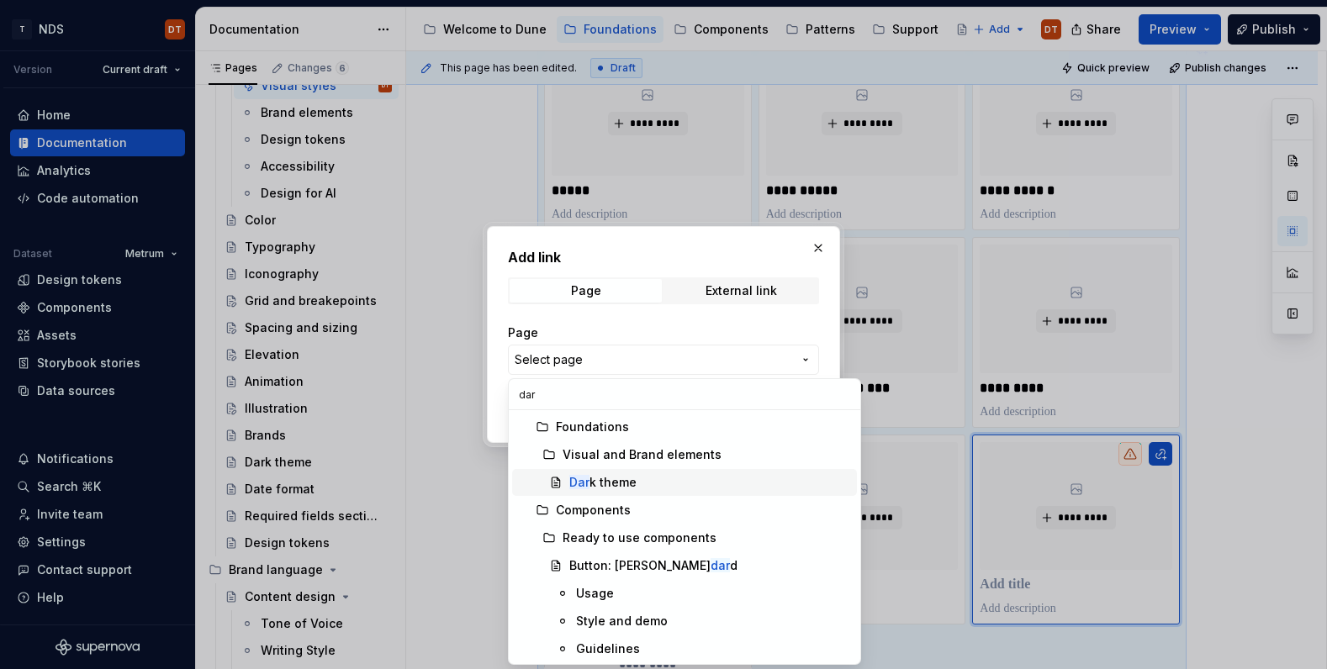
type input "dar"
click at [608, 483] on div "Dar k theme" at bounding box center [602, 482] width 67 height 17
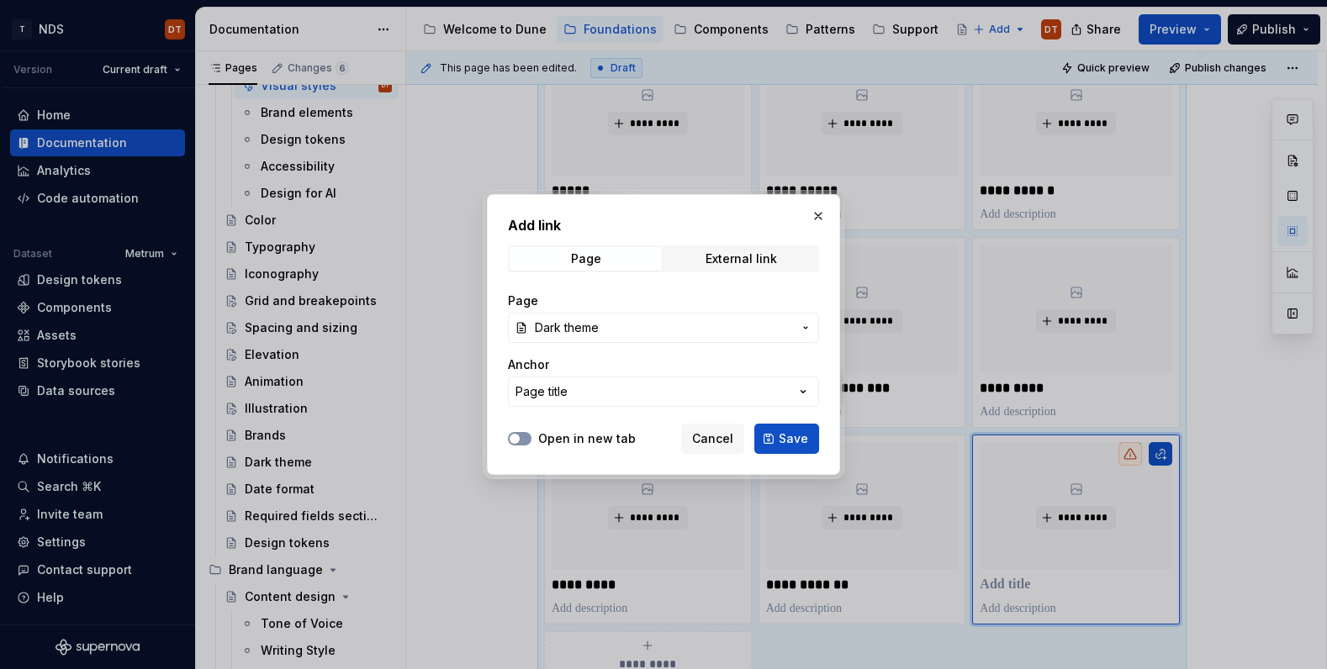
click at [520, 439] on icon "button" at bounding box center [514, 439] width 13 height 10
click at [789, 445] on span "Save" at bounding box center [793, 439] width 29 height 17
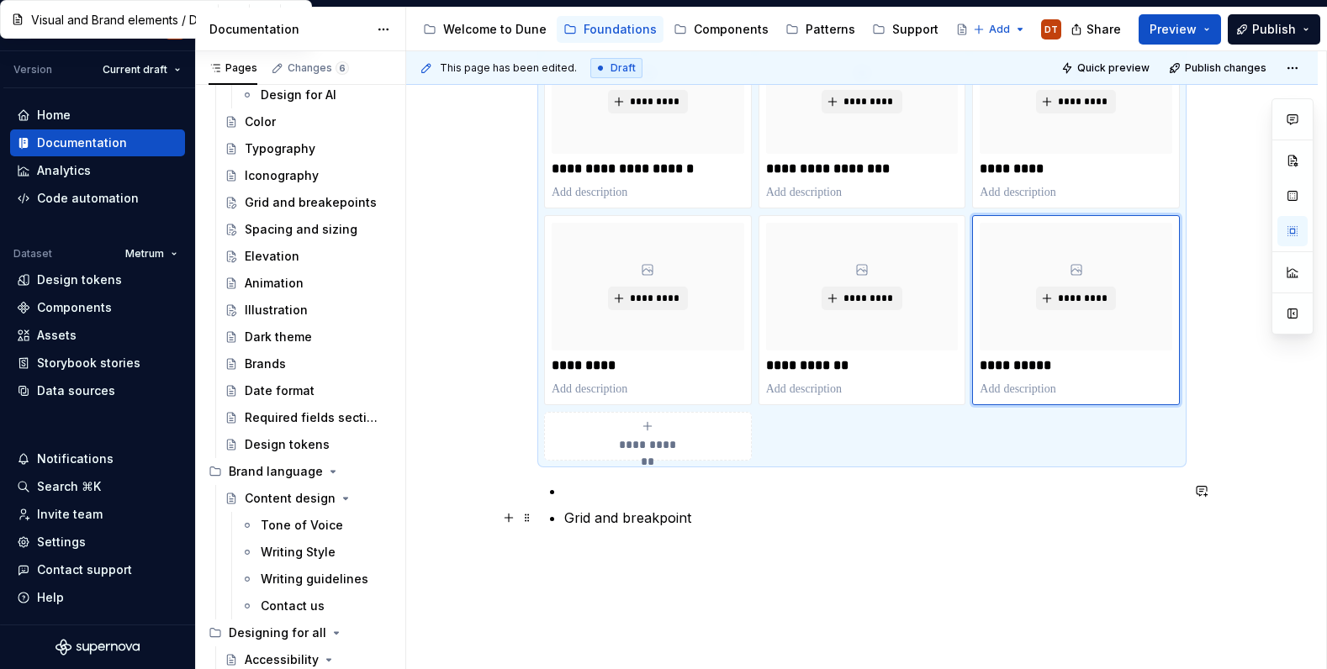
scroll to position [779, 0]
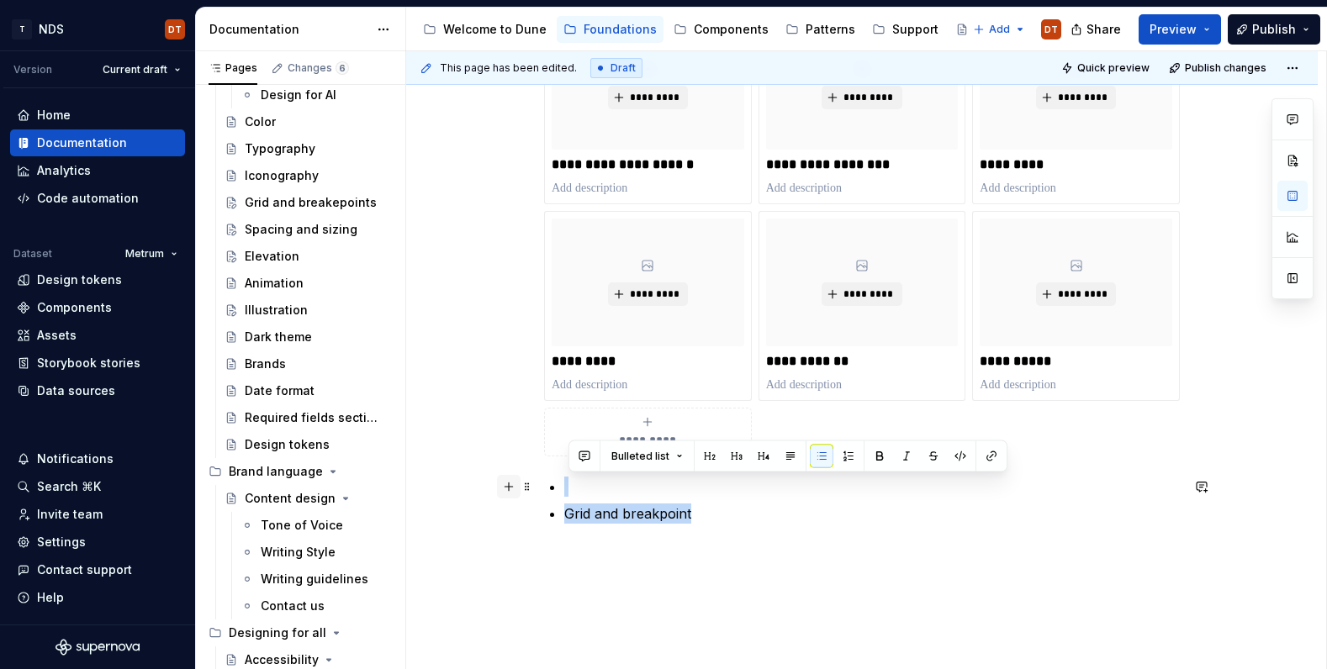
drag, startPoint x: 674, startPoint y: 512, endPoint x: 522, endPoint y: 483, distance: 155.0
click at [544, 483] on div "**********" at bounding box center [862, 48] width 636 height 991
drag, startPoint x: 611, startPoint y: 487, endPoint x: 498, endPoint y: 490, distance: 113.6
click at [498, 490] on div "**********" at bounding box center [861, 115] width 911 height 1206
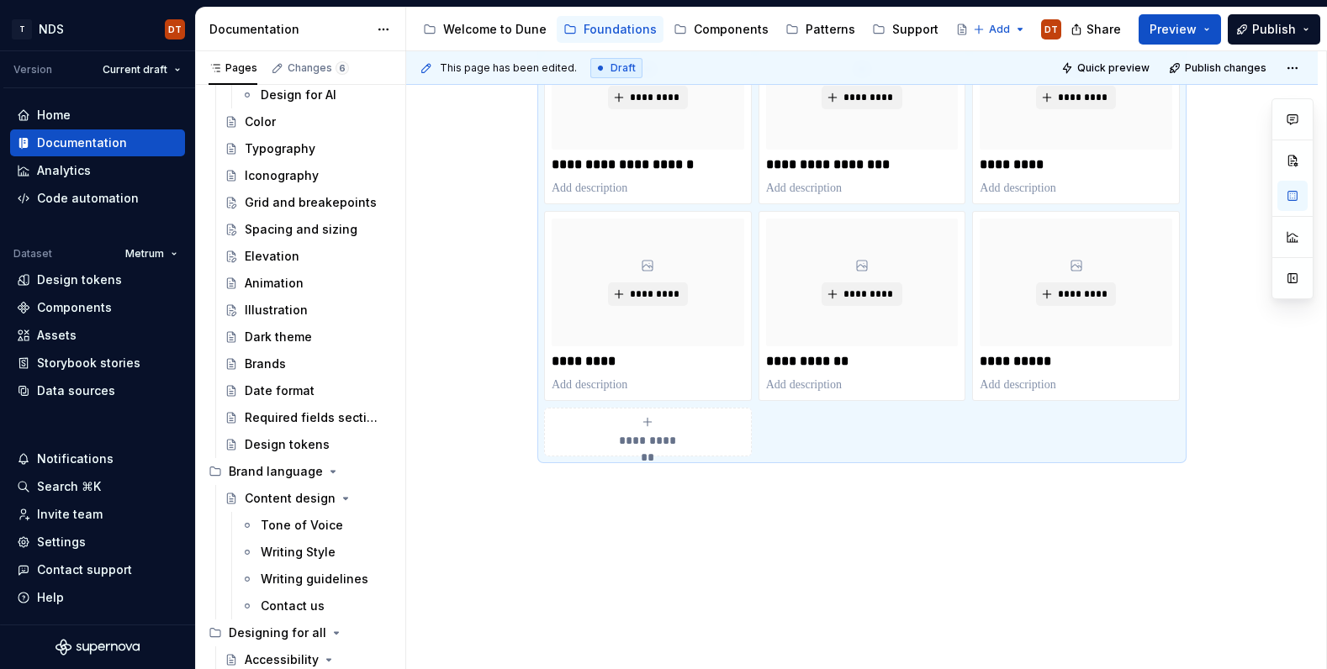
click at [673, 438] on span "**********" at bounding box center [647, 440] width 73 height 17
type textarea "*"
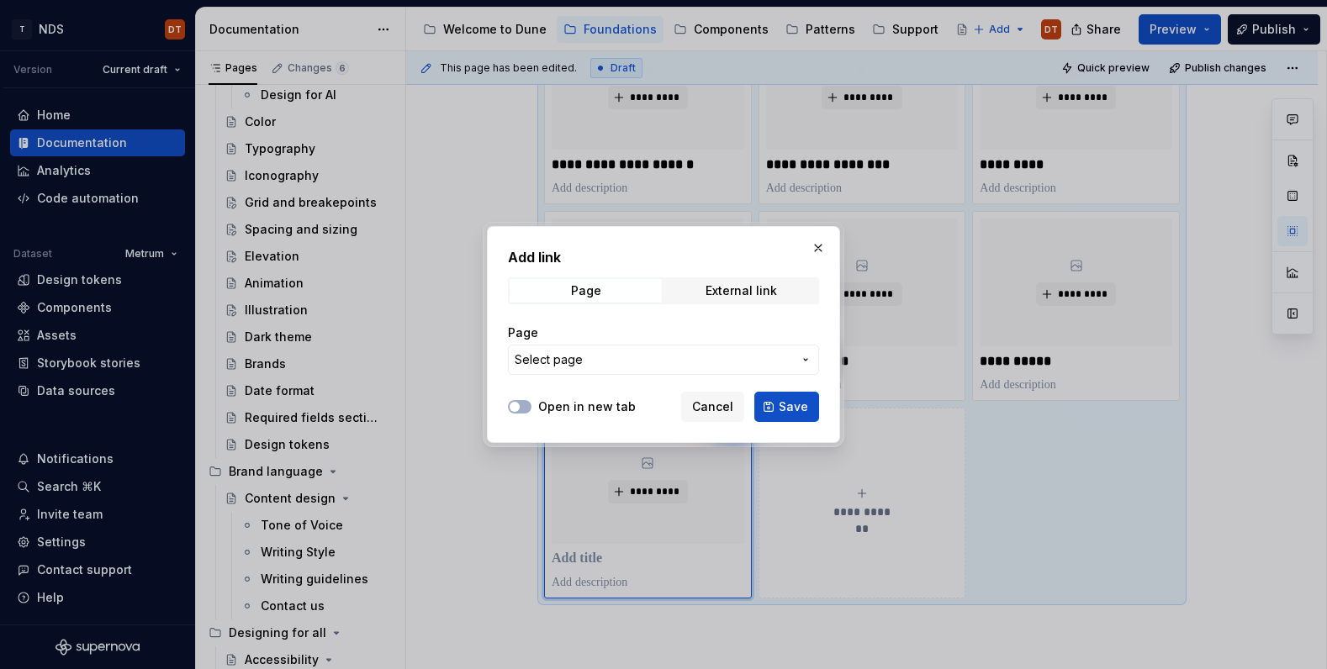
click at [808, 357] on icon "button" at bounding box center [805, 359] width 13 height 13
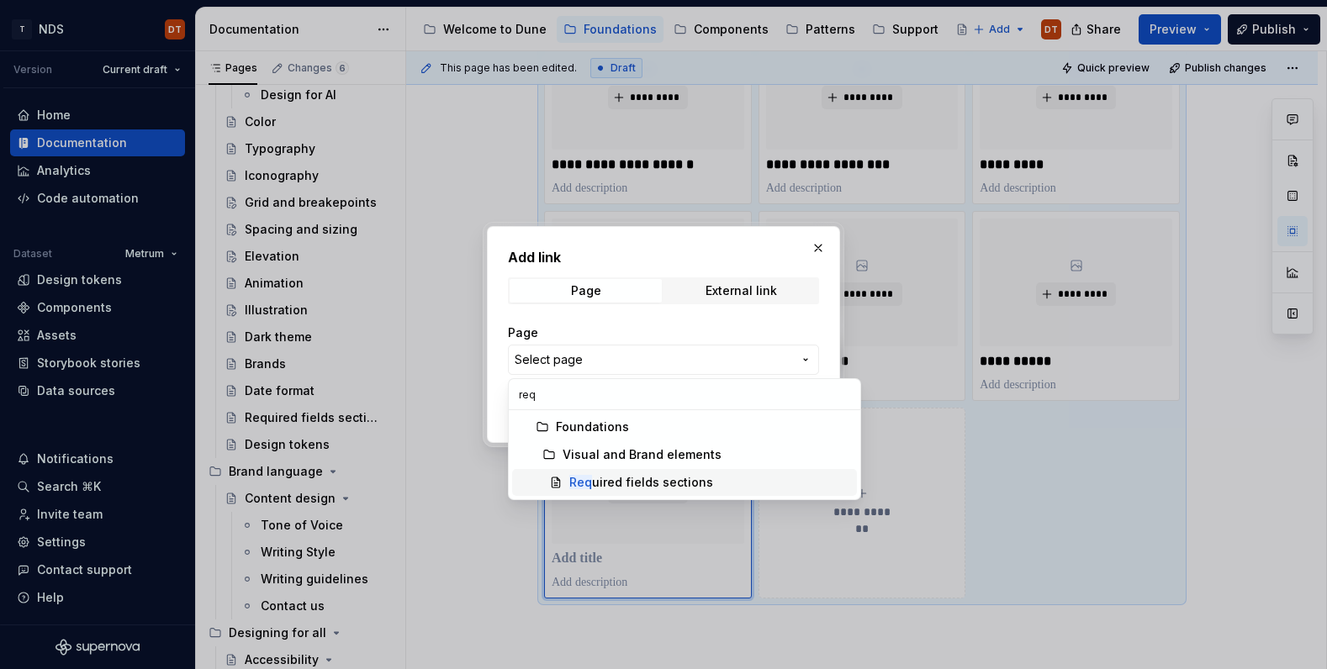
type input "req"
click at [621, 487] on div "Req uired fields sections" at bounding box center [641, 482] width 144 height 17
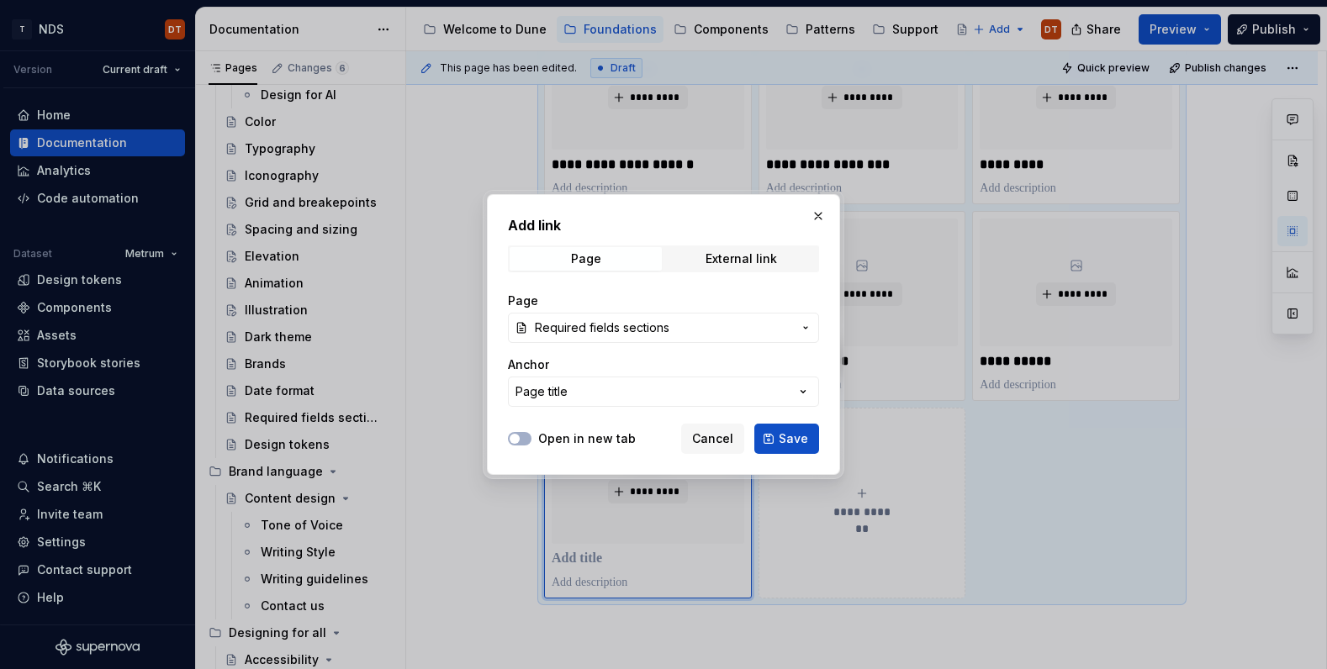
drag, startPoint x: 515, startPoint y: 440, endPoint x: 656, endPoint y: 447, distance: 140.6
click at [516, 440] on span "button" at bounding box center [515, 439] width 10 height 10
click at [793, 446] on button "Save" at bounding box center [786, 439] width 65 height 30
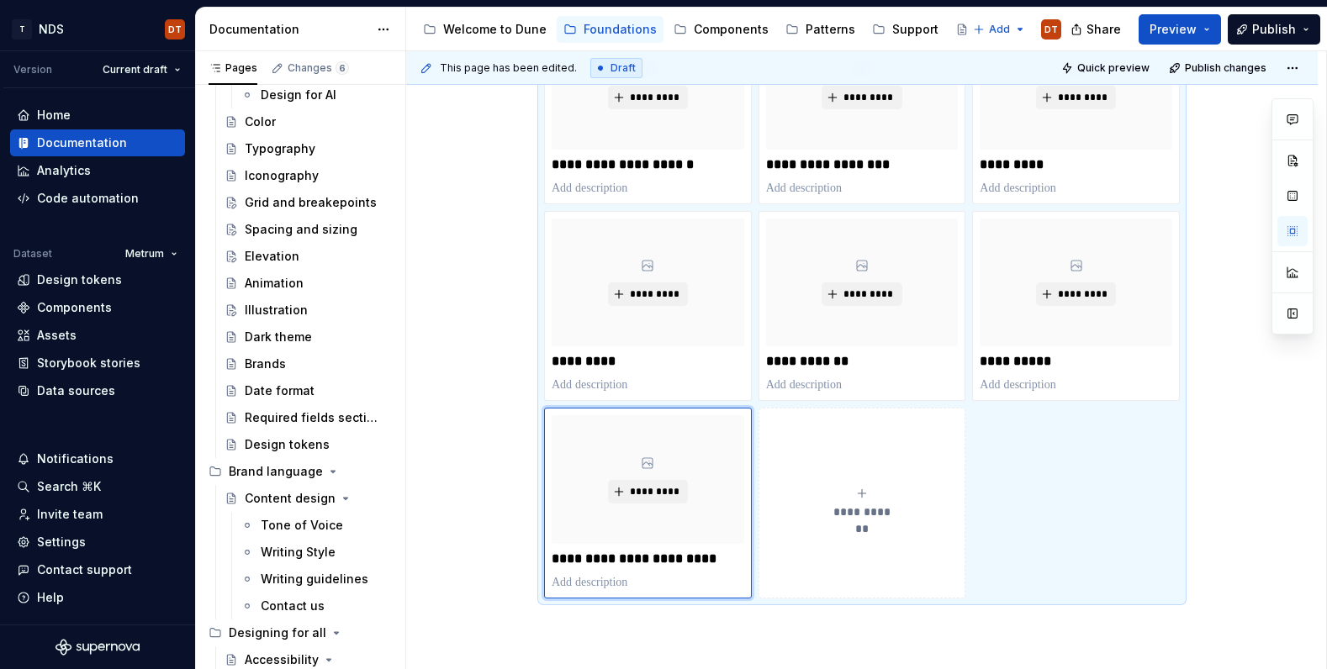
click at [865, 499] on icon "submit" at bounding box center [861, 493] width 13 height 13
type textarea "*"
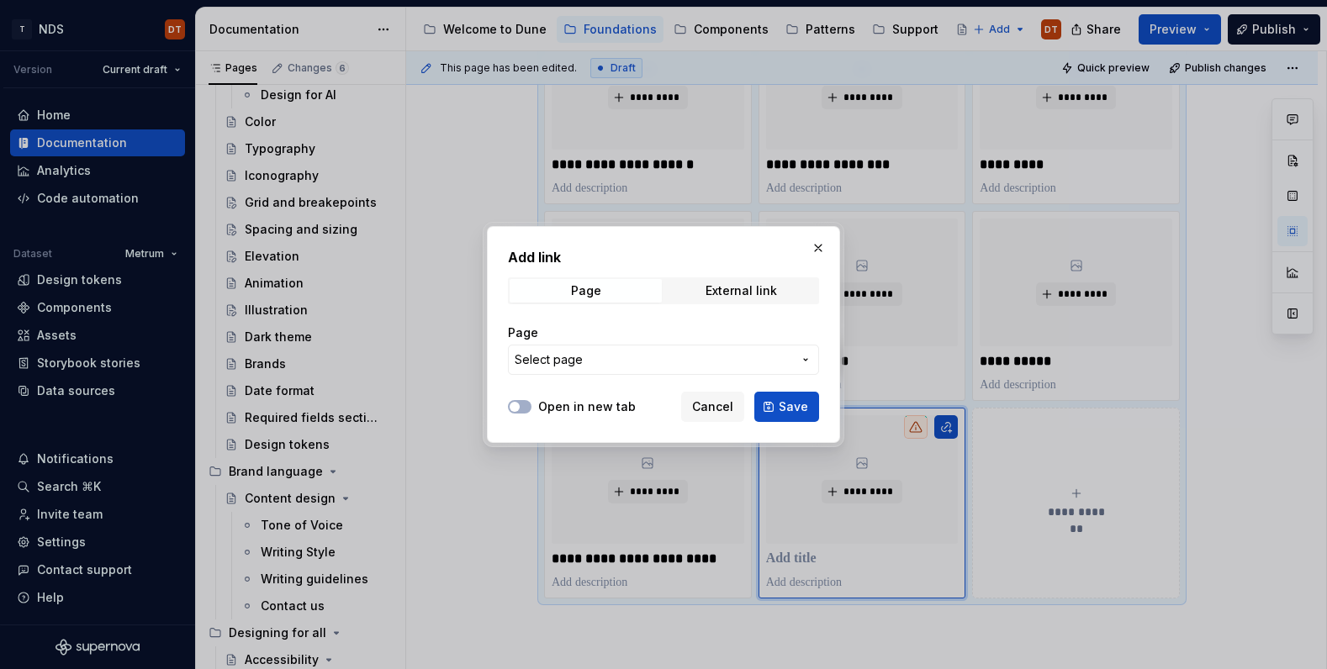
click at [803, 360] on icon "button" at bounding box center [805, 359] width 13 height 13
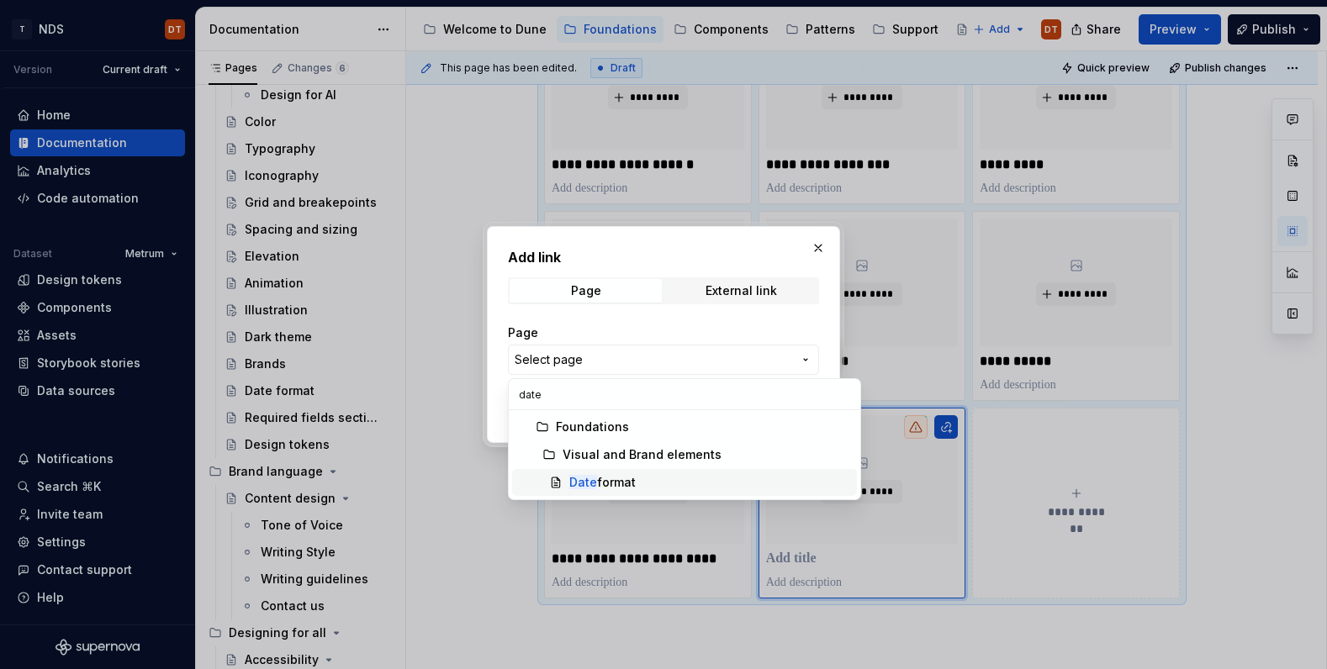
type input "date"
click at [589, 487] on mark "Date" at bounding box center [583, 482] width 28 height 14
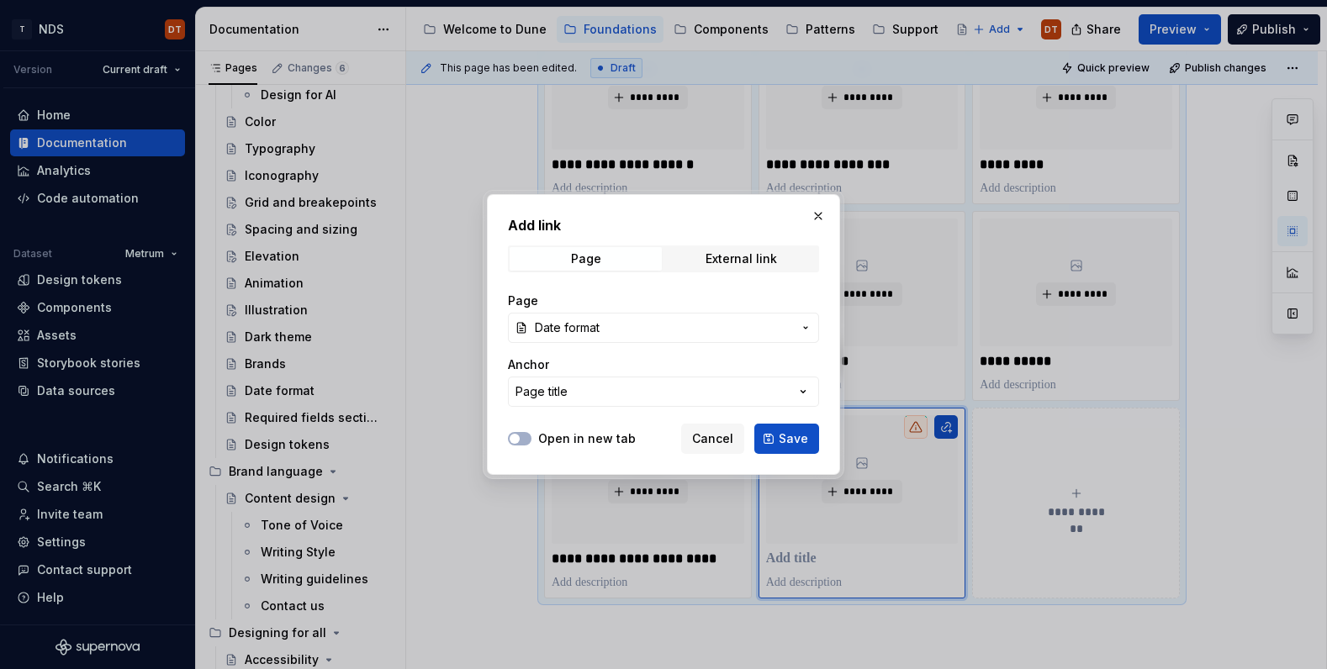
drag, startPoint x: 514, startPoint y: 436, endPoint x: 612, endPoint y: 437, distance: 98.4
click at [515, 436] on span "button" at bounding box center [515, 439] width 10 height 10
click at [795, 436] on span "Save" at bounding box center [793, 439] width 29 height 17
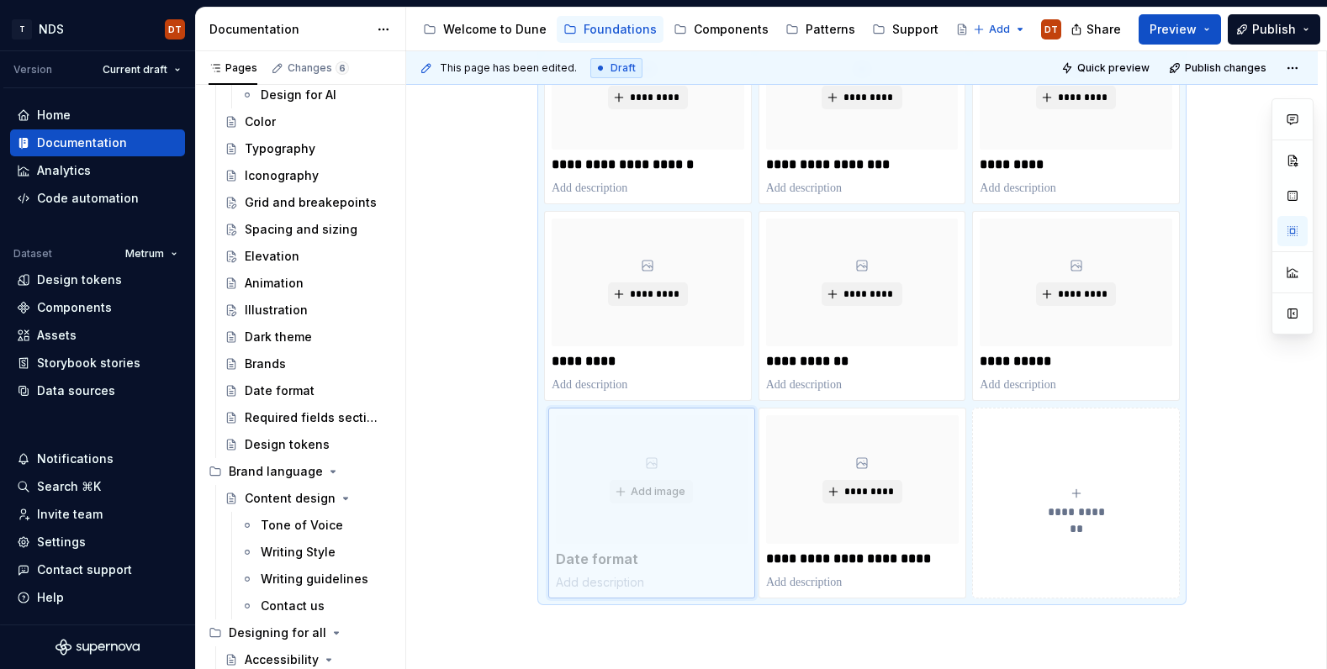
drag, startPoint x: 800, startPoint y: 508, endPoint x: 624, endPoint y: 515, distance: 175.9
click at [610, 517] on body "T NDS DT Version Current draft Home Documentation Analytics Code automation Dat…" at bounding box center [663, 334] width 1327 height 669
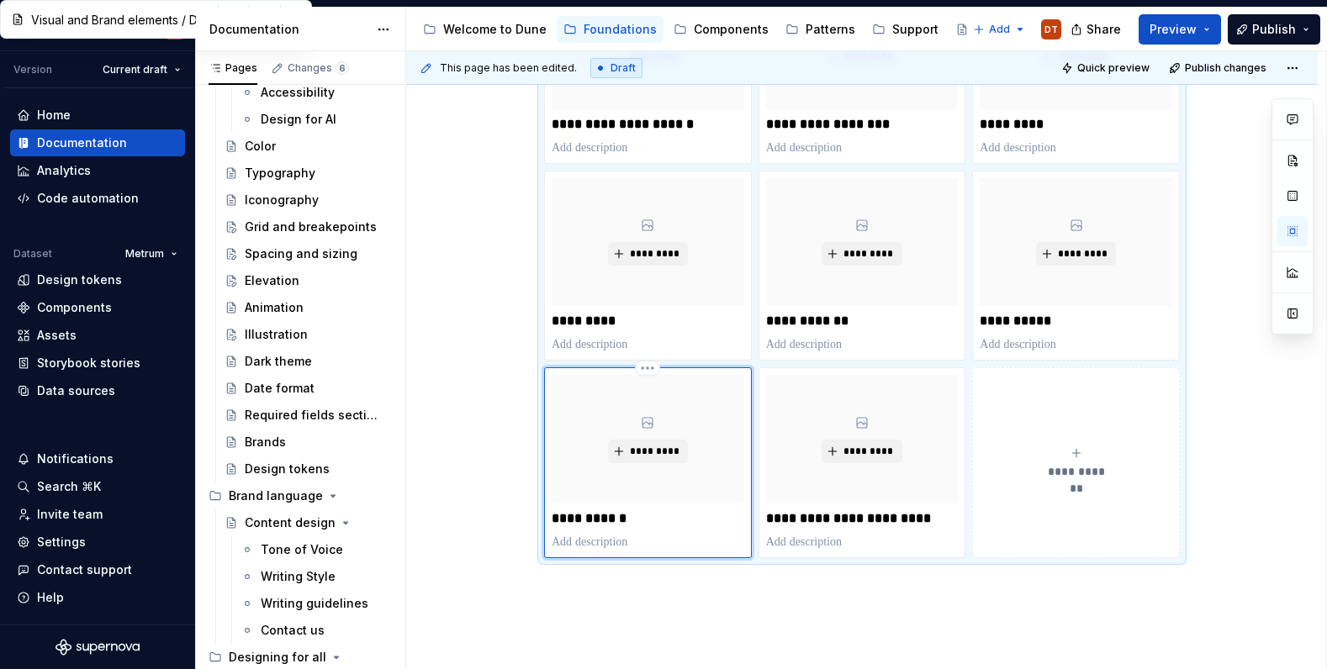
scroll to position [928, 0]
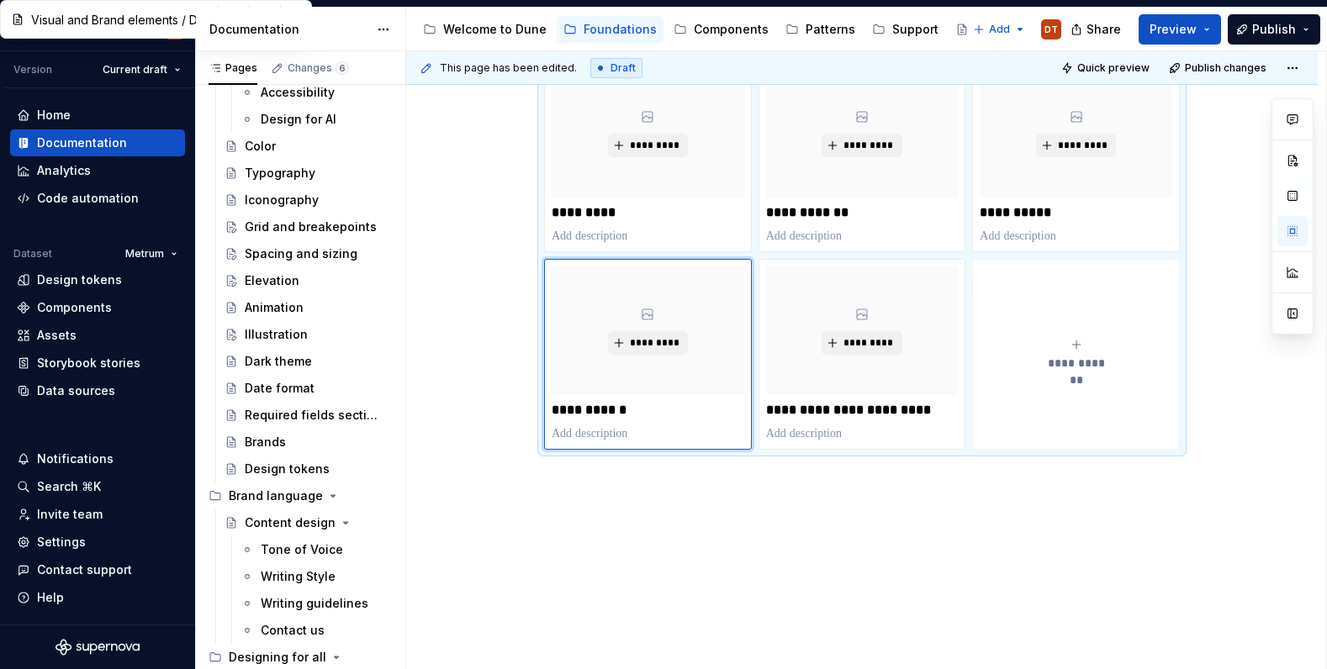
drag, startPoint x: 1274, startPoint y: 34, endPoint x: 1234, endPoint y: 45, distance: 41.8
click at [1274, 34] on span "Publish" at bounding box center [1274, 29] width 44 height 17
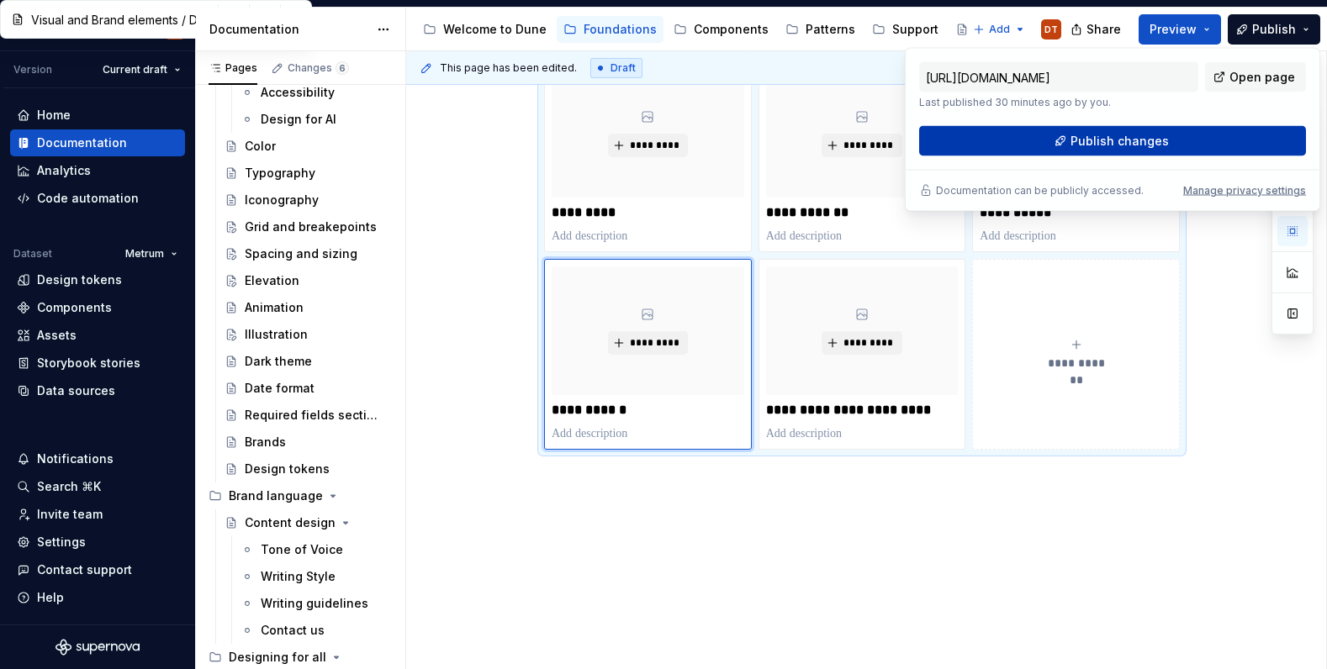
click at [1133, 142] on span "Publish changes" at bounding box center [1119, 141] width 98 height 17
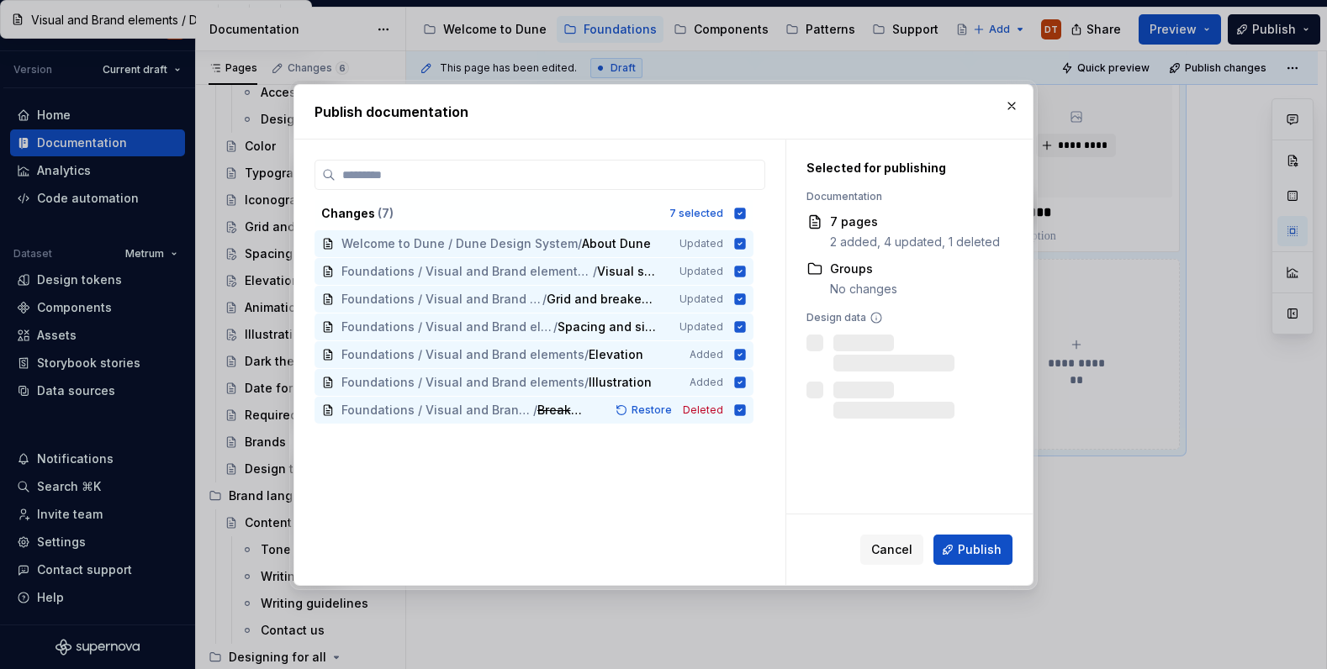
drag, startPoint x: 975, startPoint y: 552, endPoint x: 432, endPoint y: 565, distance: 543.3
click at [975, 552] on span "Publish" at bounding box center [980, 550] width 44 height 17
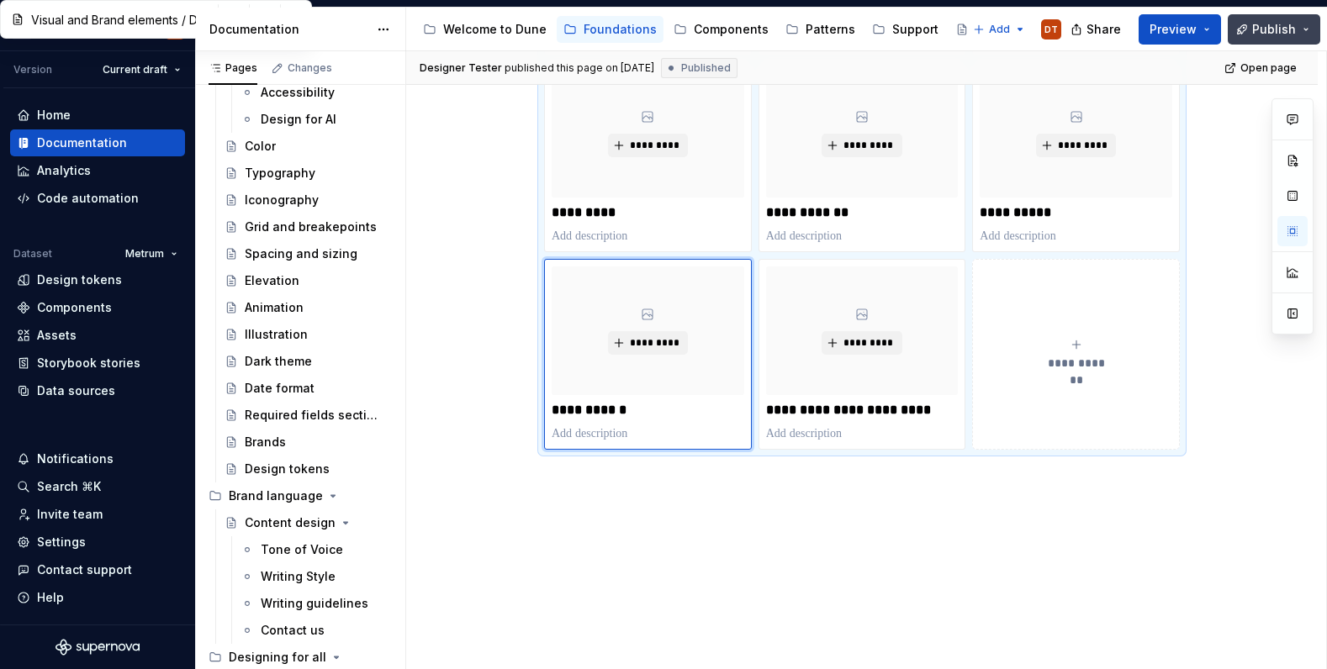
click at [1271, 24] on span "Publish" at bounding box center [1274, 29] width 44 height 17
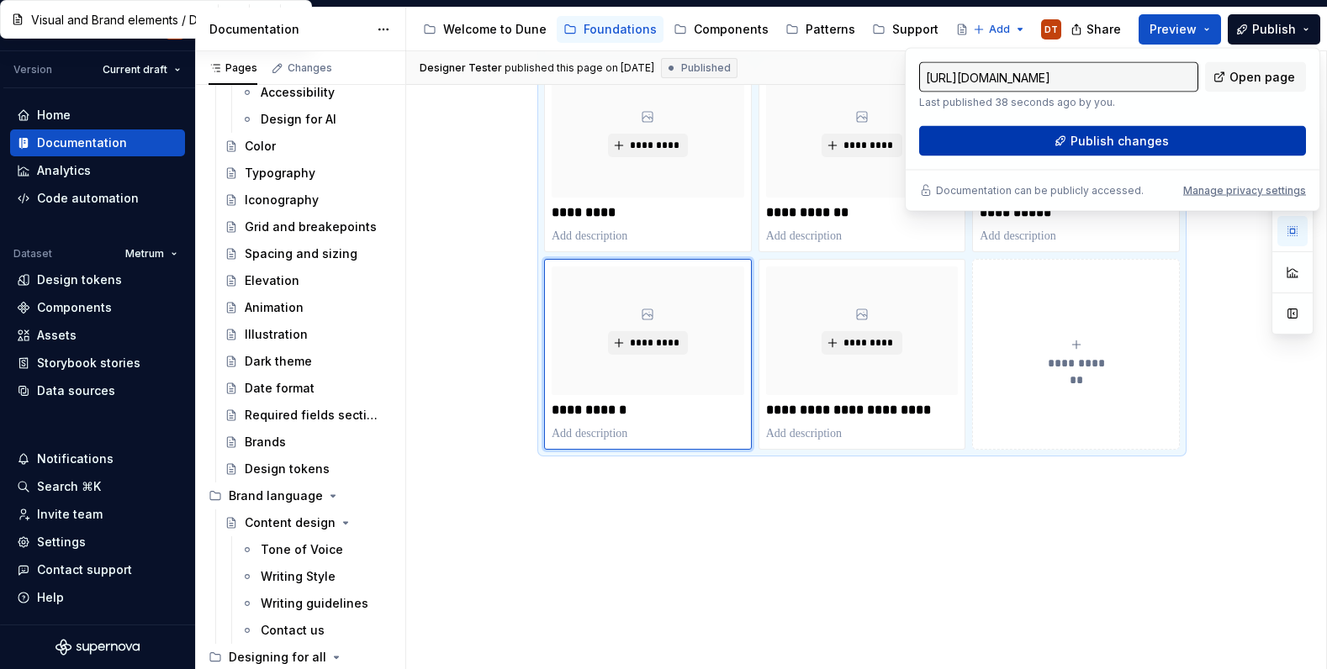
click at [1146, 151] on button "Publish changes" at bounding box center [1112, 141] width 387 height 30
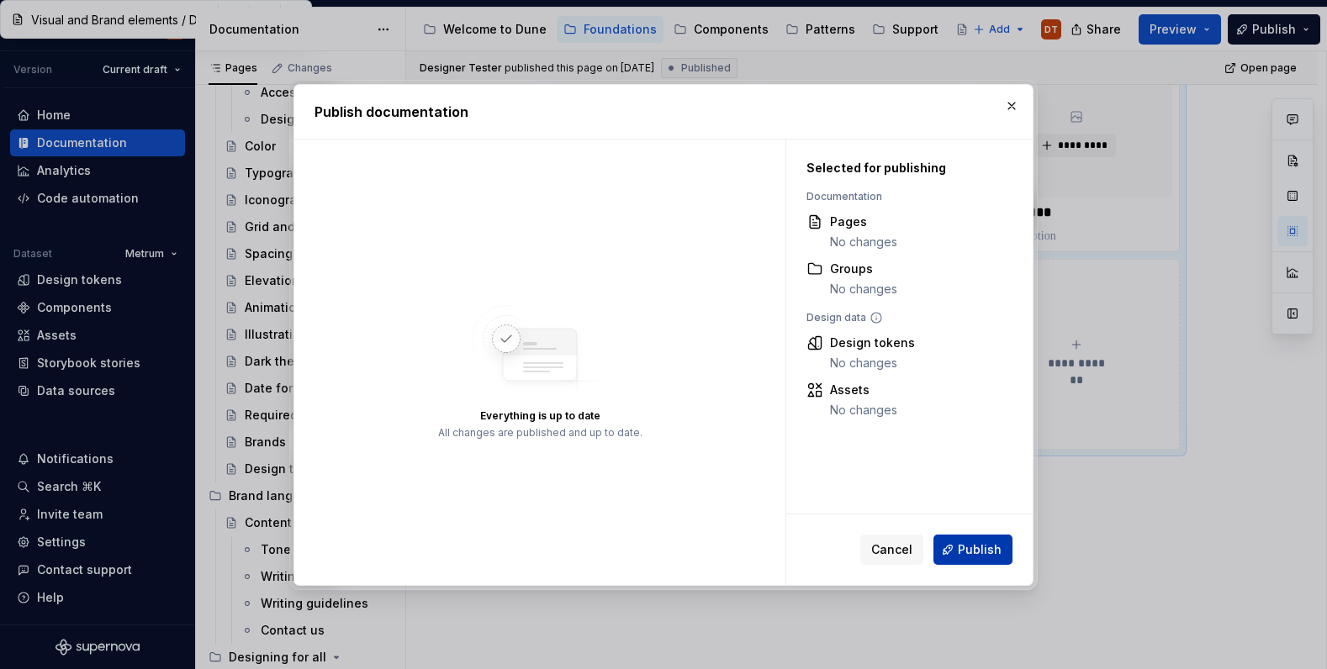
click at [971, 557] on span "Publish" at bounding box center [980, 550] width 44 height 17
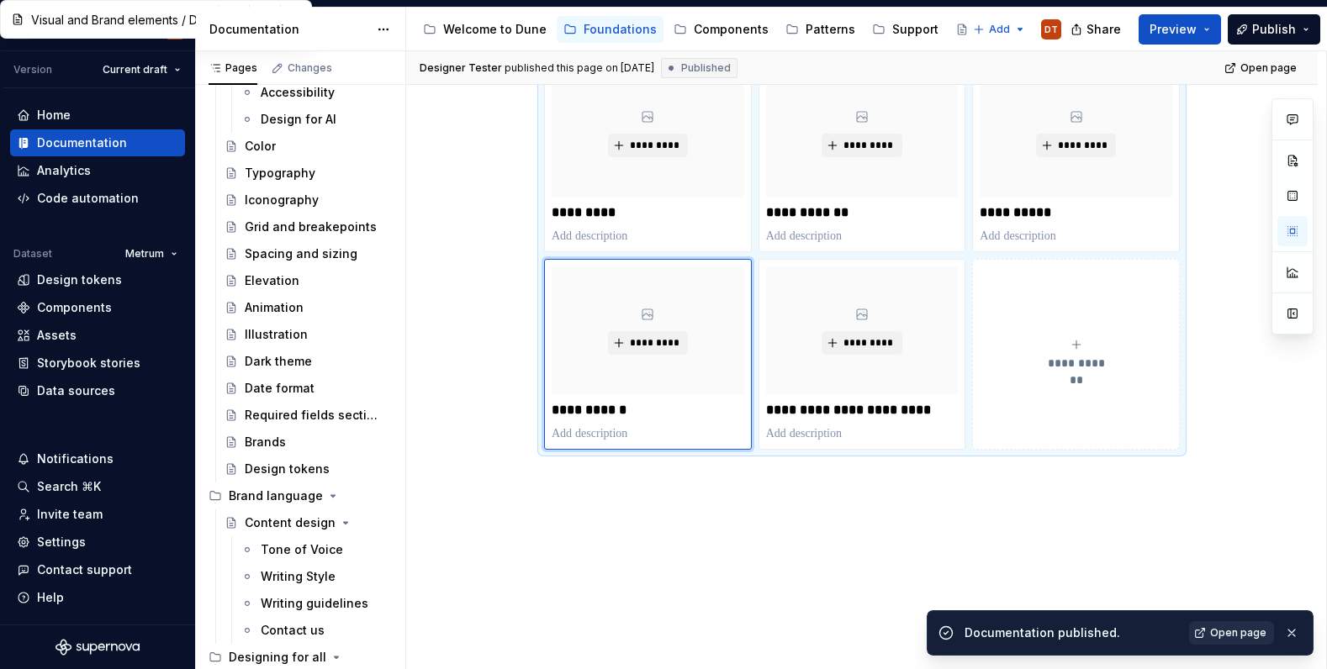
click at [1239, 633] on span "Open page" at bounding box center [1238, 632] width 56 height 13
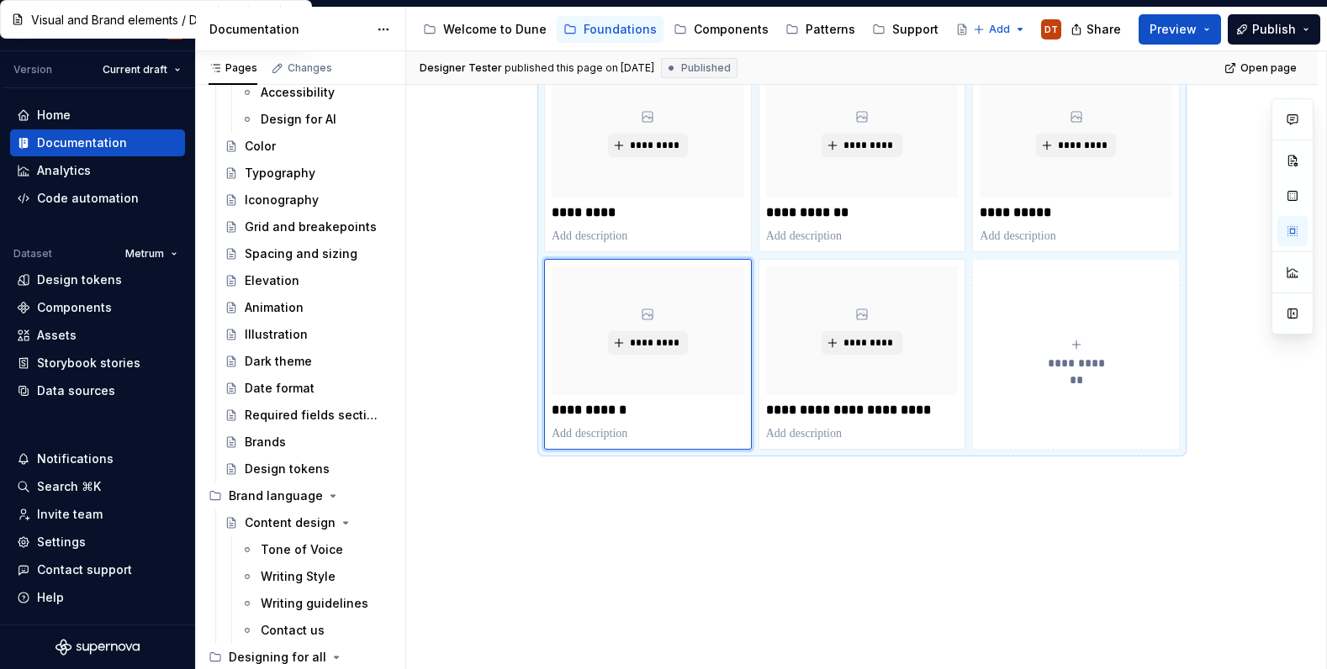
type textarea "*"
